Goal: Transaction & Acquisition: Book appointment/travel/reservation

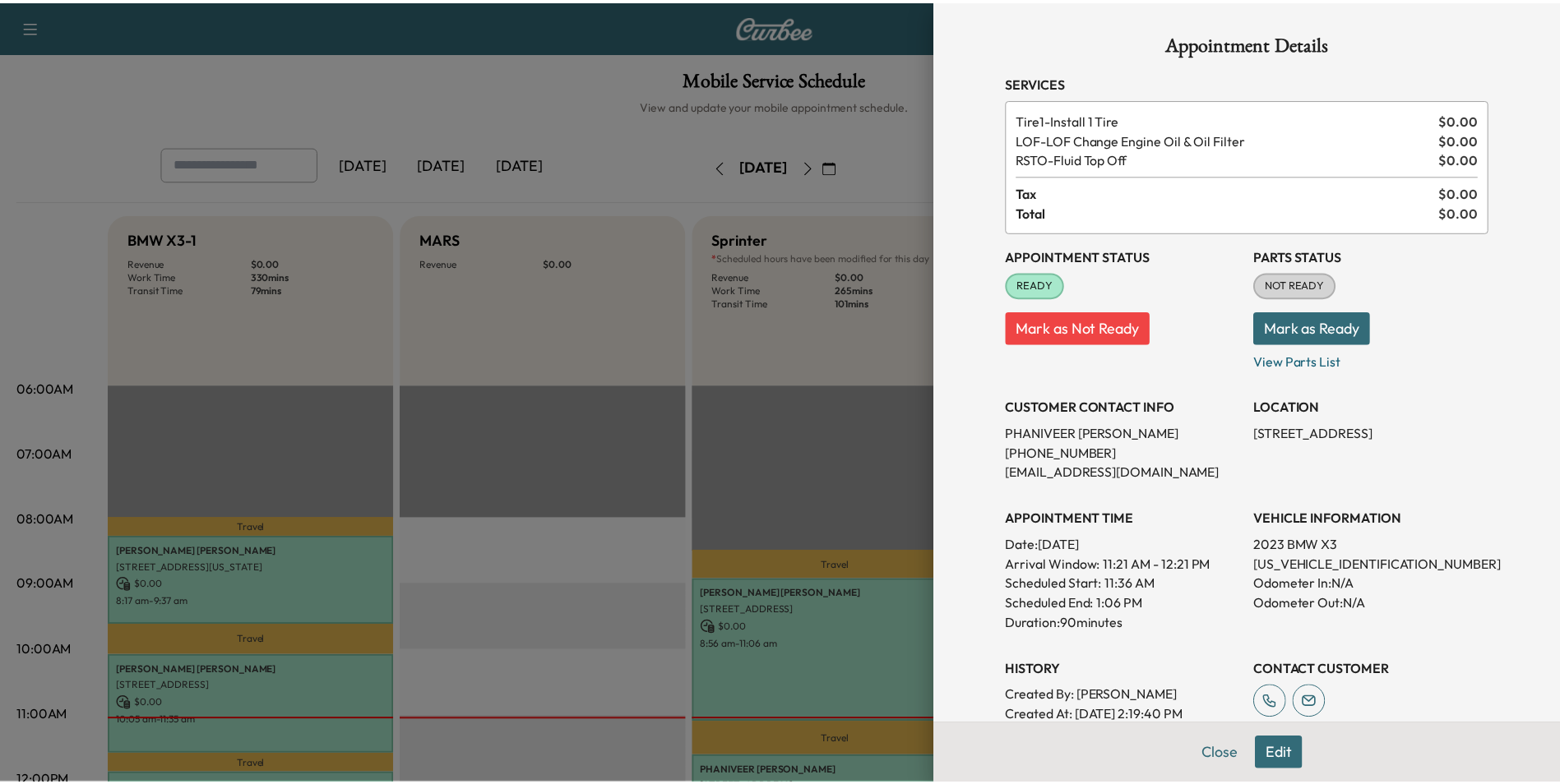
scroll to position [329, 0]
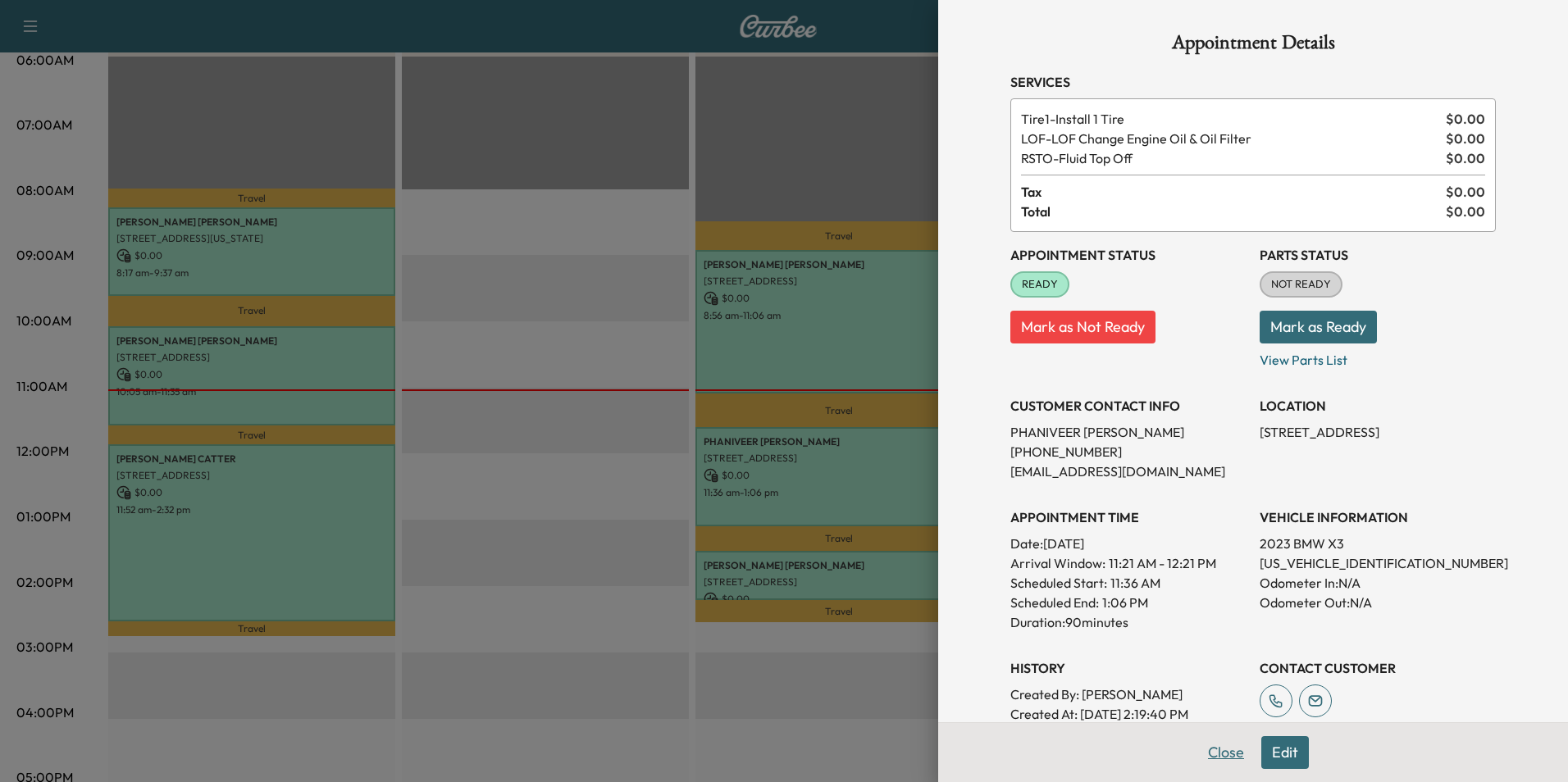
click at [1213, 752] on button "Close" at bounding box center [1226, 753] width 57 height 33
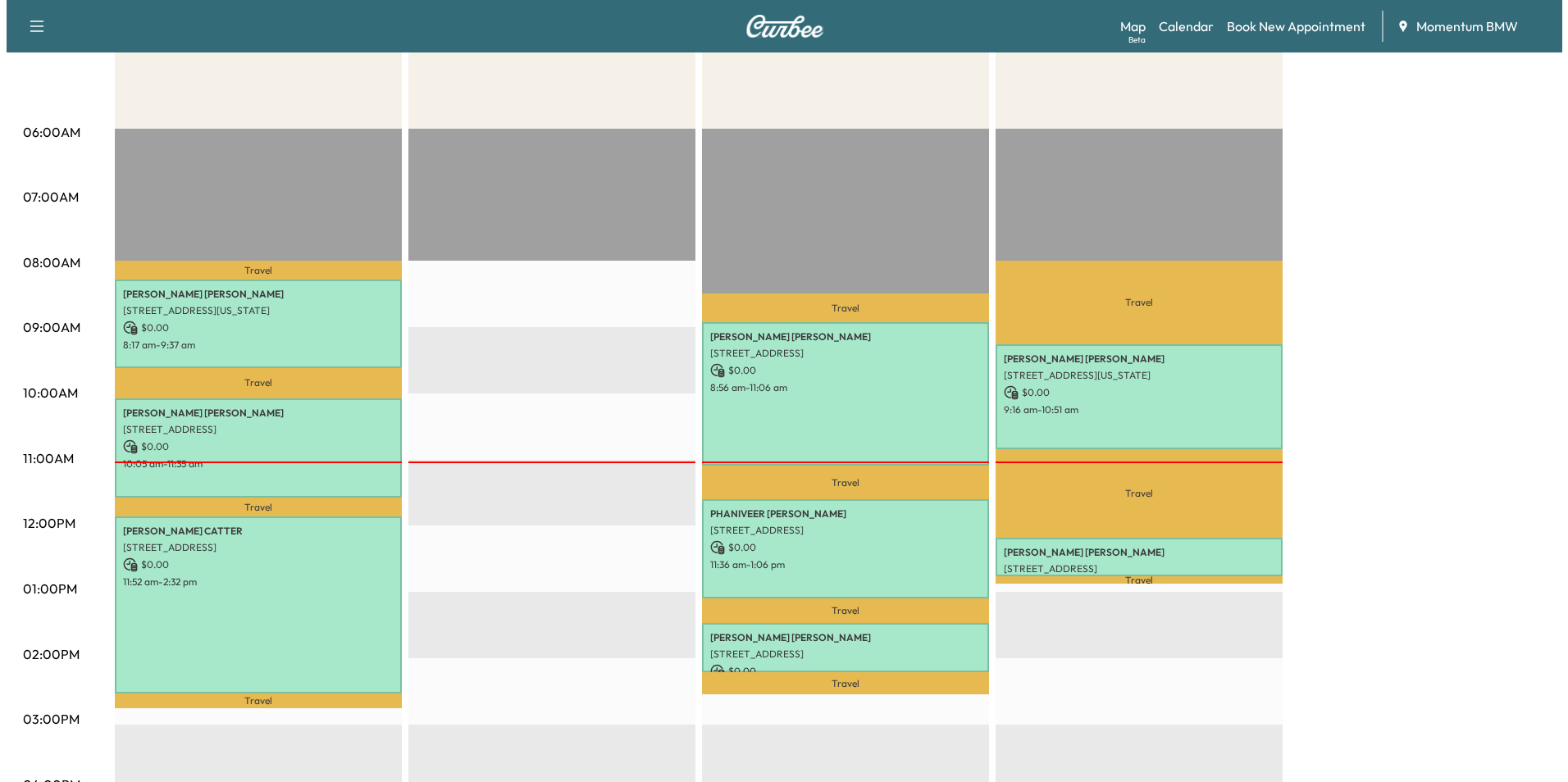
scroll to position [0, 0]
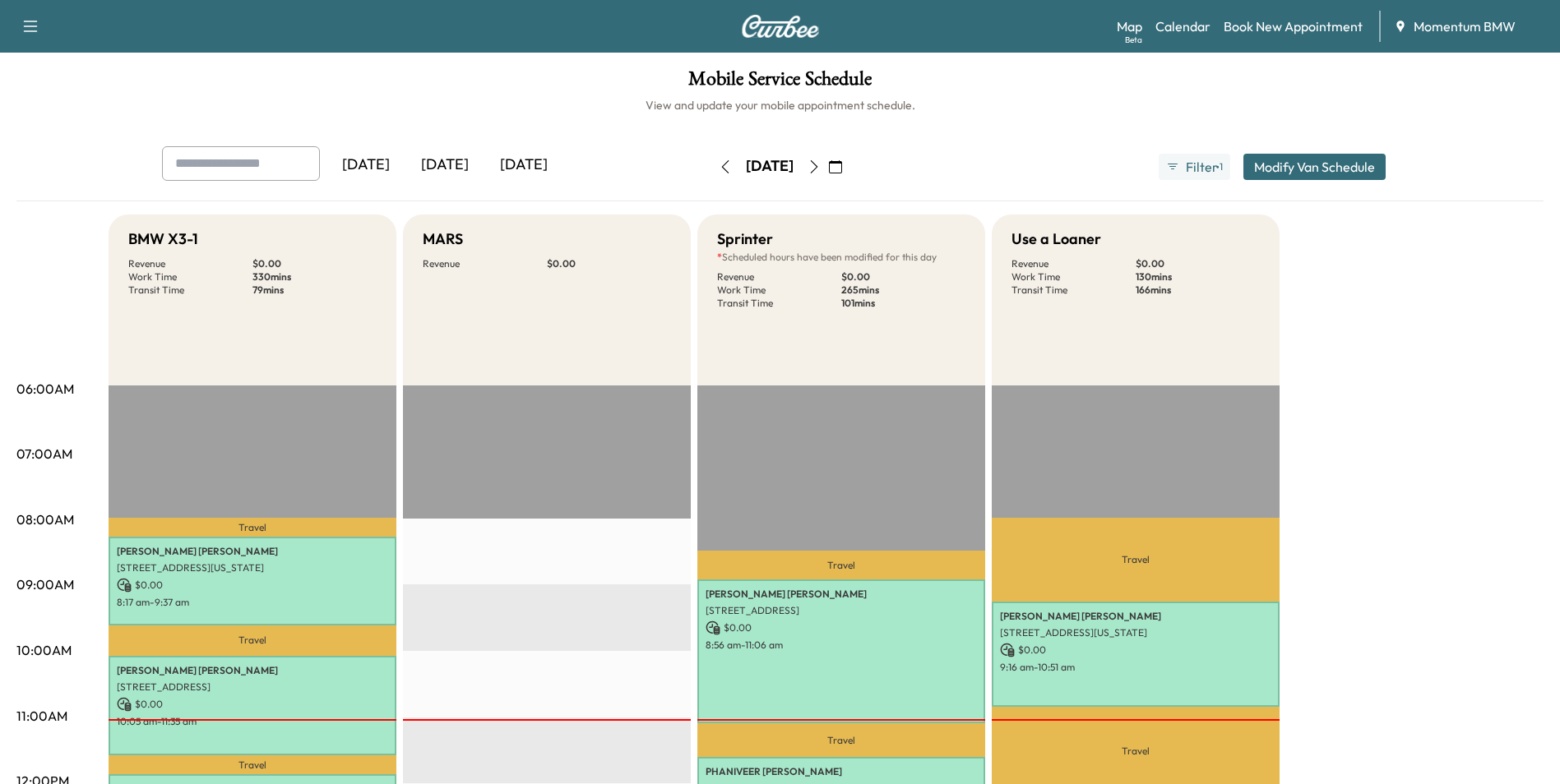
click at [821, 166] on icon "button" at bounding box center [814, 167] width 13 height 13
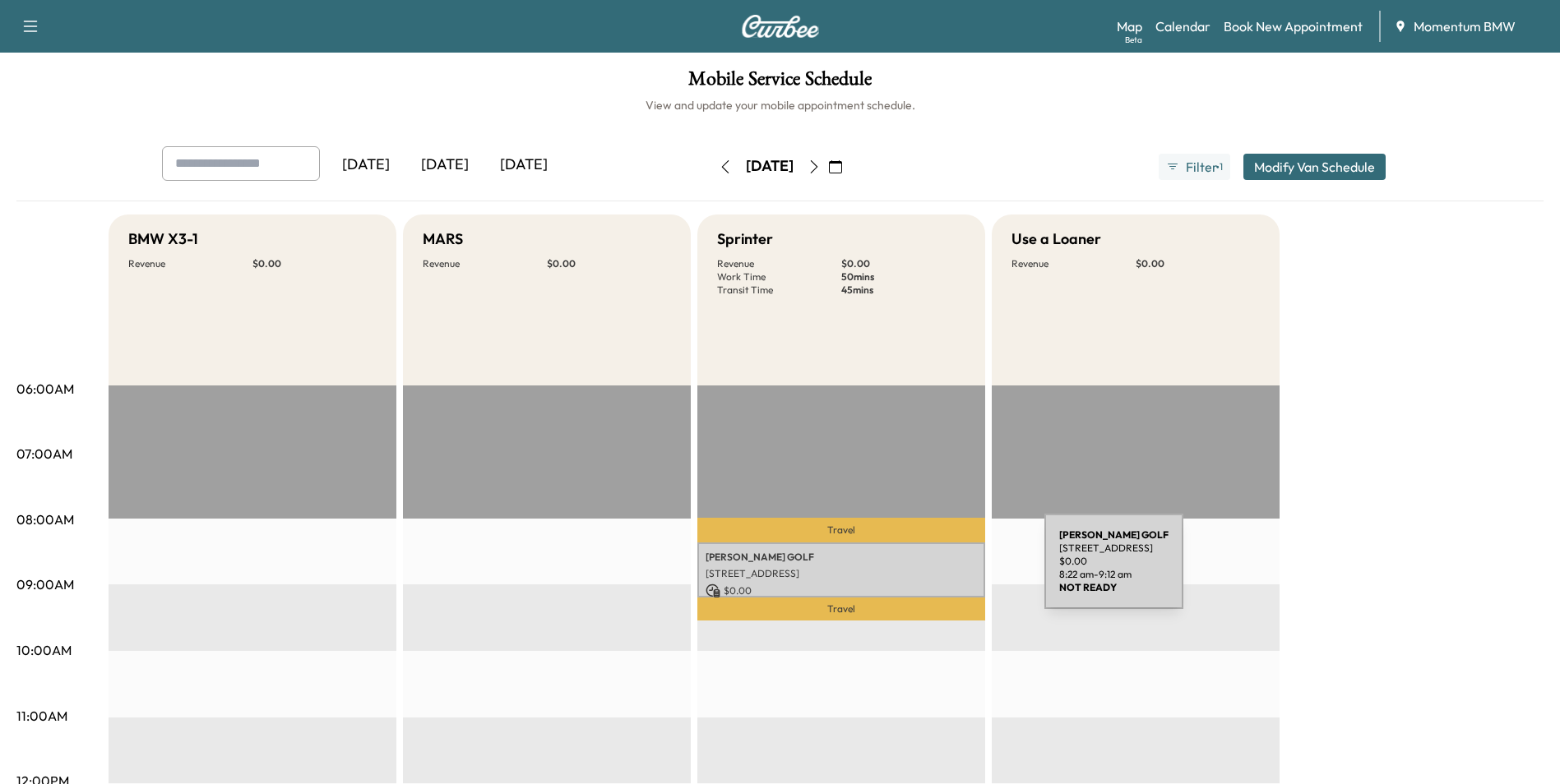
click at [921, 572] on p "[STREET_ADDRESS]" at bounding box center [841, 573] width 272 height 13
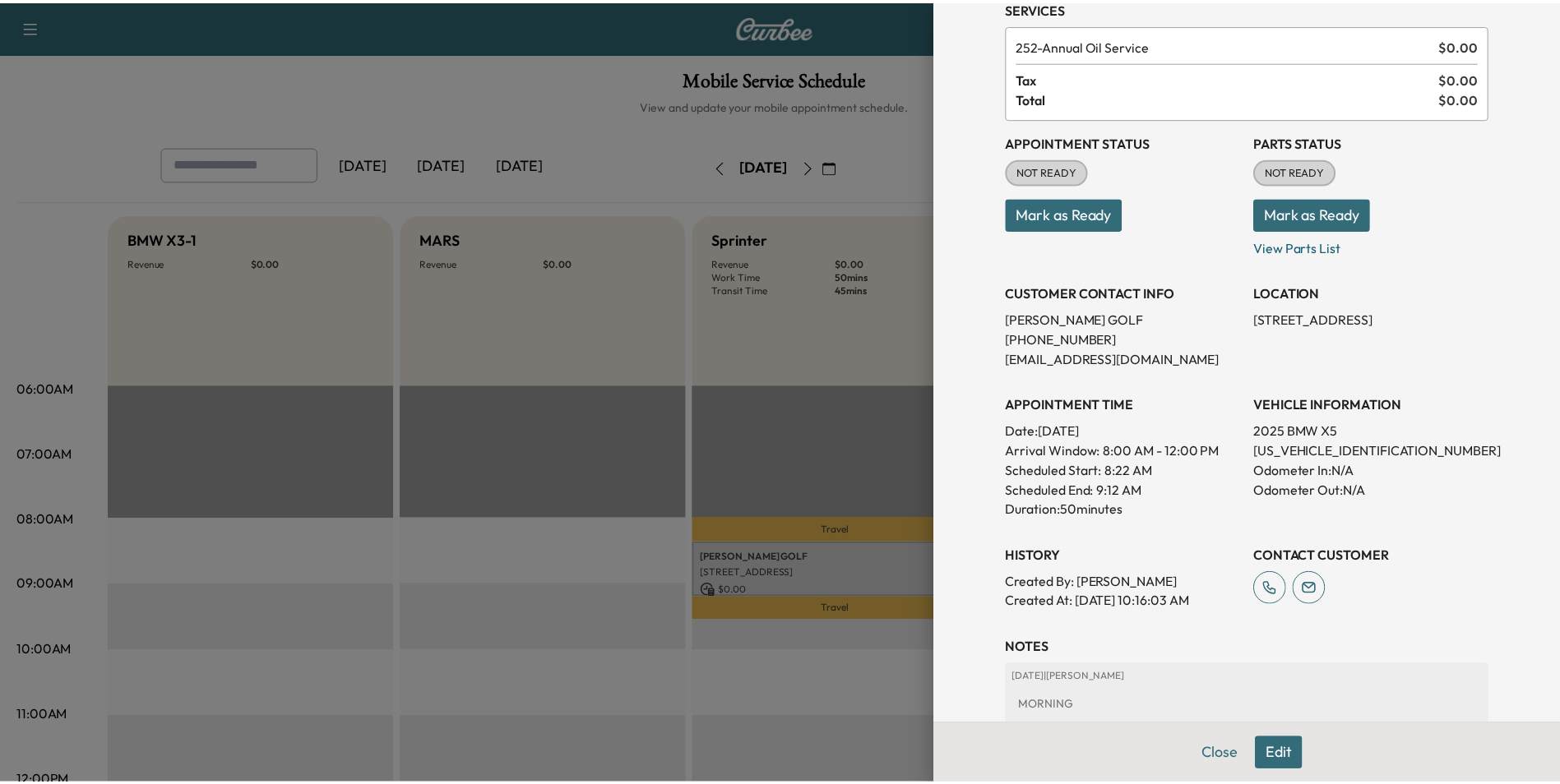
scroll to position [189, 0]
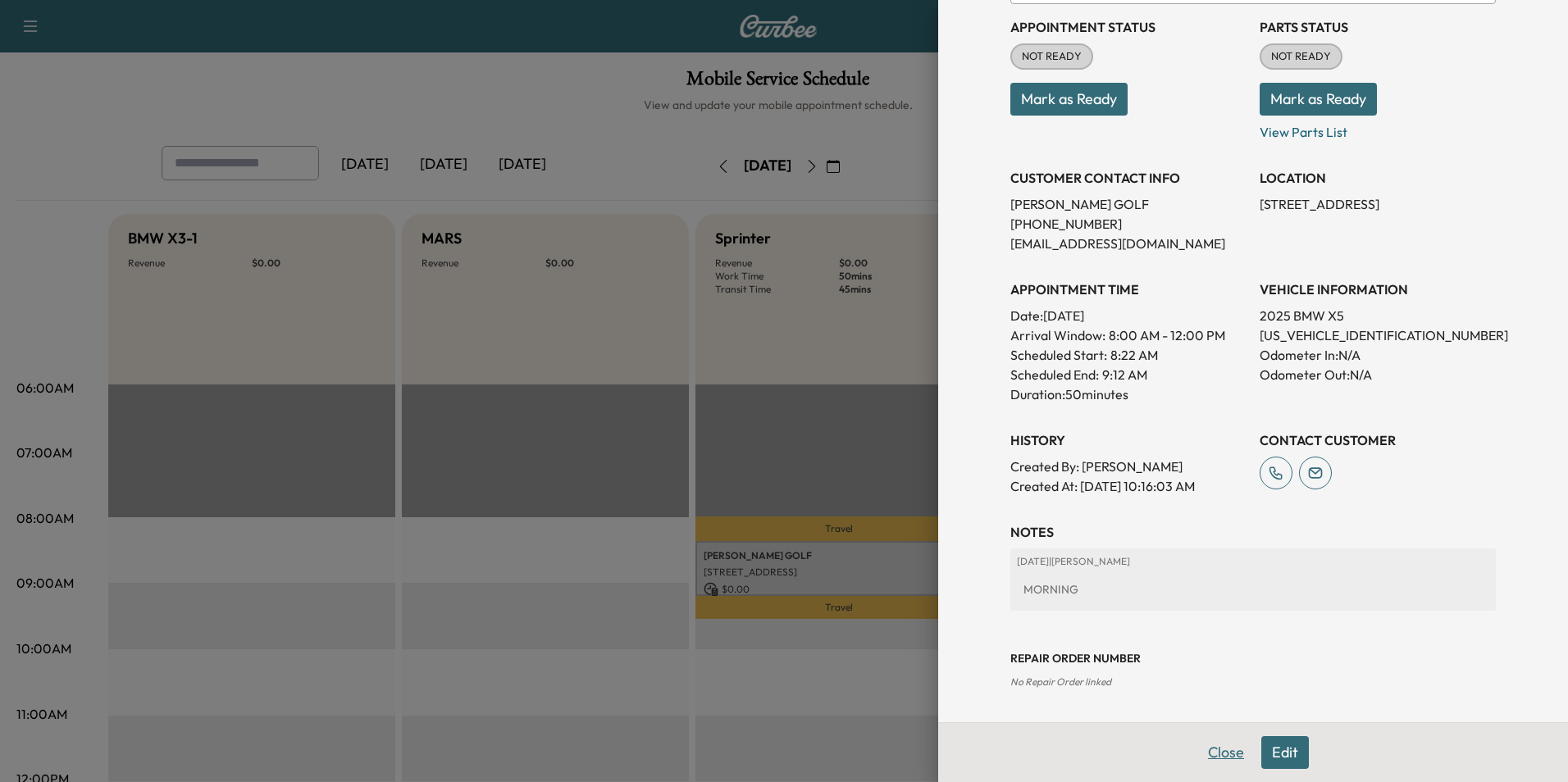
click at [1202, 743] on button "Close" at bounding box center [1226, 753] width 57 height 33
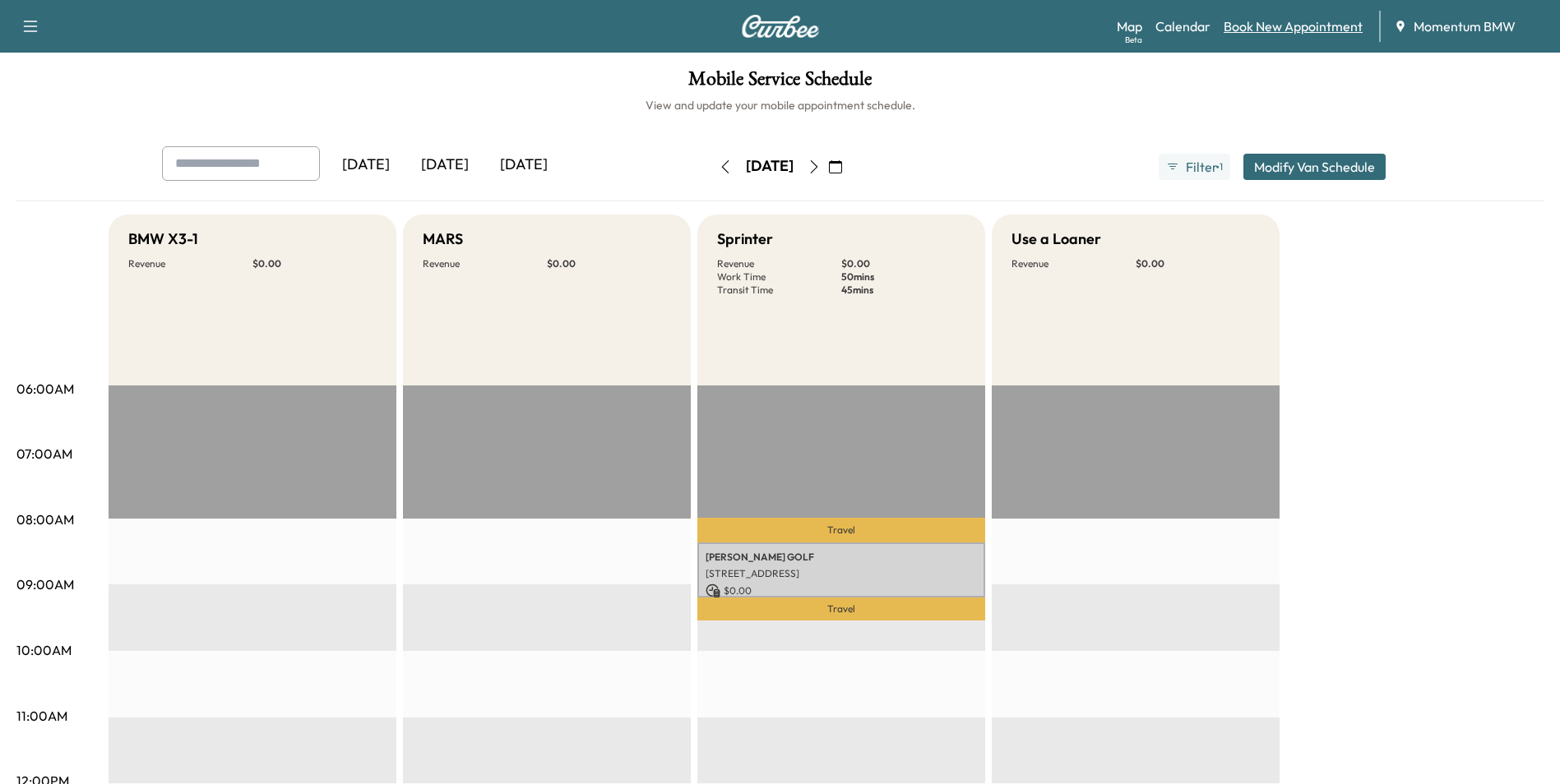
click at [1302, 33] on link "Book New Appointment" at bounding box center [1294, 26] width 139 height 20
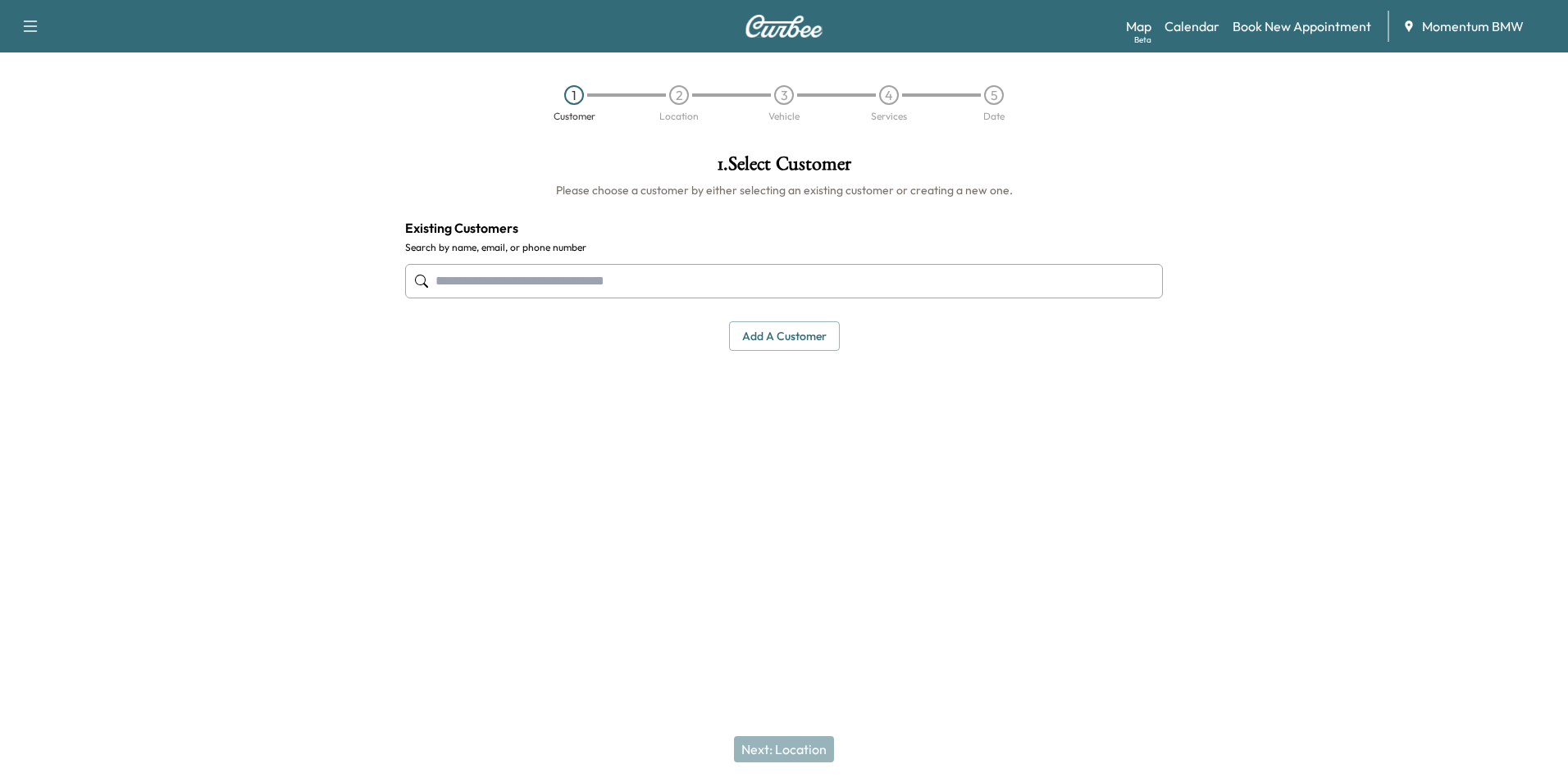
click at [713, 290] on input "text" at bounding box center [784, 281] width 758 height 35
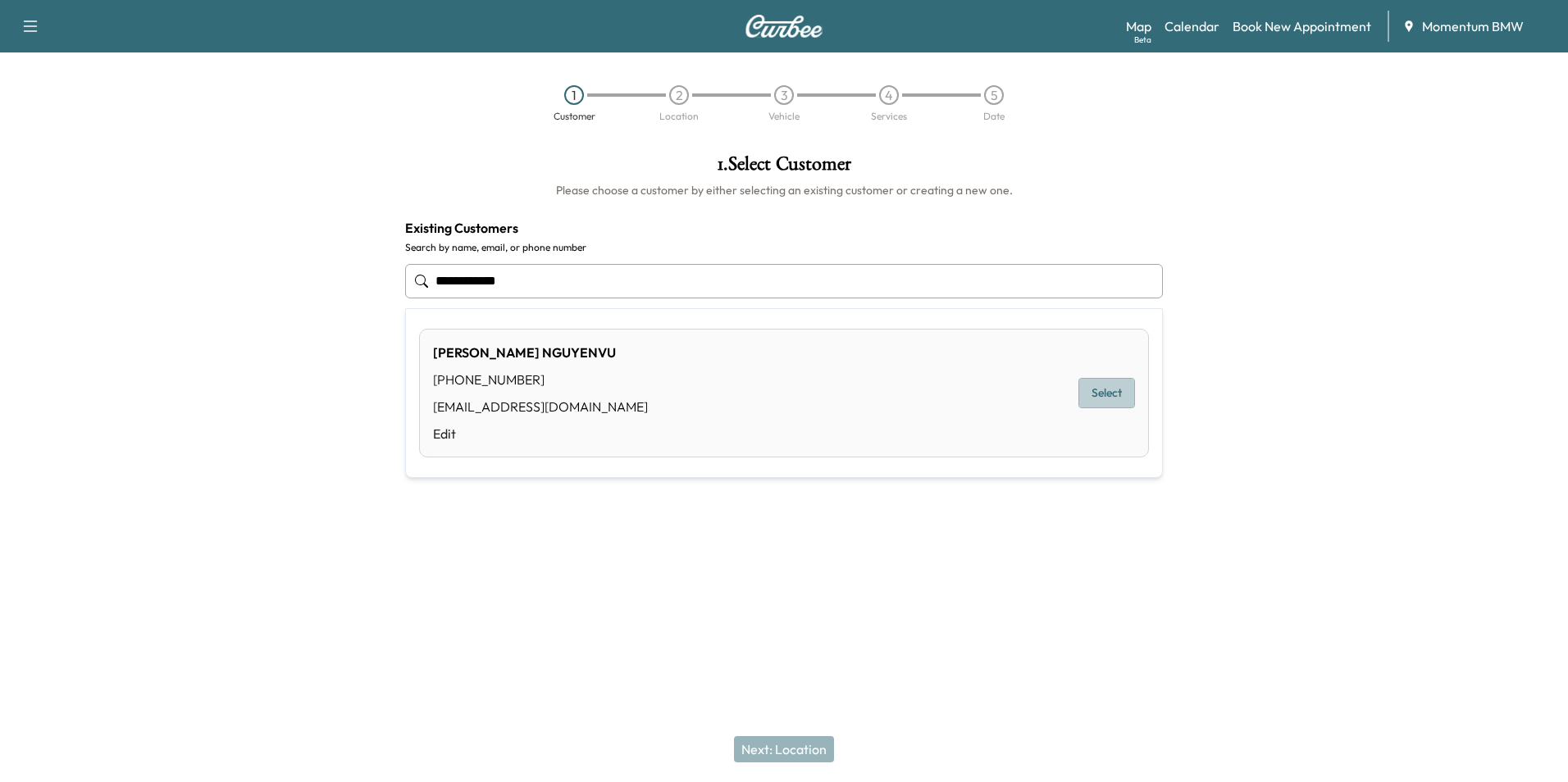
click at [1112, 401] on button "Select" at bounding box center [1106, 393] width 56 height 30
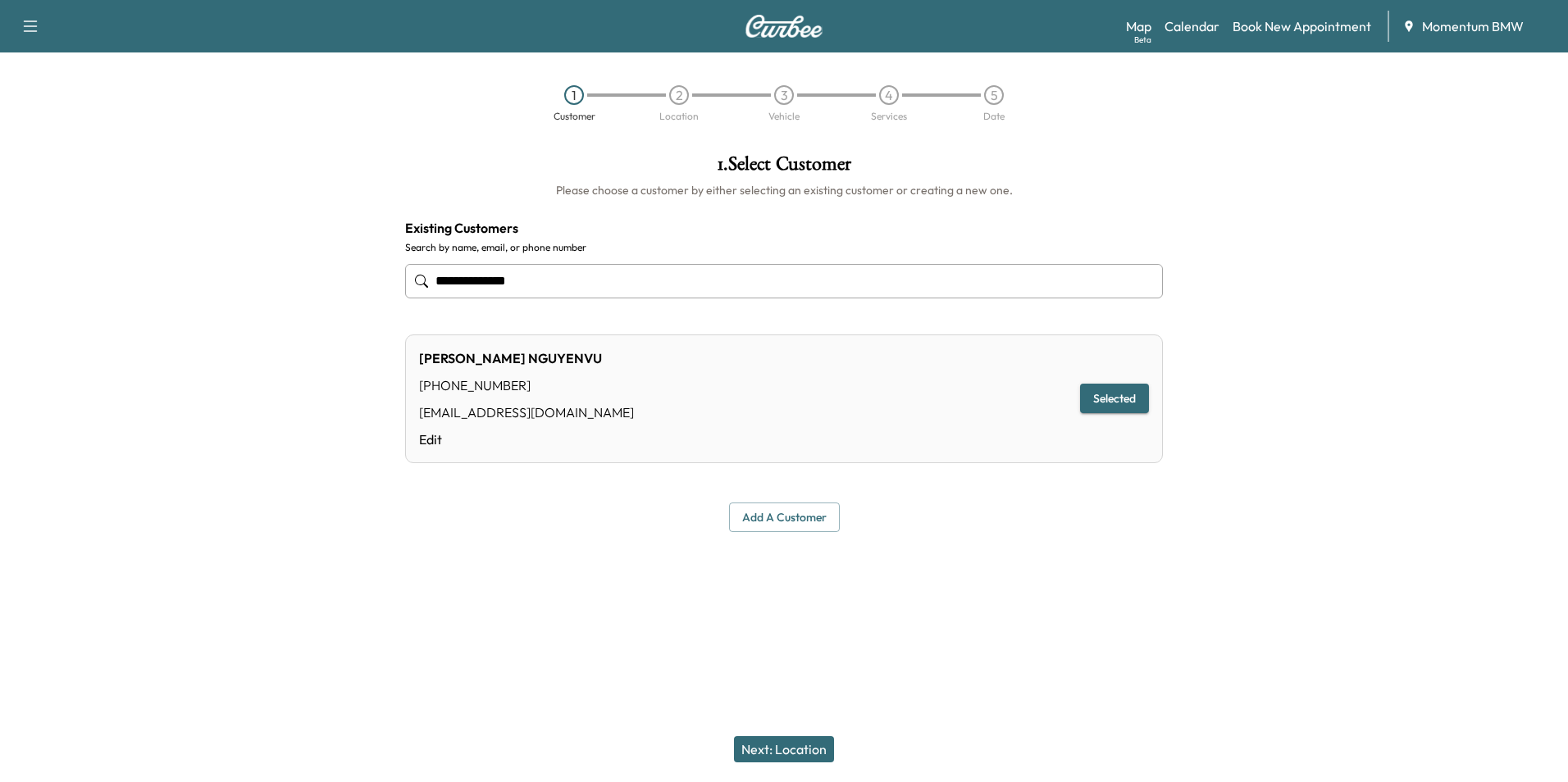
type input "**********"
click at [794, 749] on button "Next: Location" at bounding box center [784, 749] width 100 height 26
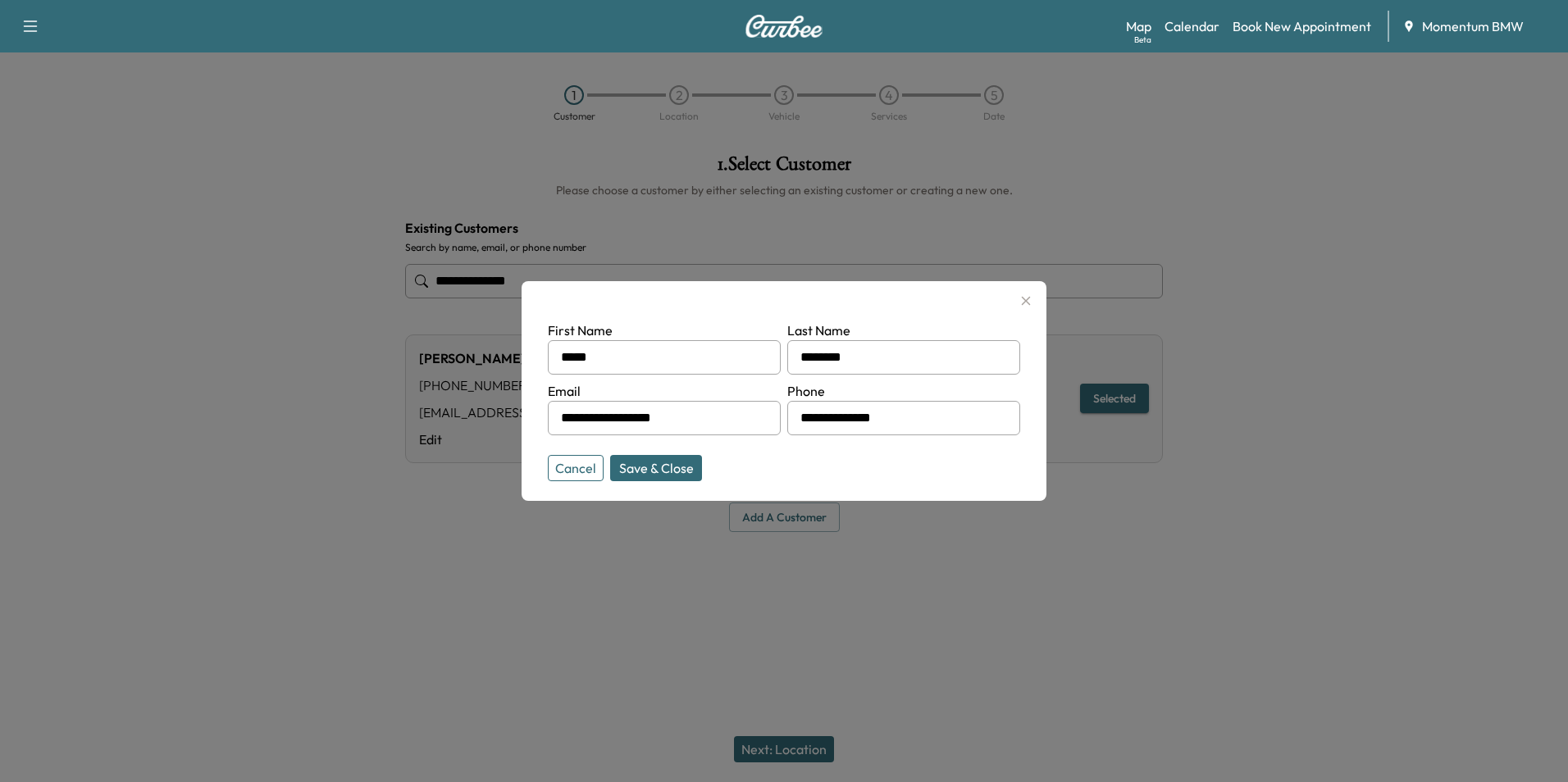
click at [667, 468] on button "Save & Close" at bounding box center [656, 468] width 92 height 26
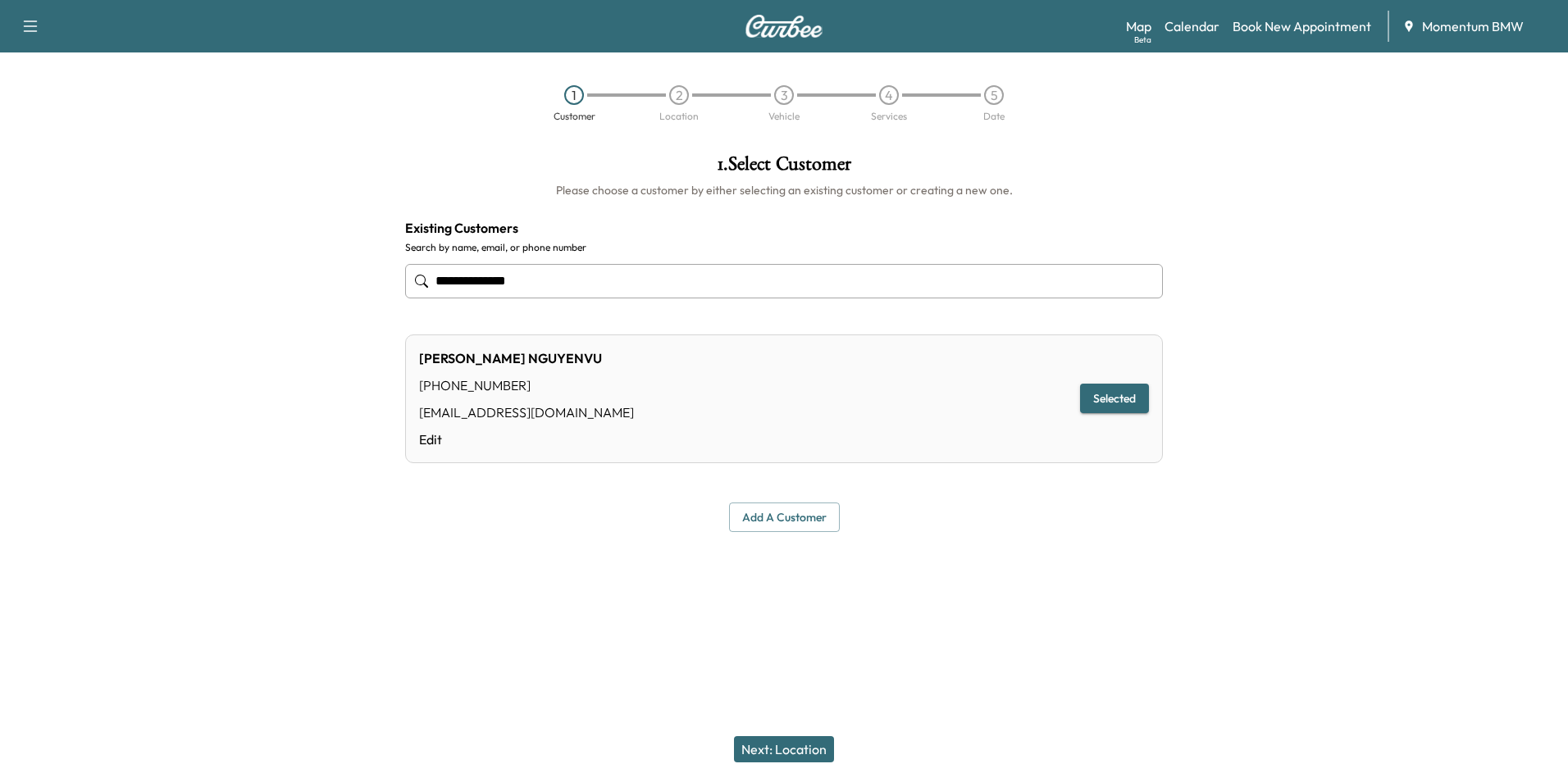
click at [804, 738] on button "Next: Location" at bounding box center [784, 749] width 100 height 26
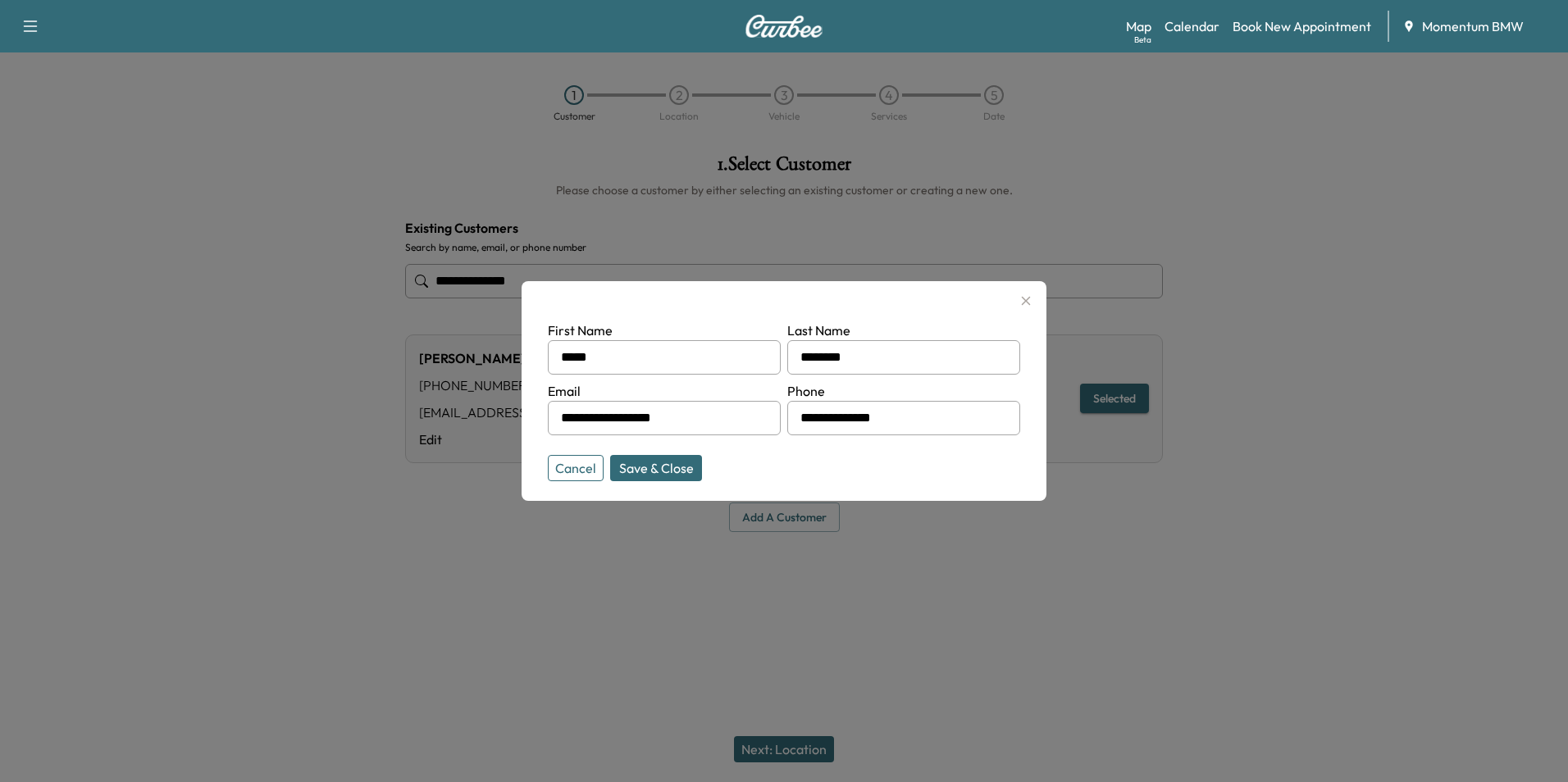
click at [573, 473] on button "Cancel" at bounding box center [575, 468] width 55 height 26
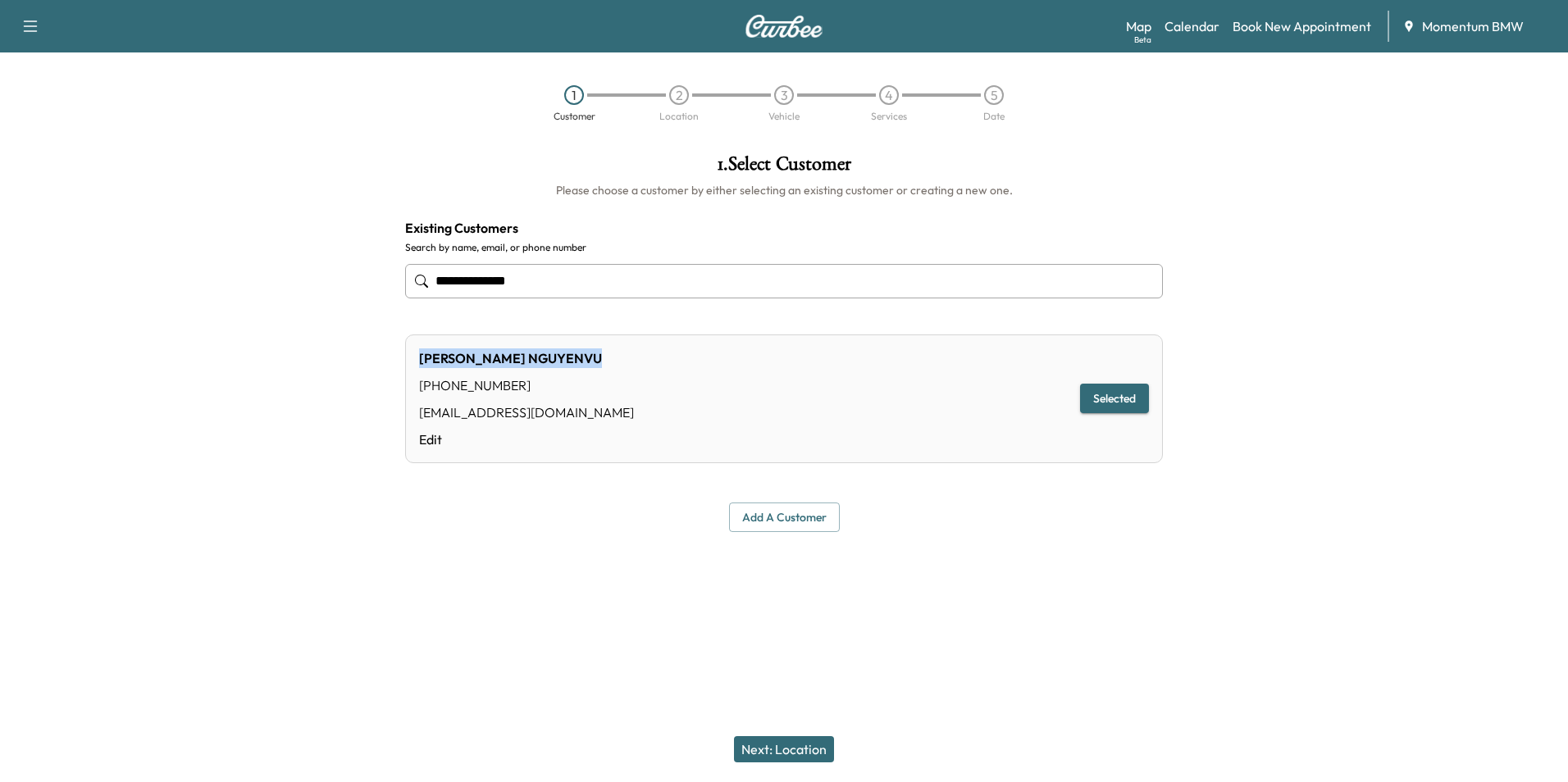
drag, startPoint x: 537, startPoint y: 358, endPoint x: 415, endPoint y: 362, distance: 122.1
click at [415, 362] on div "[PERSON_NAME] [PHONE_NUMBER] [EMAIL_ADDRESS][DOMAIN_NAME] Edit Selected" at bounding box center [784, 399] width 758 height 129
drag, startPoint x: 415, startPoint y: 362, endPoint x: 504, endPoint y: 356, distance: 89.2
copy div "[PERSON_NAME]"
click at [788, 515] on button "Add a customer" at bounding box center [784, 517] width 111 height 30
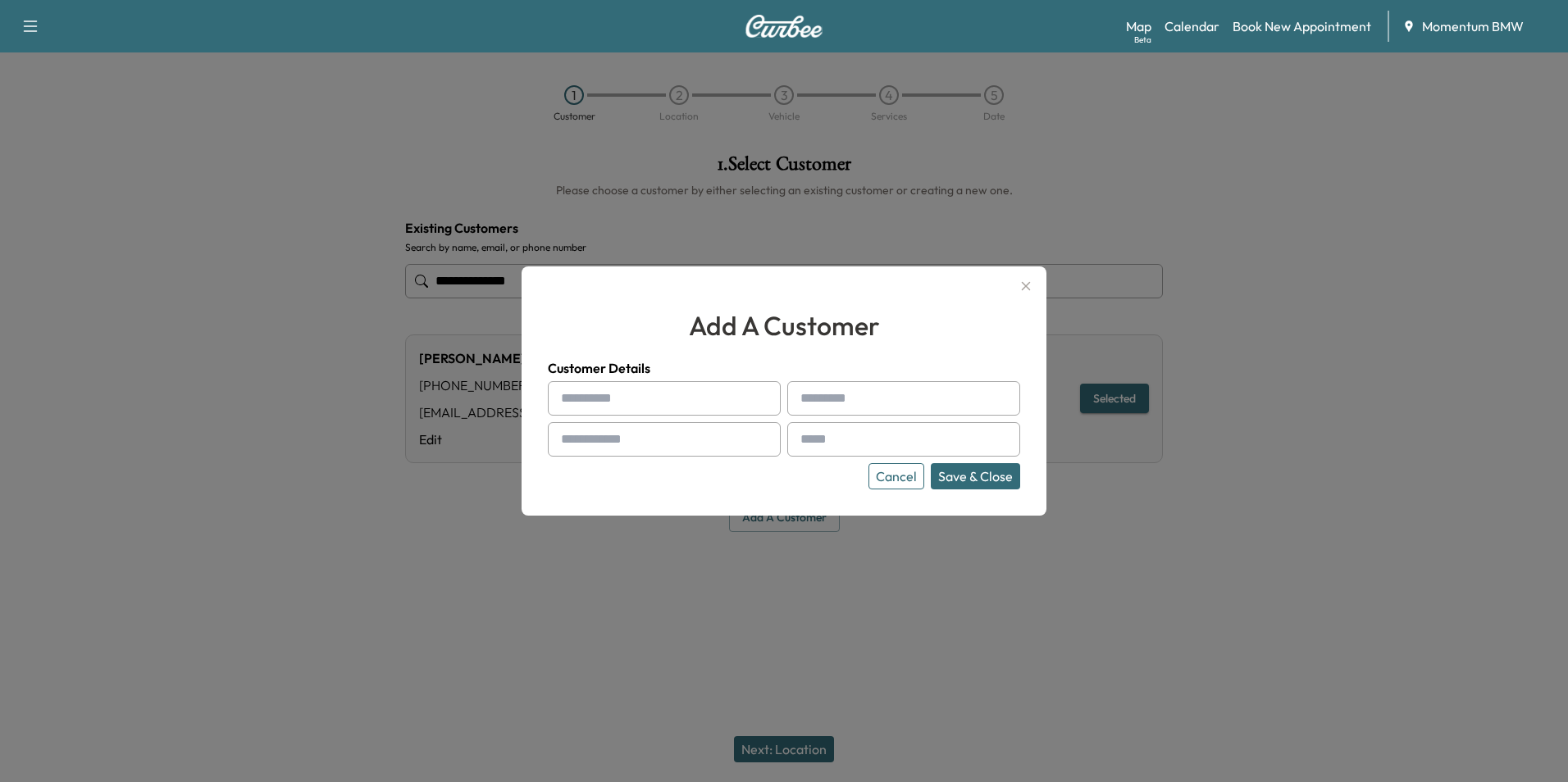
paste input "**********"
drag, startPoint x: 682, startPoint y: 401, endPoint x: 607, endPoint y: 394, distance: 75.3
click at [607, 394] on input "**********" at bounding box center [663, 399] width 233 height 35
type input "**********"
paste input "********"
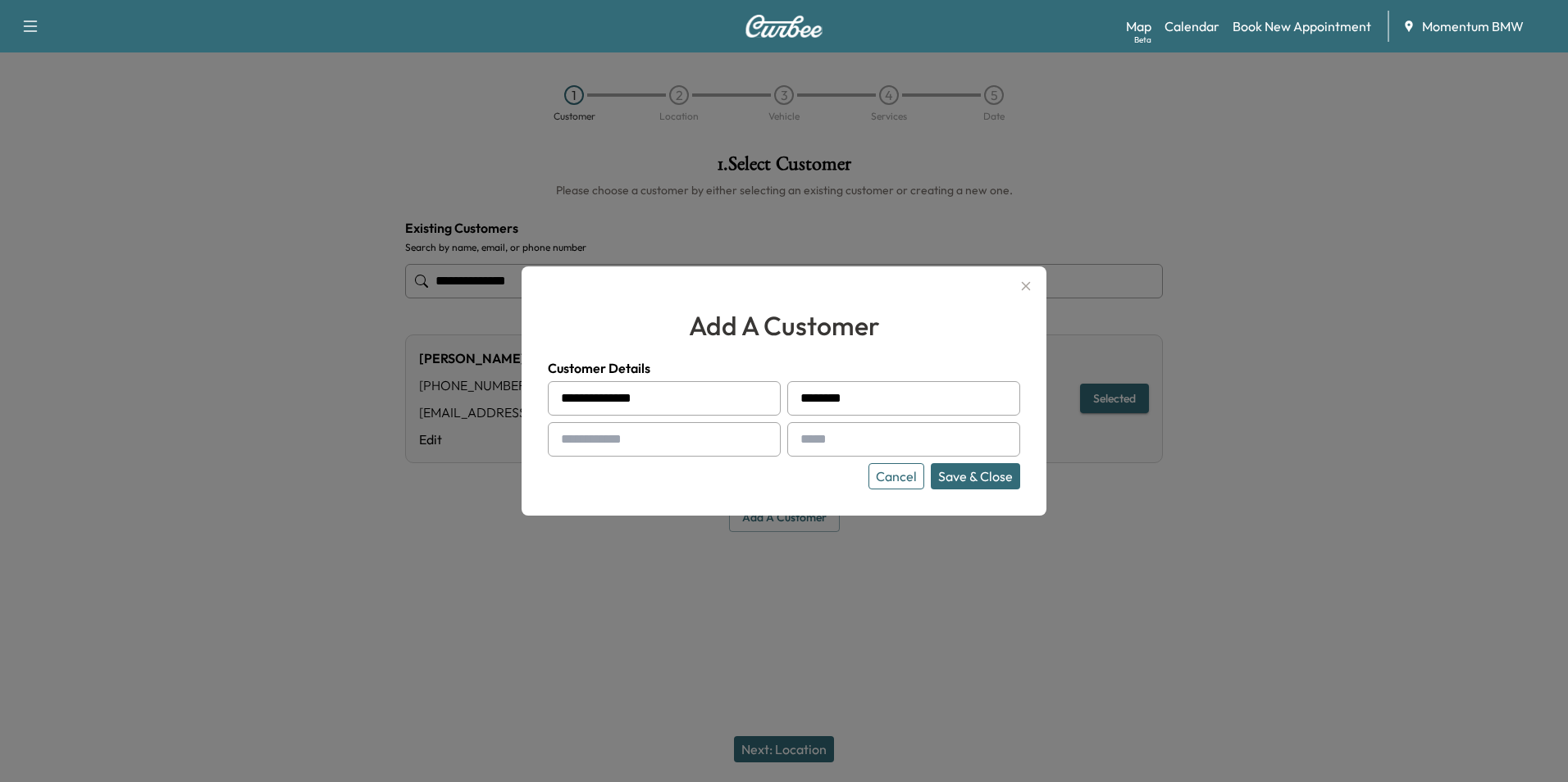
type input "********"
click at [667, 388] on input "**********" at bounding box center [663, 399] width 233 height 35
click at [680, 398] on input "**********" at bounding box center [663, 399] width 233 height 35
type input "*****"
drag, startPoint x: 659, startPoint y: 617, endPoint x: 639, endPoint y: 574, distance: 47.4
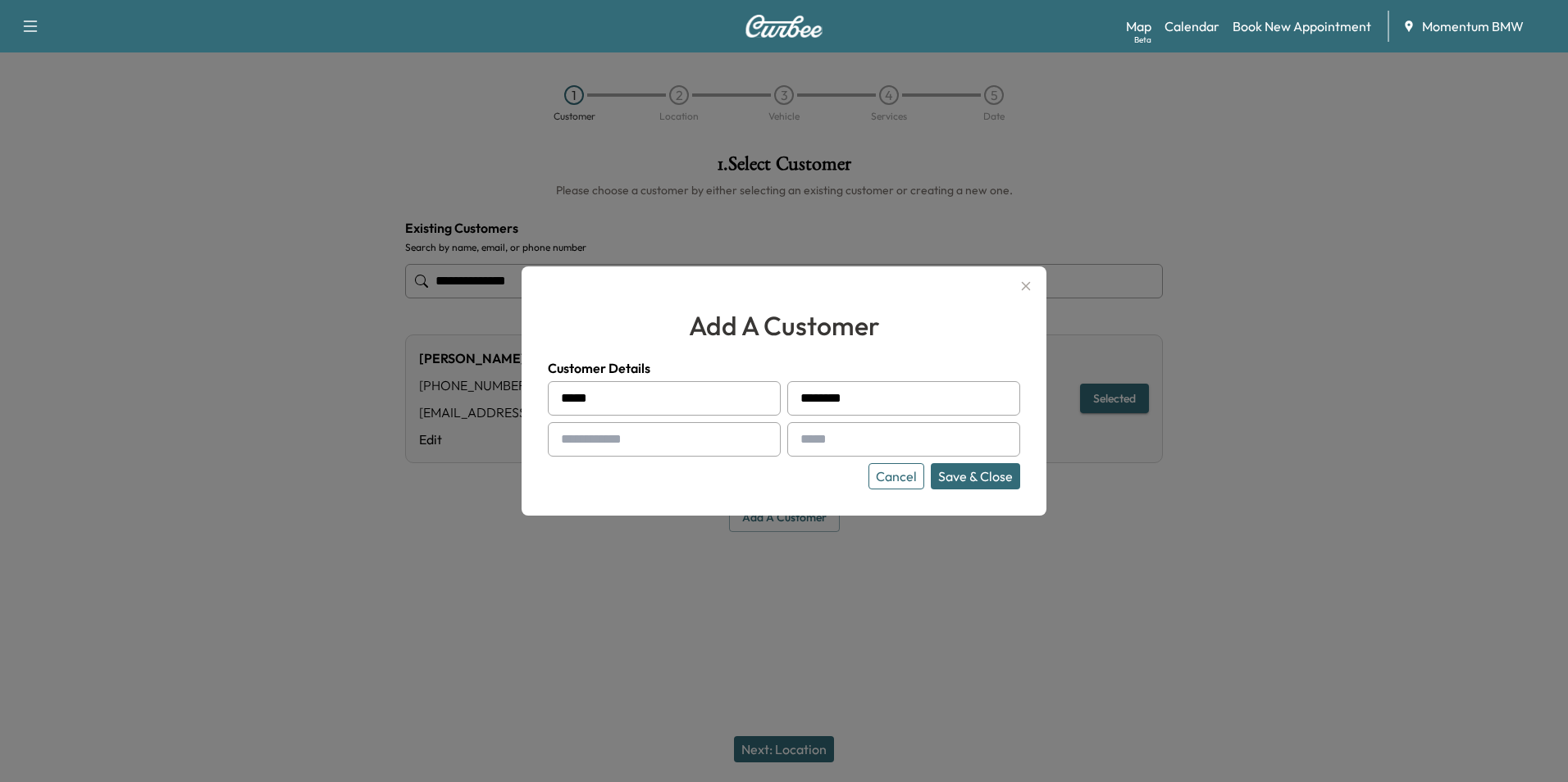
click at [659, 617] on div at bounding box center [784, 391] width 1568 height 782
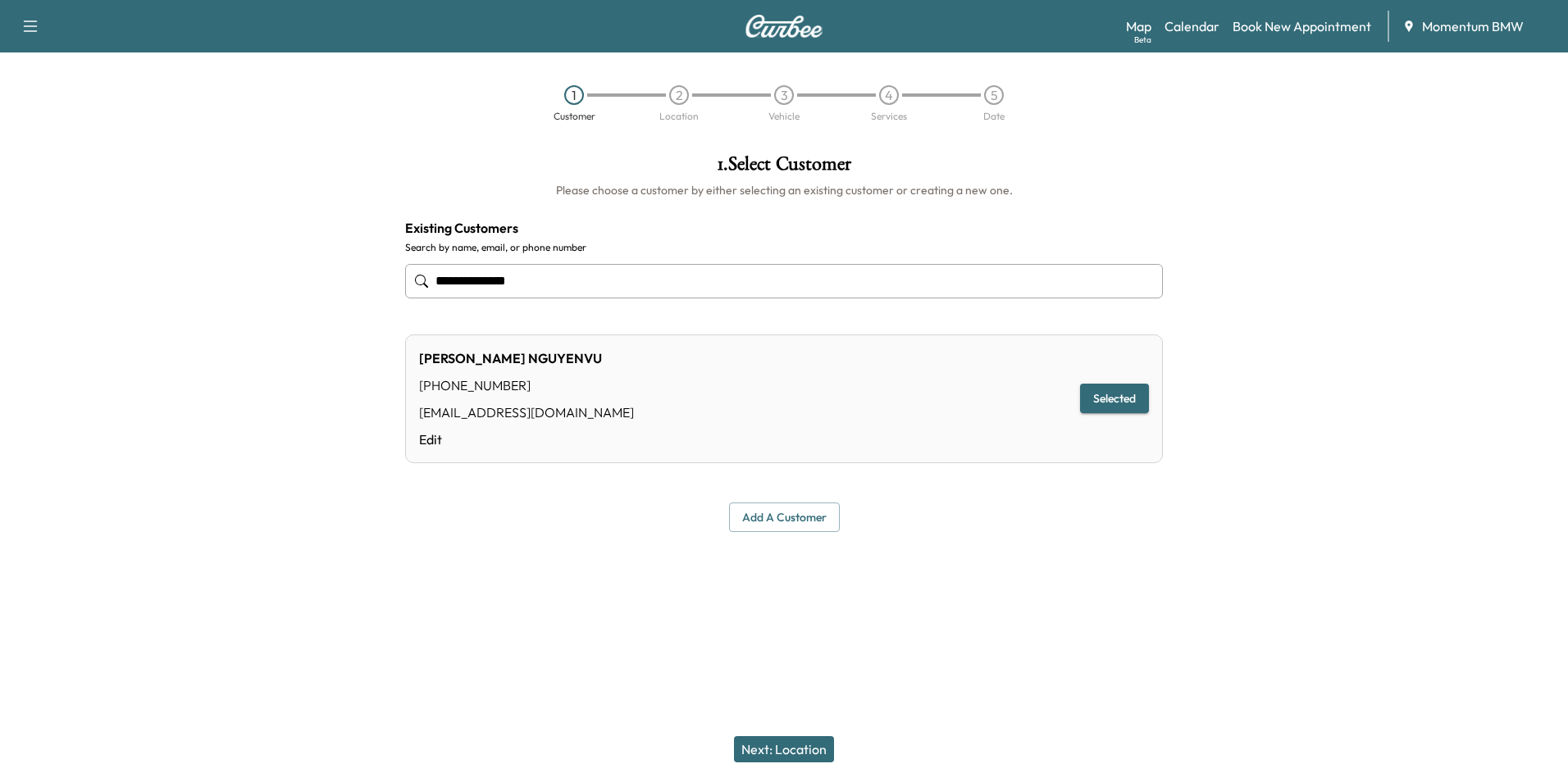
click at [797, 760] on button "Next: Location" at bounding box center [784, 749] width 100 height 26
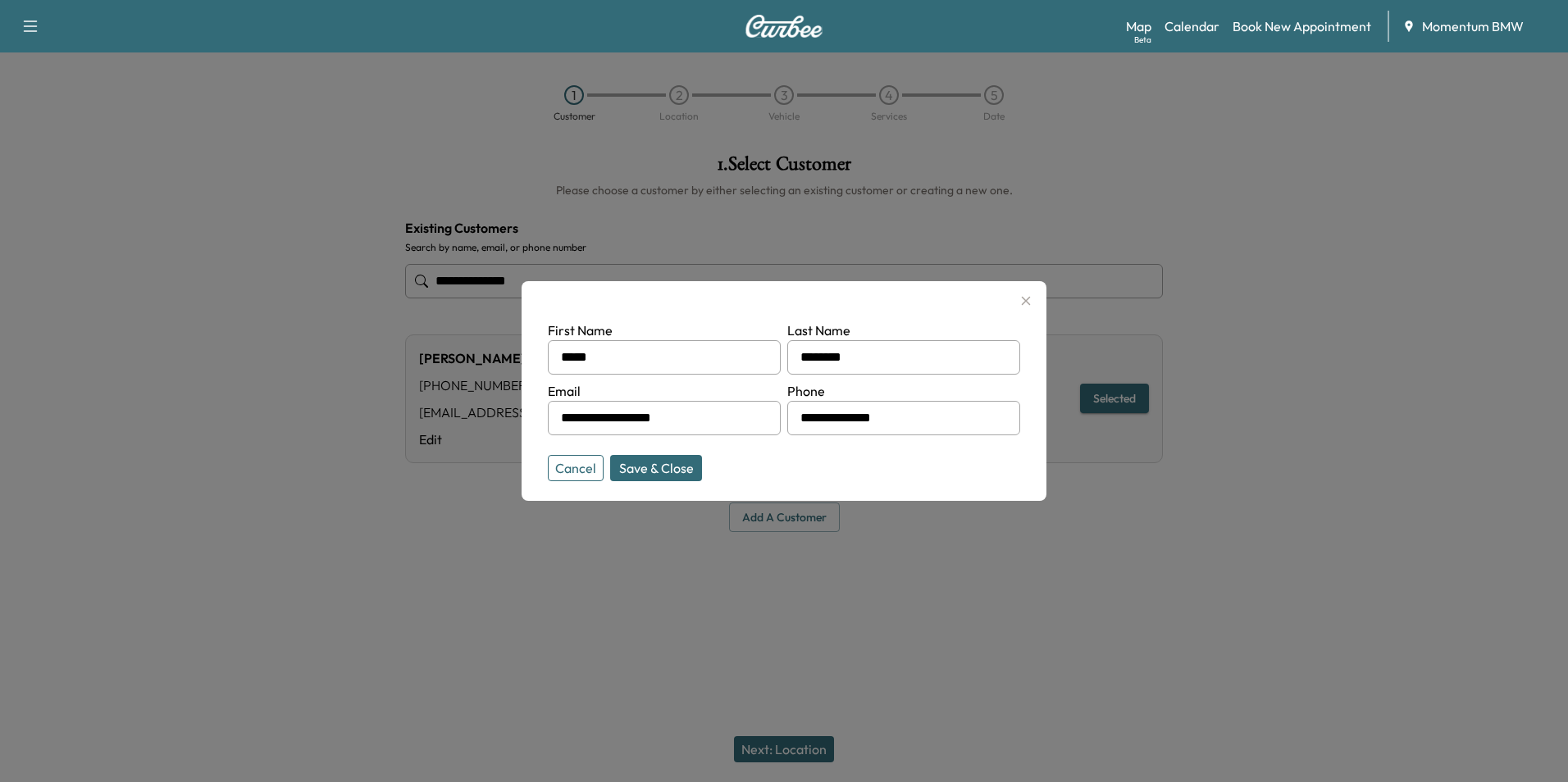
click at [656, 467] on button "Save & Close" at bounding box center [656, 468] width 92 height 26
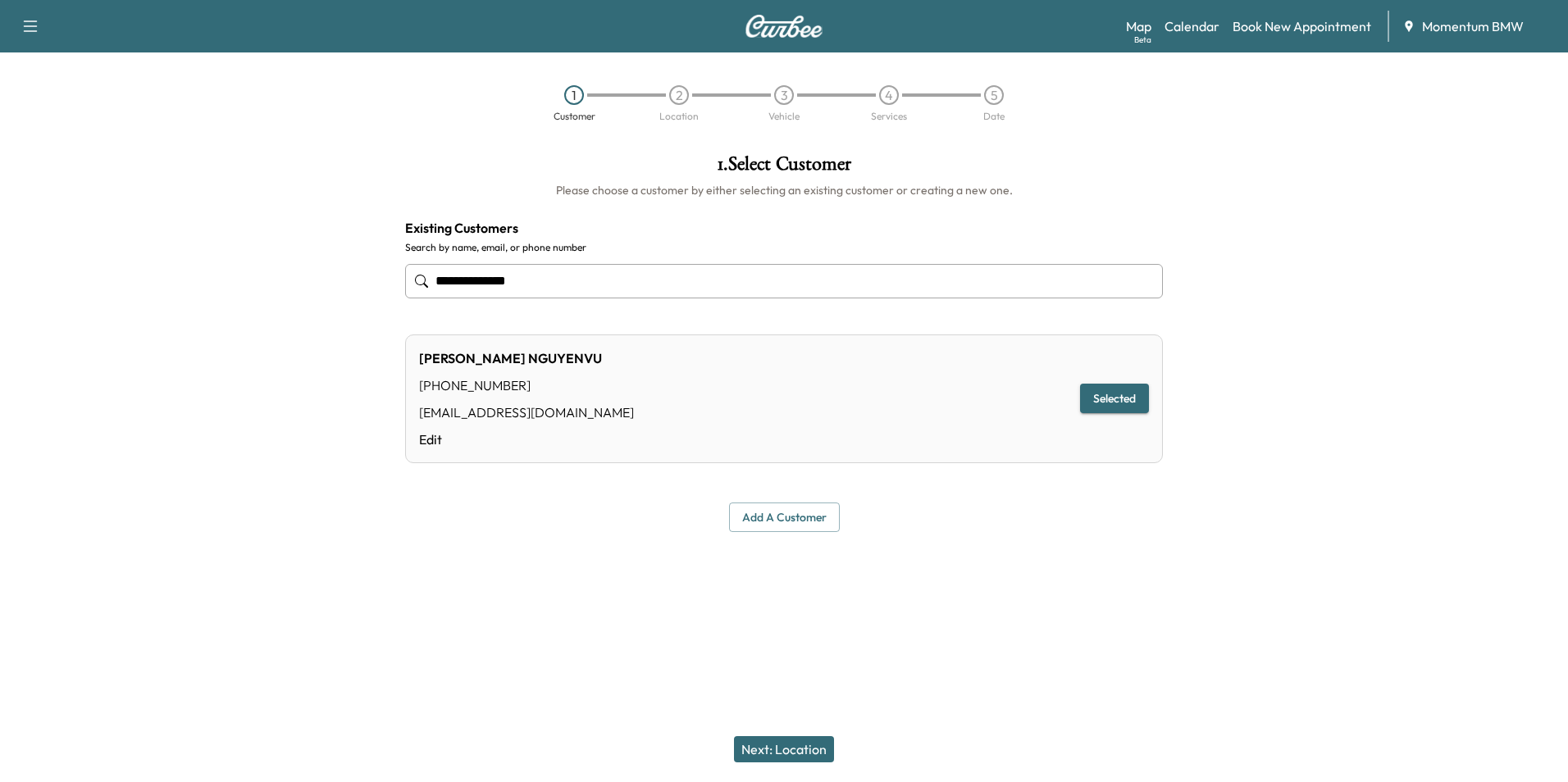
click at [1117, 399] on button "Selected" at bounding box center [1115, 399] width 69 height 30
click at [777, 522] on button "Add a customer" at bounding box center [784, 517] width 111 height 30
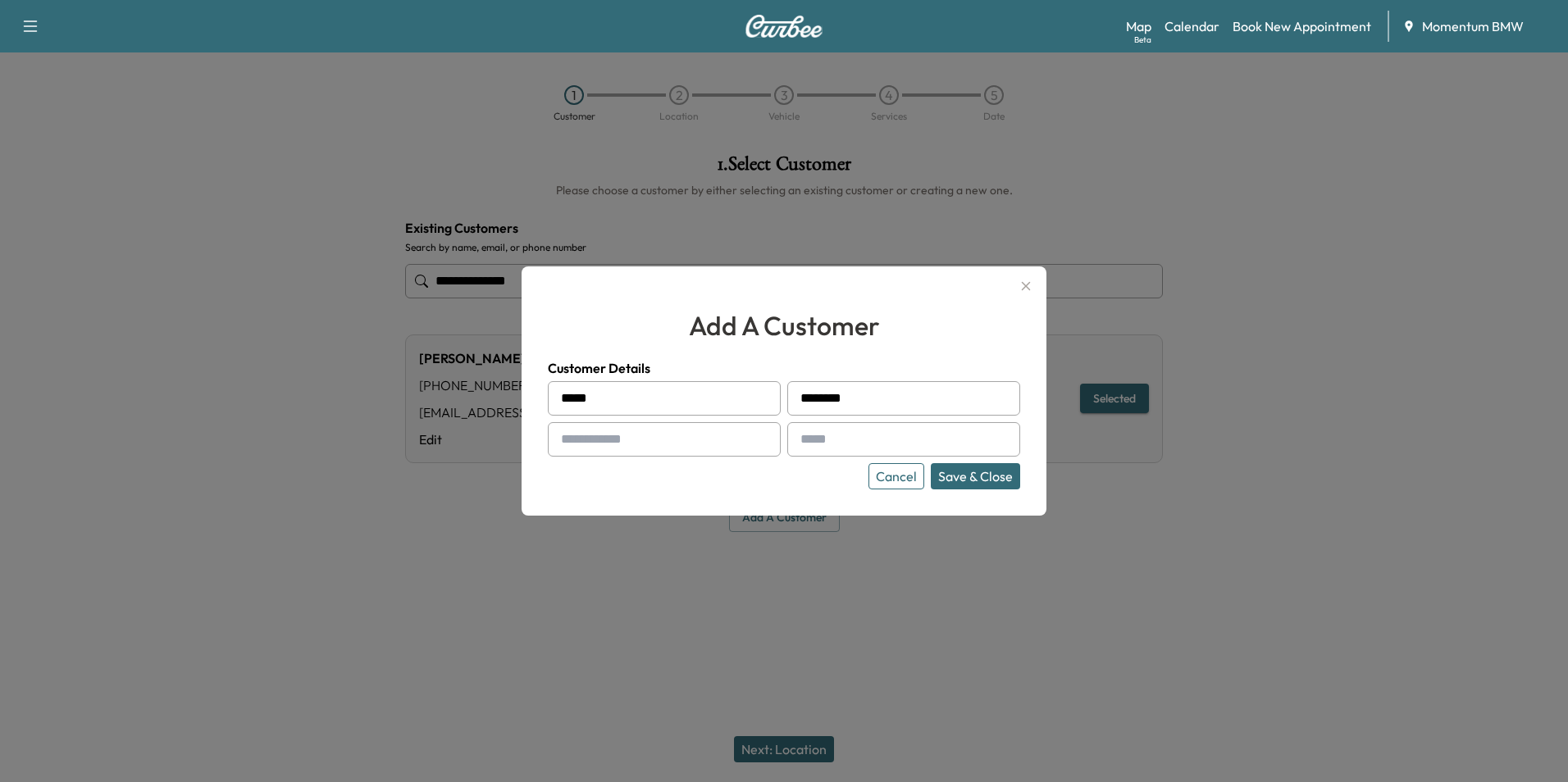
click at [707, 443] on input "text" at bounding box center [663, 439] width 233 height 35
type input "**********"
click at [883, 445] on input "text" at bounding box center [903, 439] width 233 height 35
type input "**********"
click at [989, 481] on button "Save & Close" at bounding box center [975, 477] width 89 height 26
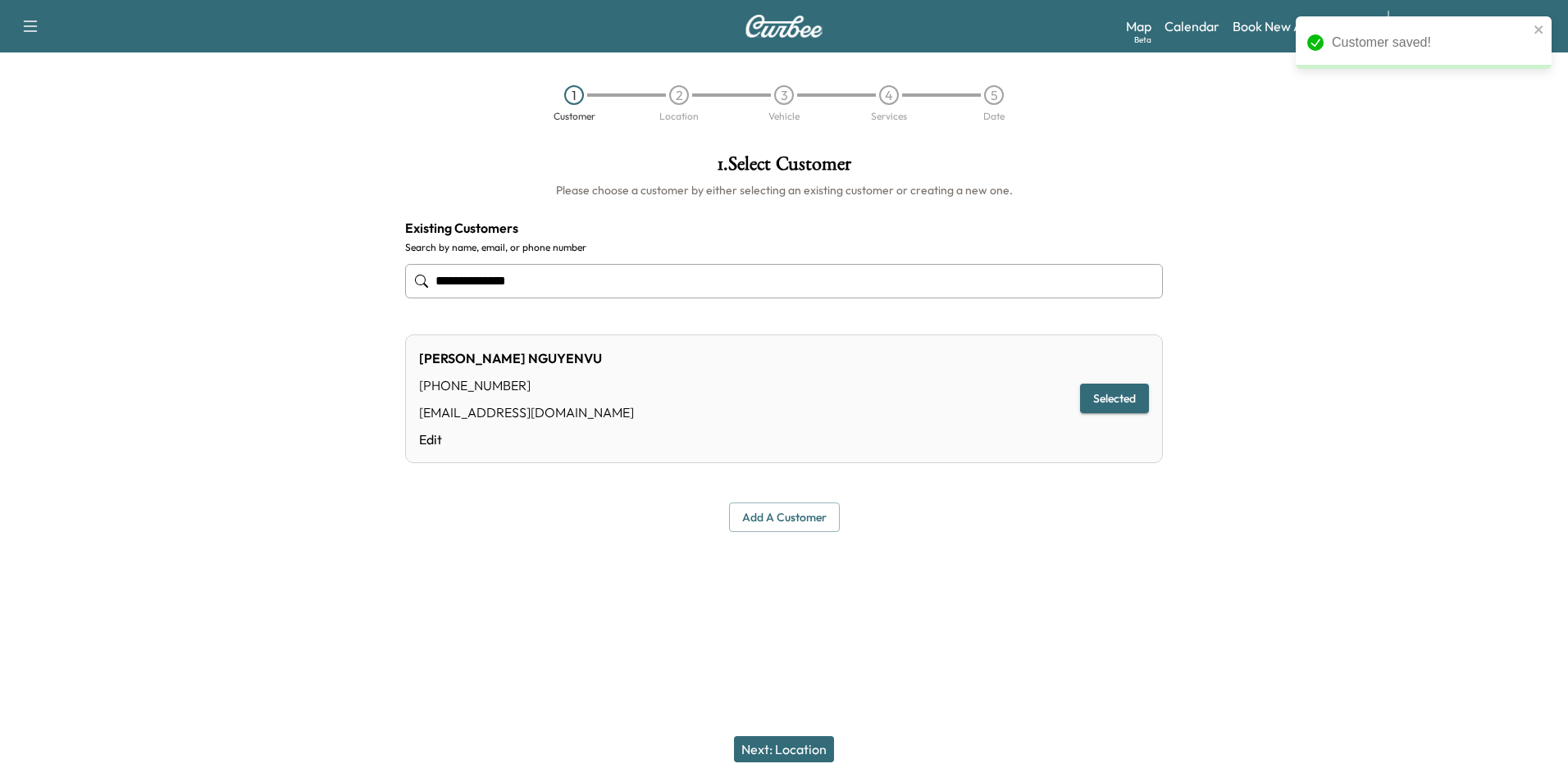
click at [814, 747] on button "Next: Location" at bounding box center [784, 749] width 100 height 26
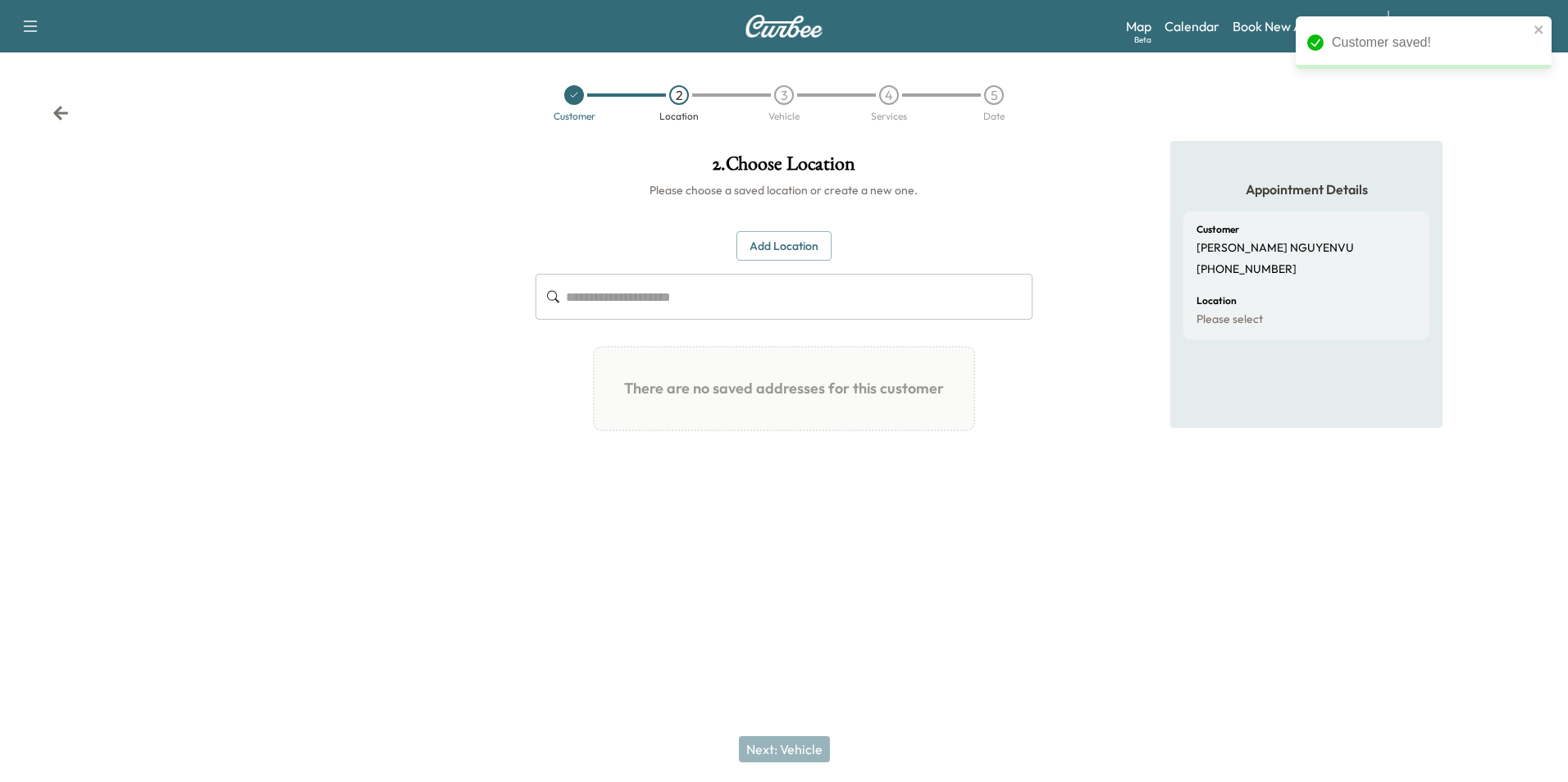
click at [801, 246] on button "Add Location" at bounding box center [784, 246] width 95 height 30
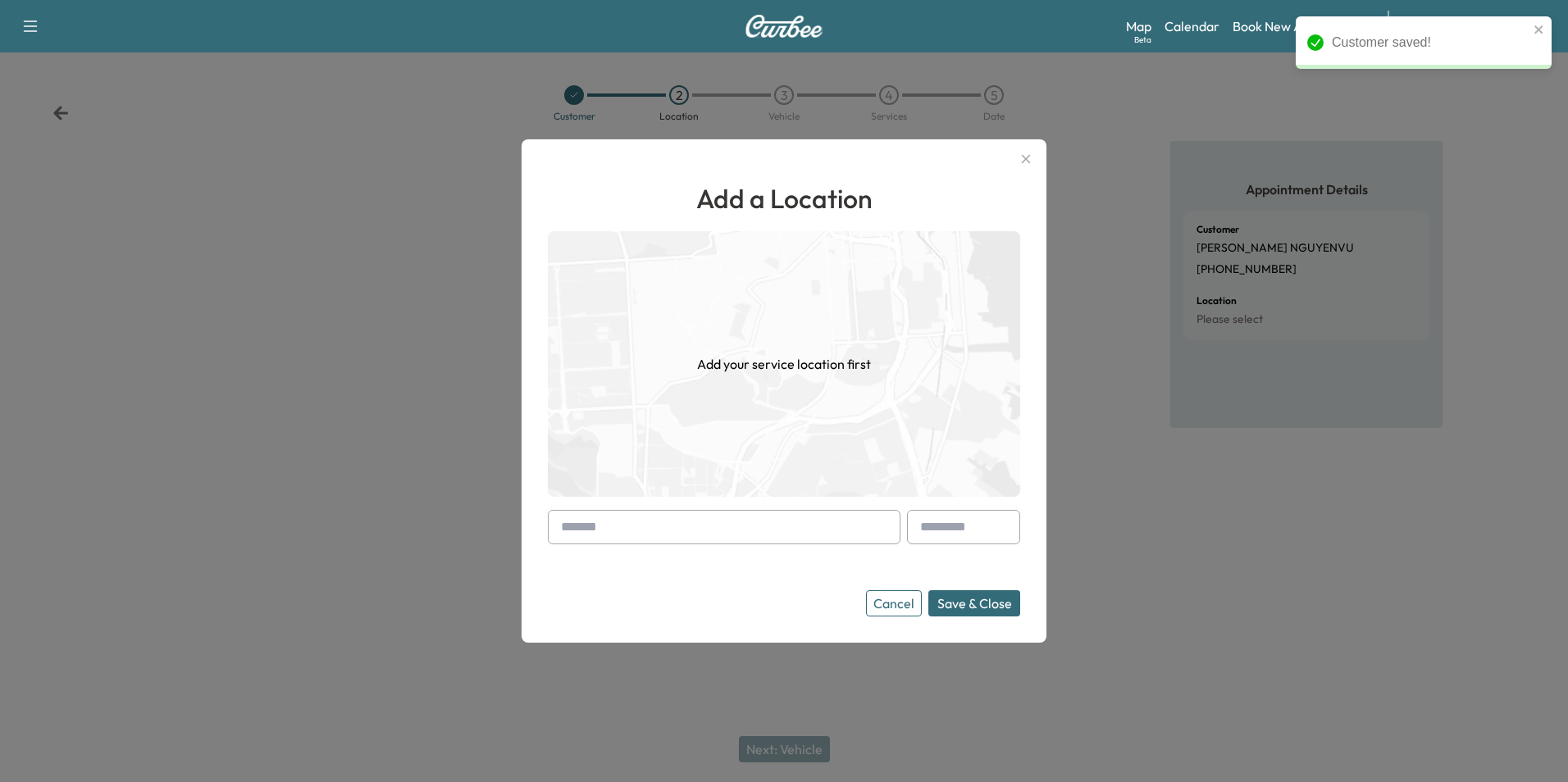
click at [776, 530] on input "text" at bounding box center [724, 528] width 353 height 35
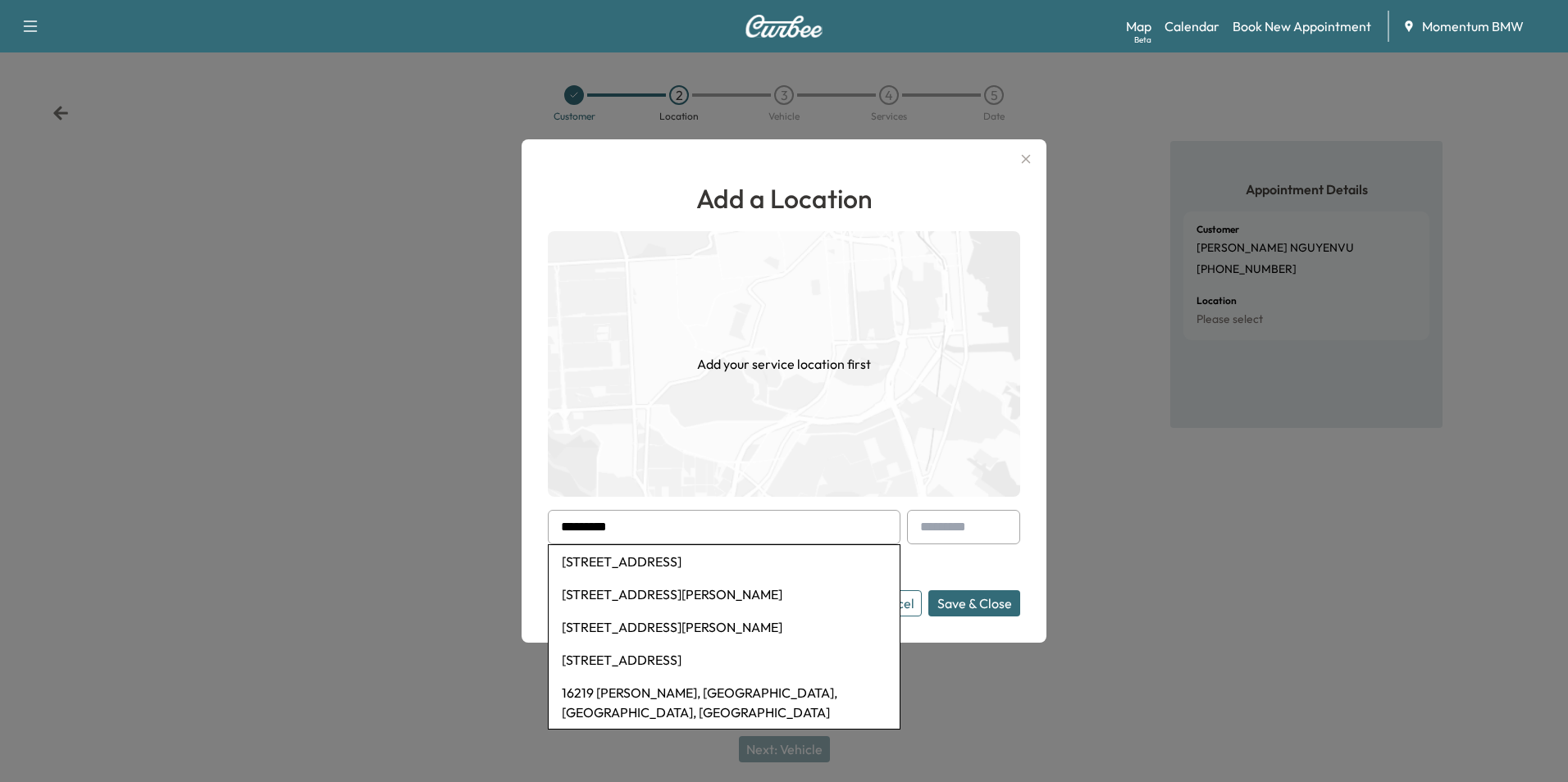
click at [733, 567] on li "[STREET_ADDRESS]" at bounding box center [724, 561] width 351 height 33
type input "**********"
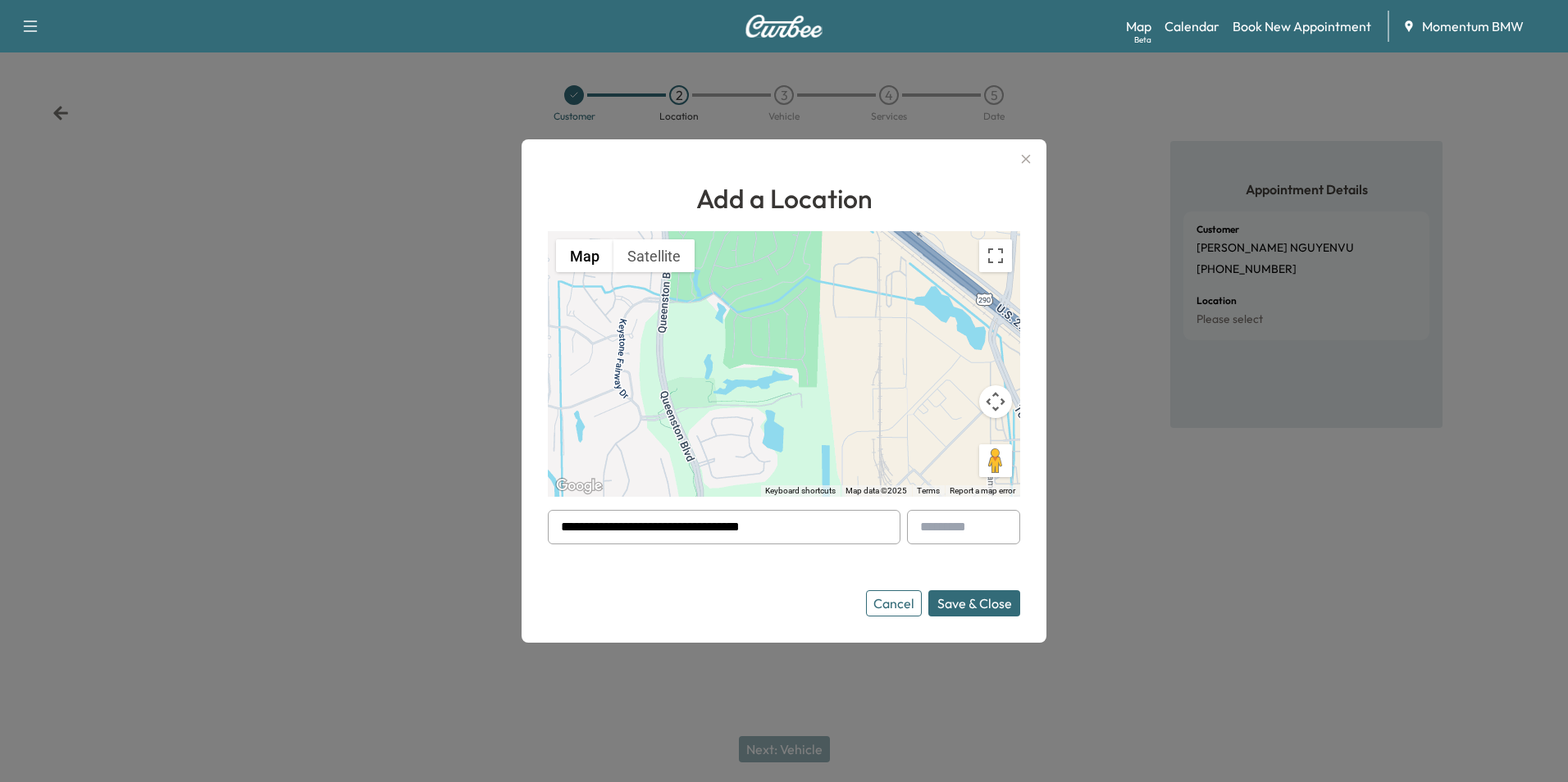
click at [981, 600] on button "Save & Close" at bounding box center [974, 604] width 92 height 26
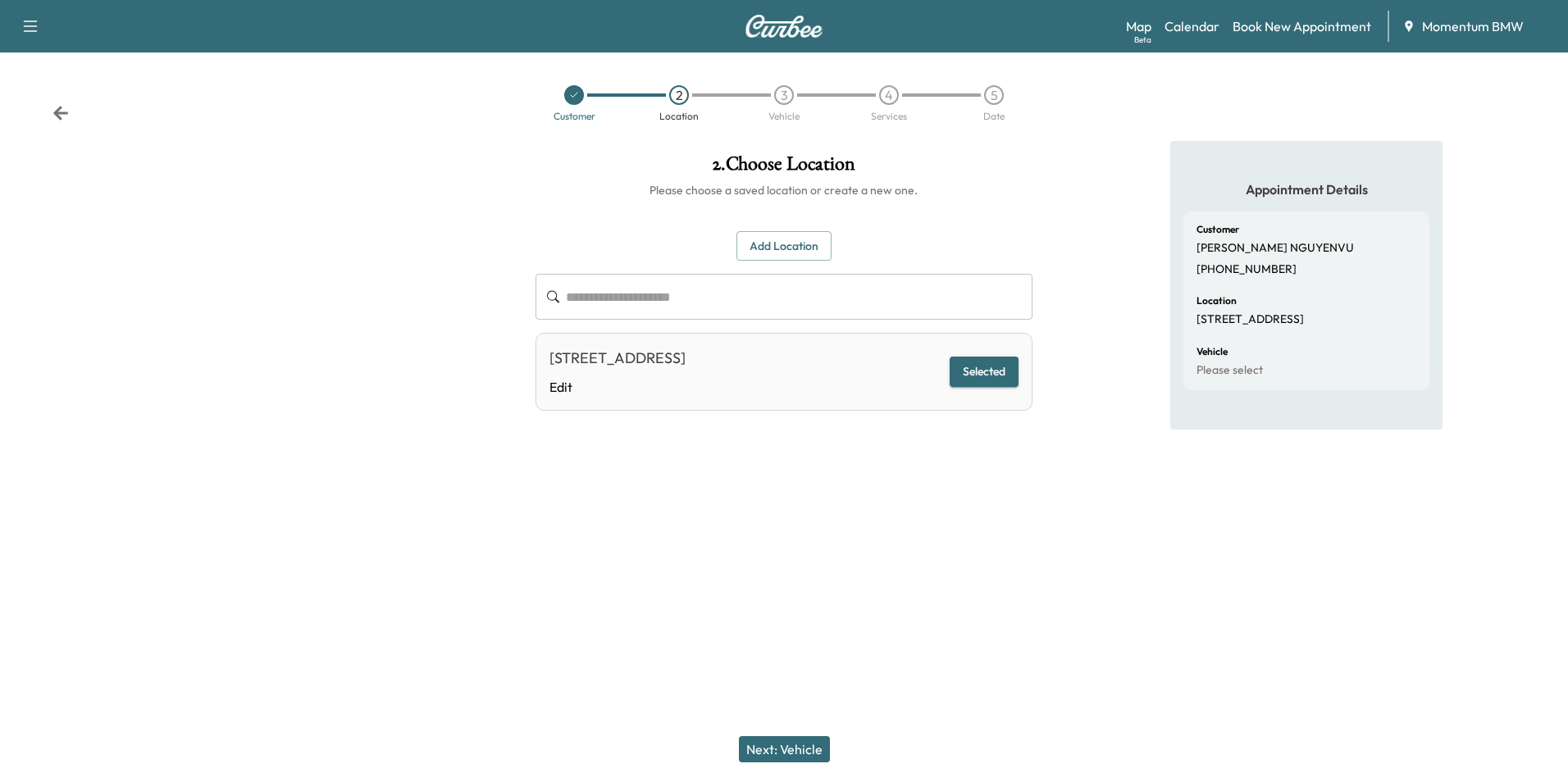
click at [797, 744] on button "Next: Vehicle" at bounding box center [784, 749] width 91 height 26
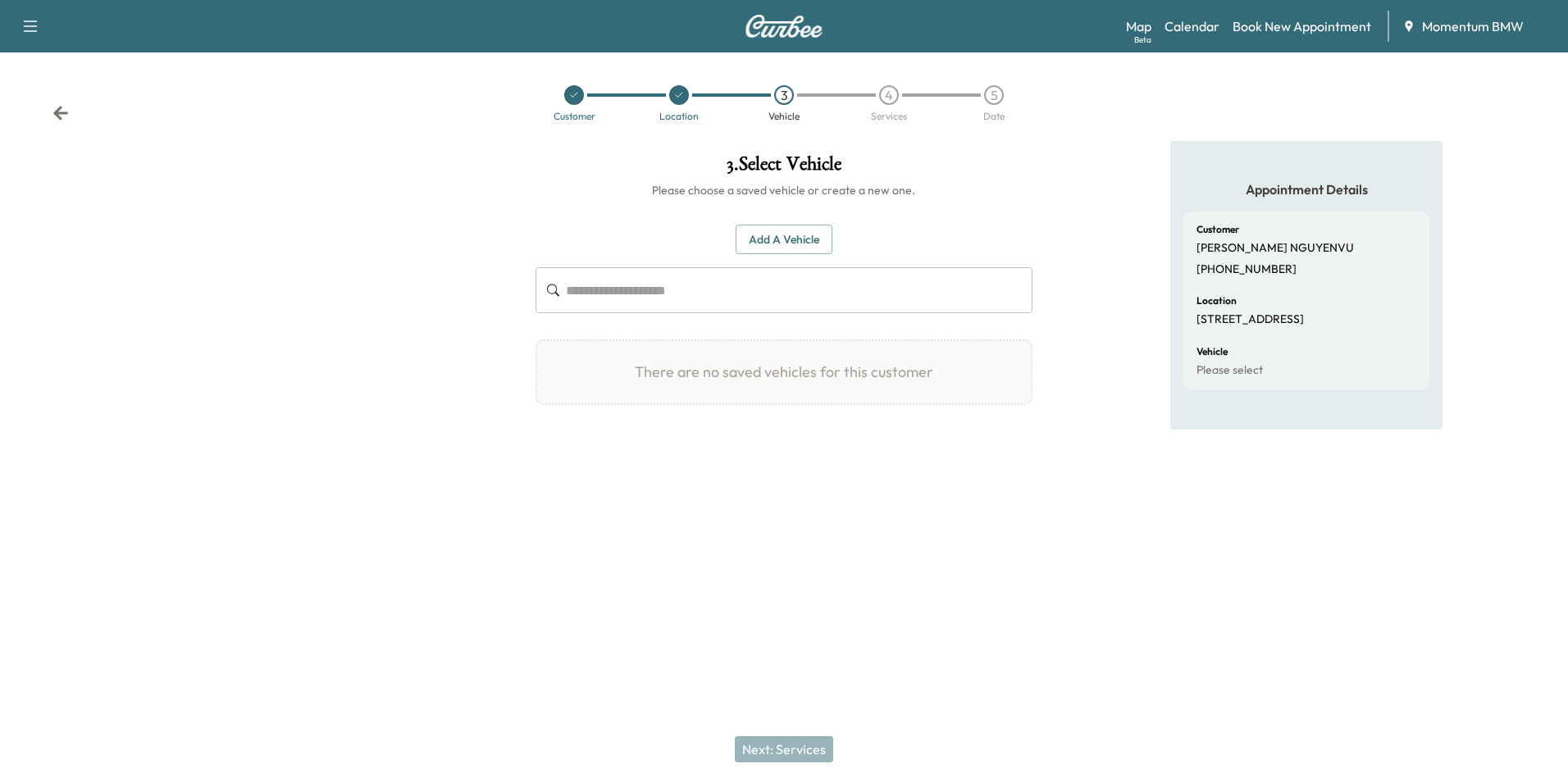
click at [797, 240] on button "Add a Vehicle" at bounding box center [784, 240] width 97 height 30
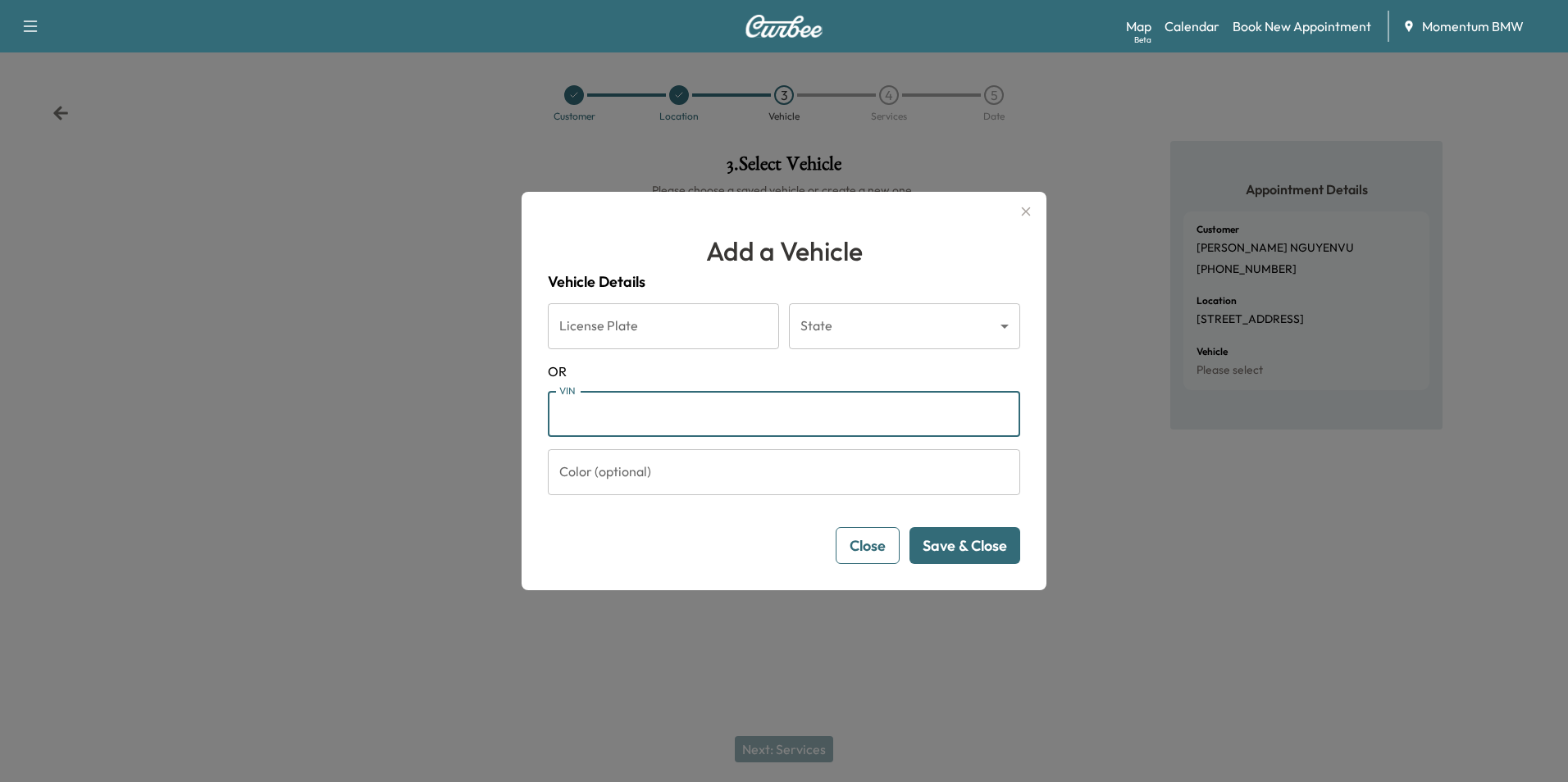
paste input "********"
type input "*"
paste input "**********"
type input "**********"
click at [981, 551] on button "Save & Close" at bounding box center [964, 546] width 111 height 37
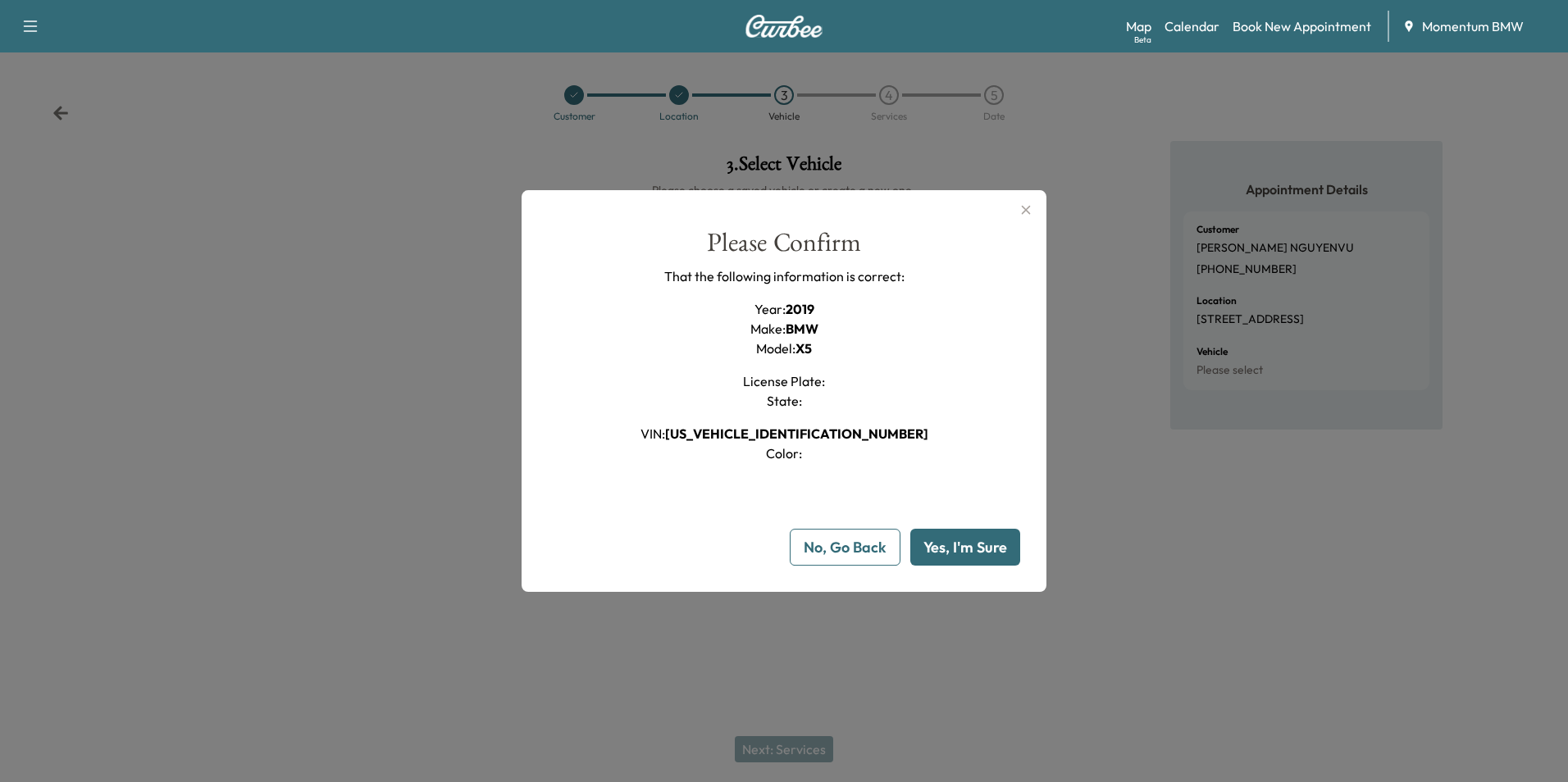
click at [981, 551] on button "Yes, I'm Sure" at bounding box center [964, 547] width 110 height 37
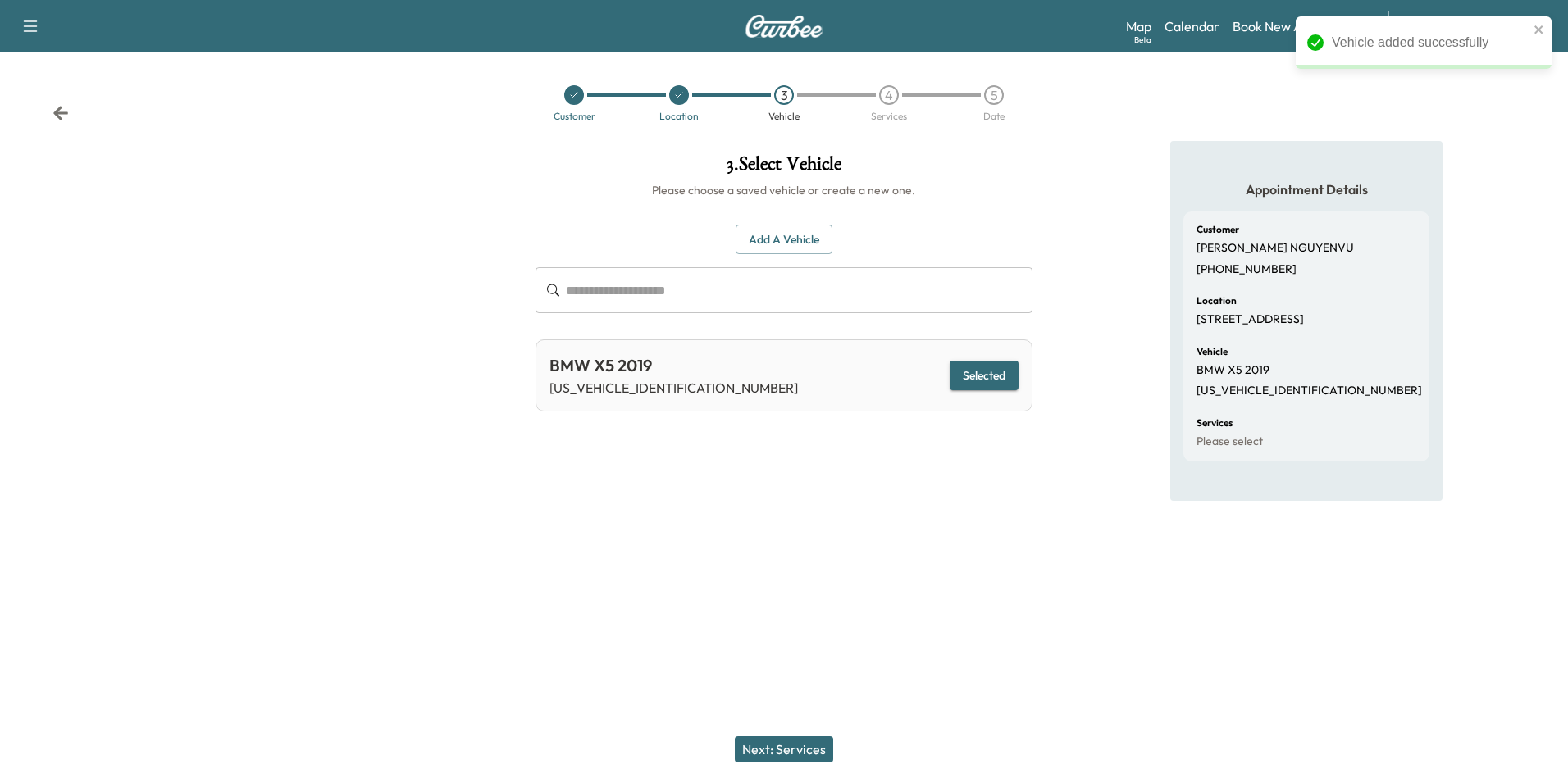
click at [787, 745] on button "Next: Services" at bounding box center [784, 749] width 99 height 26
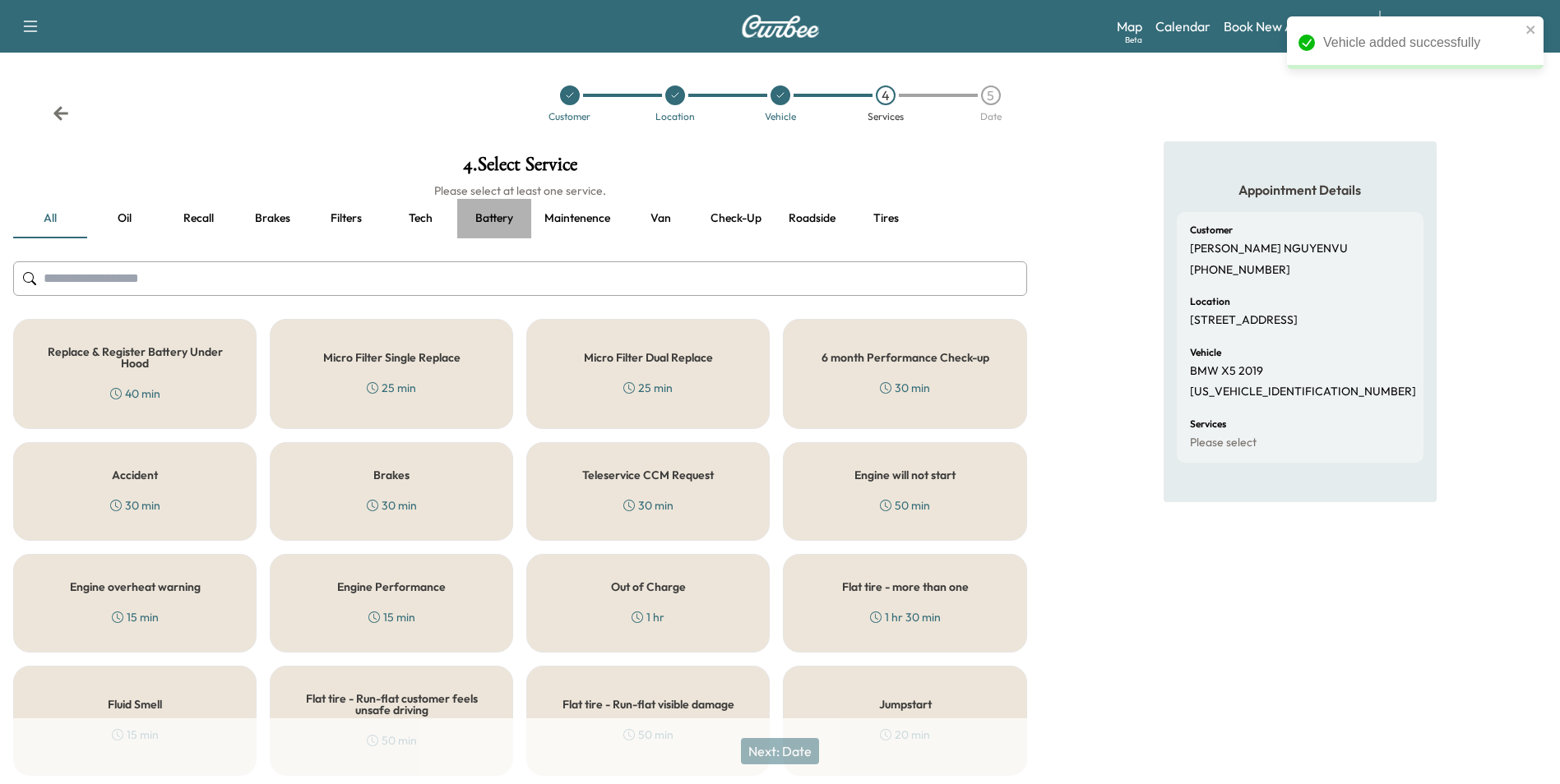
click at [507, 215] on button "Battery" at bounding box center [494, 219] width 74 height 40
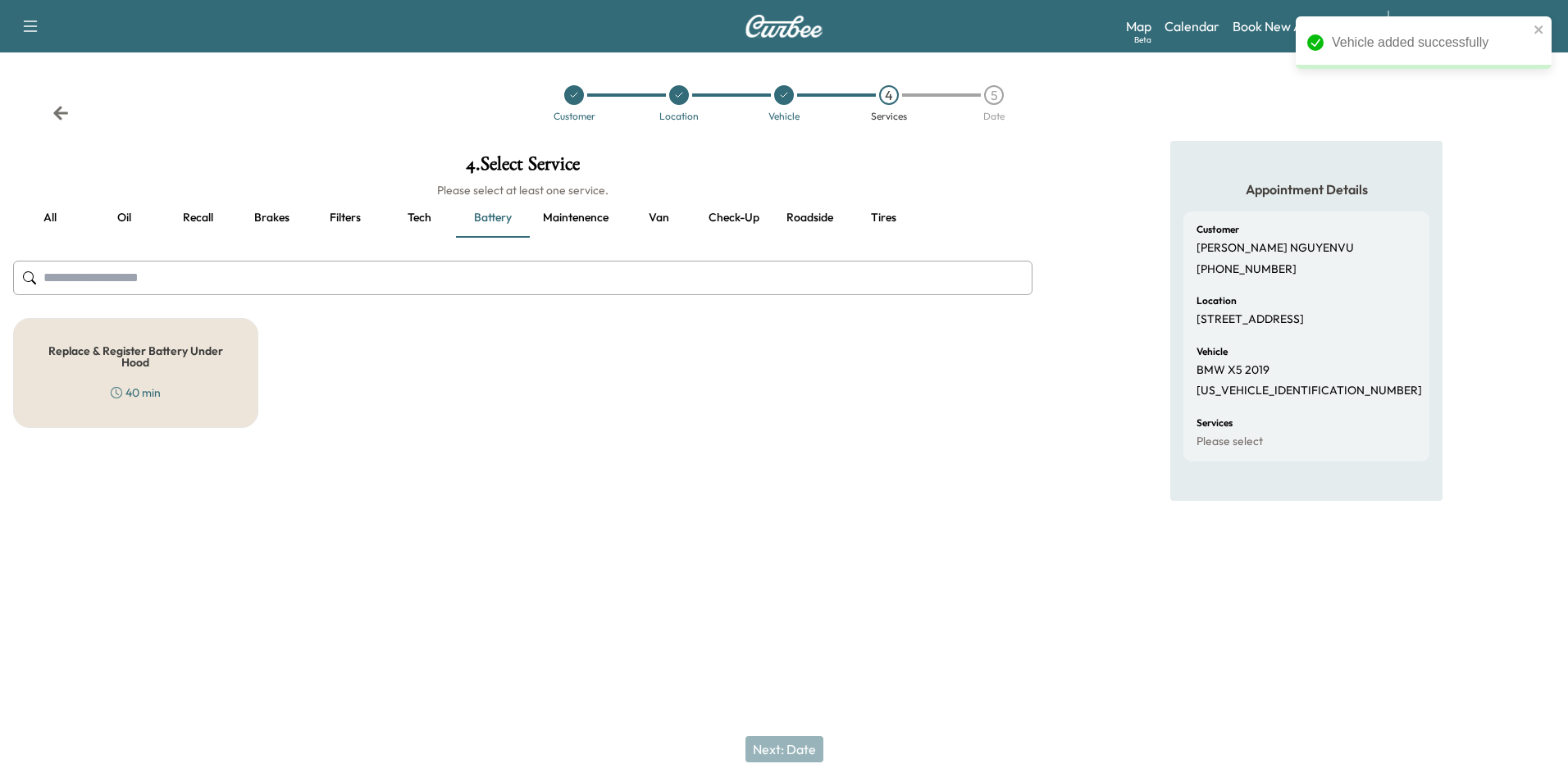
click at [150, 352] on h5 "Replace & Register Battery Under Hood" at bounding box center [135, 356] width 191 height 23
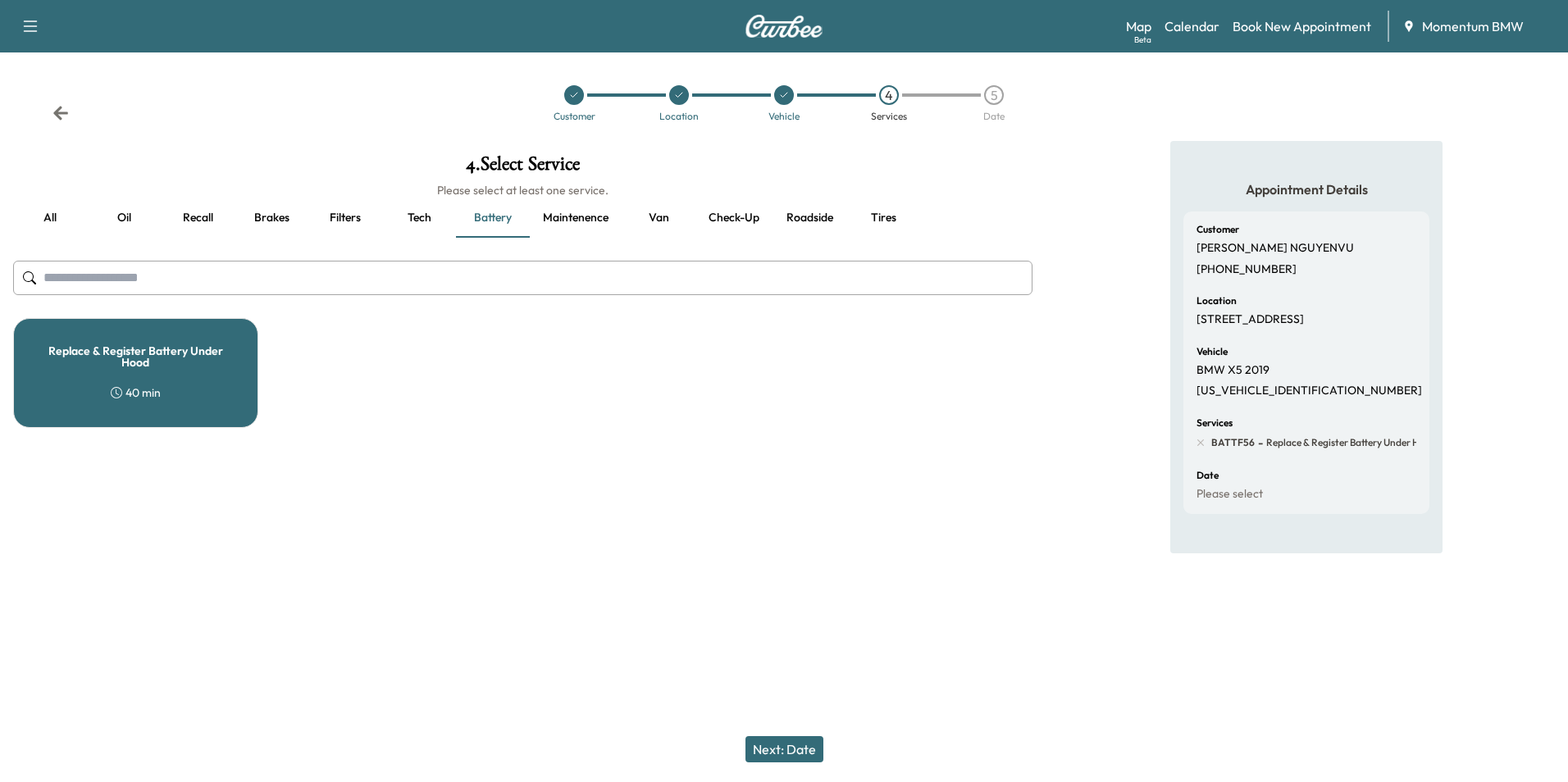
click at [810, 750] on button "Next: Date" at bounding box center [784, 749] width 78 height 26
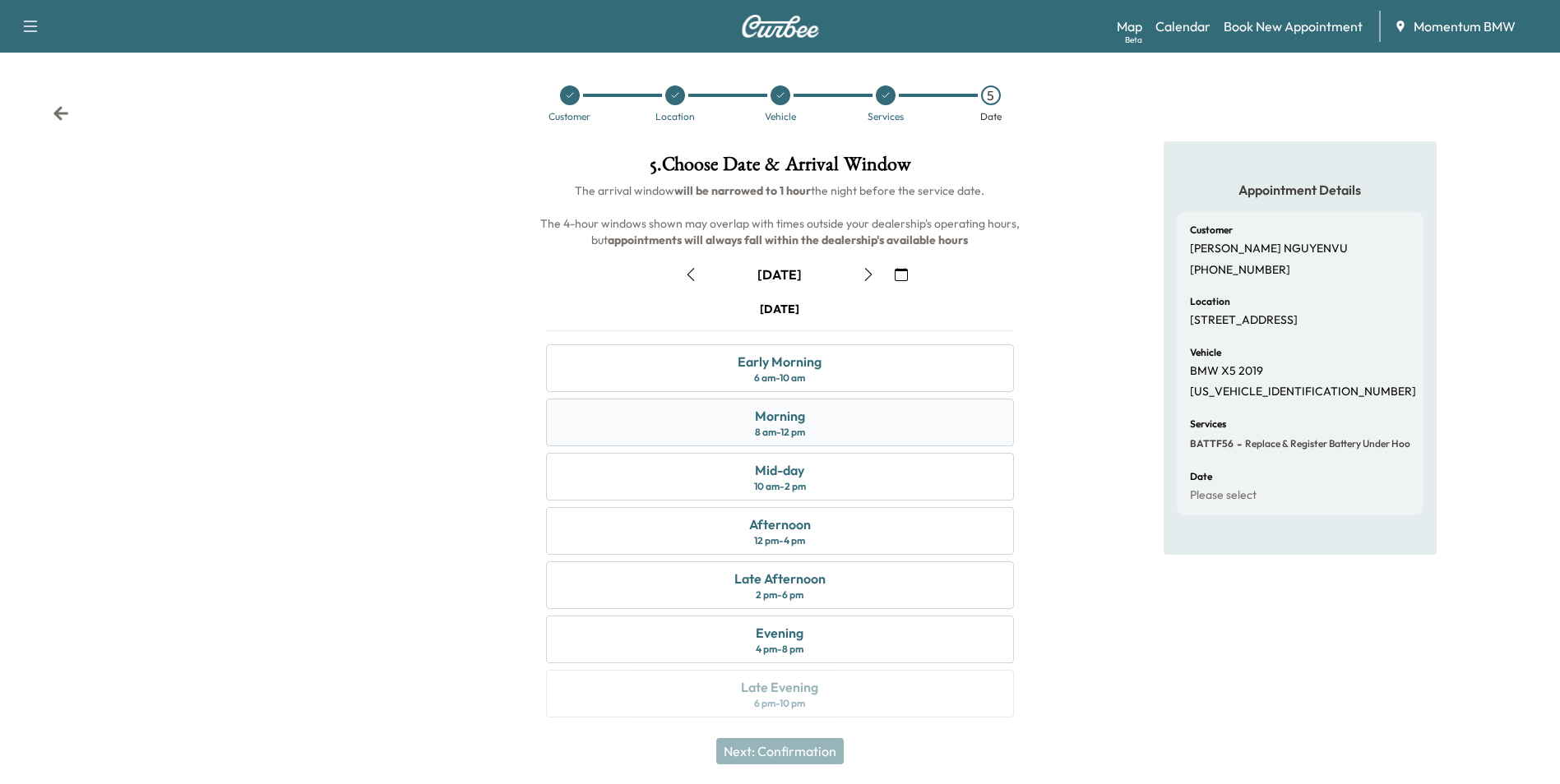
click at [753, 419] on div "Morning 8 am - 12 pm" at bounding box center [779, 422] width 467 height 48
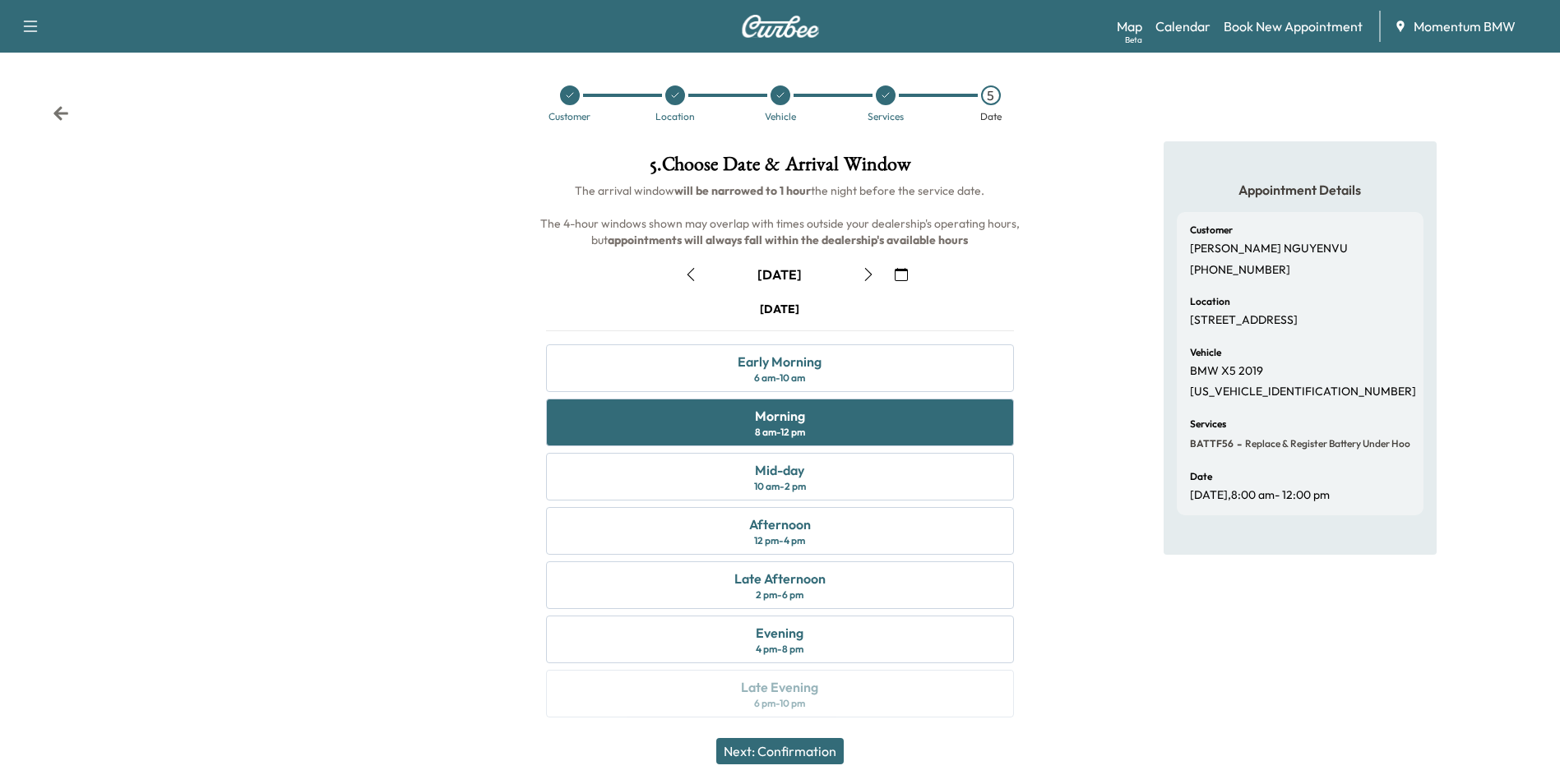
click at [806, 752] on button "Next: Confirmation" at bounding box center [780, 751] width 128 height 26
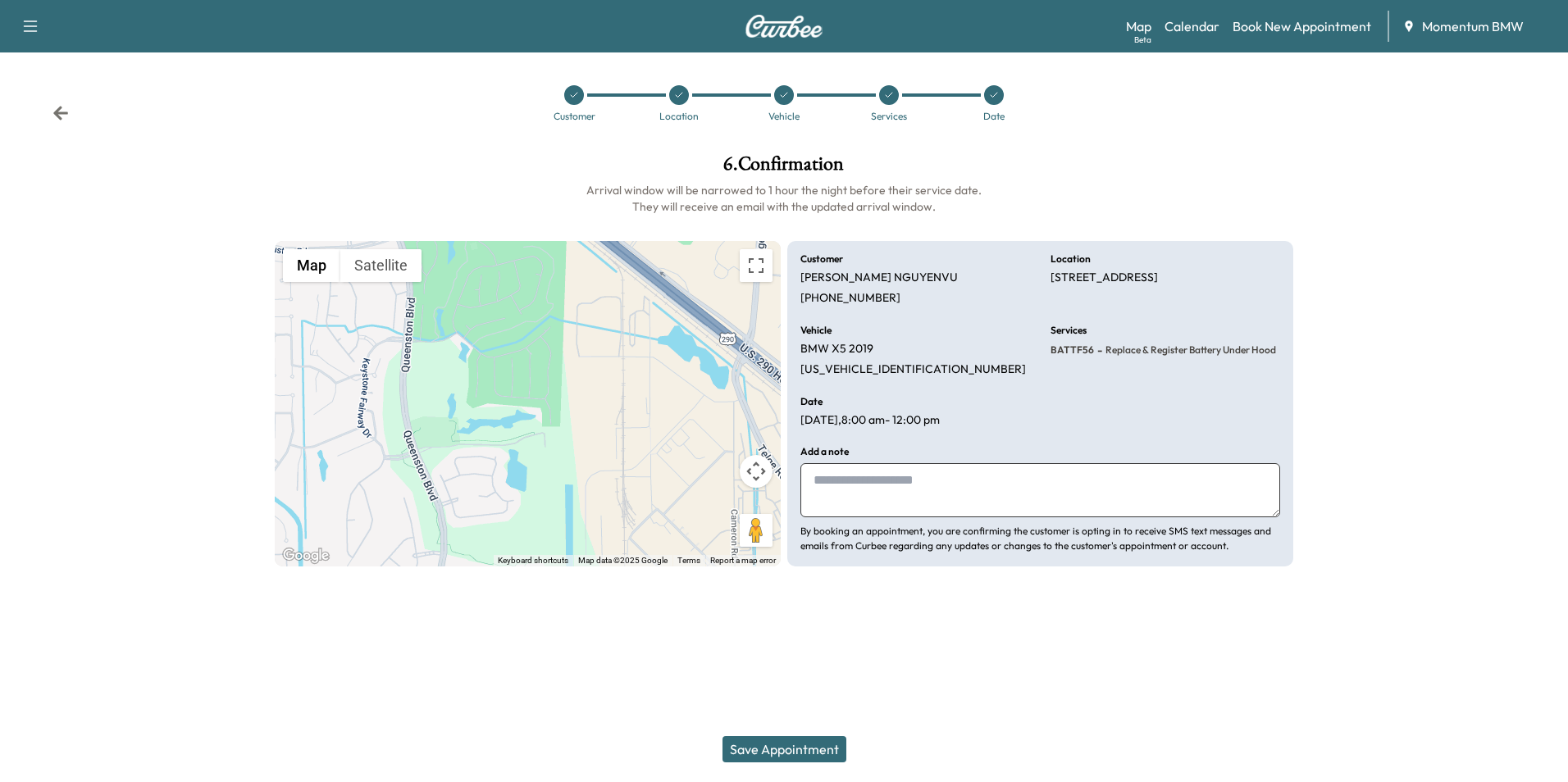
click at [902, 494] on textarea at bounding box center [1040, 490] width 480 height 54
type textarea "**********"
click at [811, 751] on button "Save Appointment" at bounding box center [784, 749] width 124 height 26
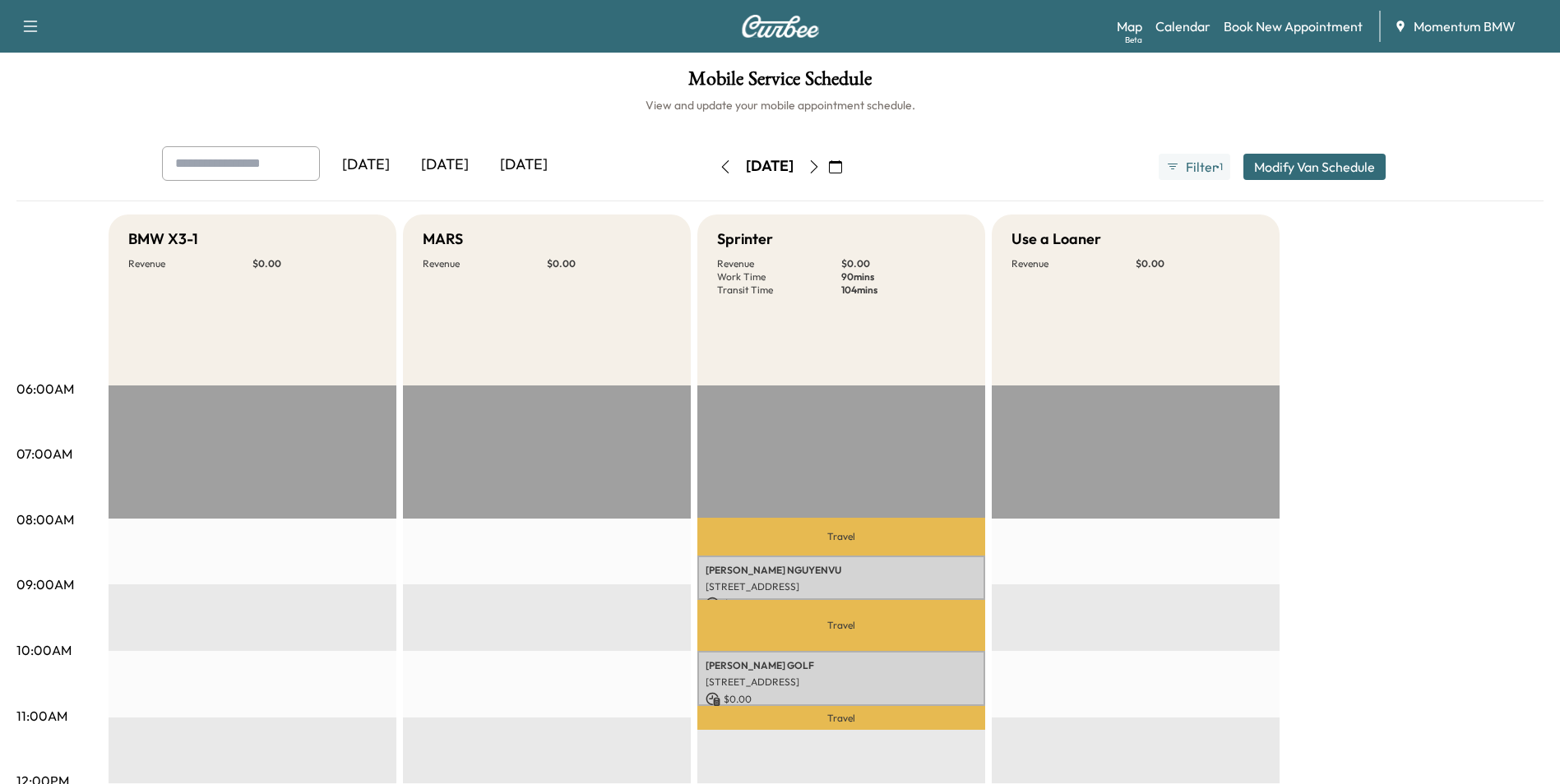
click at [719, 169] on icon "button" at bounding box center [725, 167] width 13 height 13
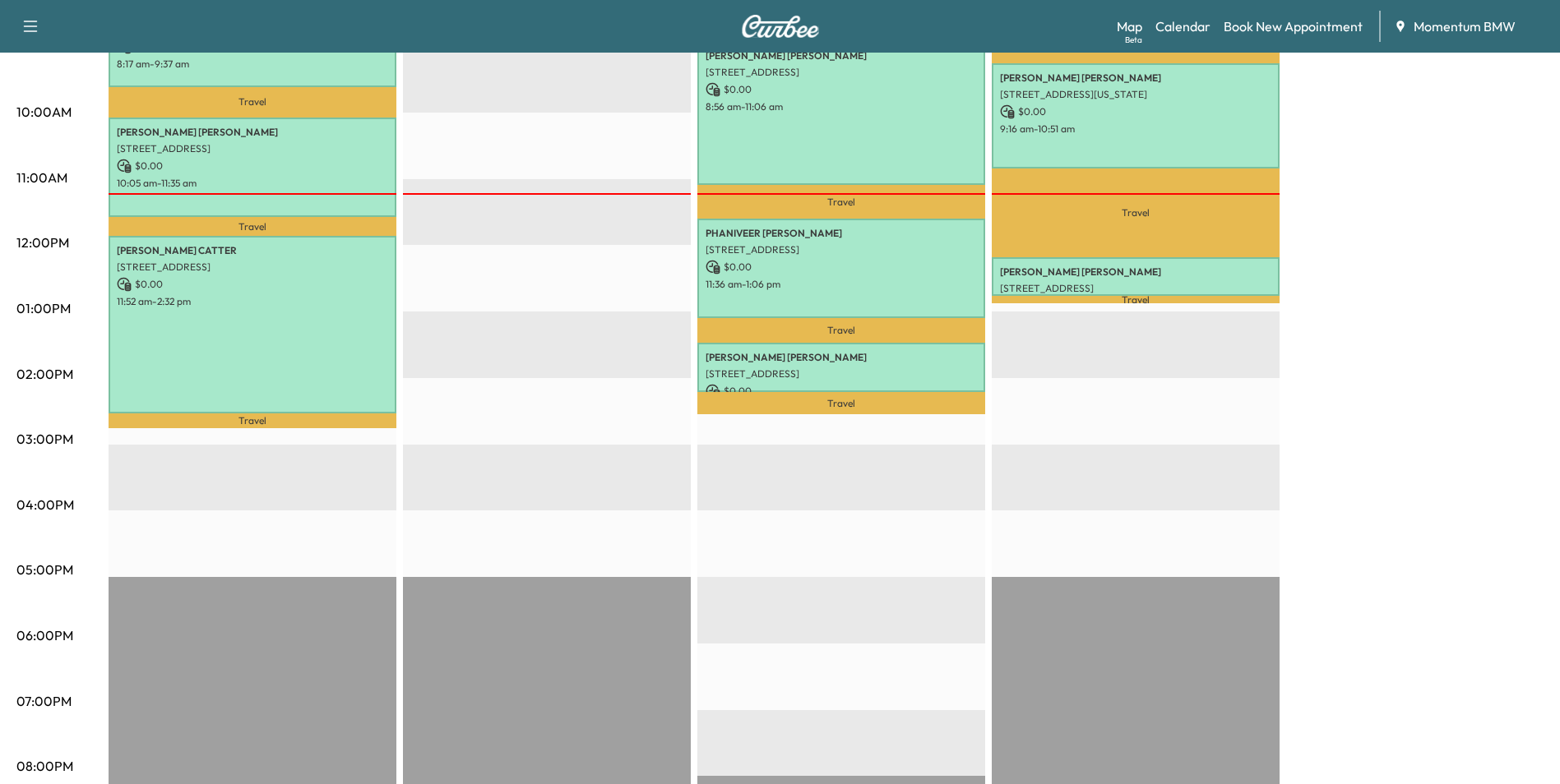
scroll to position [576, 0]
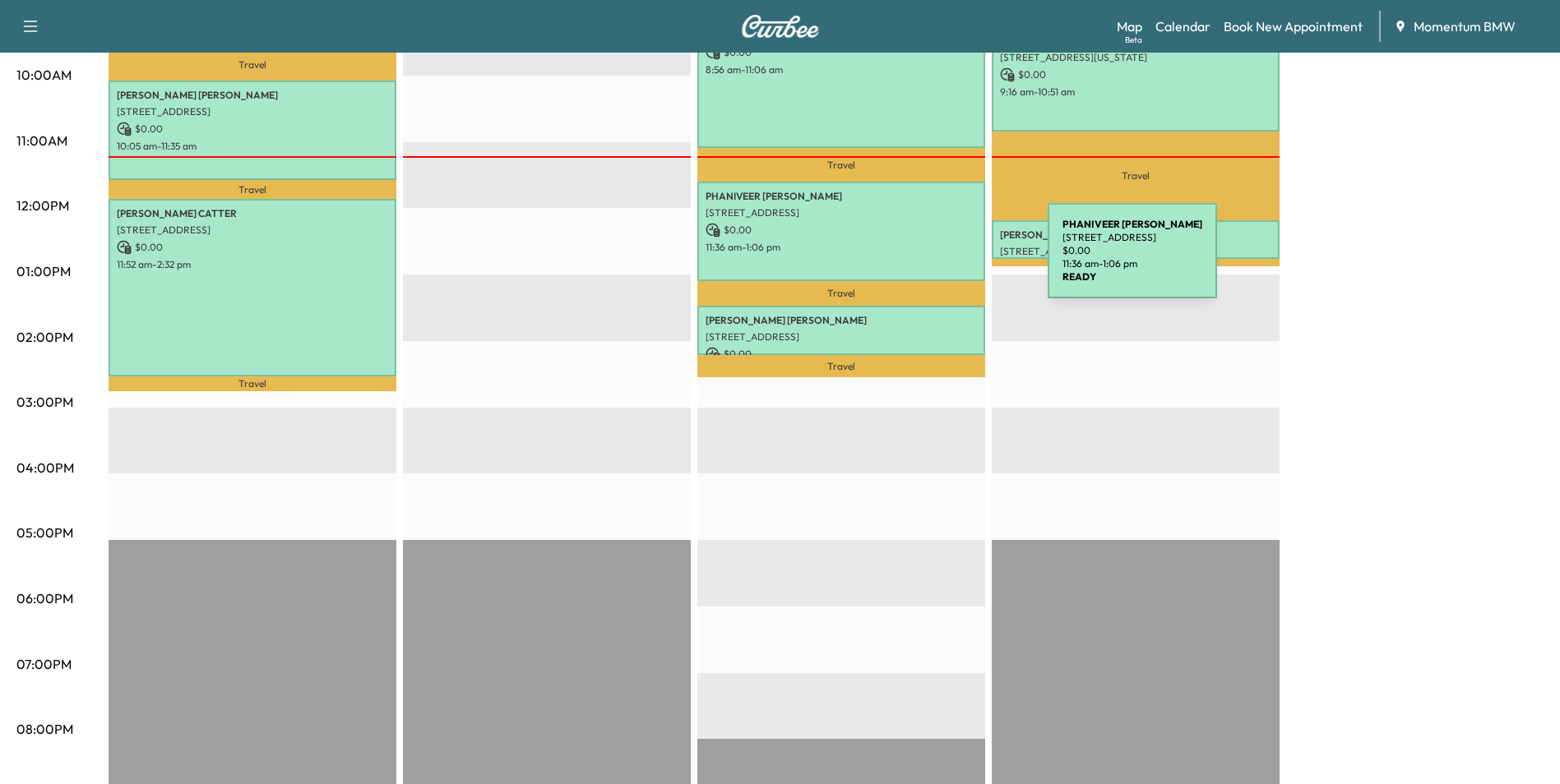
click at [925, 261] on div "PHANIVEER [PERSON_NAME] [STREET_ADDRESS] $ 0.00 11:36 am - 1:06 pm" at bounding box center [842, 232] width 288 height 100
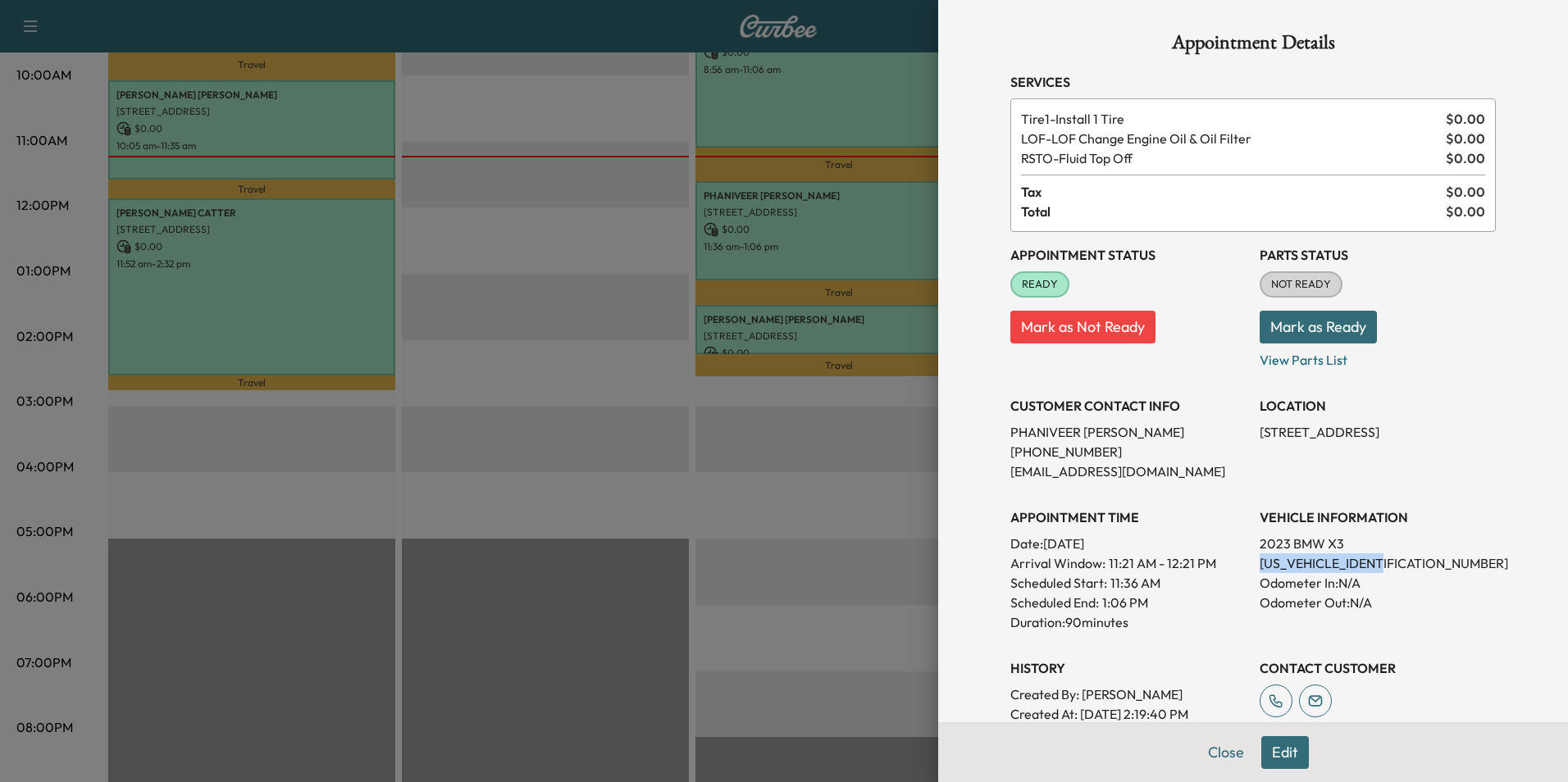
drag, startPoint x: 1377, startPoint y: 560, endPoint x: 1247, endPoint y: 568, distance: 130.2
click at [1259, 568] on p "[US_VEHICLE_IDENTIFICATION_NUMBER]" at bounding box center [1377, 563] width 236 height 20
drag, startPoint x: 1247, startPoint y: 568, endPoint x: 1351, endPoint y: 564, distance: 104.1
copy p "[US_VEHICLE_IDENTIFICATION_NUMBER]"
click at [1213, 750] on button "Close" at bounding box center [1226, 753] width 57 height 33
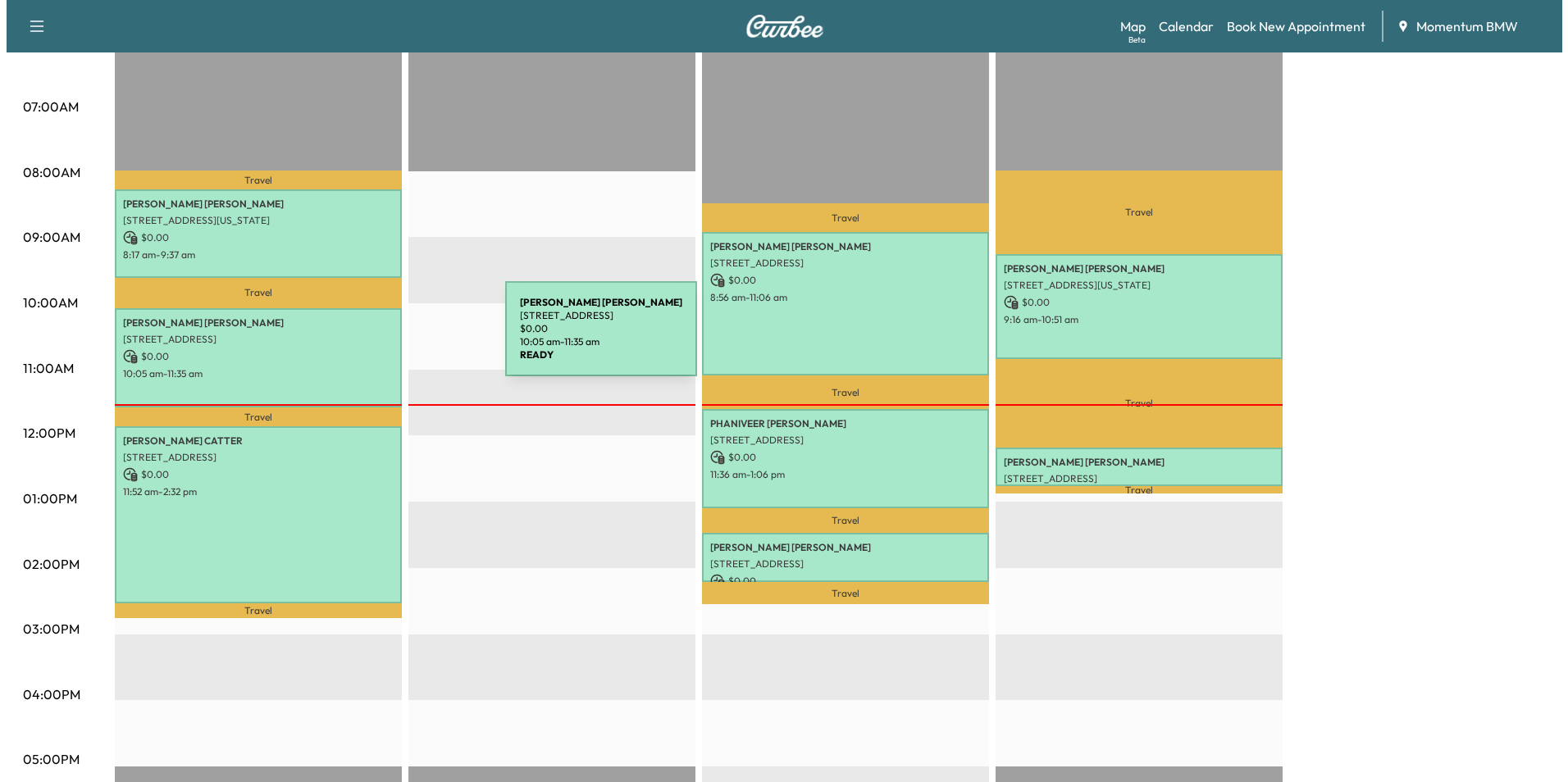
scroll to position [328, 0]
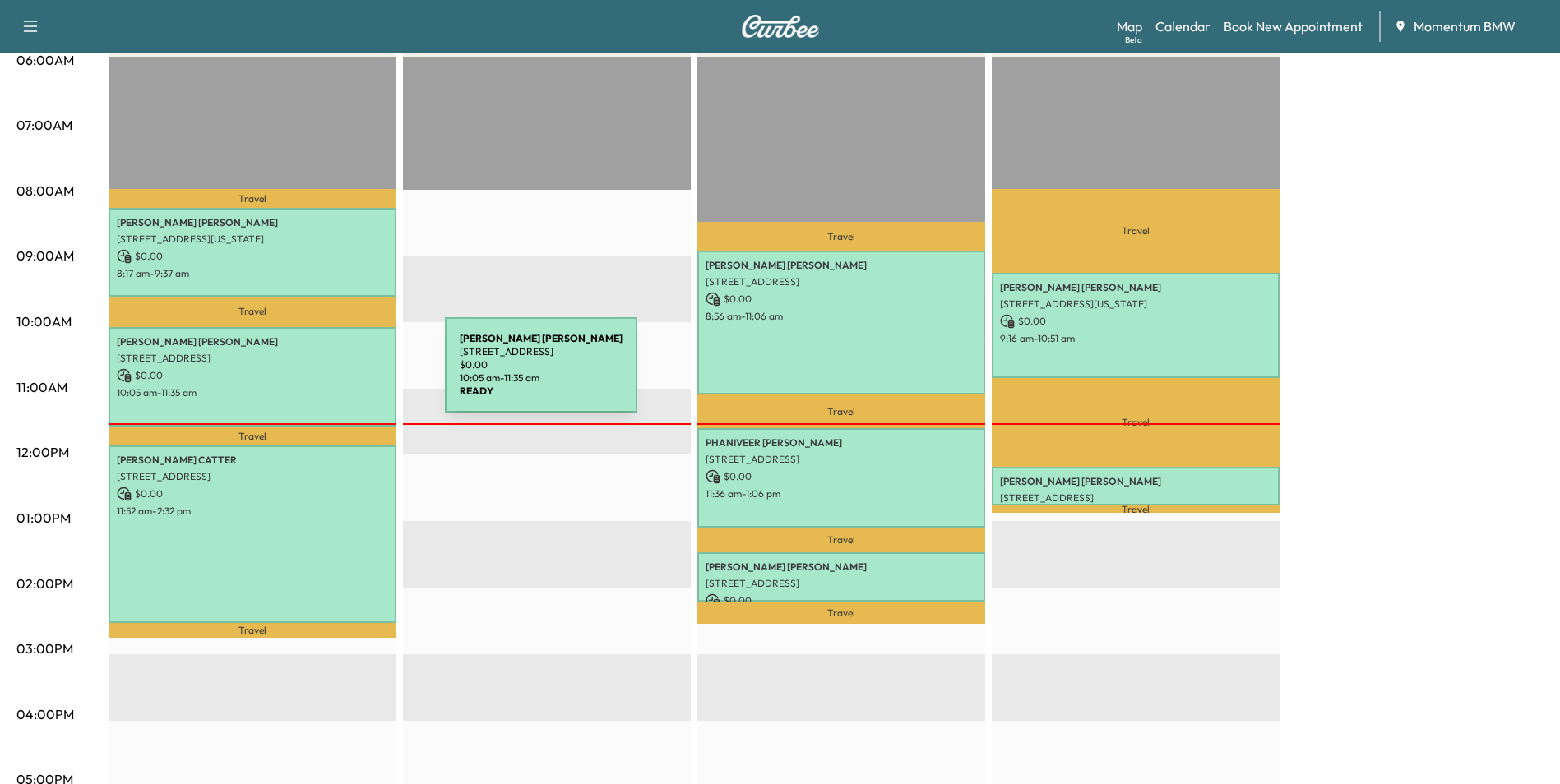
click at [322, 375] on p "$ 0.00" at bounding box center [252, 376] width 272 height 15
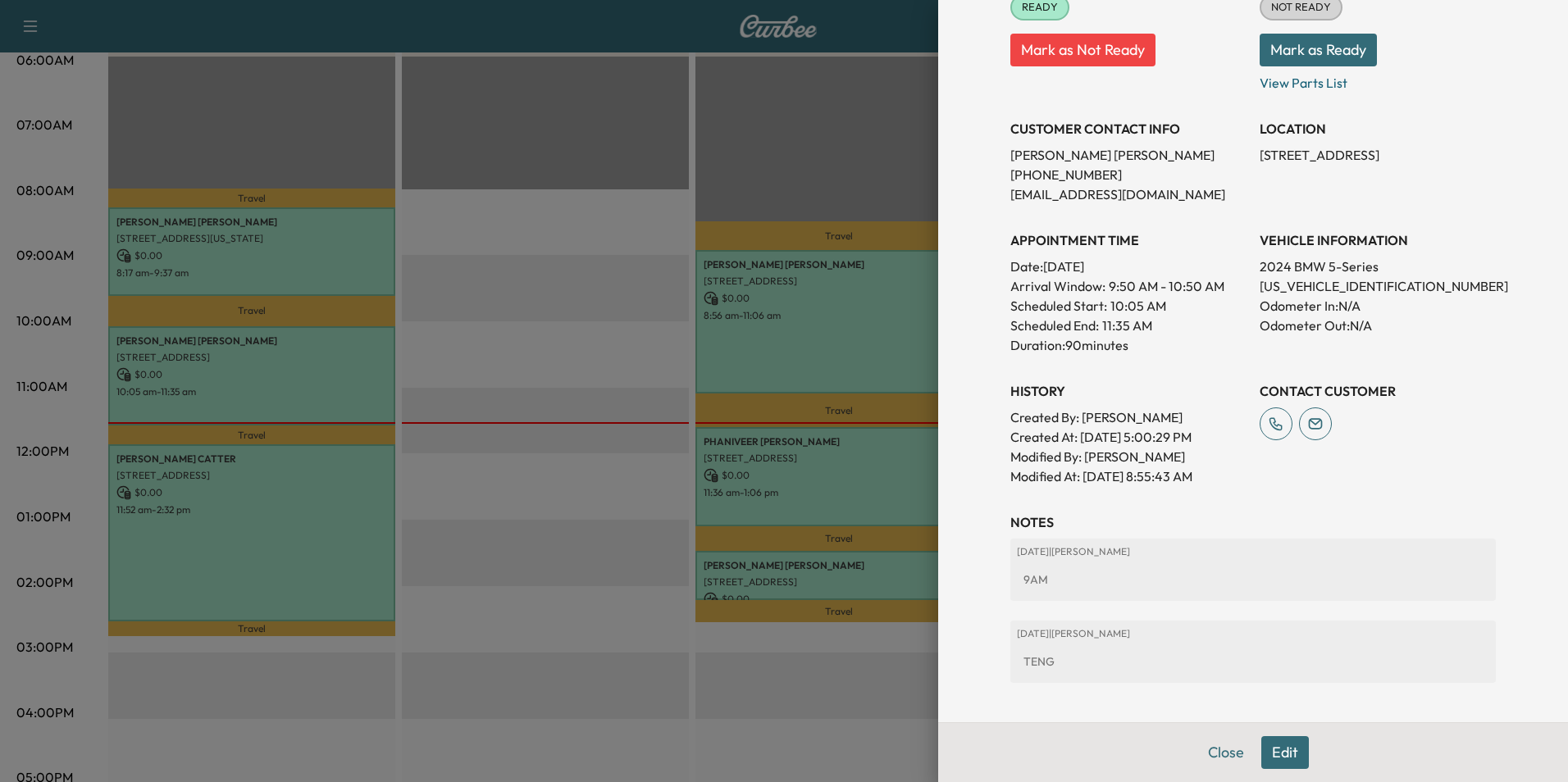
scroll to position [369, 0]
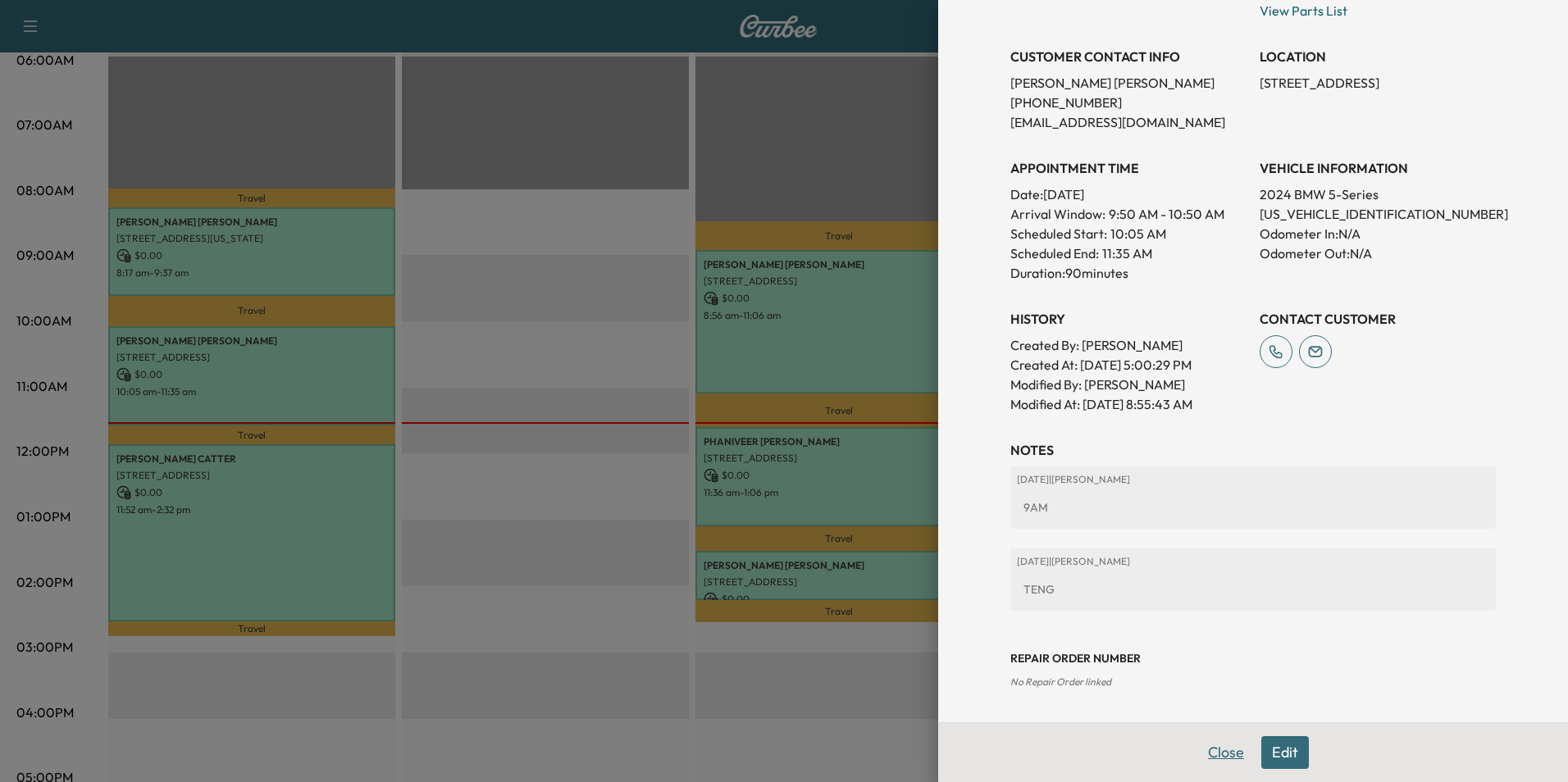
click at [1212, 753] on button "Close" at bounding box center [1226, 753] width 57 height 33
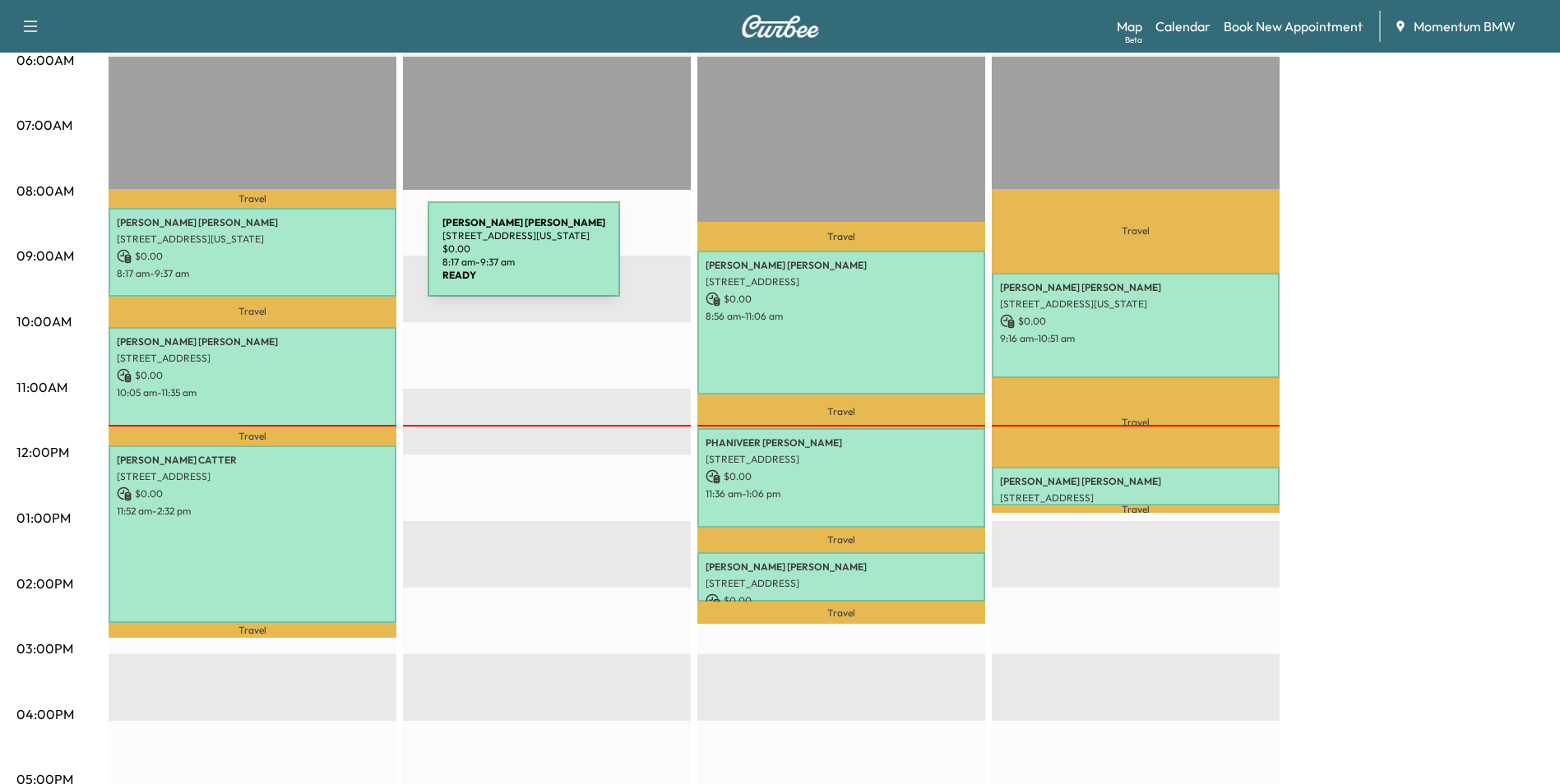
click at [304, 259] on p "$ 0.00" at bounding box center [252, 256] width 272 height 15
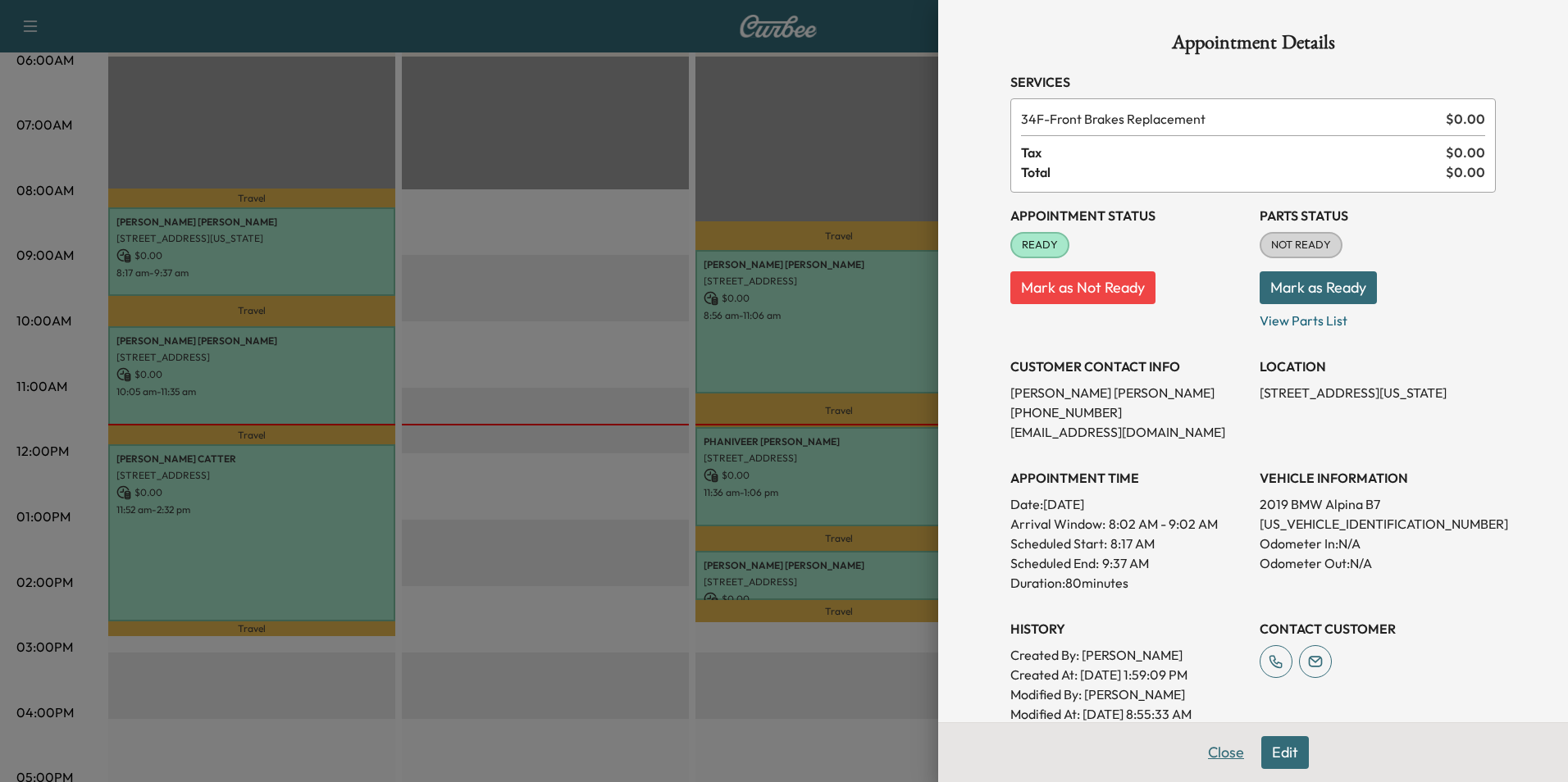
click at [1222, 751] on button "Close" at bounding box center [1226, 753] width 57 height 33
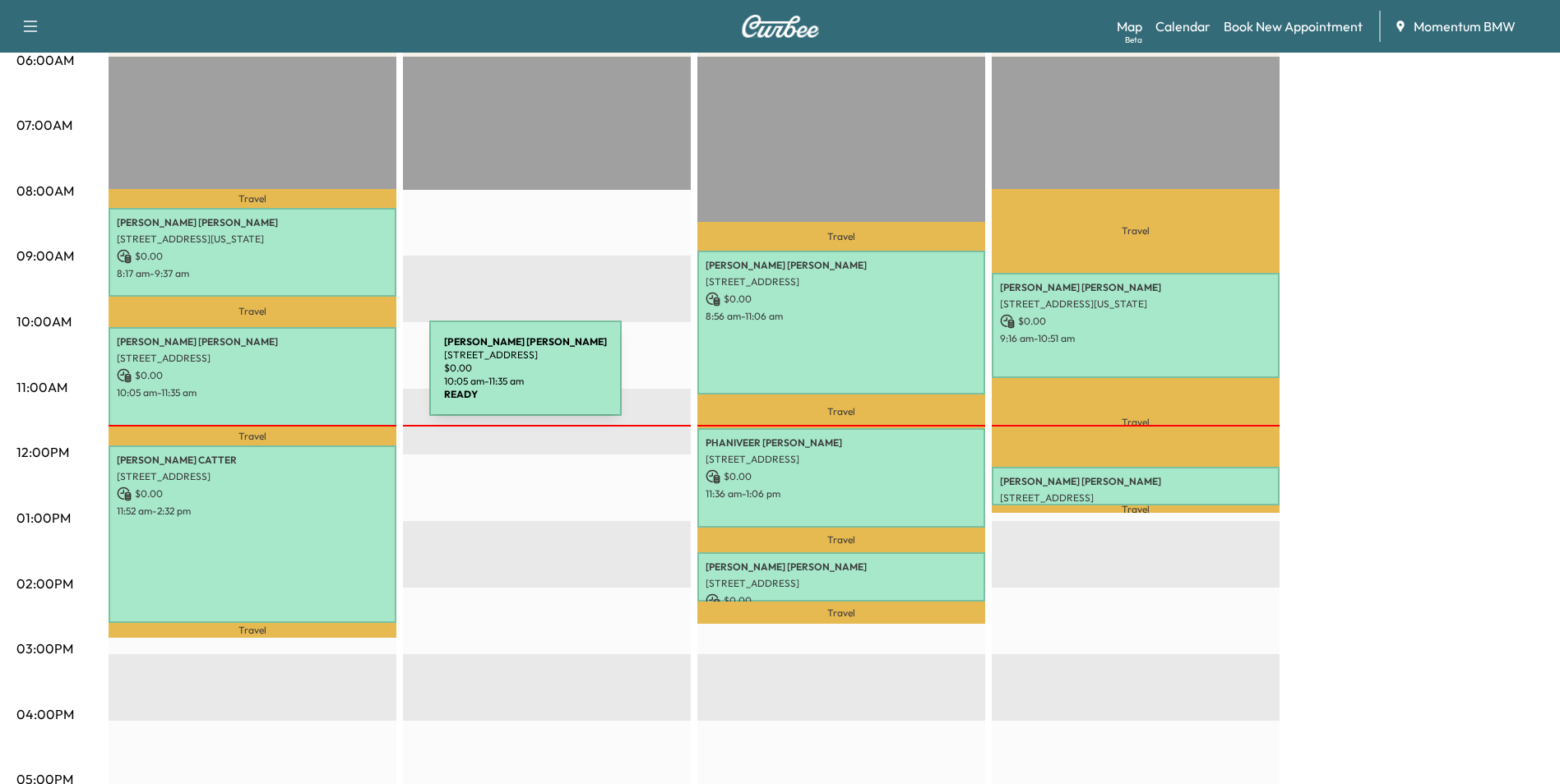
click at [306, 378] on p "$ 0.00" at bounding box center [252, 376] width 272 height 15
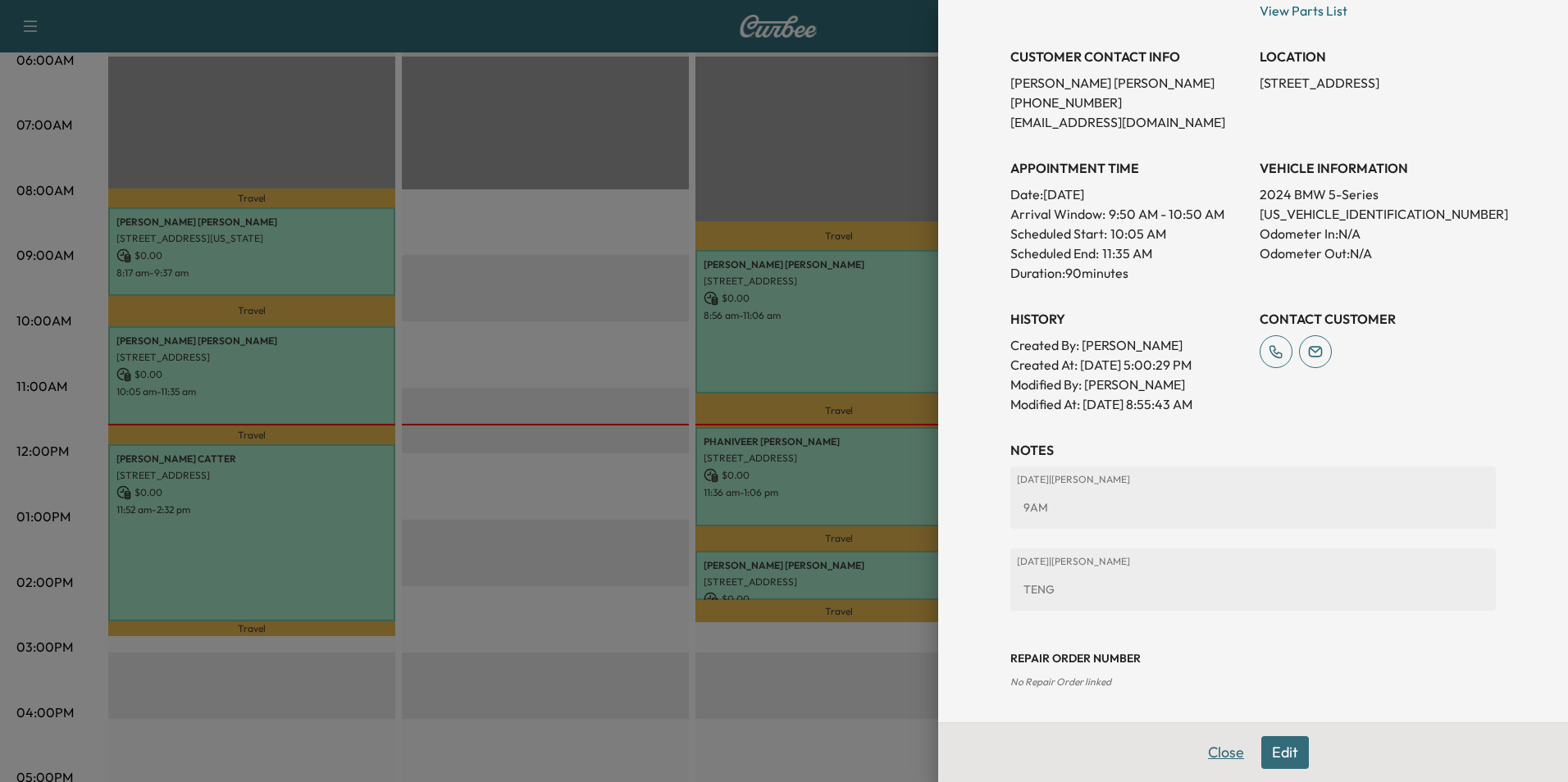
click at [1223, 756] on button "Close" at bounding box center [1226, 753] width 57 height 33
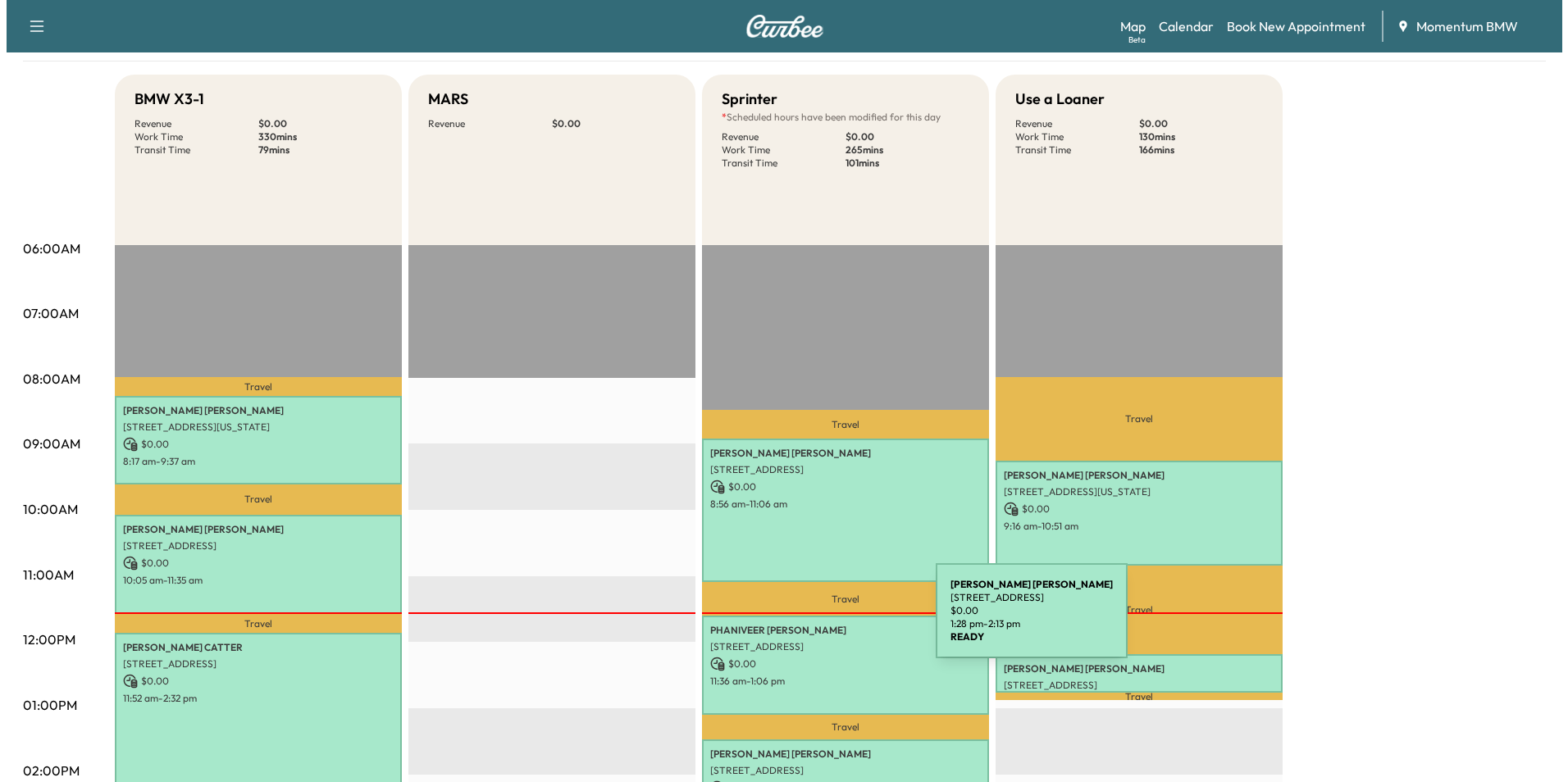
scroll to position [0, 0]
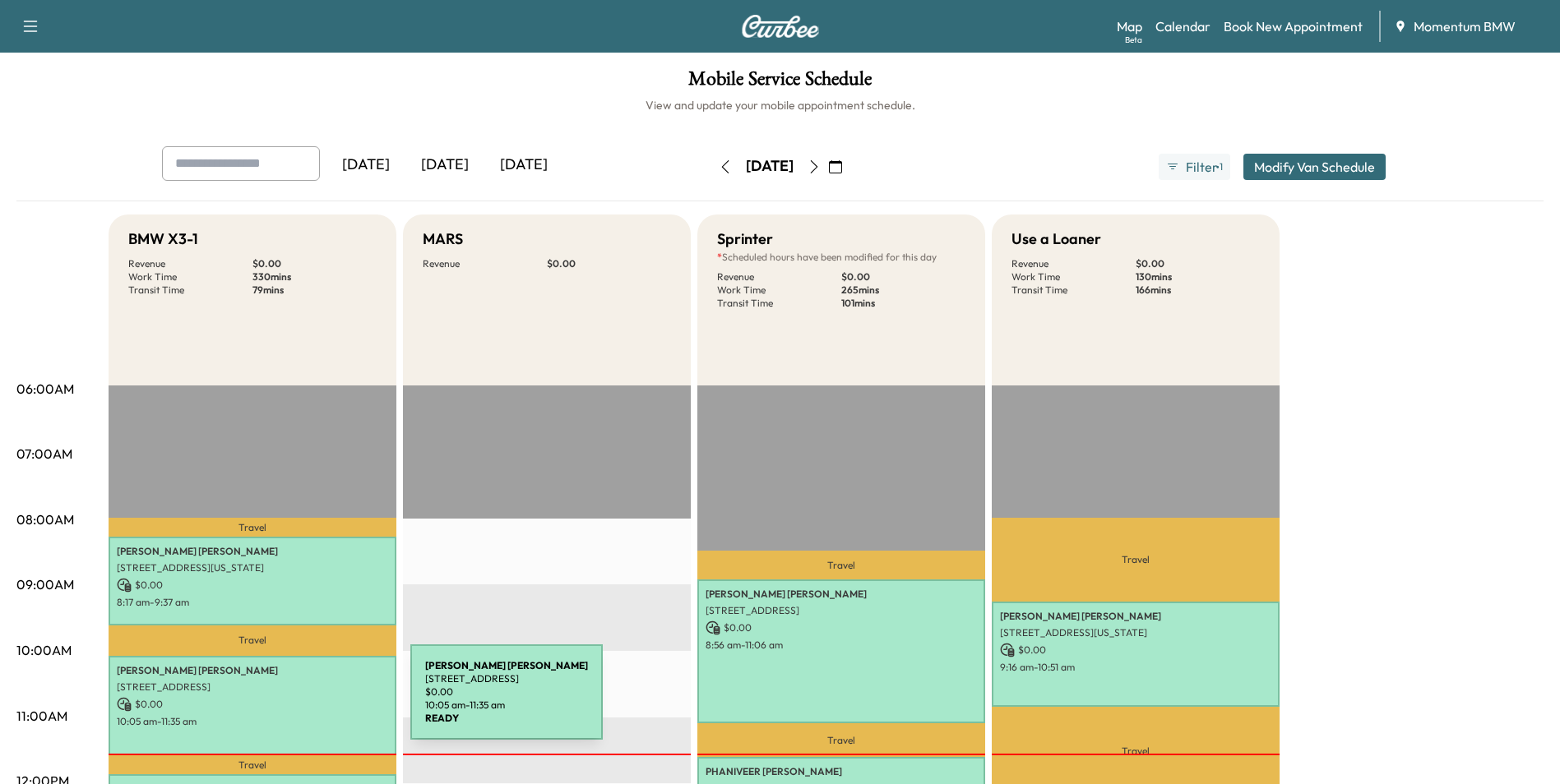
click at [287, 702] on p "$ 0.00" at bounding box center [252, 704] width 272 height 15
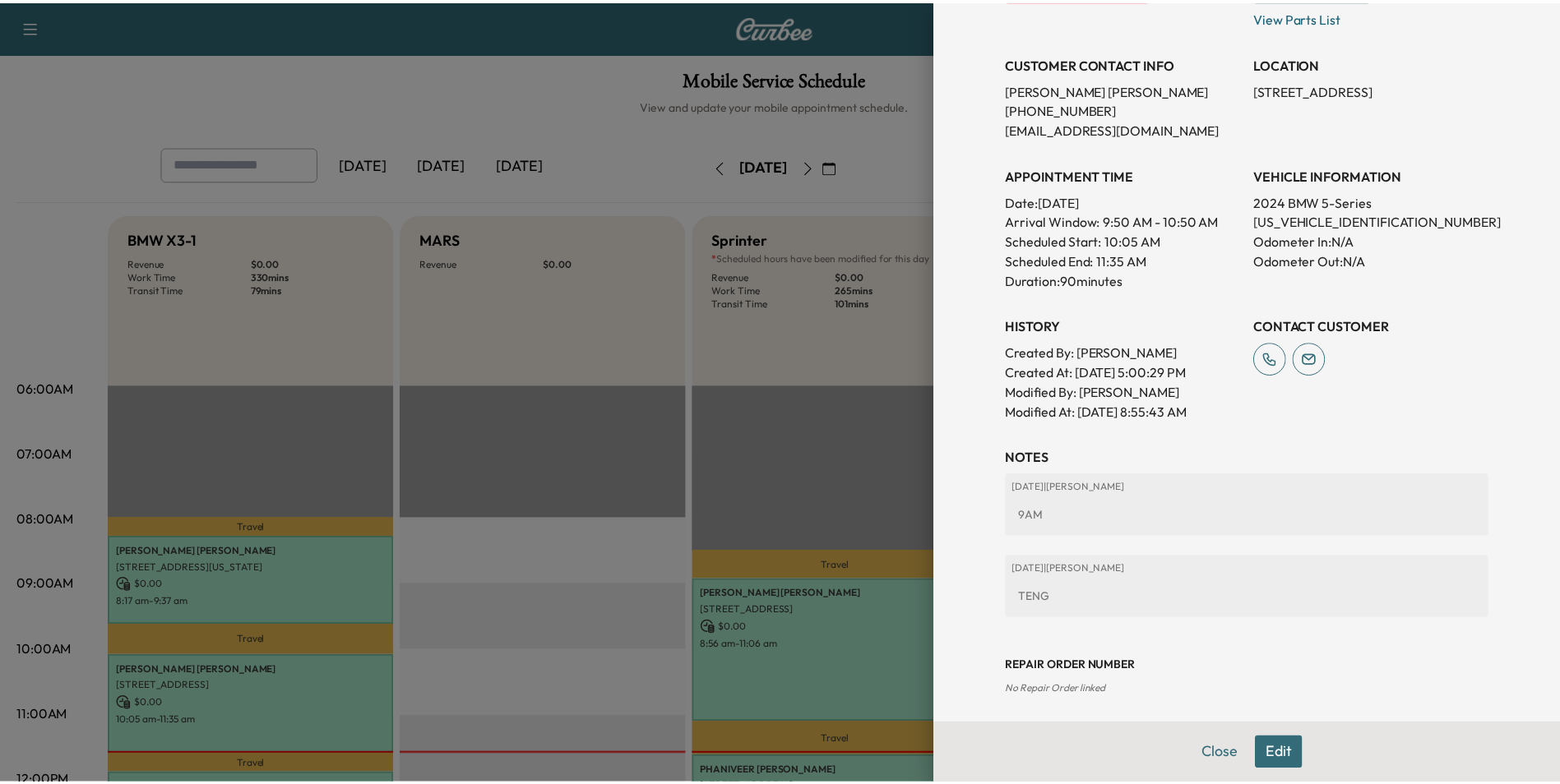
scroll to position [370, 0]
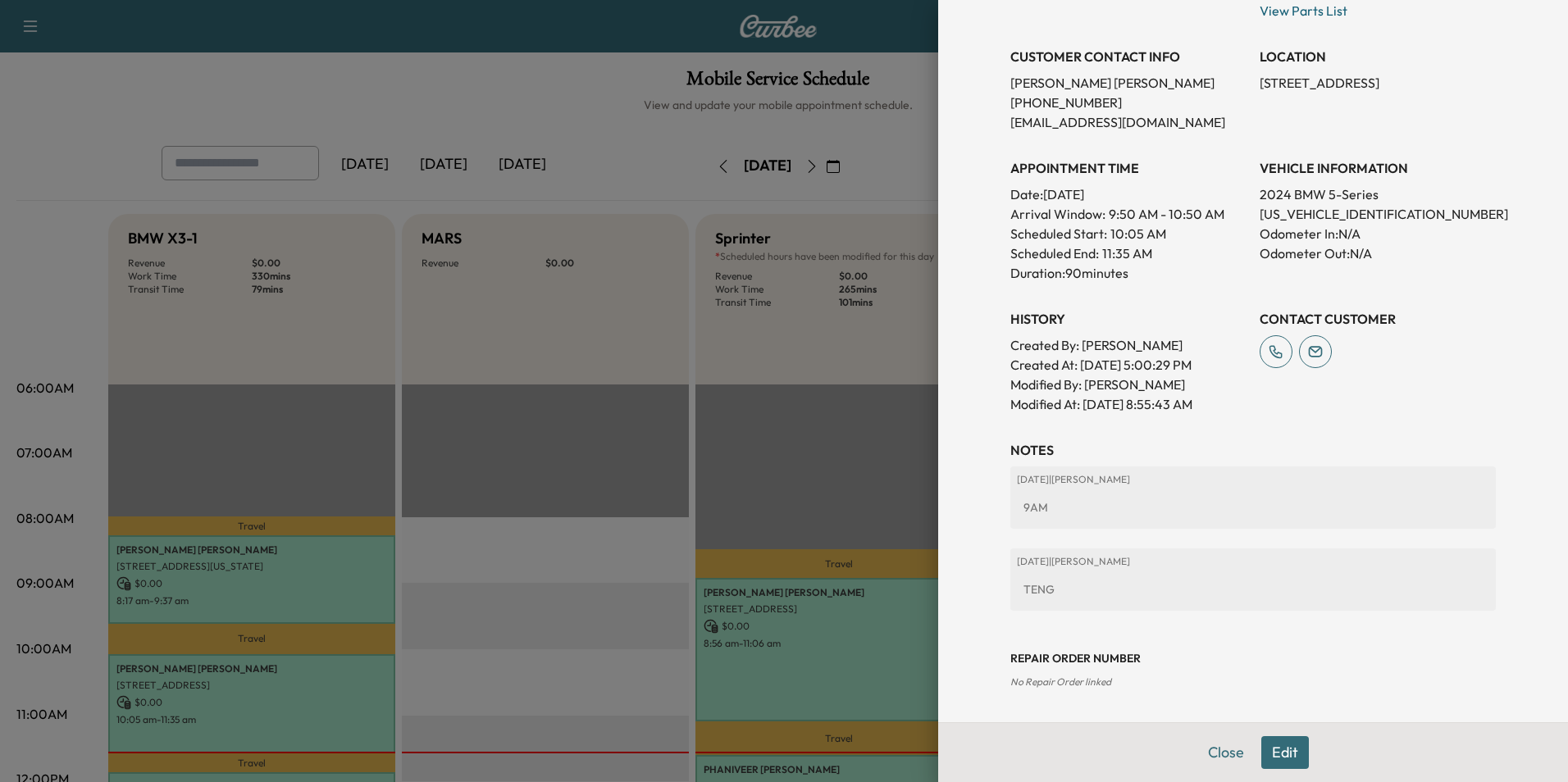
click at [1219, 755] on button "Close" at bounding box center [1226, 753] width 57 height 33
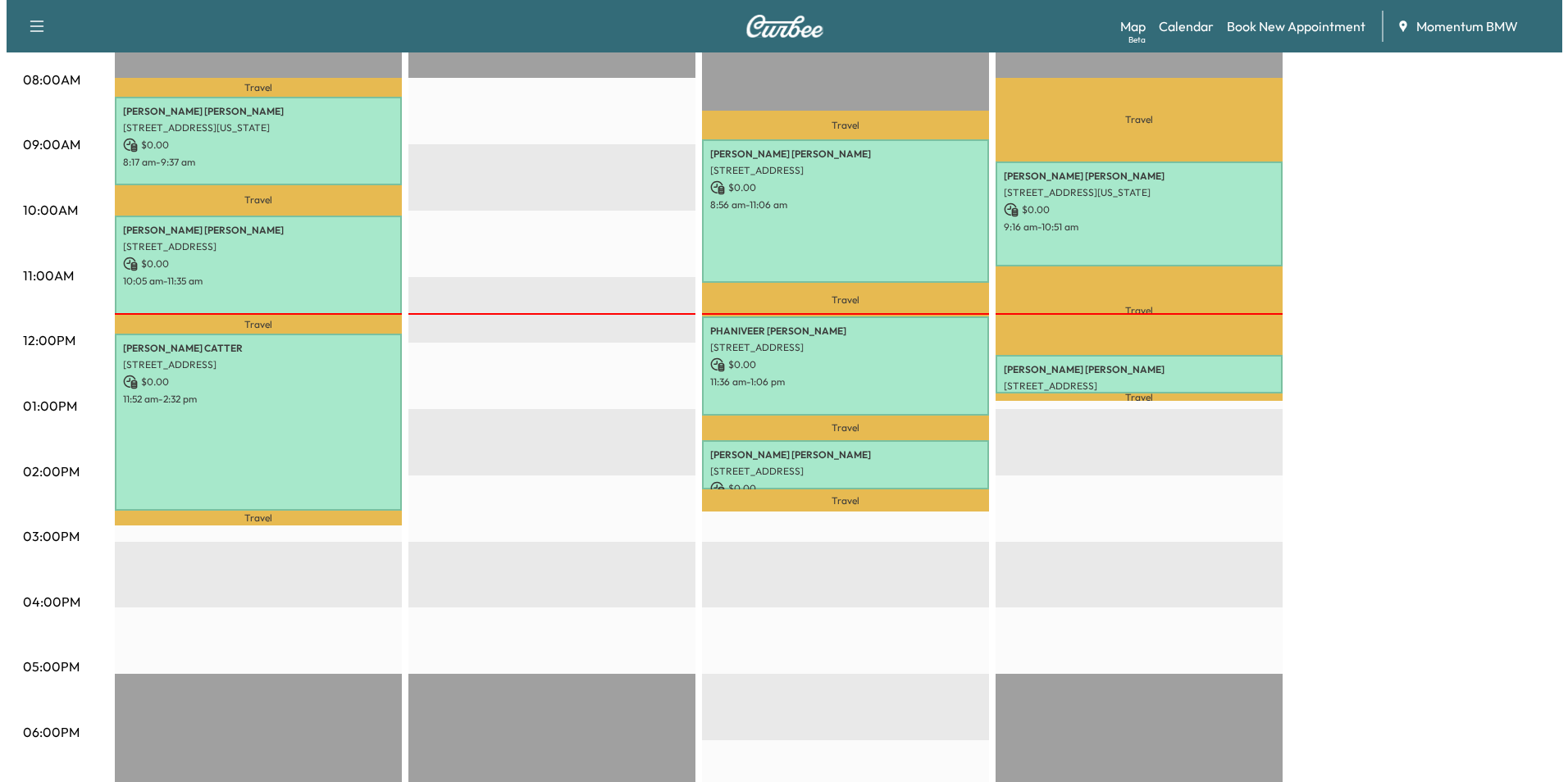
scroll to position [410, 0]
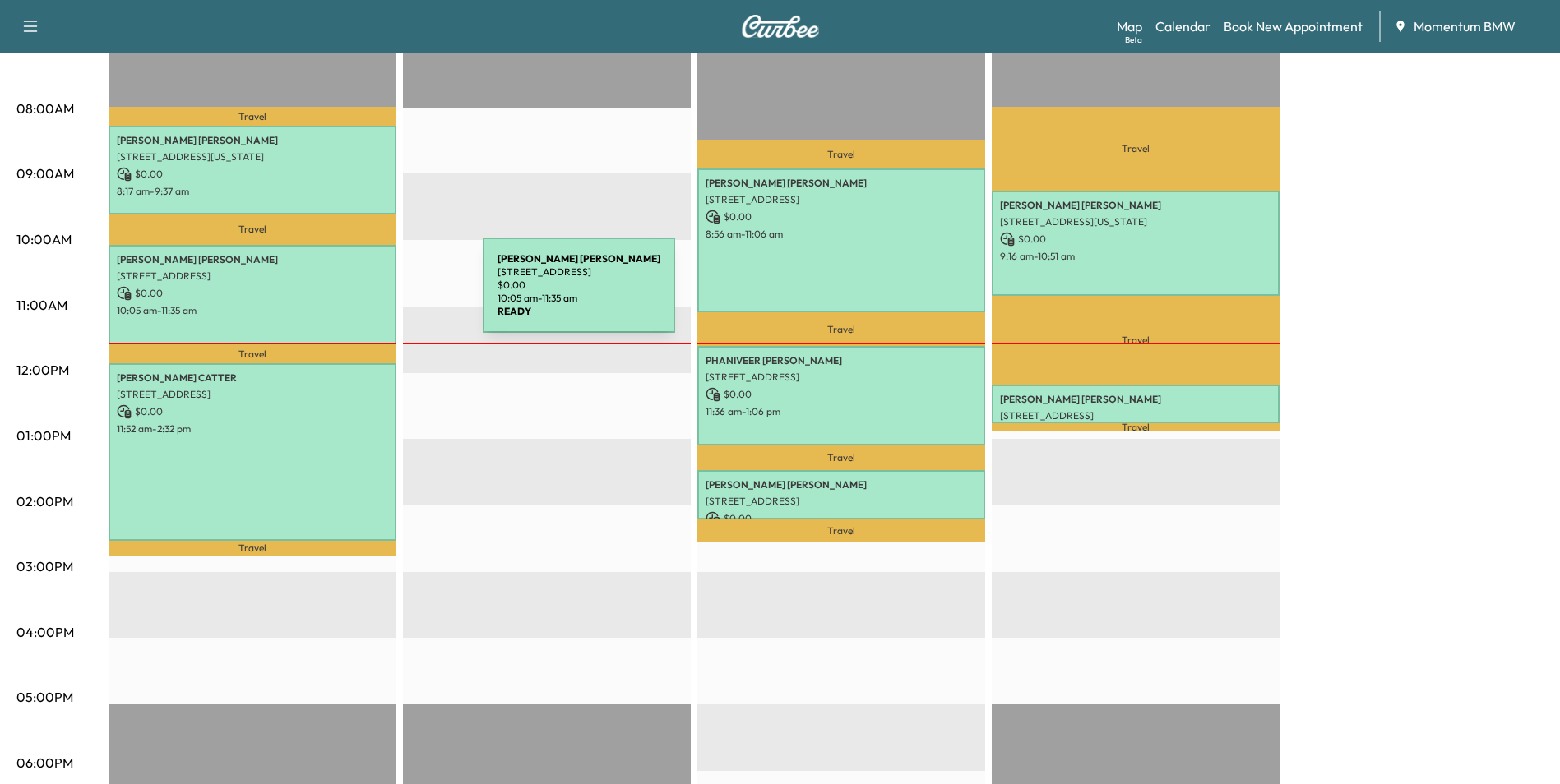
click at [359, 297] on p "$ 0.00" at bounding box center [252, 293] width 272 height 15
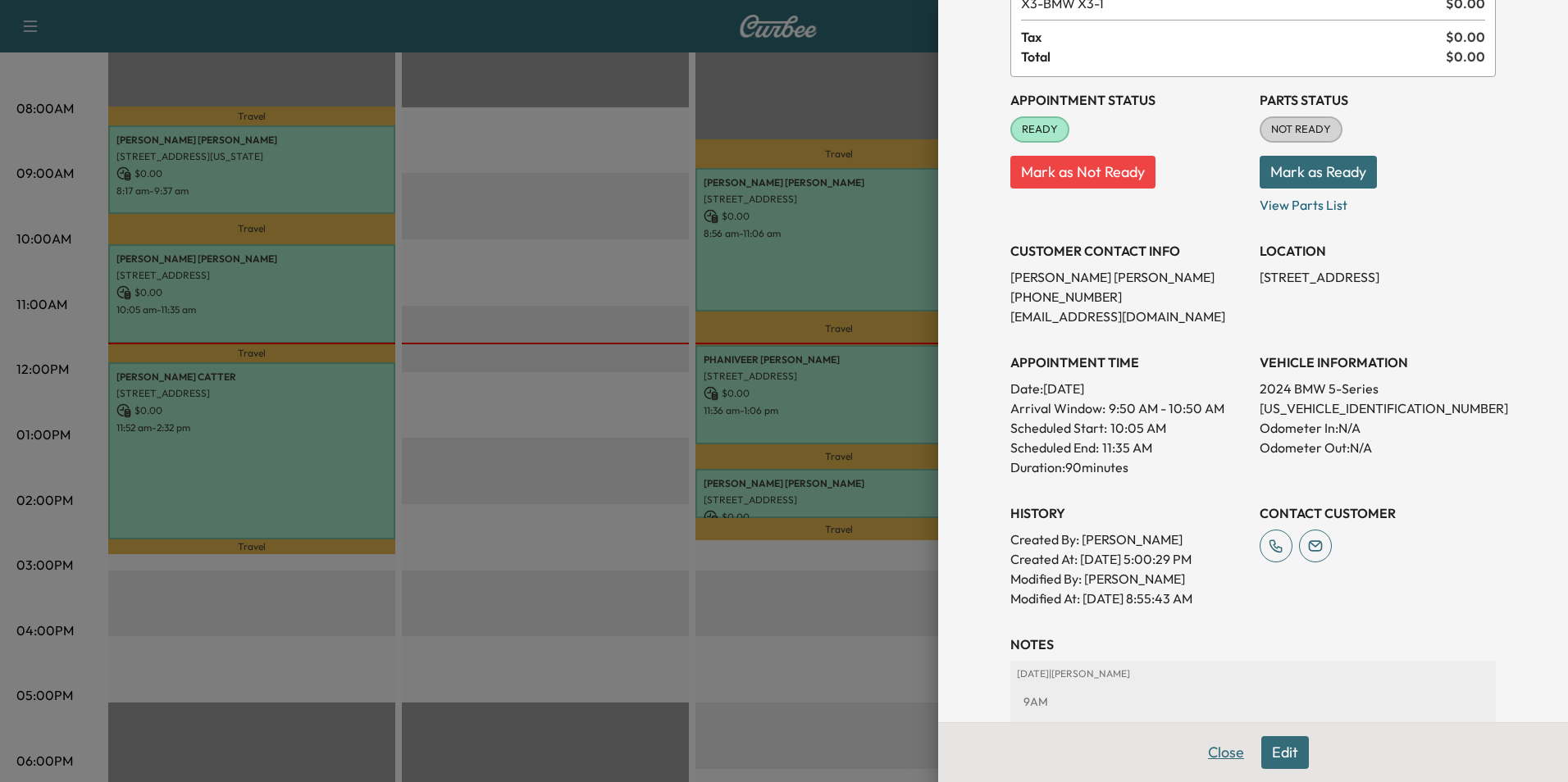
scroll to position [246, 0]
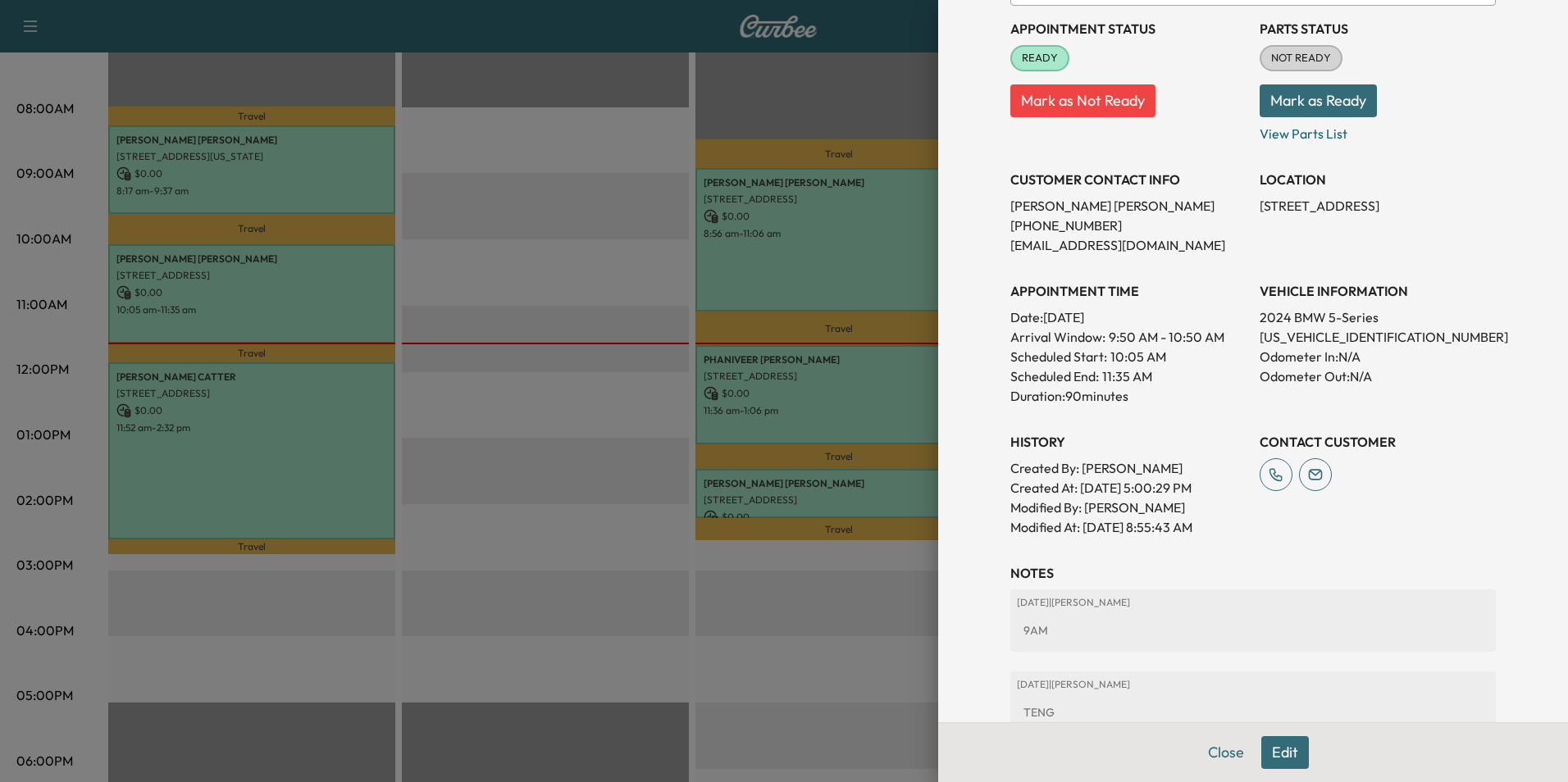
click at [1222, 763] on button "Close" at bounding box center [1226, 753] width 57 height 33
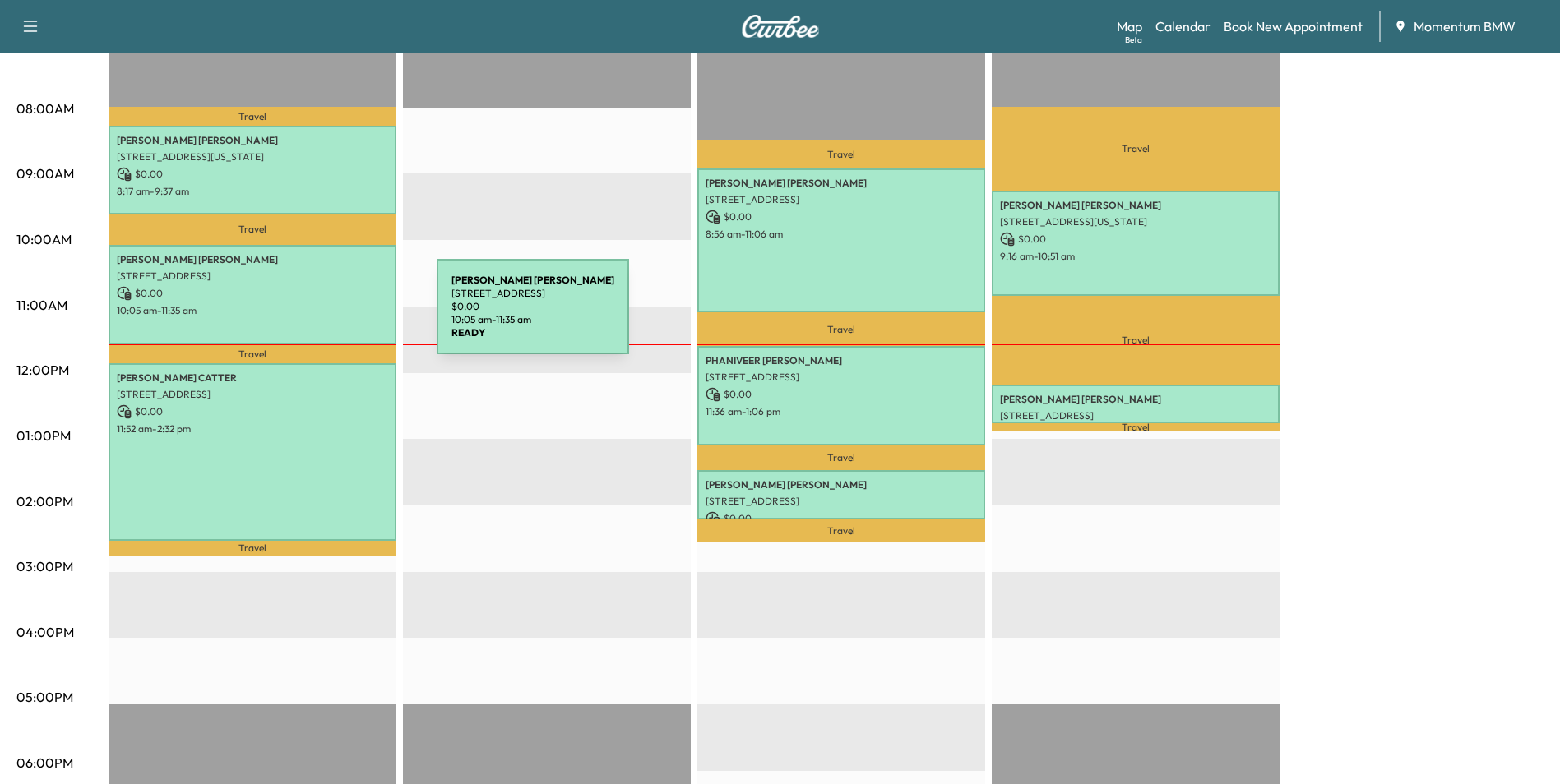
click at [314, 316] on div "[PERSON_NAME] [STREET_ADDRESS] $ 0.00 10:05 am - 11:35 am" at bounding box center [252, 295] width 288 height 100
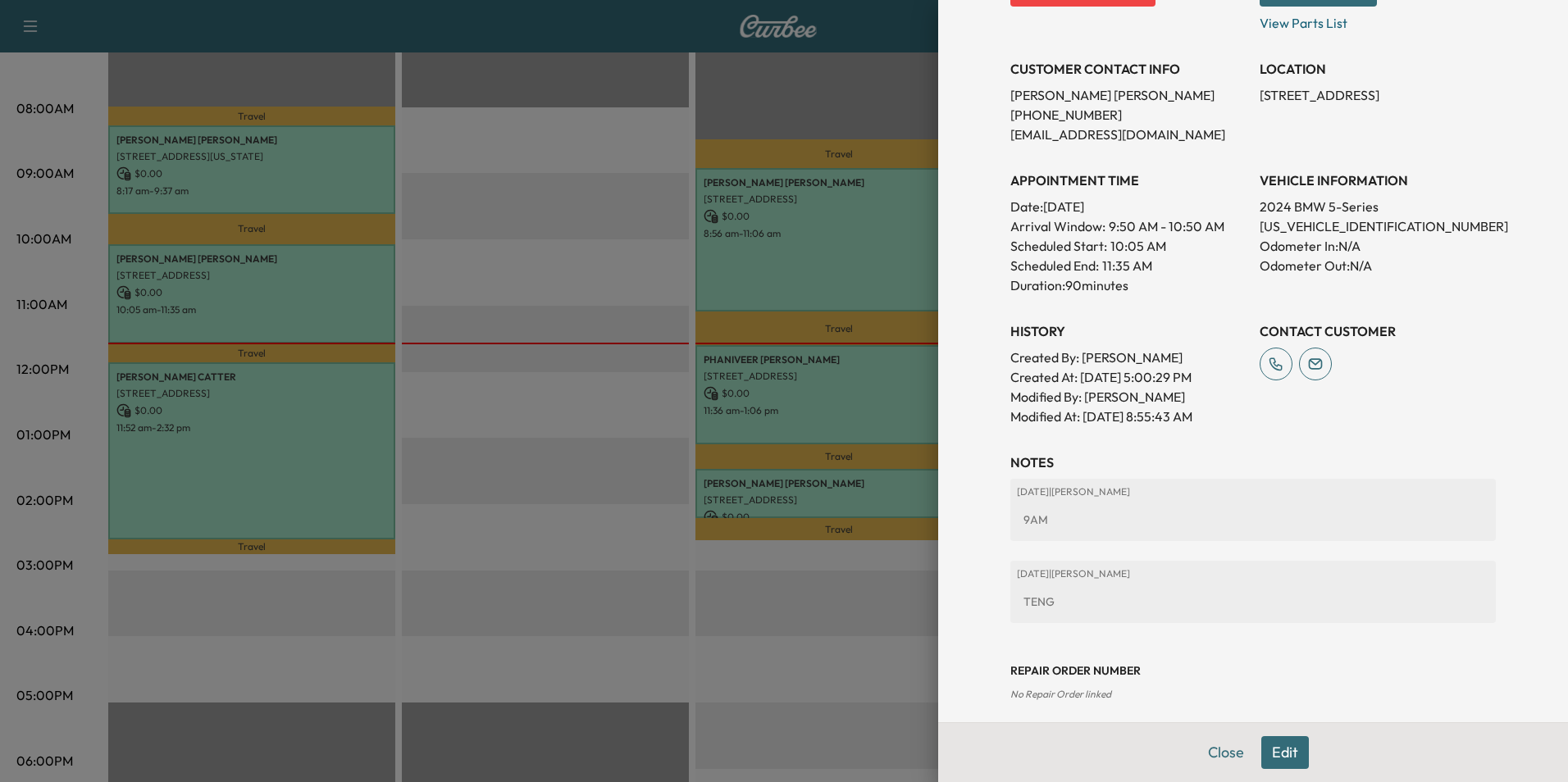
scroll to position [369, 0]
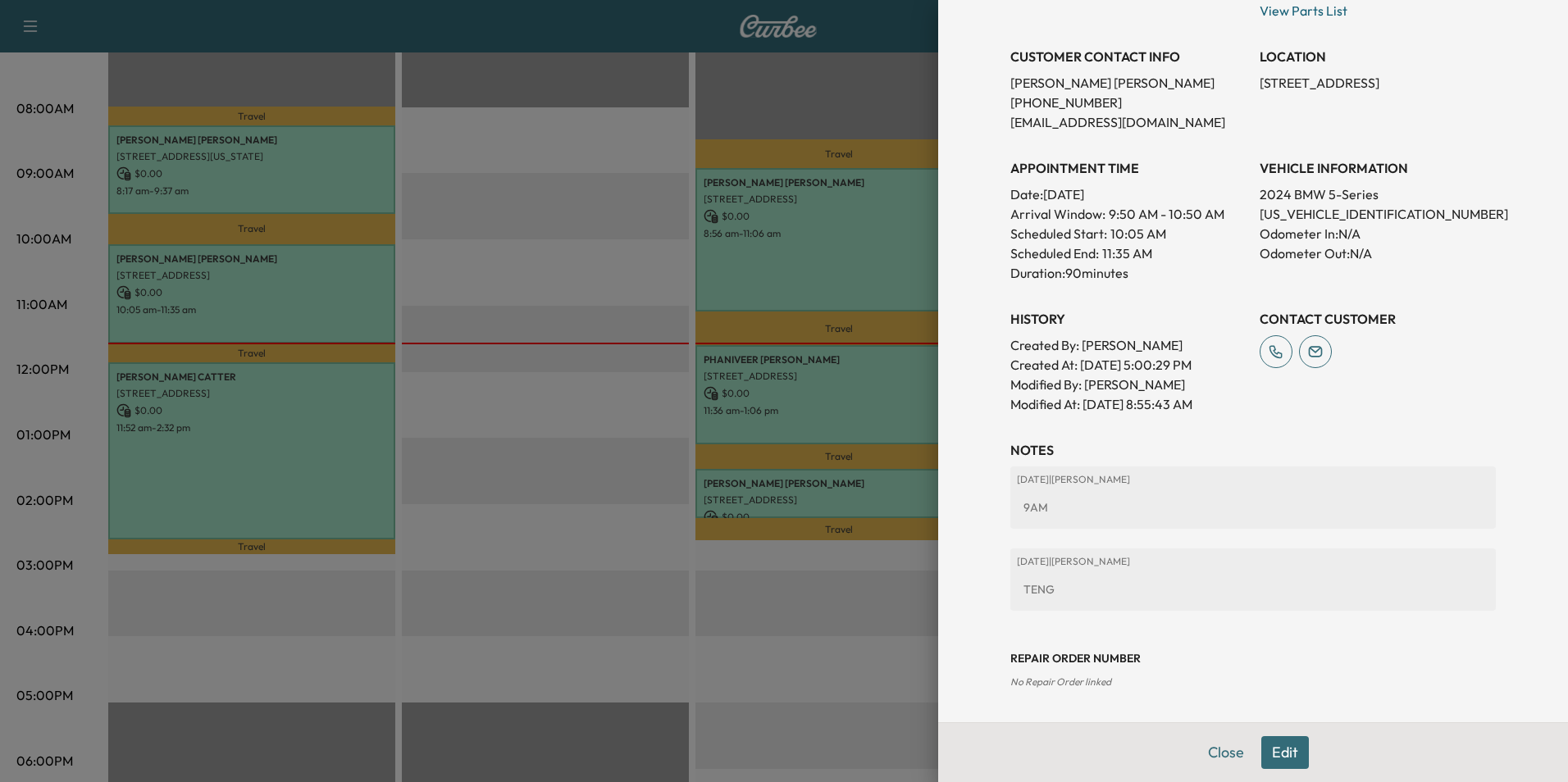
click at [1282, 757] on button "Edit" at bounding box center [1284, 753] width 48 height 33
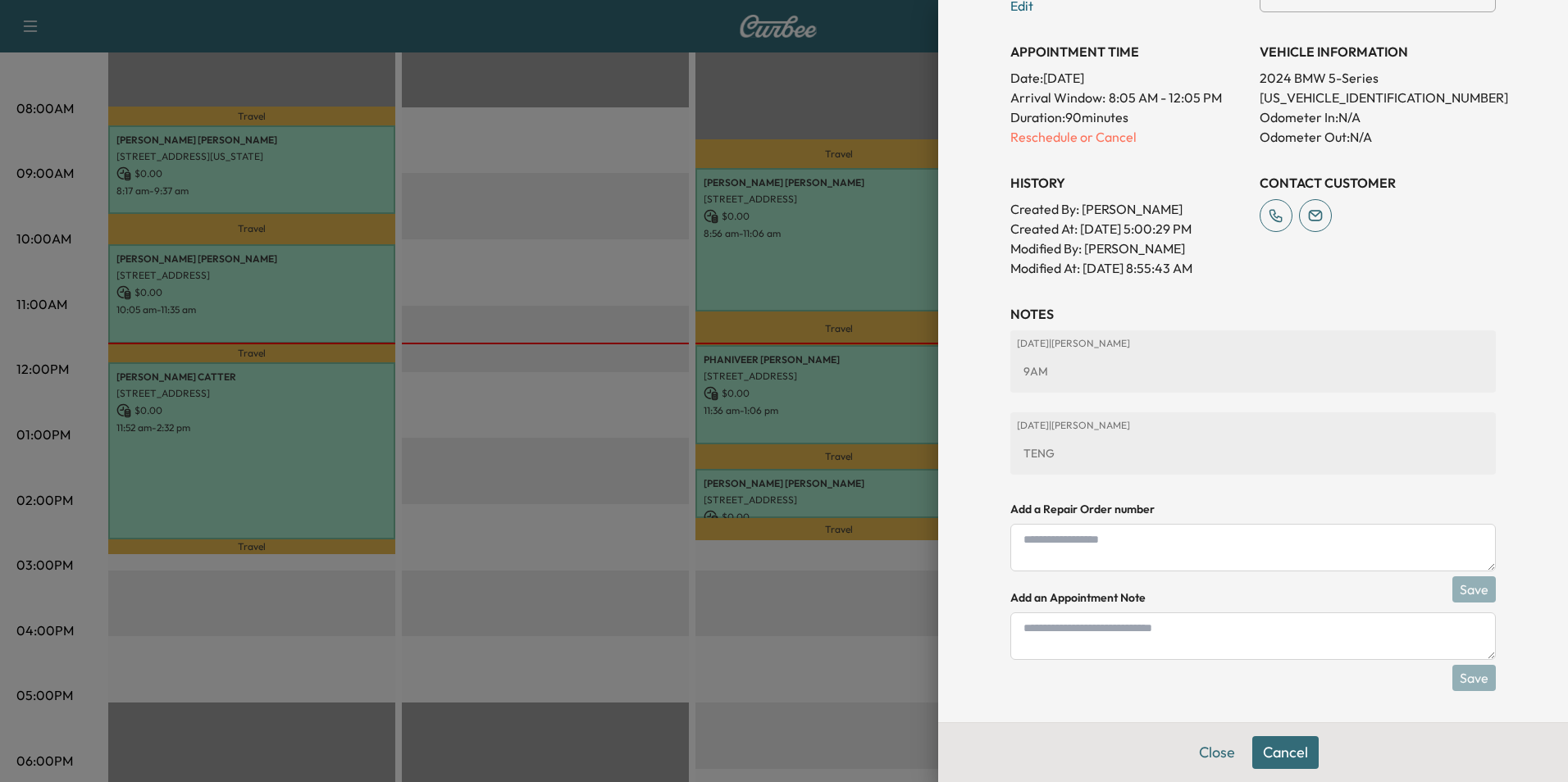
scroll to position [542, 0]
click at [1144, 644] on textarea at bounding box center [1252, 634] width 485 height 48
type textarea "*"
type textarea "**********"
click at [1459, 676] on button "Save" at bounding box center [1474, 676] width 43 height 26
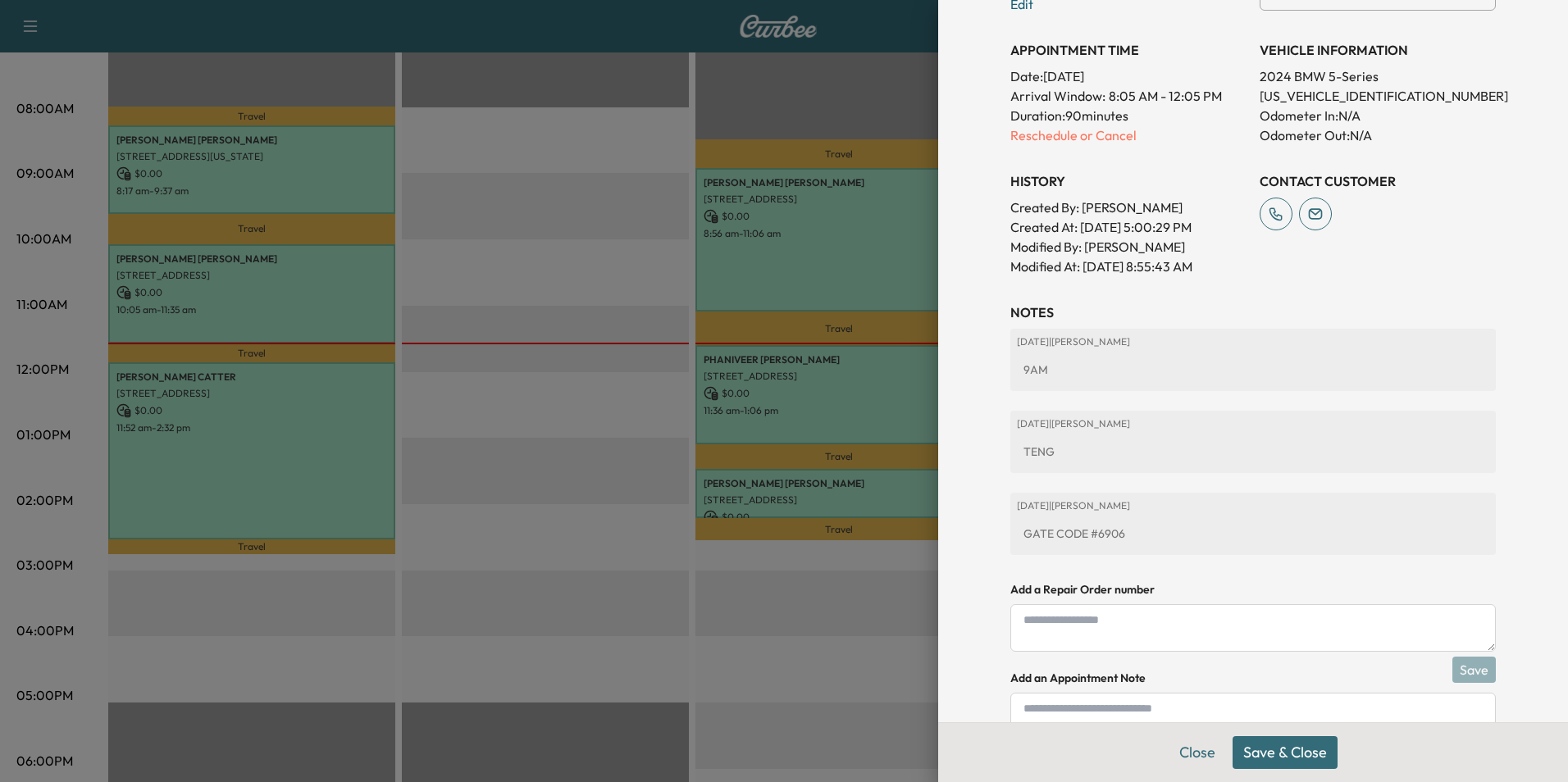
click at [1286, 758] on button "Save & Close" at bounding box center [1284, 753] width 105 height 33
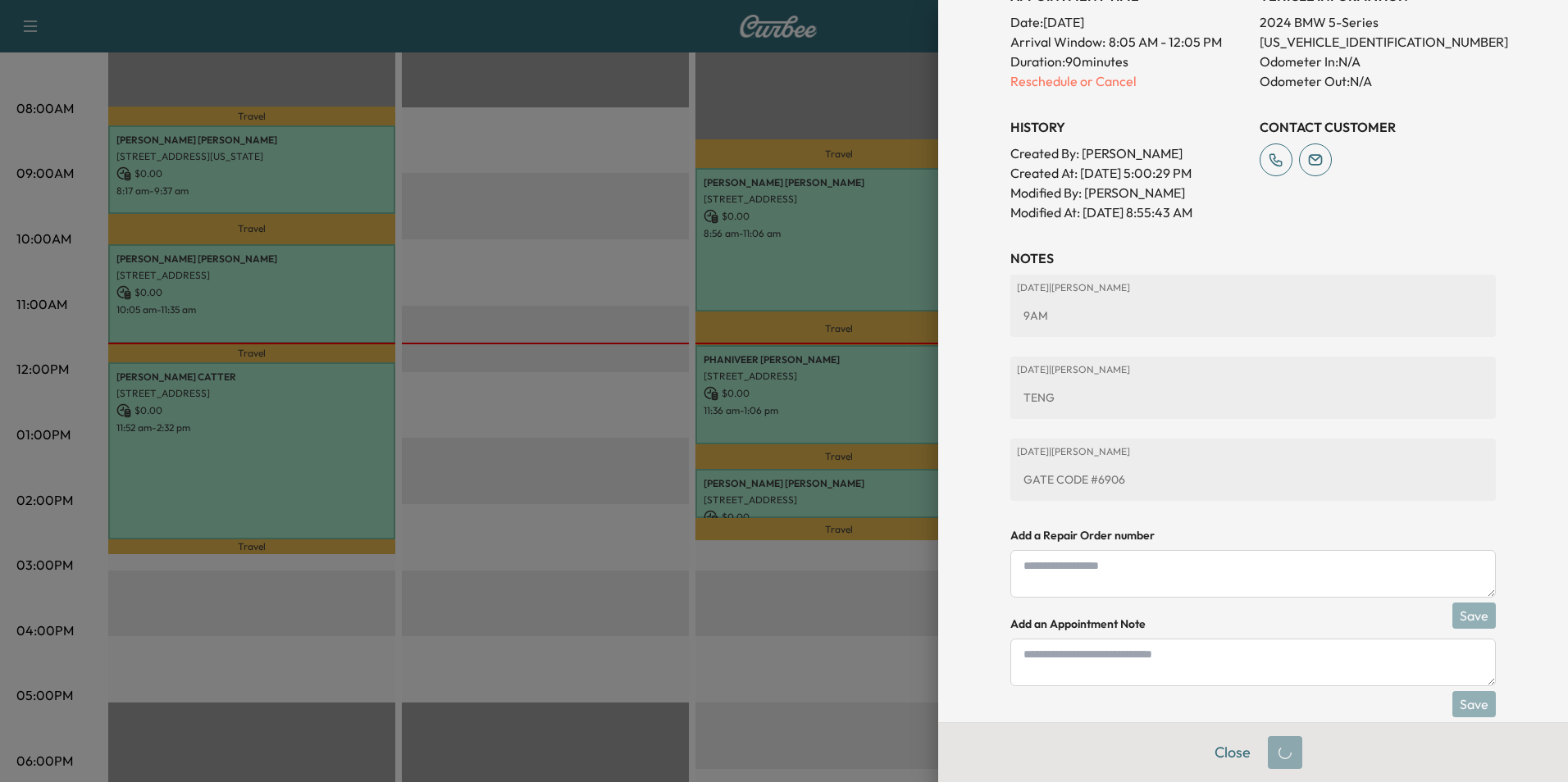
scroll to position [507, 0]
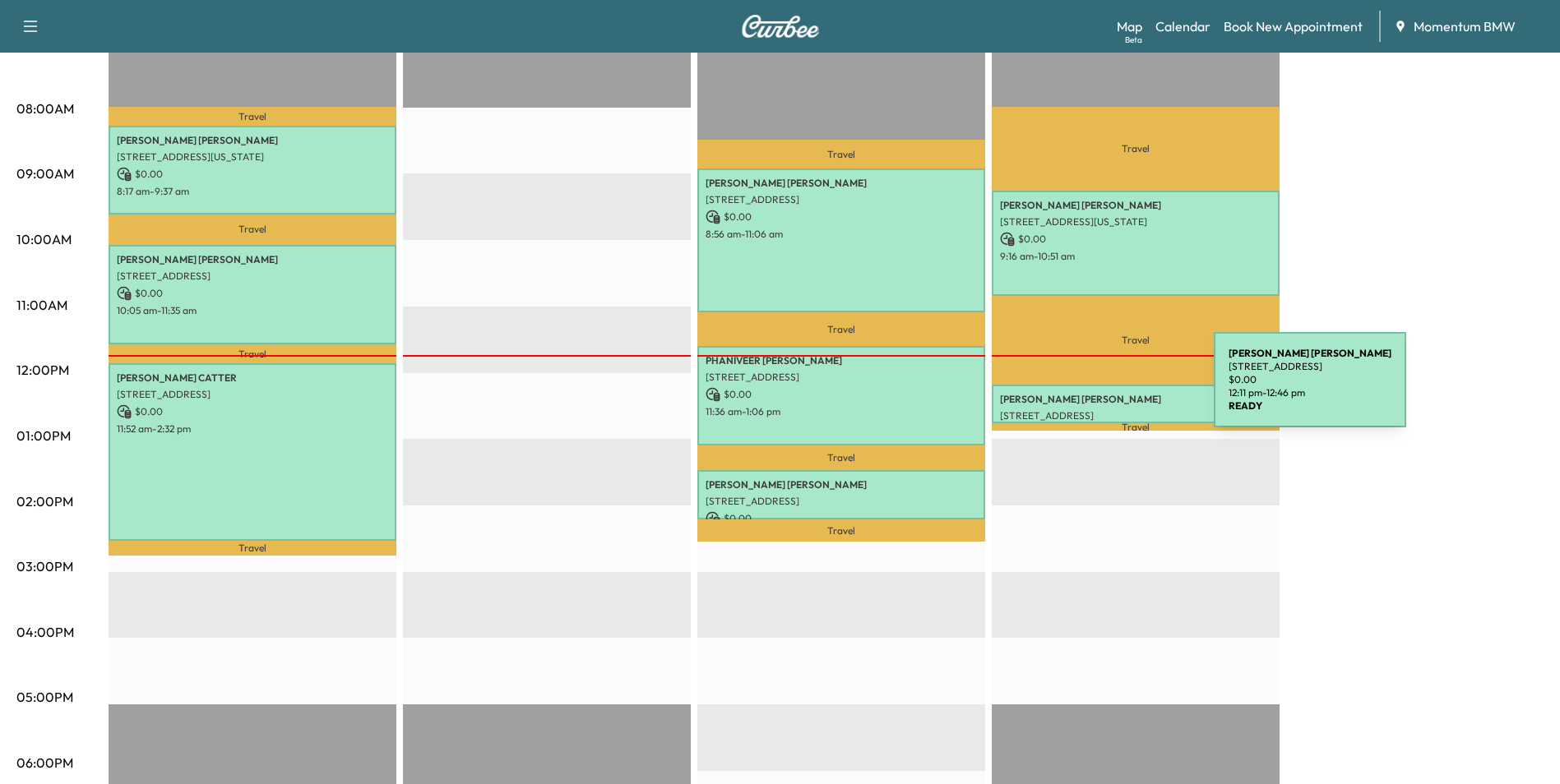
click at [1091, 393] on p "[PERSON_NAME]" at bounding box center [1136, 399] width 272 height 13
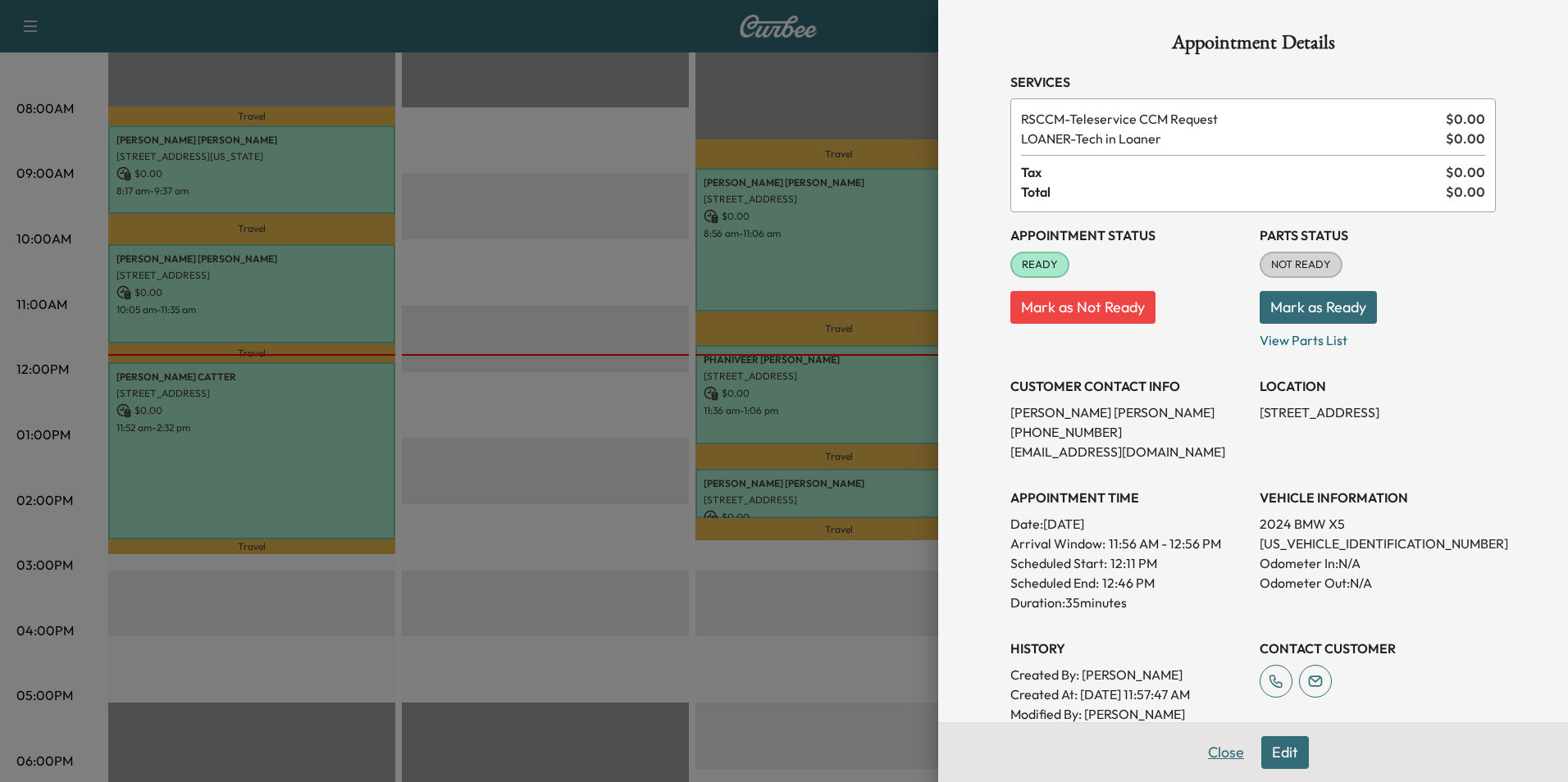
click at [1213, 760] on button "Close" at bounding box center [1226, 753] width 57 height 33
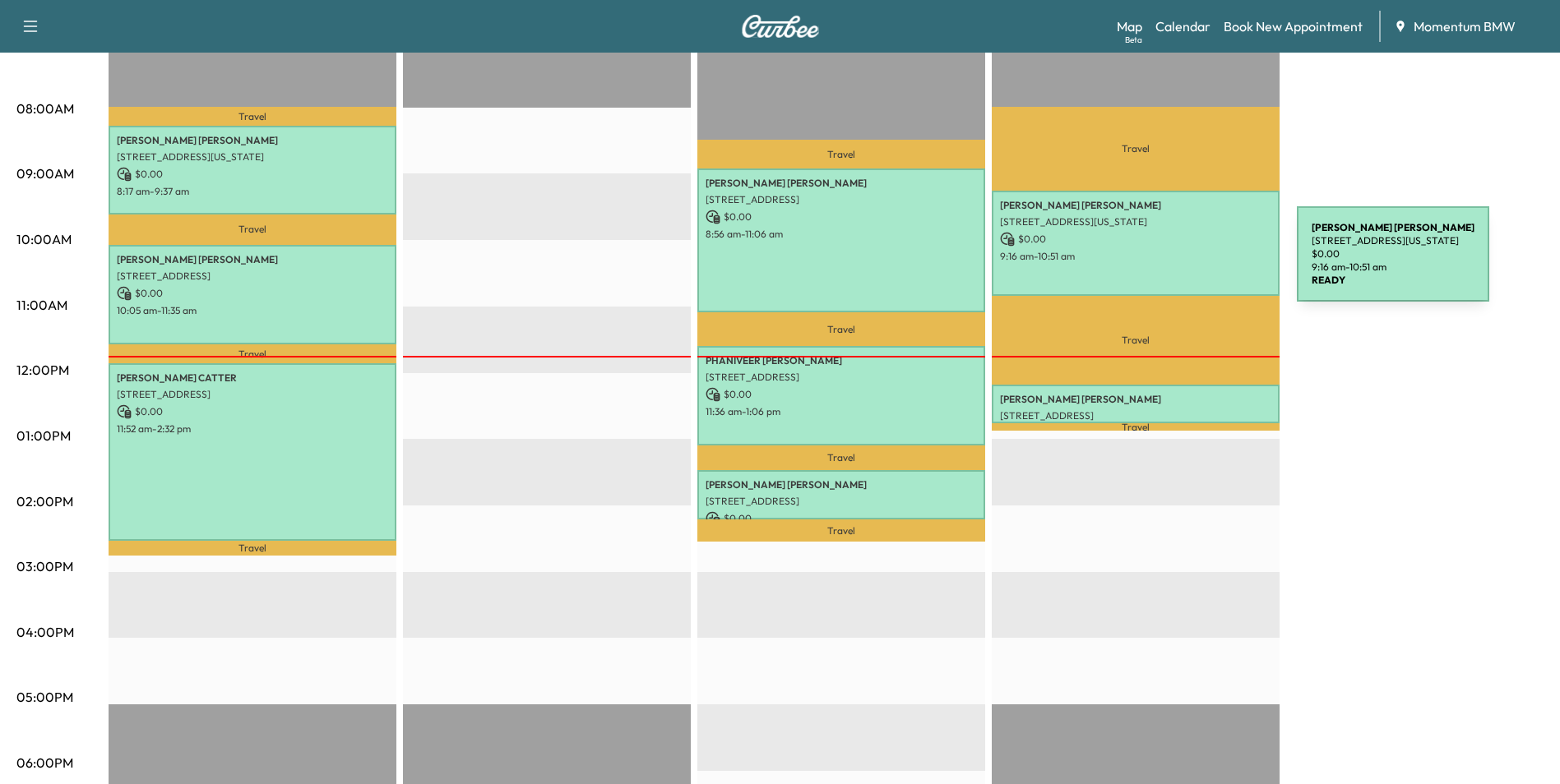
click at [1174, 264] on div "[PERSON_NAME] [STREET_ADDRESS][US_STATE] $ 0.00 9:16 am - 10:51 am" at bounding box center [1136, 243] width 288 height 105
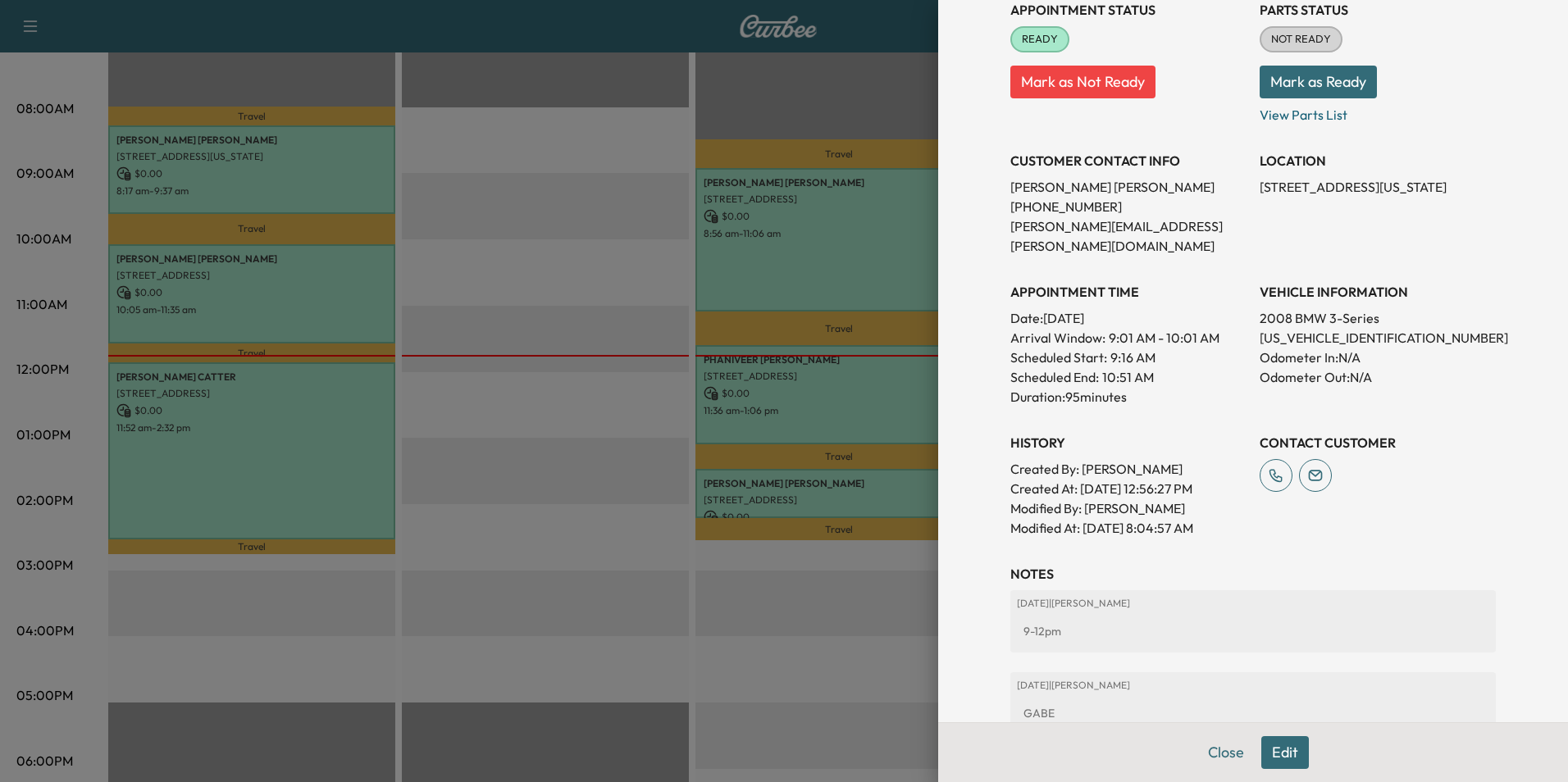
scroll to position [246, 0]
click at [1213, 752] on button "Close" at bounding box center [1226, 753] width 57 height 33
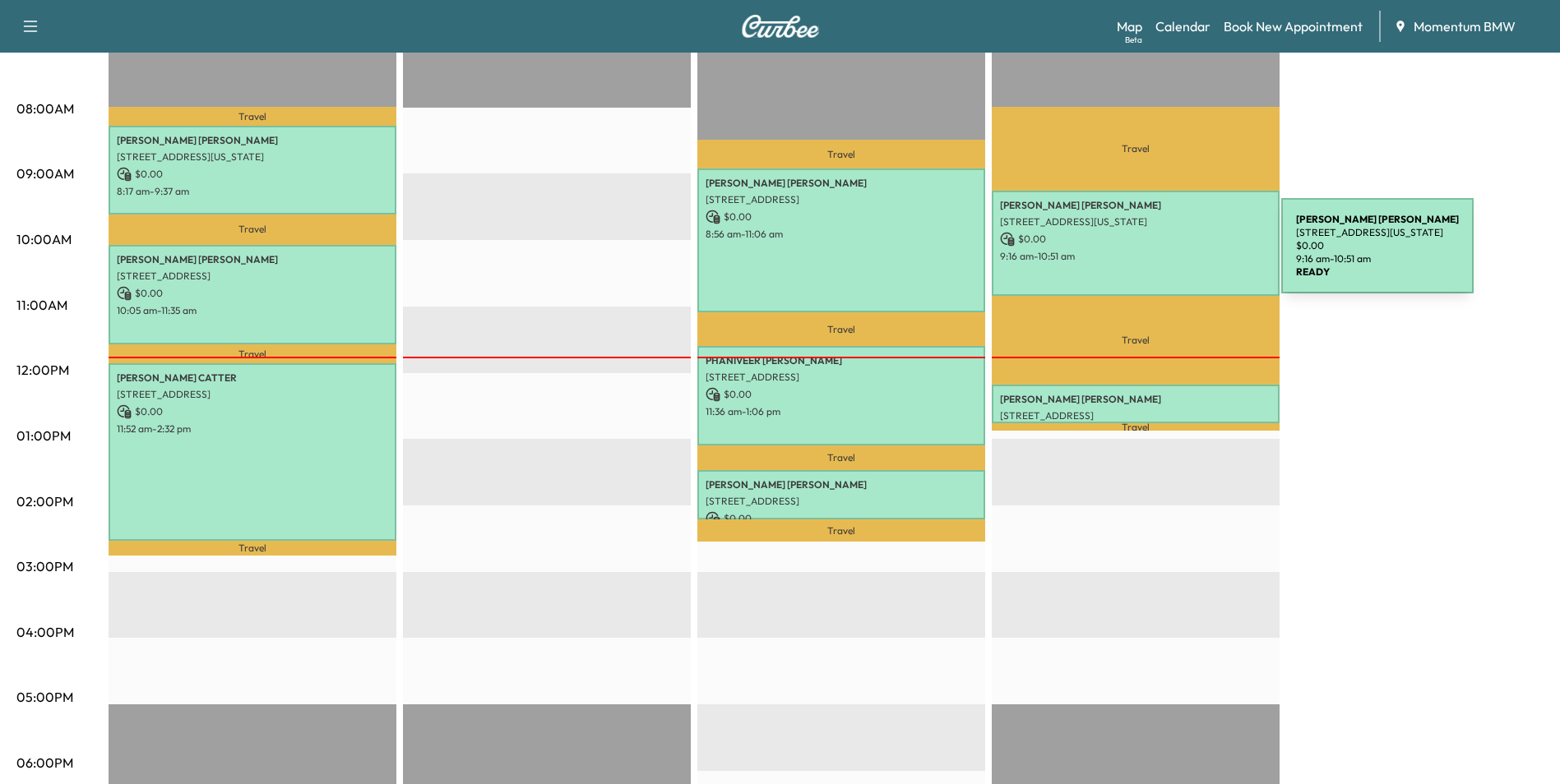
click at [1158, 256] on p "9:16 am - 10:51 am" at bounding box center [1136, 256] width 272 height 13
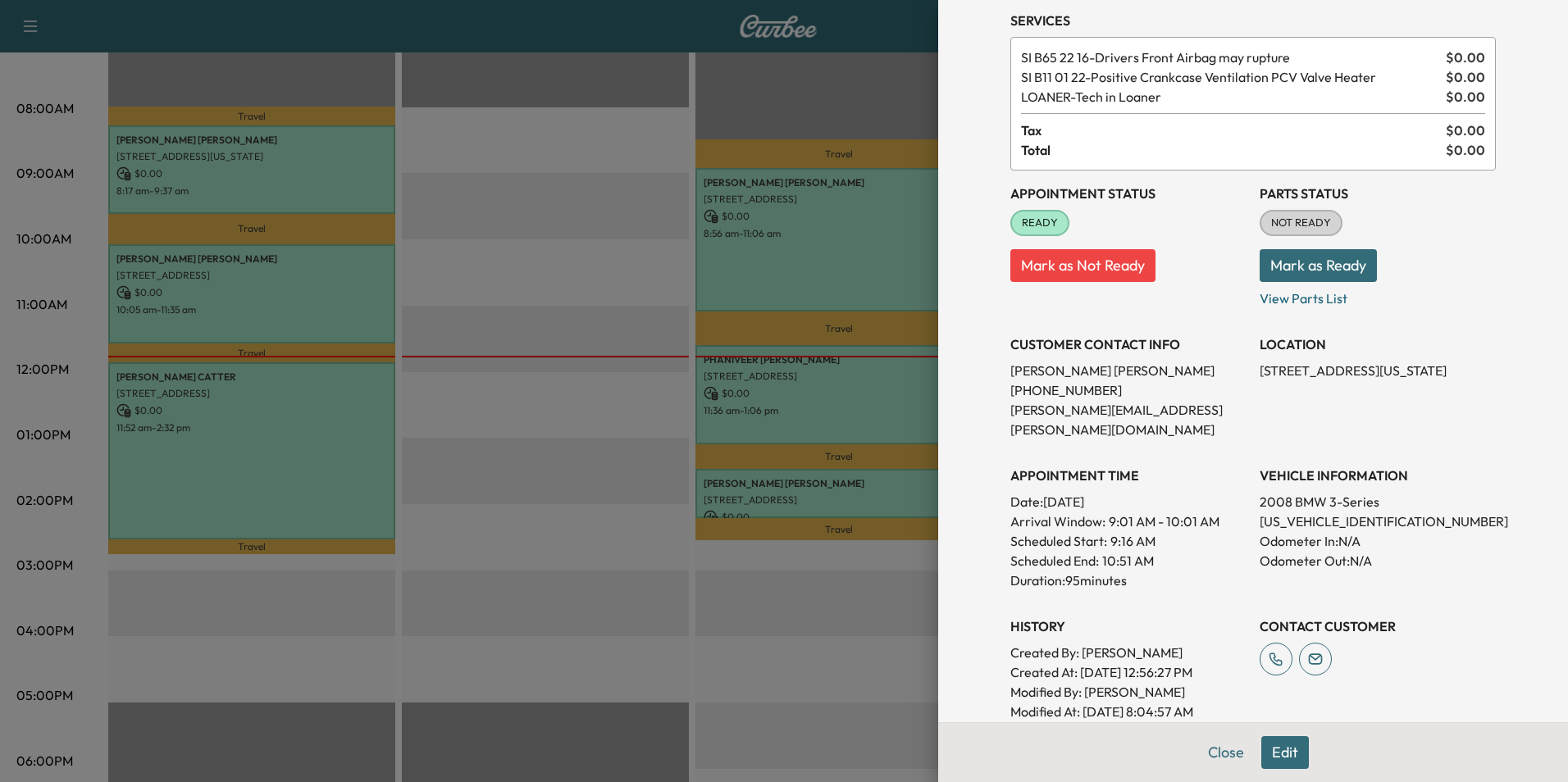
scroll to position [349, 0]
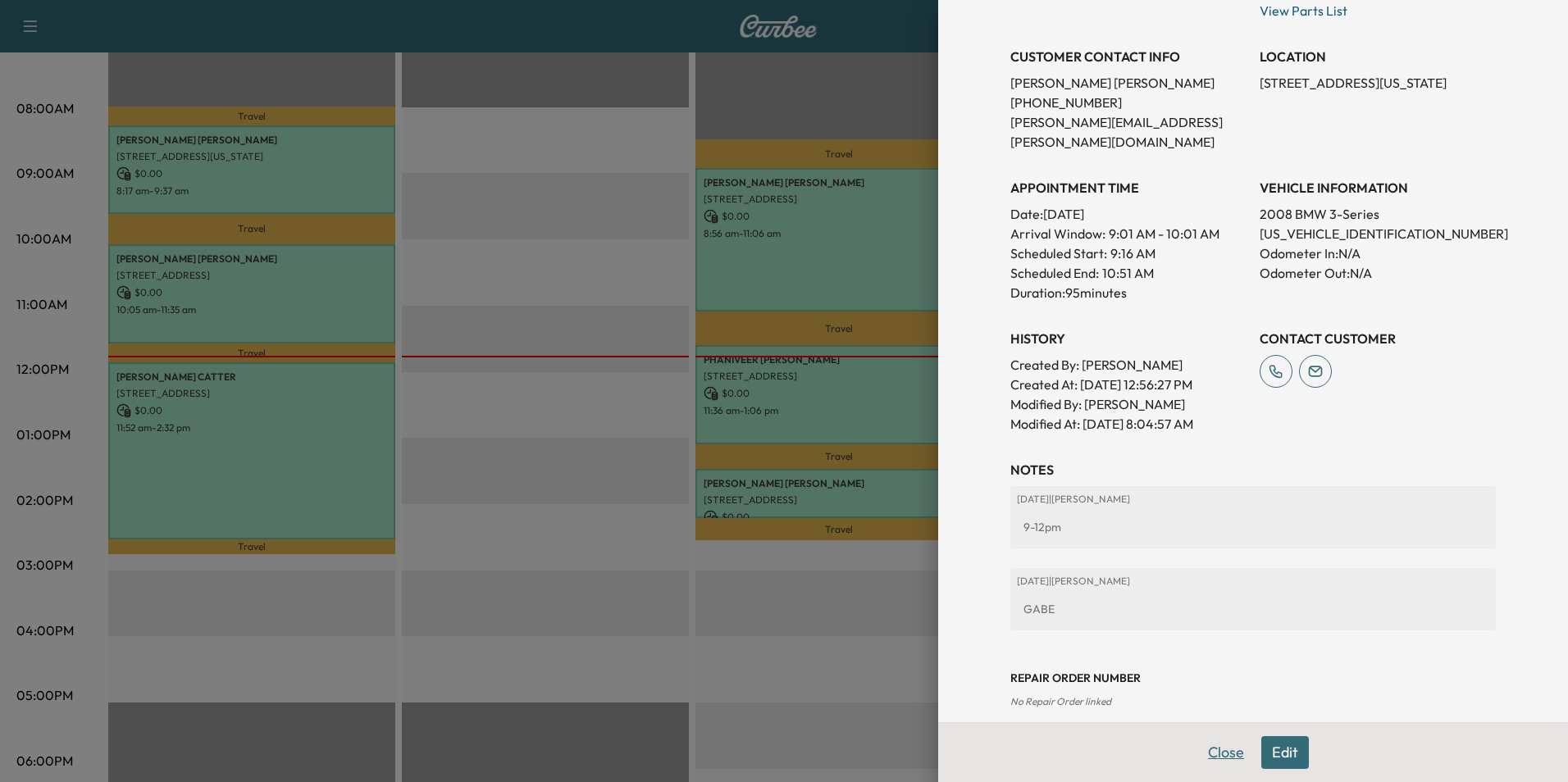
click at [1207, 750] on button "Close" at bounding box center [1226, 753] width 57 height 33
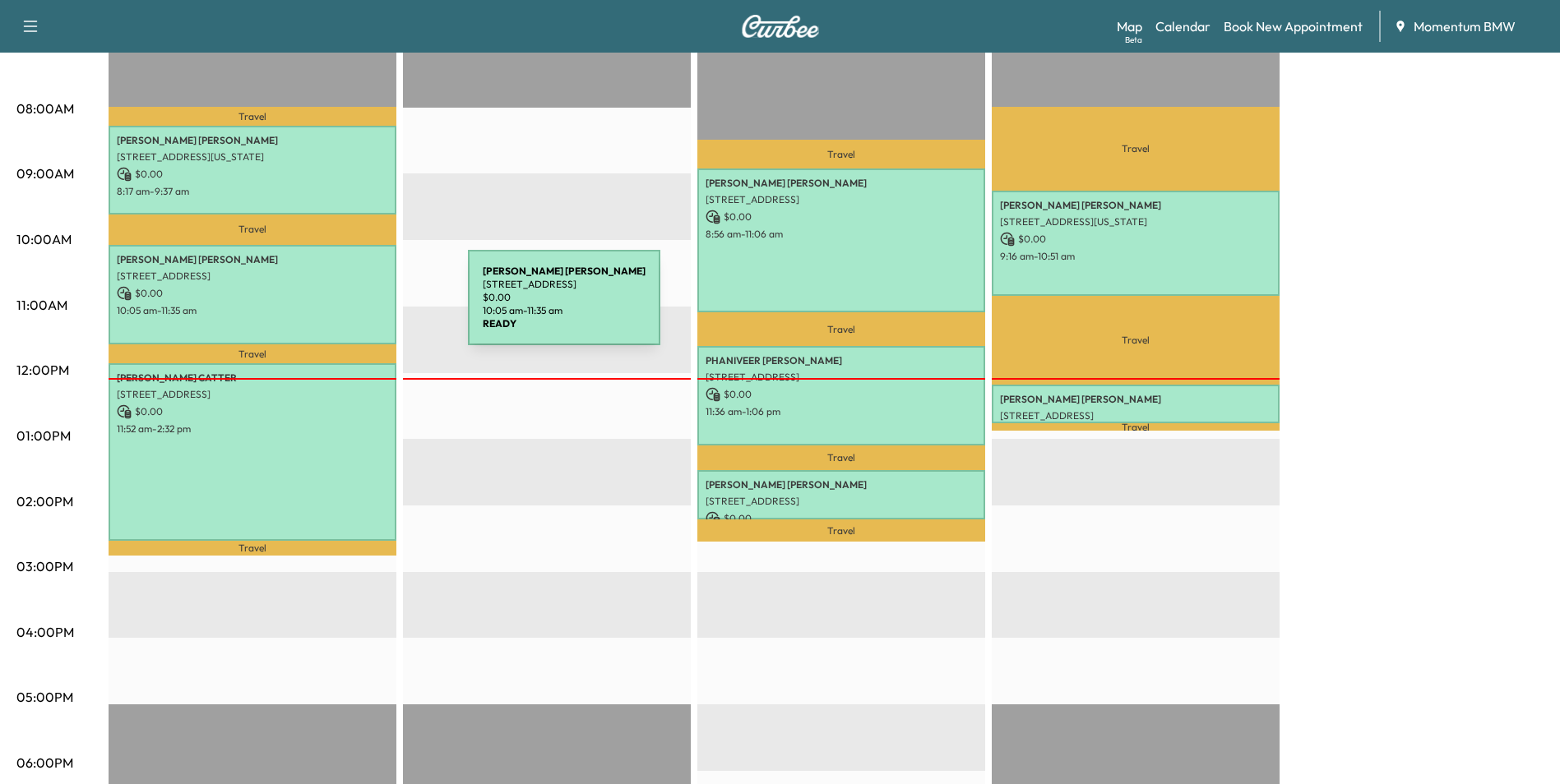
click at [344, 309] on p "10:05 am - 11:35 am" at bounding box center [252, 310] width 272 height 13
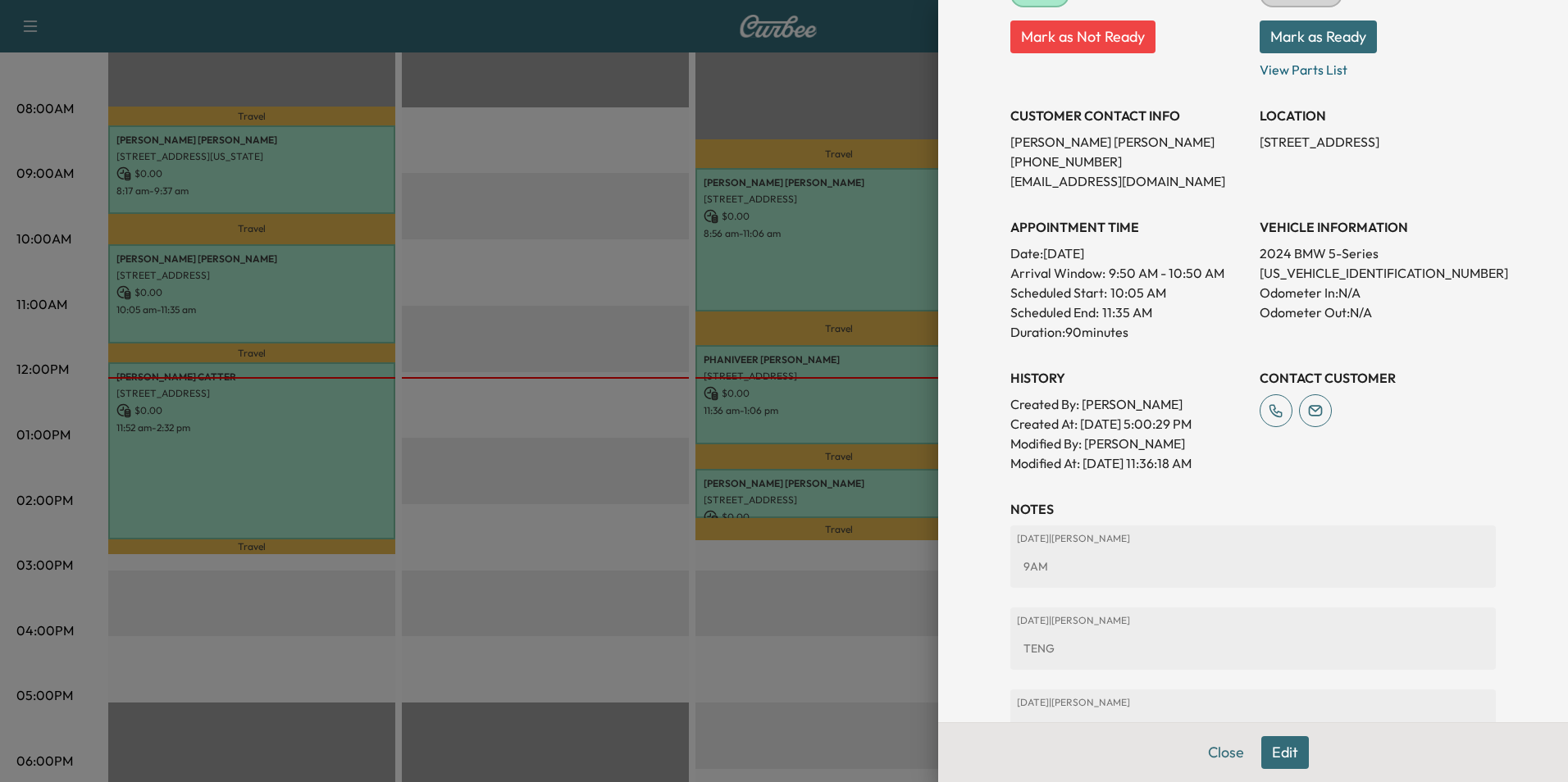
scroll to position [451, 0]
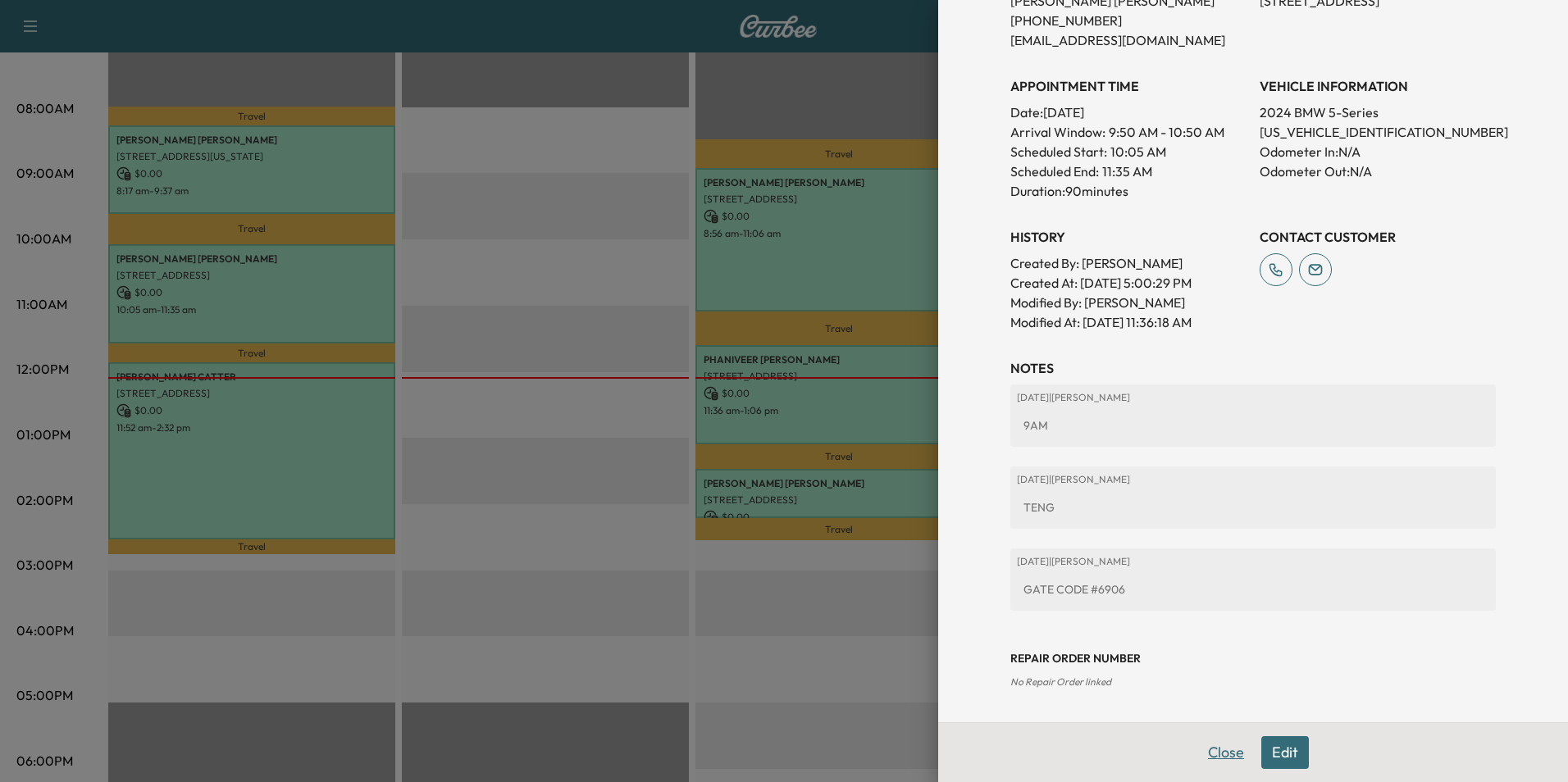
click at [1224, 756] on button "Close" at bounding box center [1226, 753] width 57 height 33
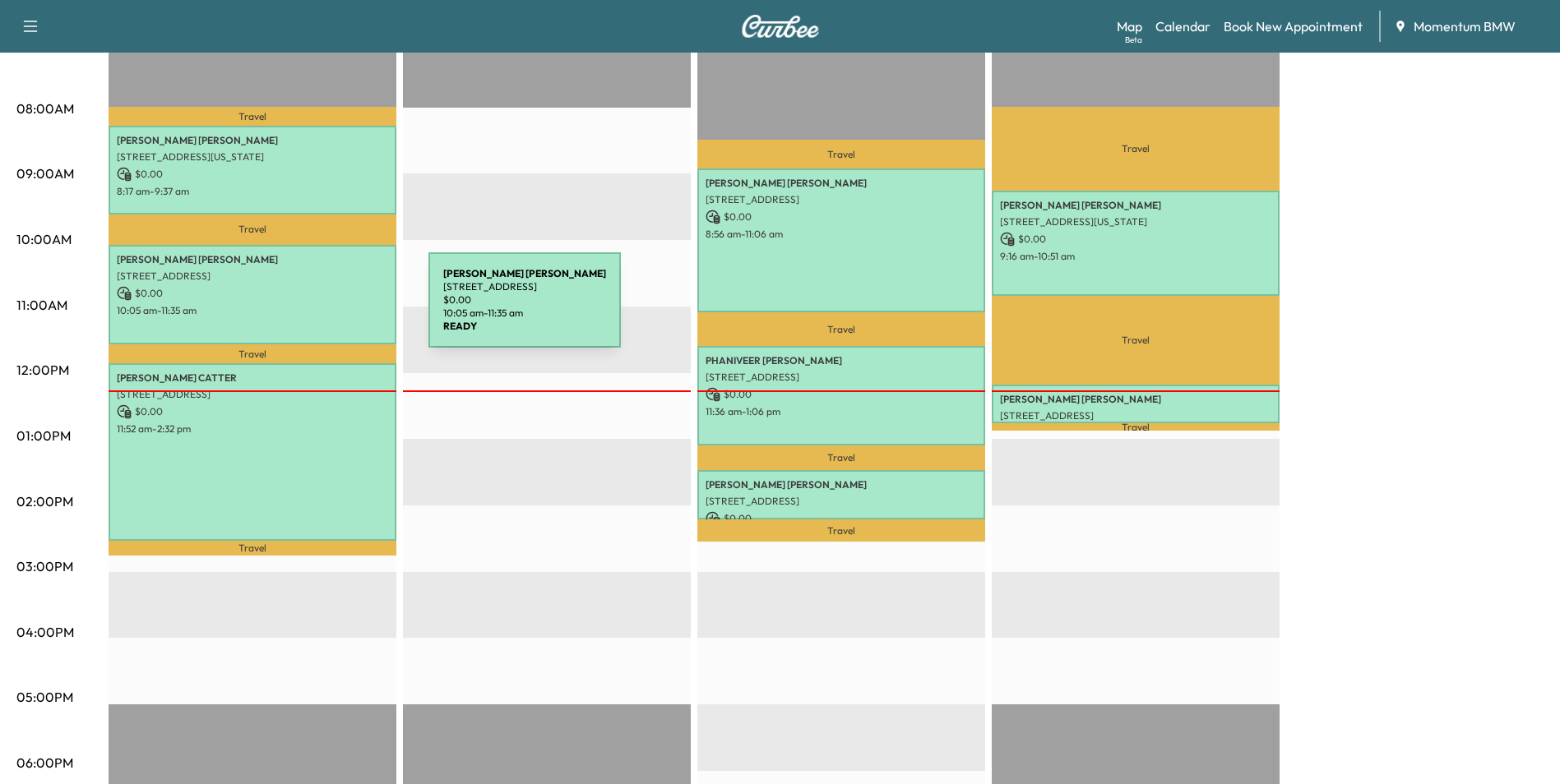
click at [305, 310] on p "10:05 am - 11:35 am" at bounding box center [252, 310] width 272 height 13
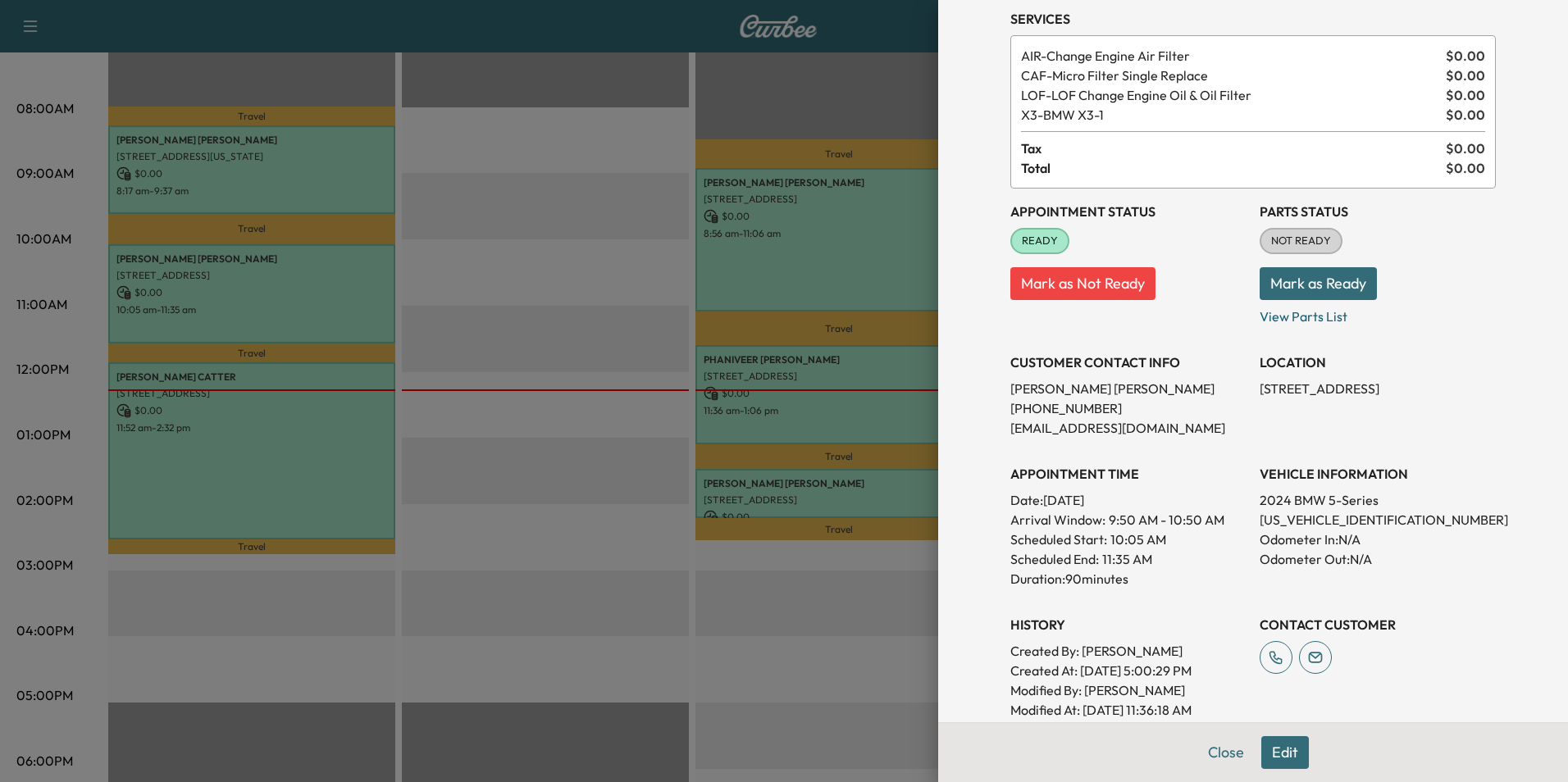
scroll to position [82, 0]
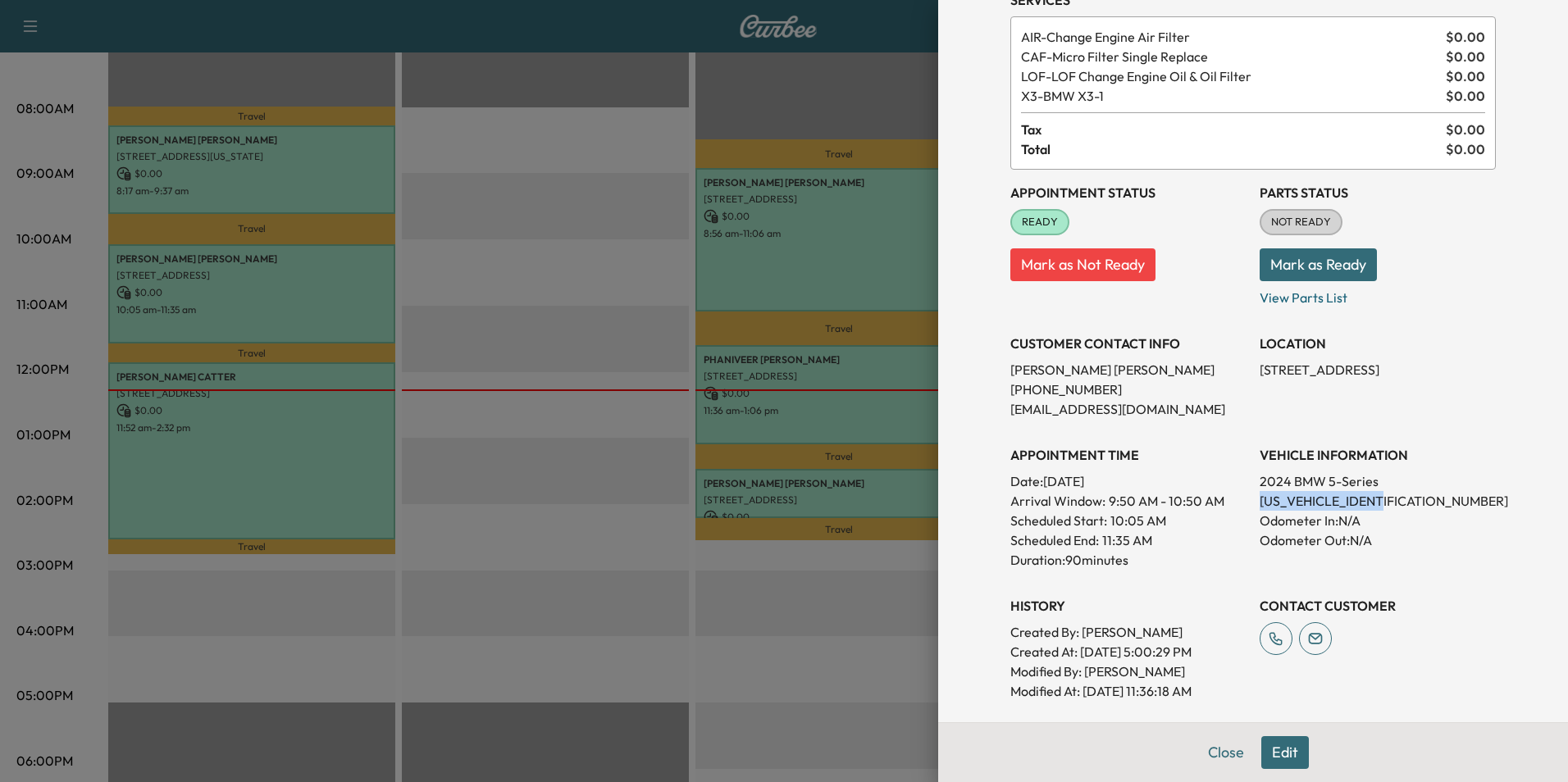
drag, startPoint x: 1381, startPoint y: 500, endPoint x: 1252, endPoint y: 510, distance: 129.4
click at [1259, 510] on p "[US_VEHICLE_IDENTIFICATION_NUMBER]" at bounding box center [1377, 501] width 236 height 20
drag, startPoint x: 1252, startPoint y: 510, endPoint x: 1330, endPoint y: 507, distance: 78.1
copy p "[US_VEHICLE_IDENTIFICATION_NUMBER]"
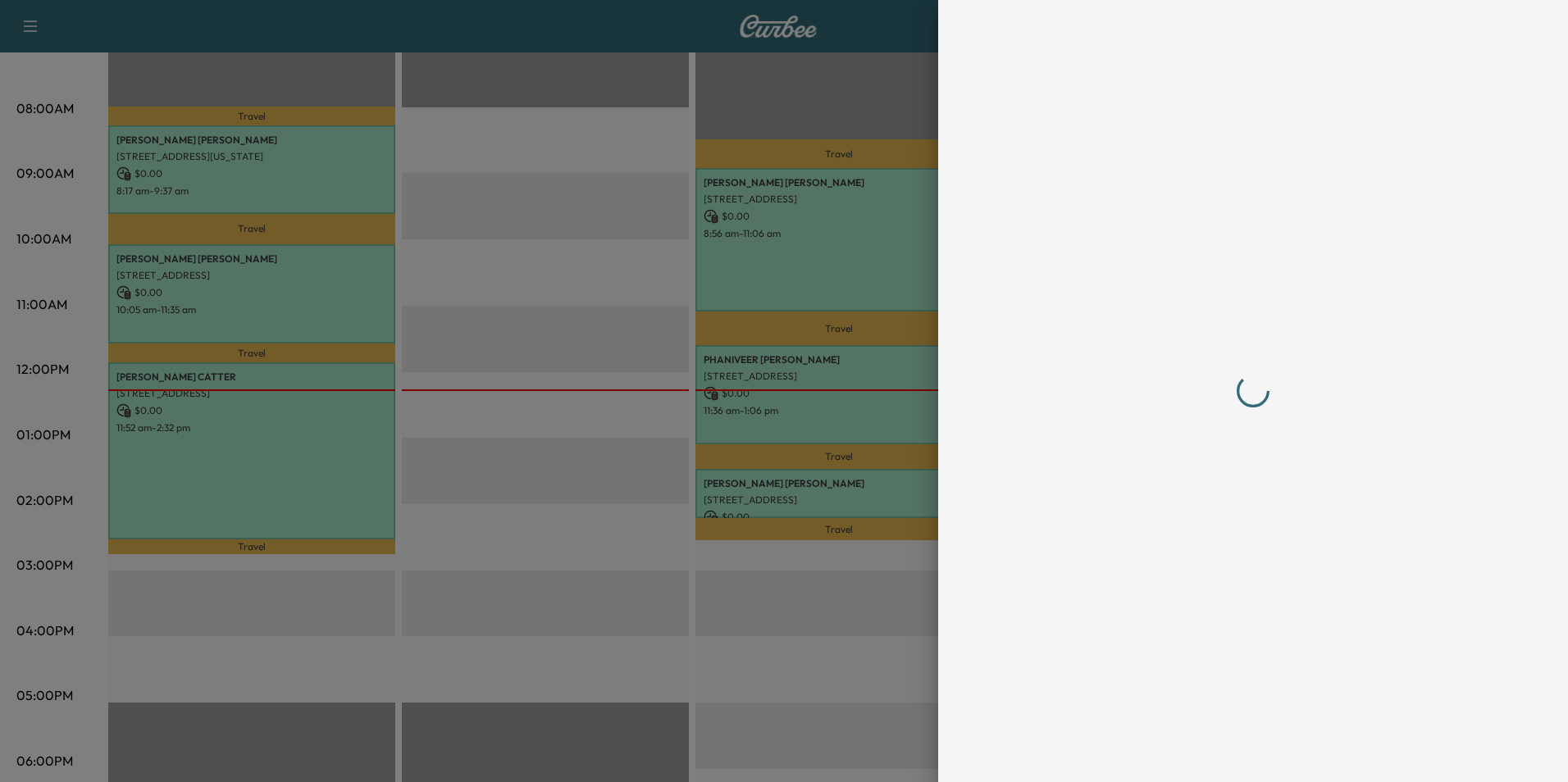
scroll to position [0, 0]
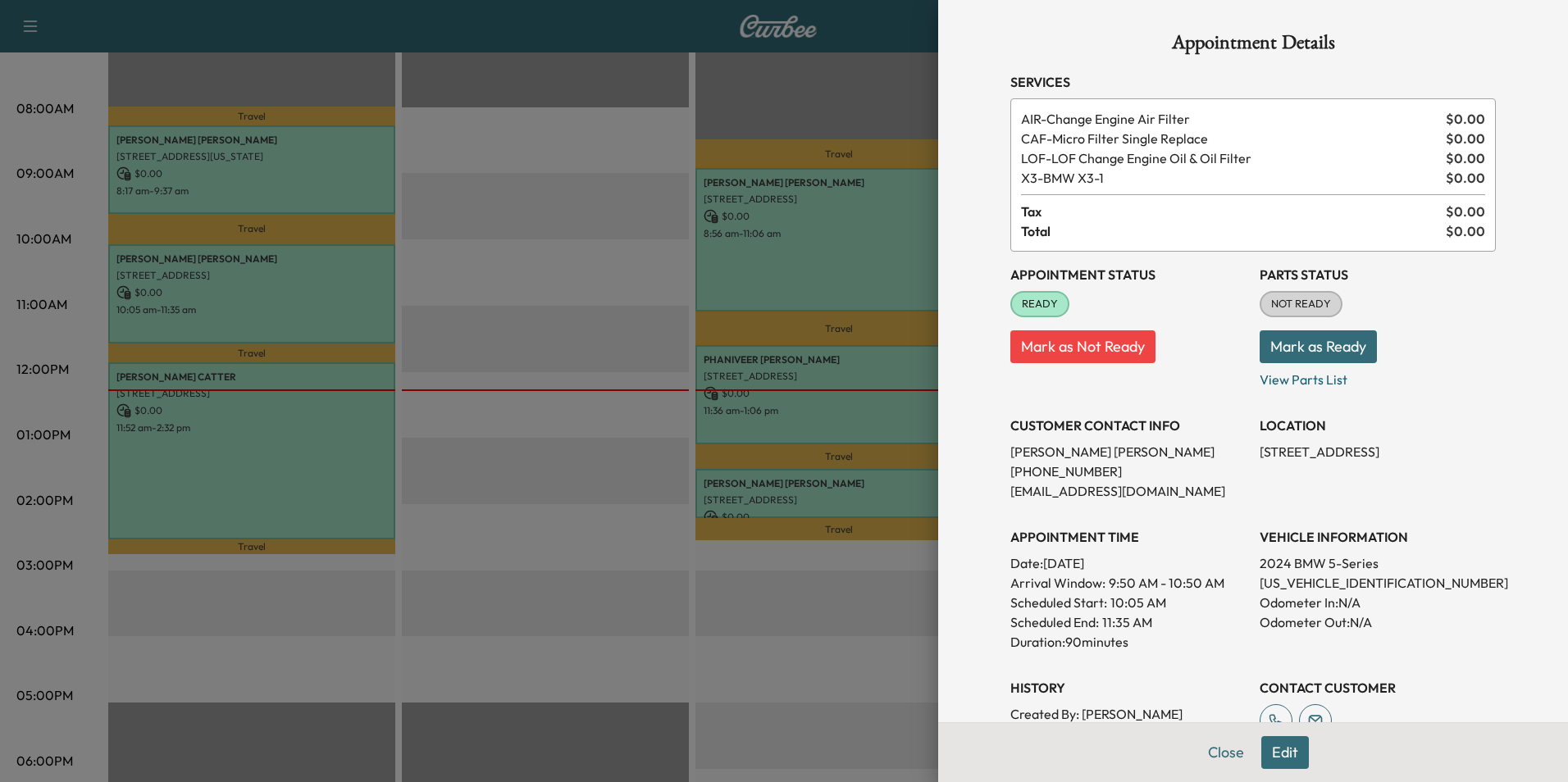
drag, startPoint x: 1380, startPoint y: 452, endPoint x: 1248, endPoint y: 457, distance: 132.1
click at [1259, 457] on p "[STREET_ADDRESS]" at bounding box center [1377, 452] width 236 height 20
drag, startPoint x: 1248, startPoint y: 457, endPoint x: 1328, endPoint y: 451, distance: 80.2
copy p "[STREET_ADDRESS]"
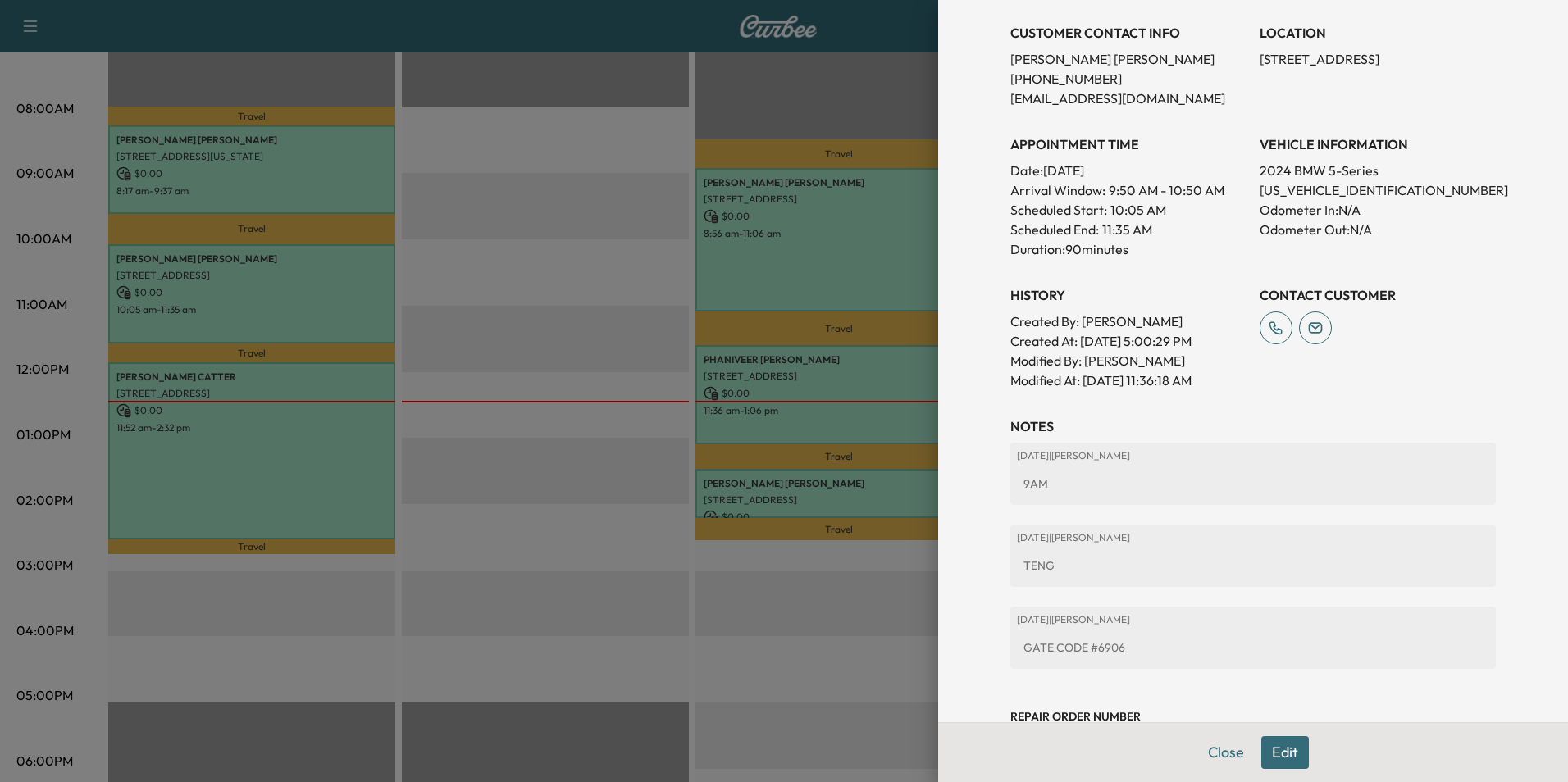
scroll to position [451, 0]
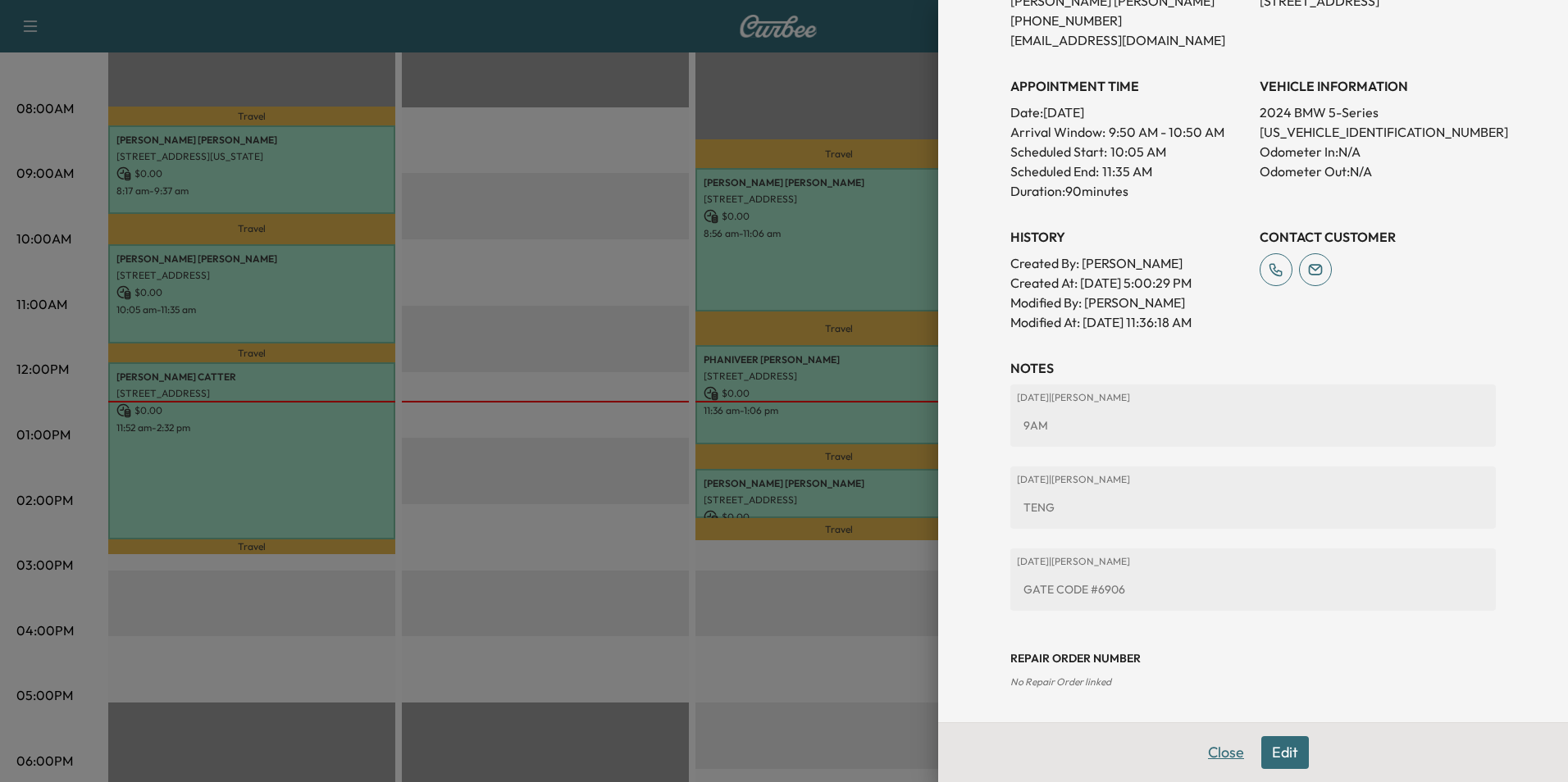
click at [1220, 757] on button "Close" at bounding box center [1226, 753] width 57 height 33
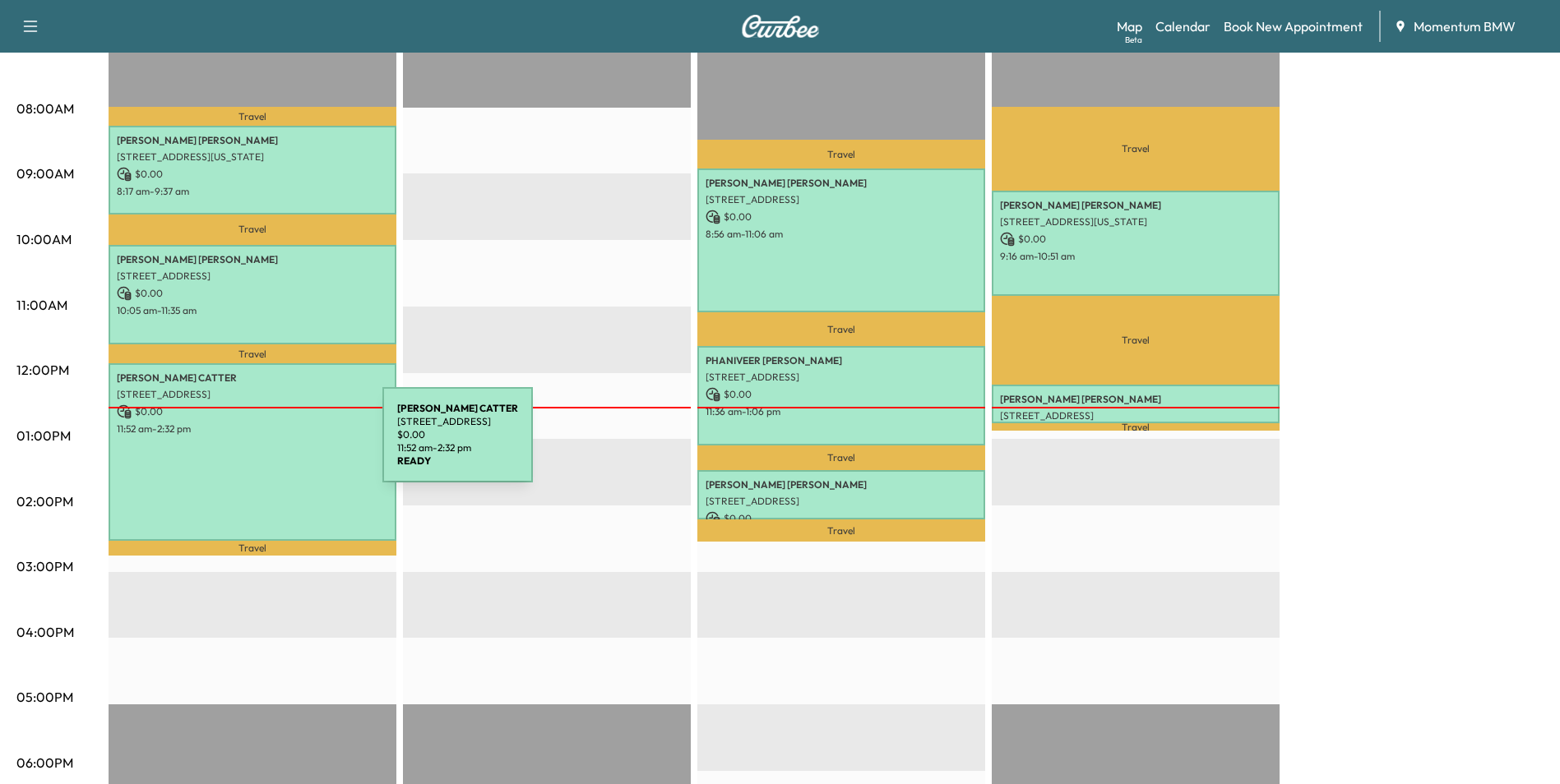
click at [259, 447] on div "[PERSON_NAME] [STREET_ADDRESS] $ 0.00 11:52 am - 2:32 pm" at bounding box center [252, 452] width 288 height 177
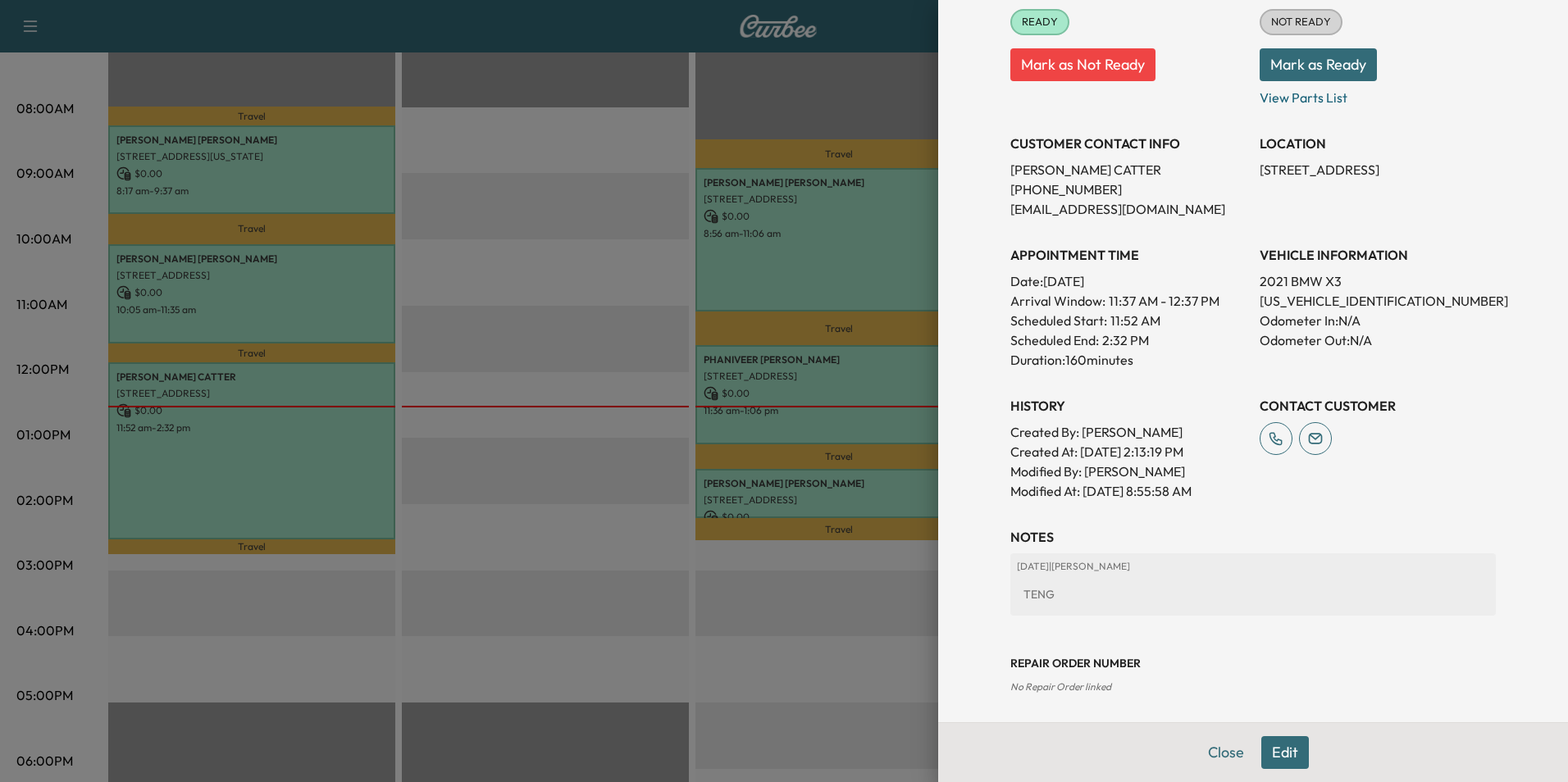
scroll to position [247, 0]
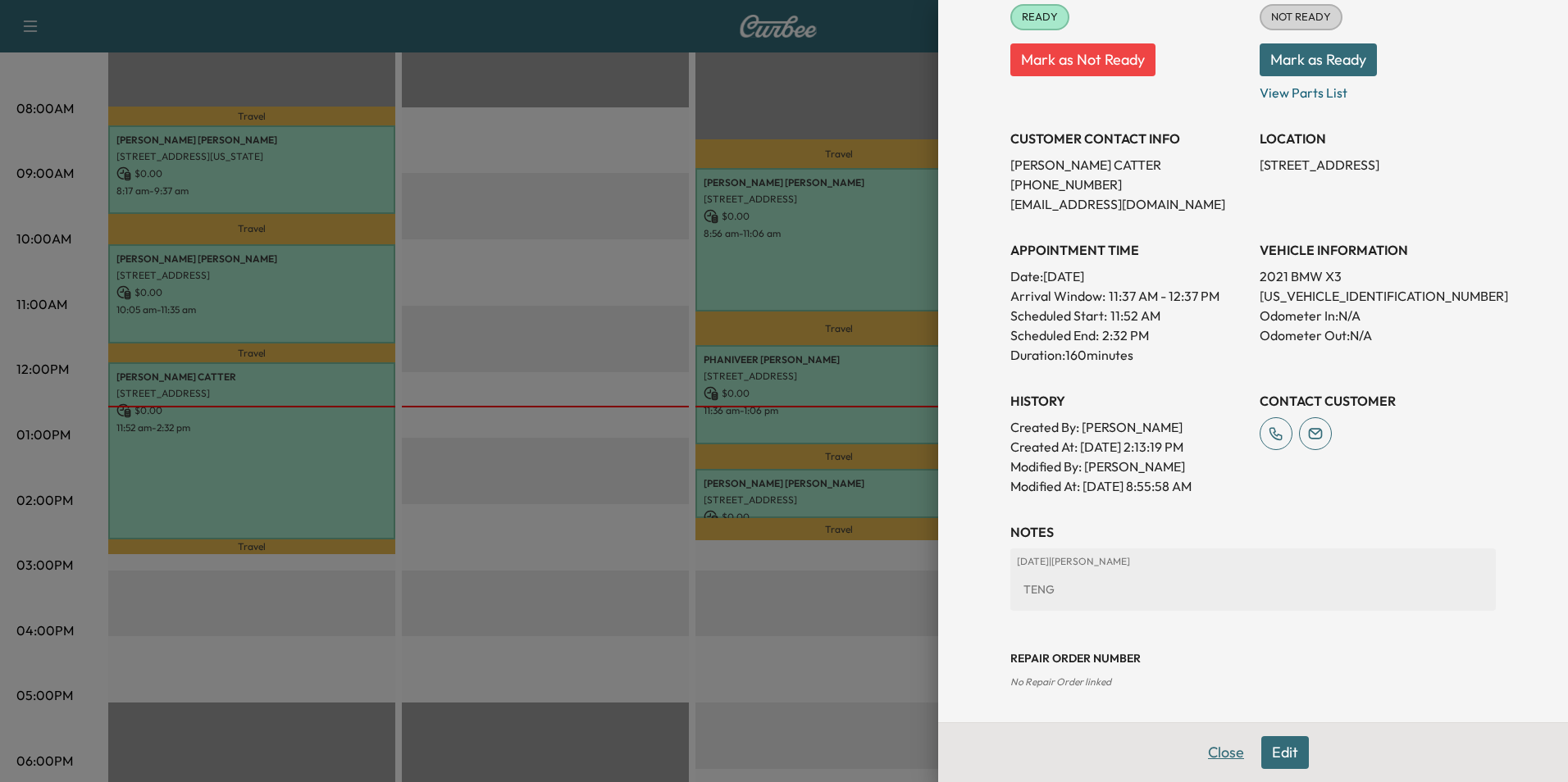
click at [1218, 756] on button "Close" at bounding box center [1226, 753] width 57 height 33
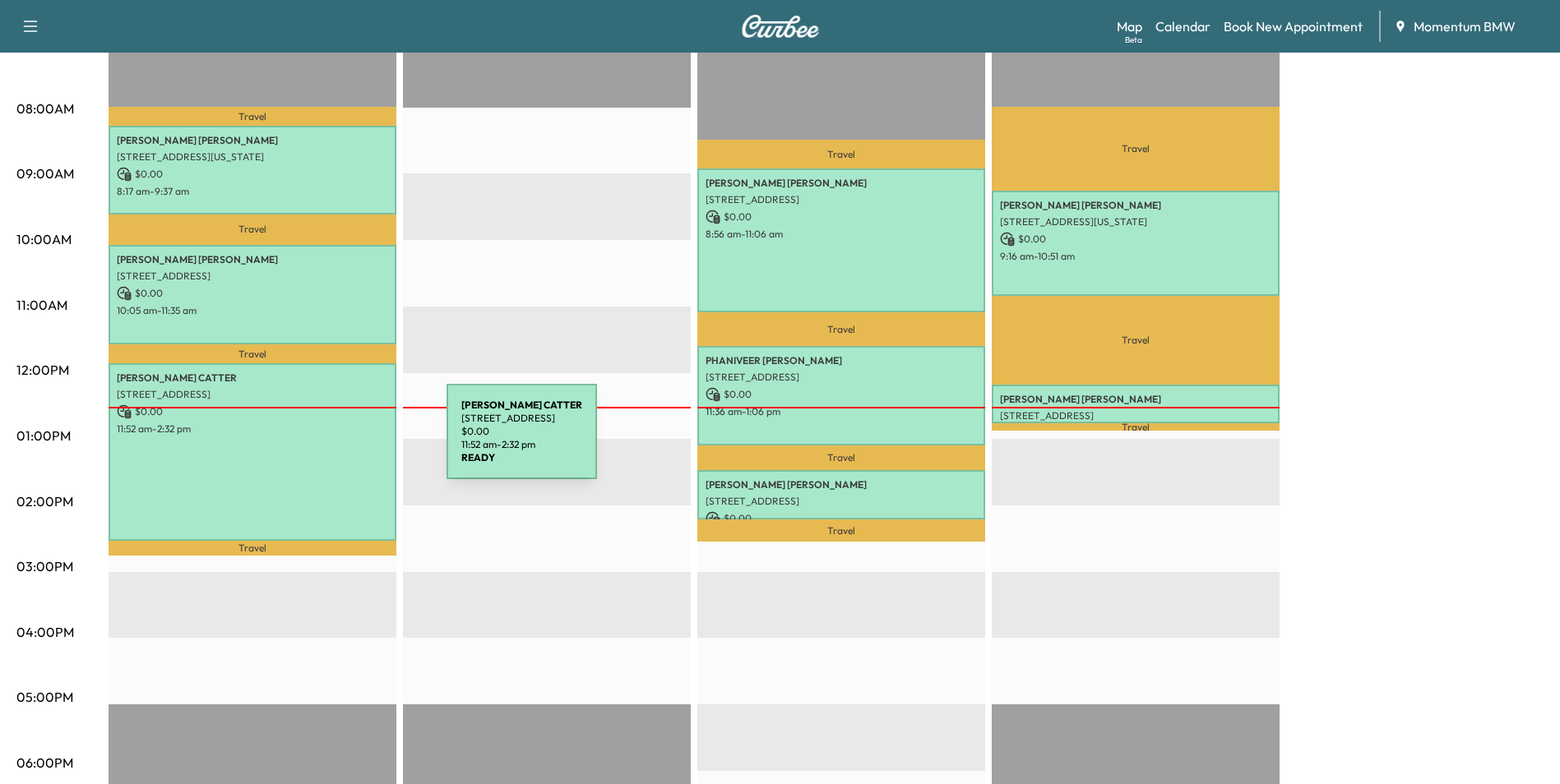
click at [324, 441] on div "[PERSON_NAME] [STREET_ADDRESS] $ 0.00 11:52 am - 2:32 pm" at bounding box center [252, 452] width 288 height 177
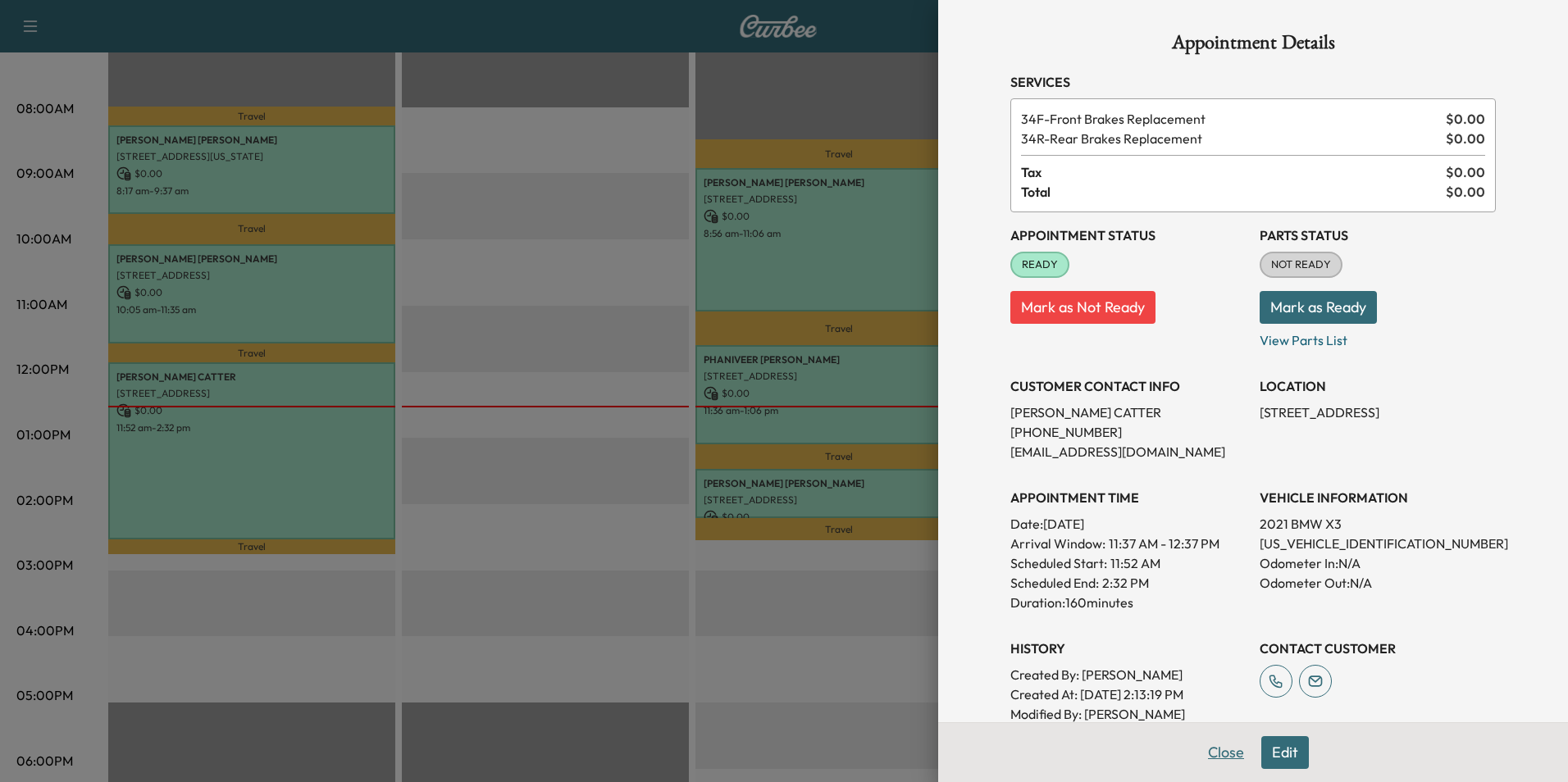
click at [1213, 757] on button "Close" at bounding box center [1226, 753] width 57 height 33
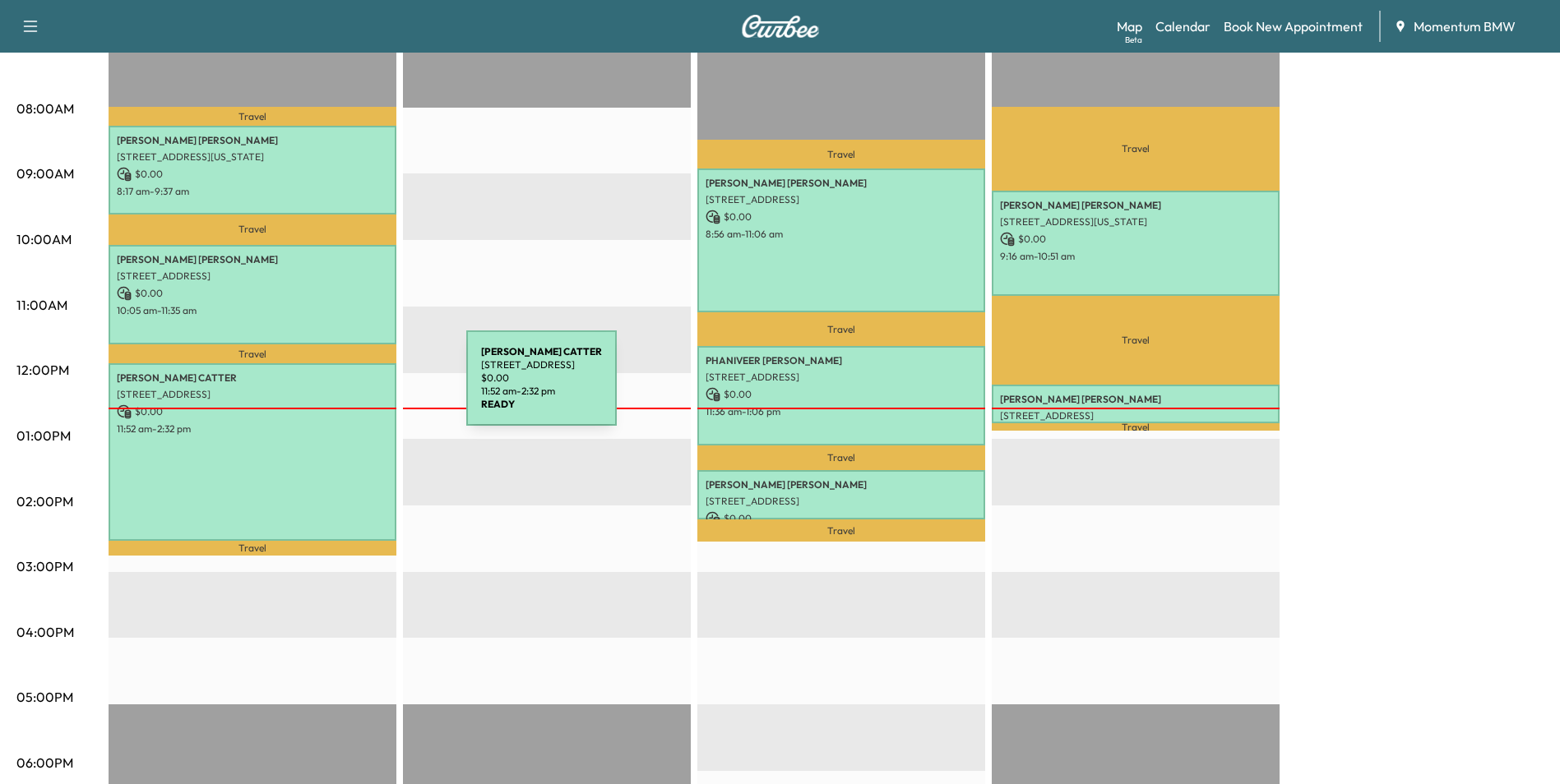
click at [343, 389] on p "[STREET_ADDRESS]" at bounding box center [252, 394] width 272 height 13
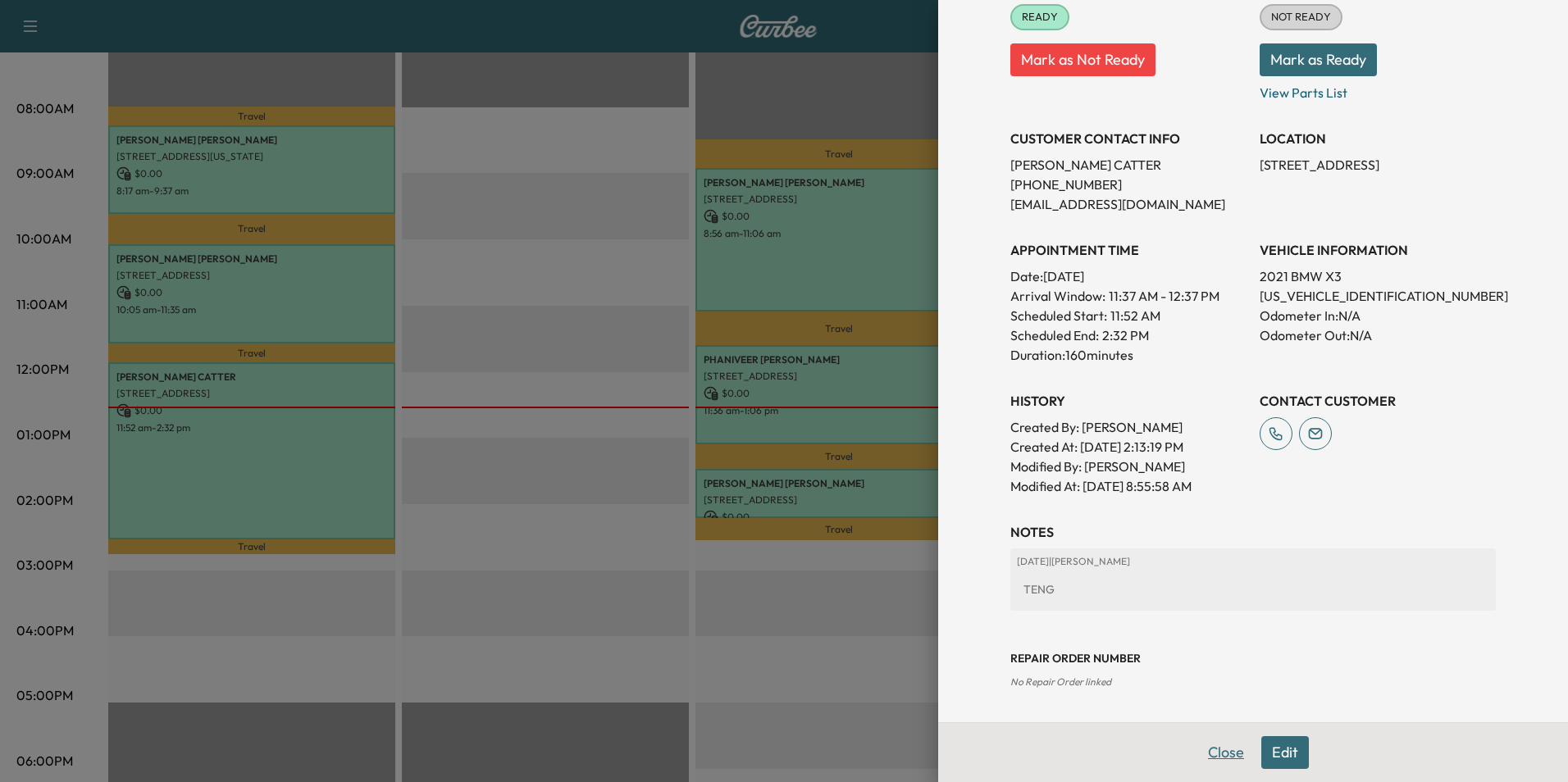
click at [1222, 750] on button "Close" at bounding box center [1226, 753] width 57 height 33
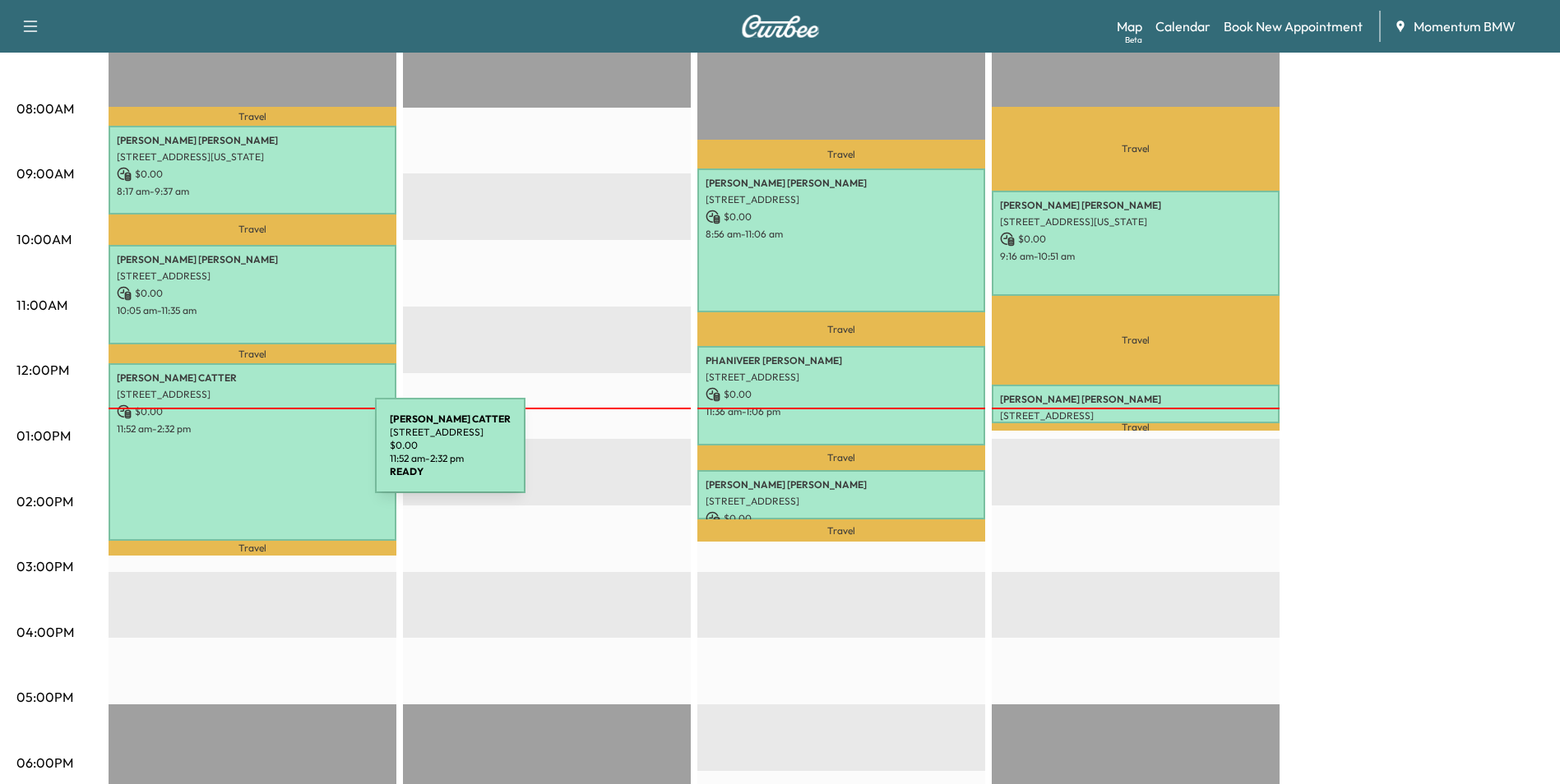
click at [252, 456] on div "[PERSON_NAME] [STREET_ADDRESS] $ 0.00 11:52 am - 2:32 pm" at bounding box center [252, 452] width 288 height 177
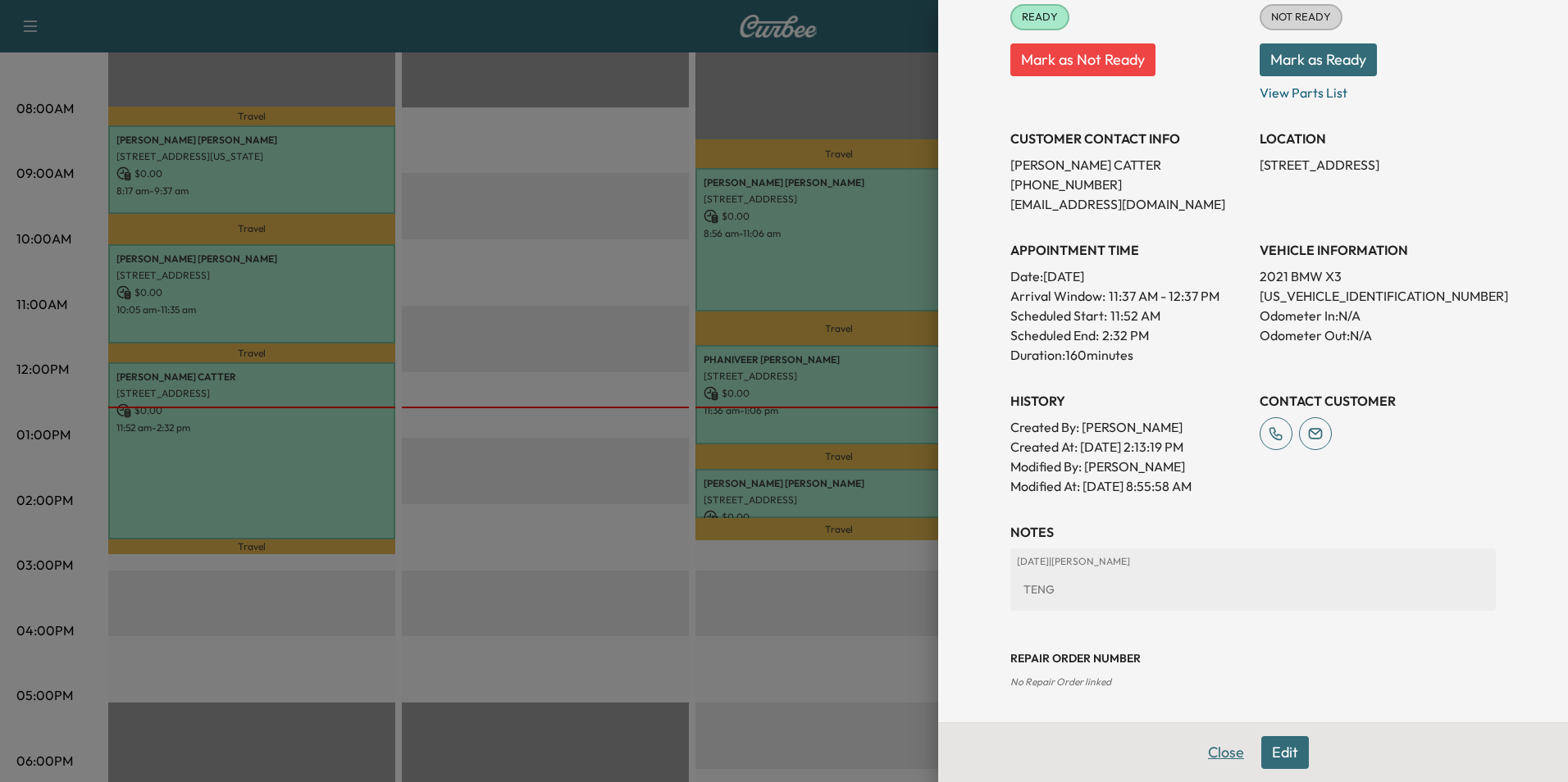
click at [1217, 759] on button "Close" at bounding box center [1226, 753] width 57 height 33
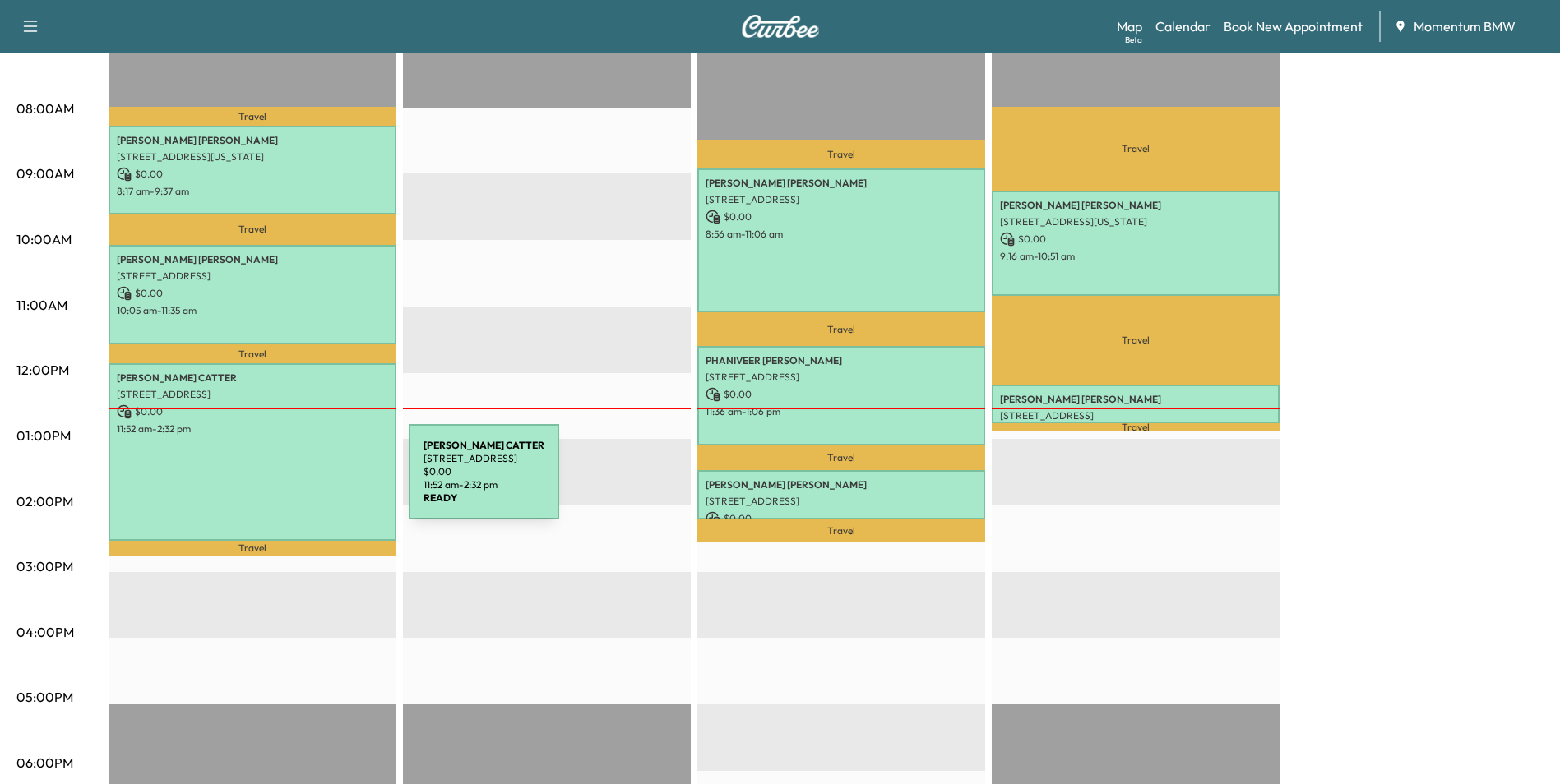
click at [285, 482] on div "[PERSON_NAME] [STREET_ADDRESS] $ 0.00 11:52 am - 2:32 pm" at bounding box center [252, 452] width 288 height 177
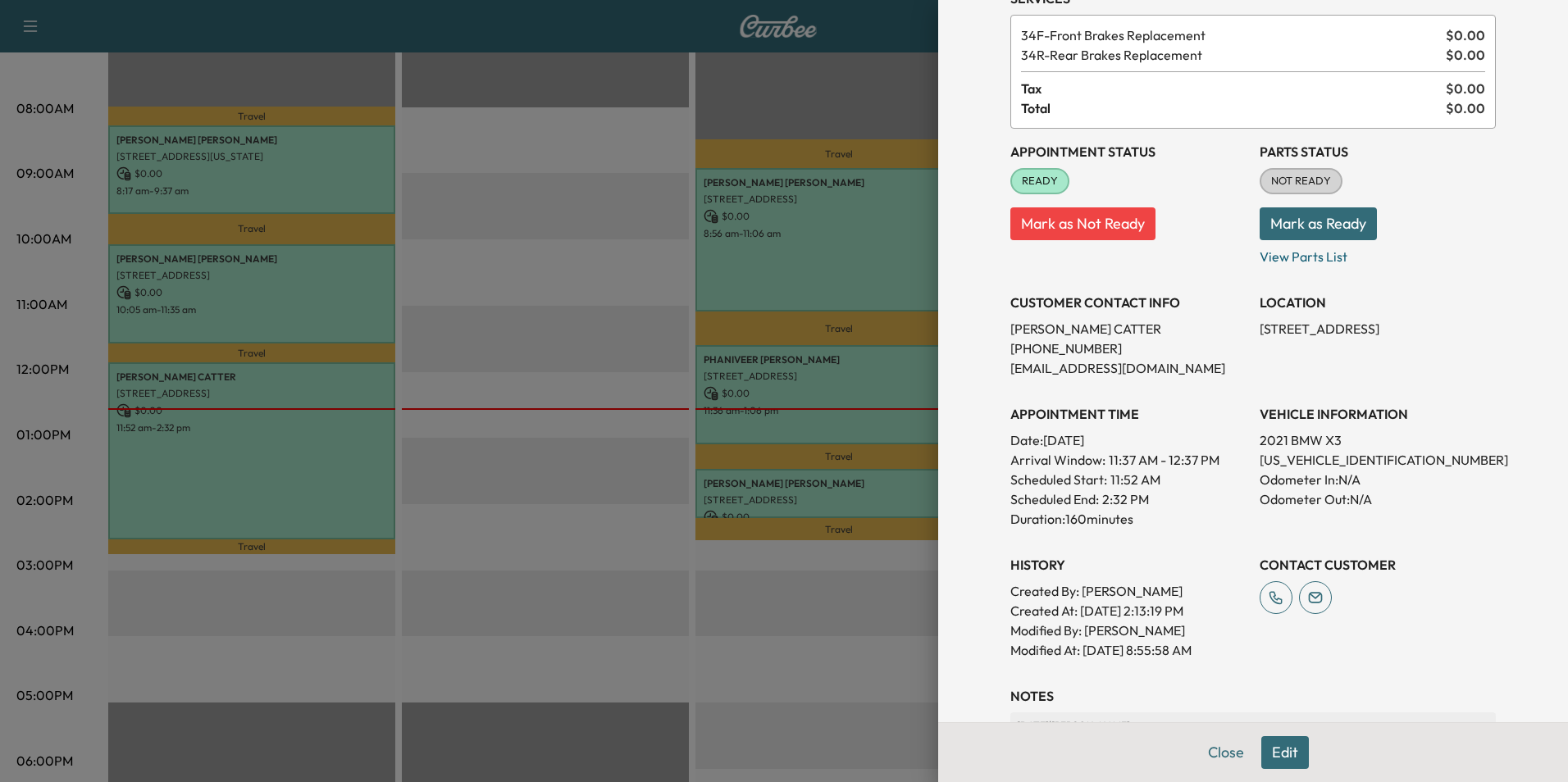
scroll to position [2, 0]
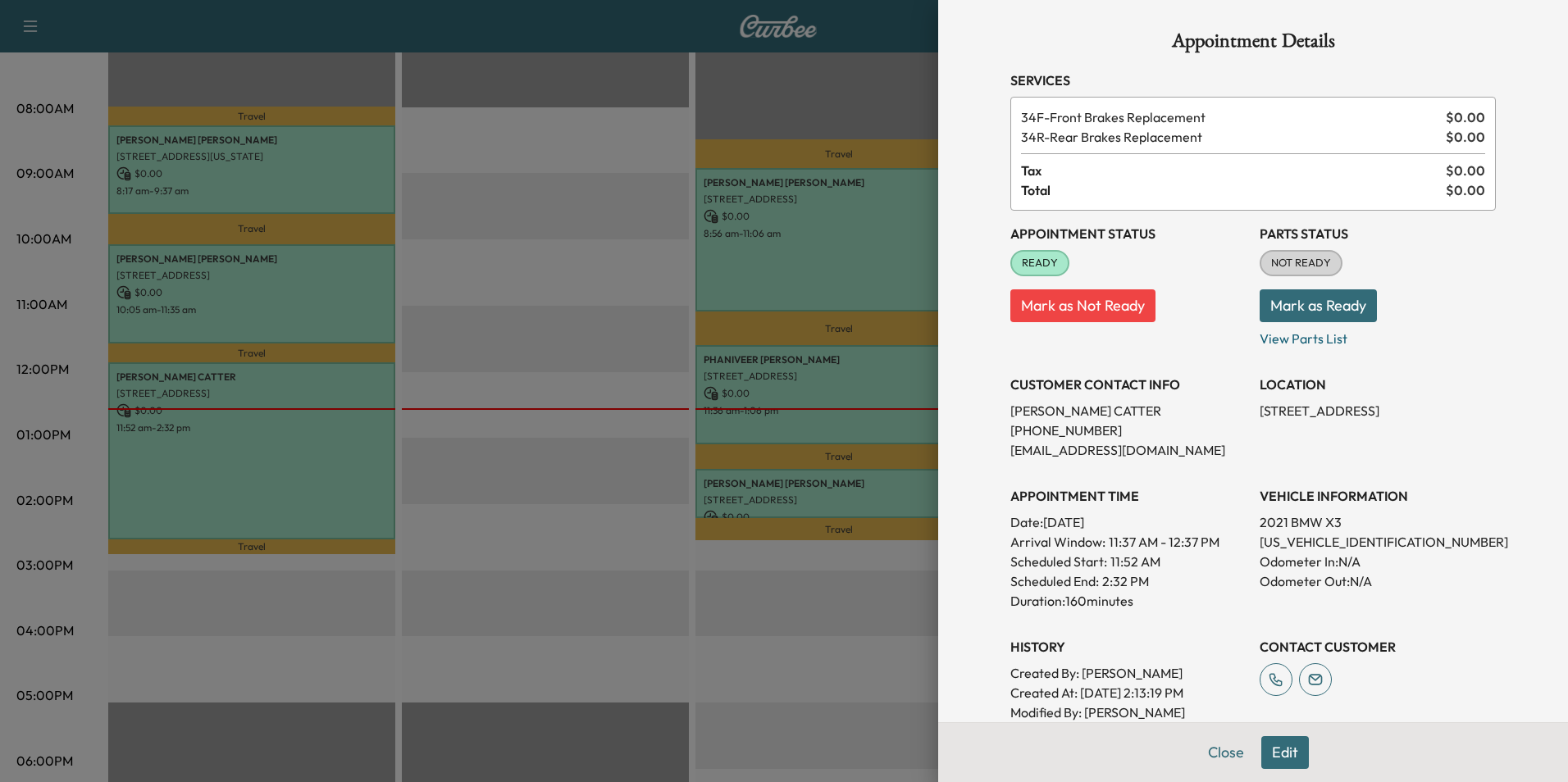
drag, startPoint x: 1220, startPoint y: 747, endPoint x: 1206, endPoint y: 743, distance: 14.6
click at [1220, 748] on button "Close" at bounding box center [1226, 753] width 57 height 33
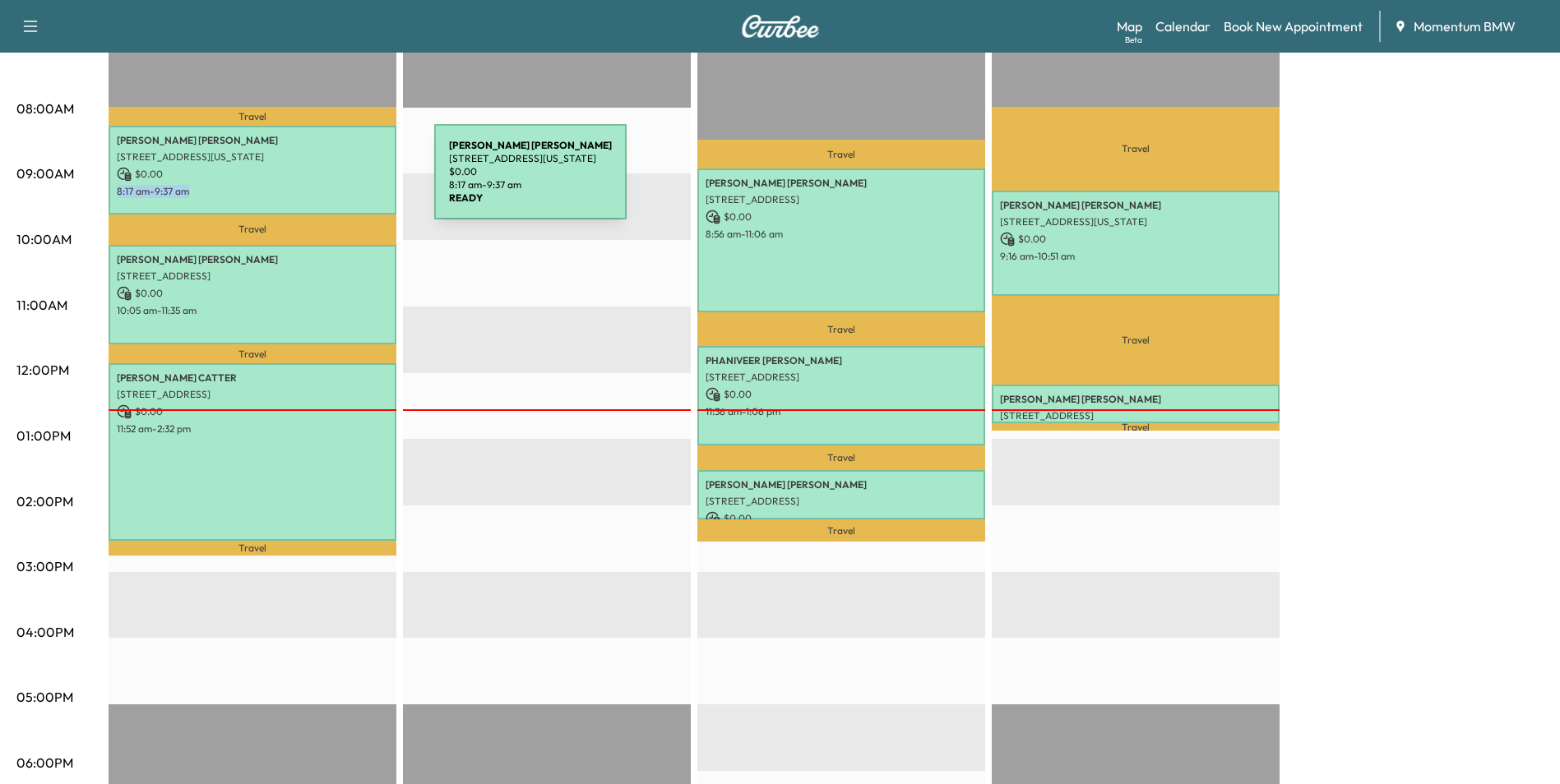
click at [311, 182] on div "[PERSON_NAME] [STREET_ADDRESS][US_STATE] $ 0.00 8:17 am - 9:37 am" at bounding box center [252, 170] width 288 height 88
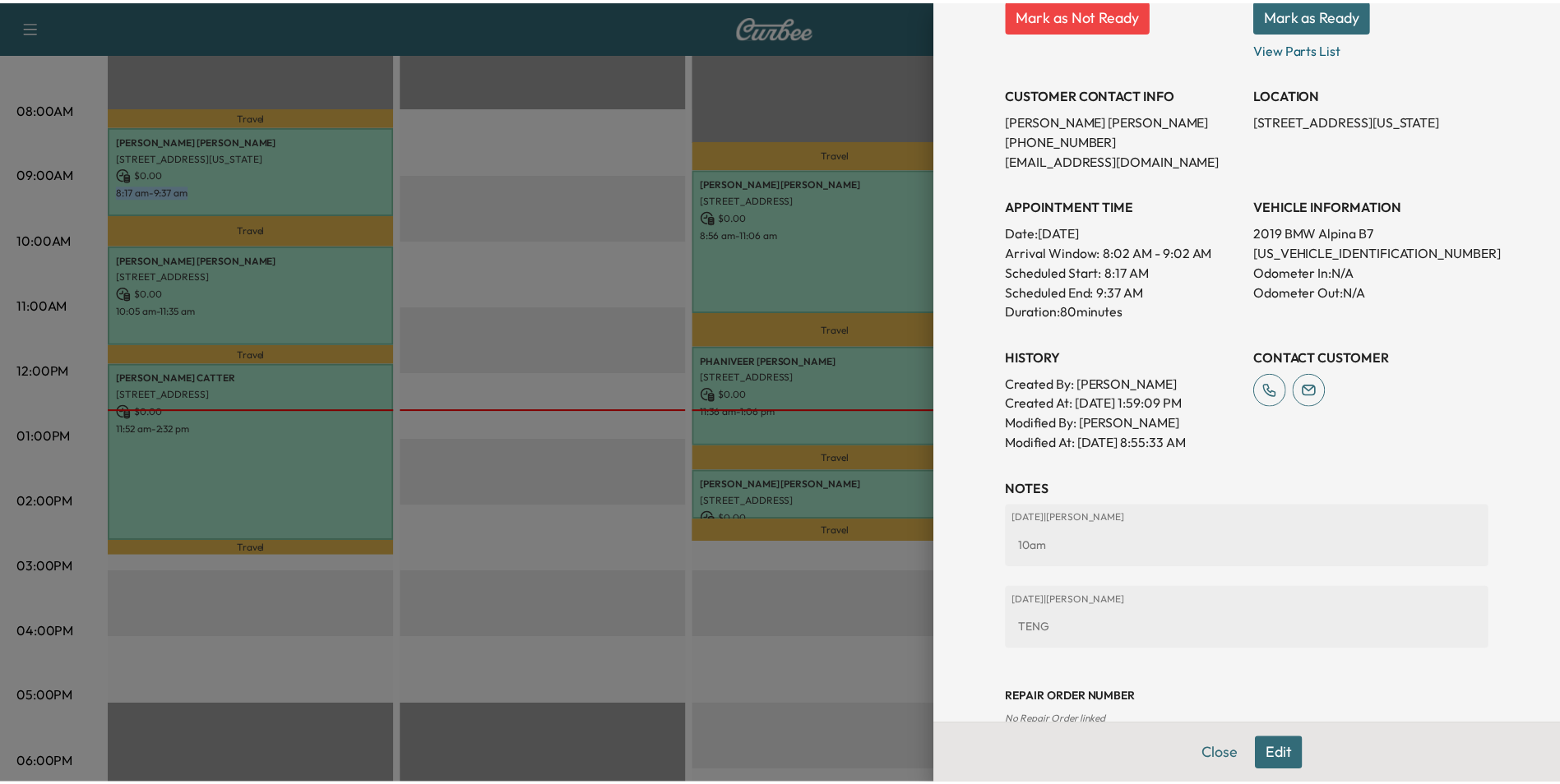
scroll to position [310, 0]
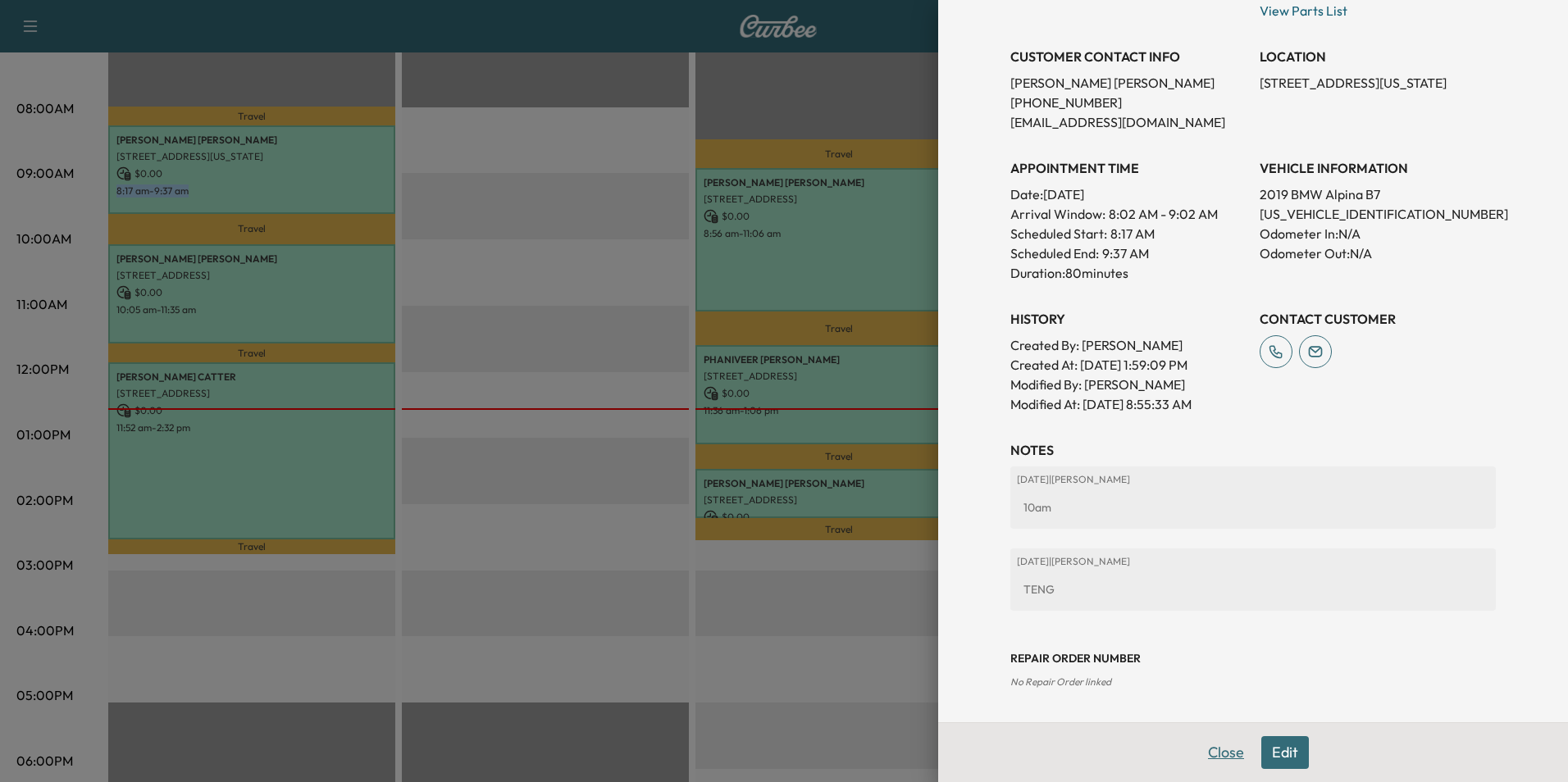
click at [1207, 753] on button "Close" at bounding box center [1226, 753] width 57 height 33
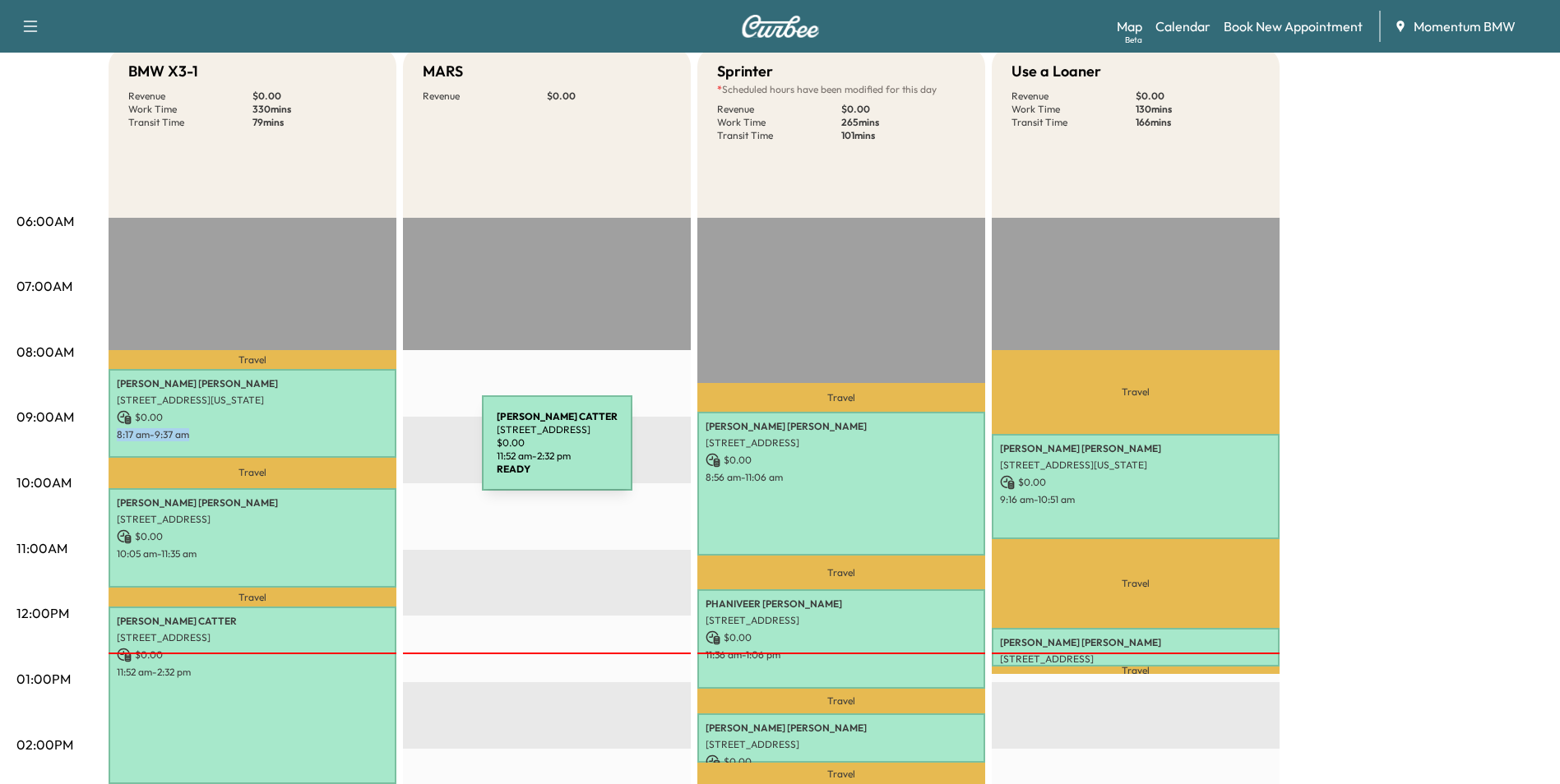
scroll to position [82, 0]
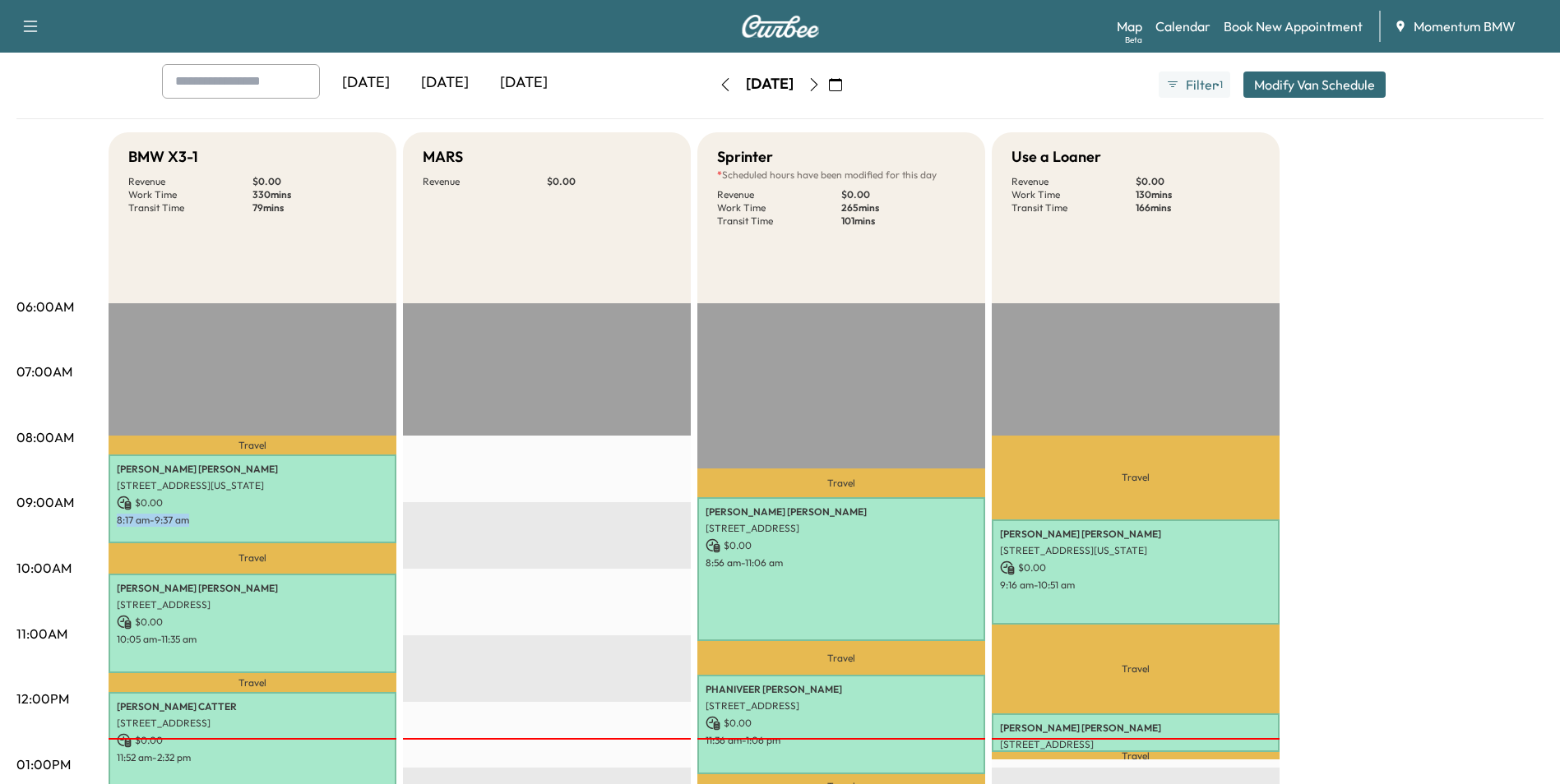
click at [821, 87] on icon "button" at bounding box center [814, 84] width 13 height 13
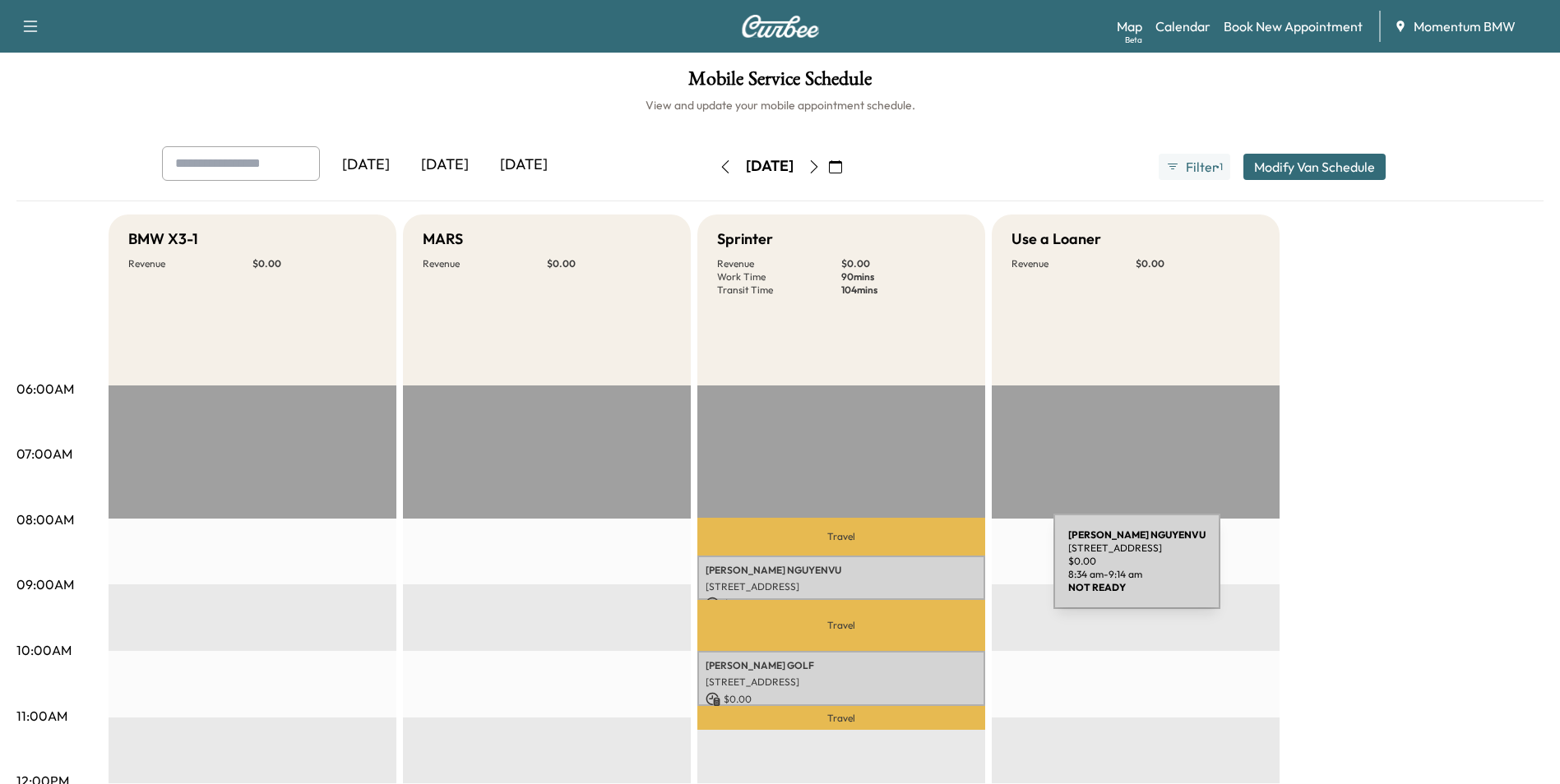
click at [929, 572] on p "[PERSON_NAME]" at bounding box center [841, 570] width 272 height 13
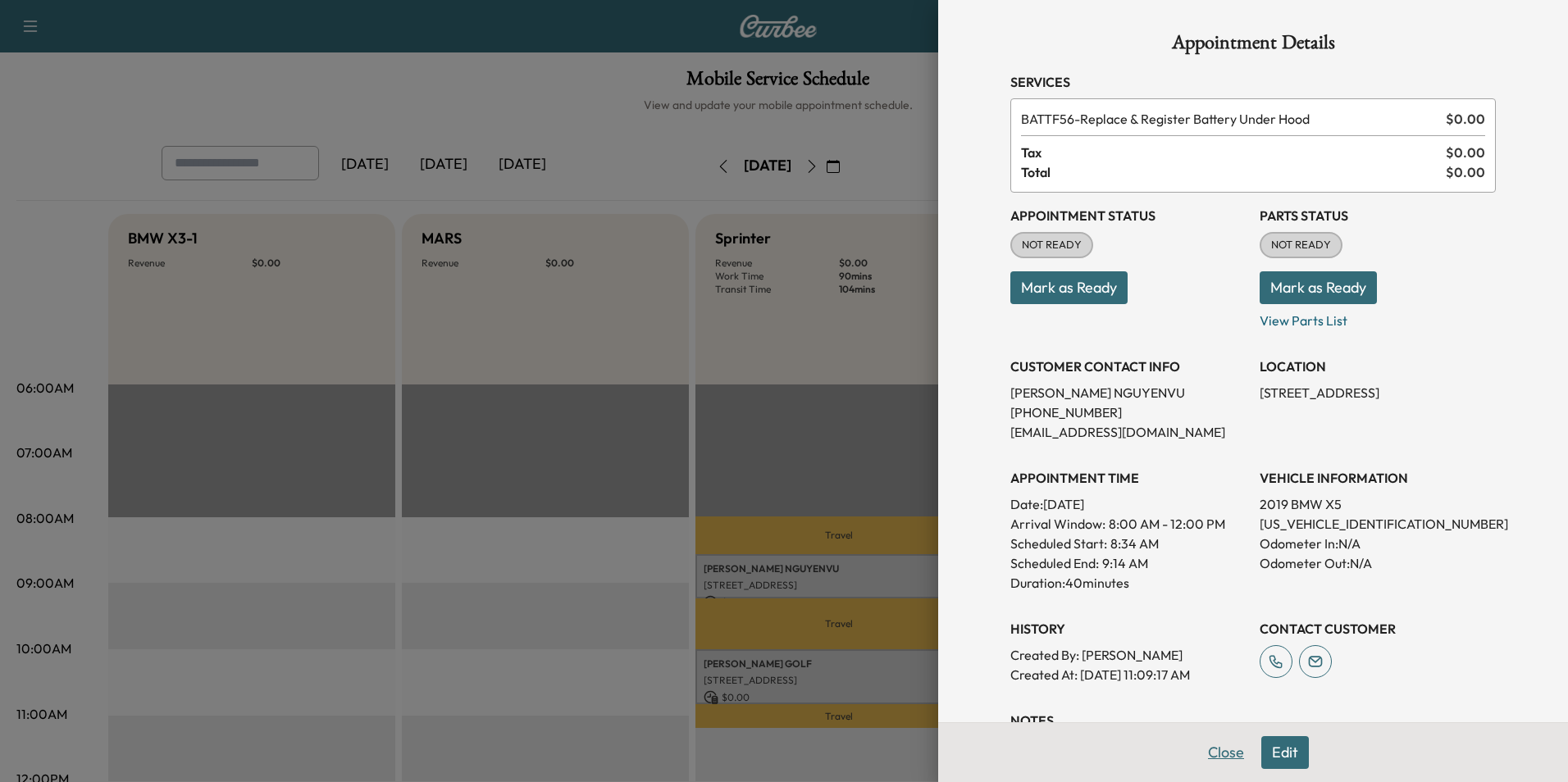
click at [1210, 756] on button "Close" at bounding box center [1226, 753] width 57 height 33
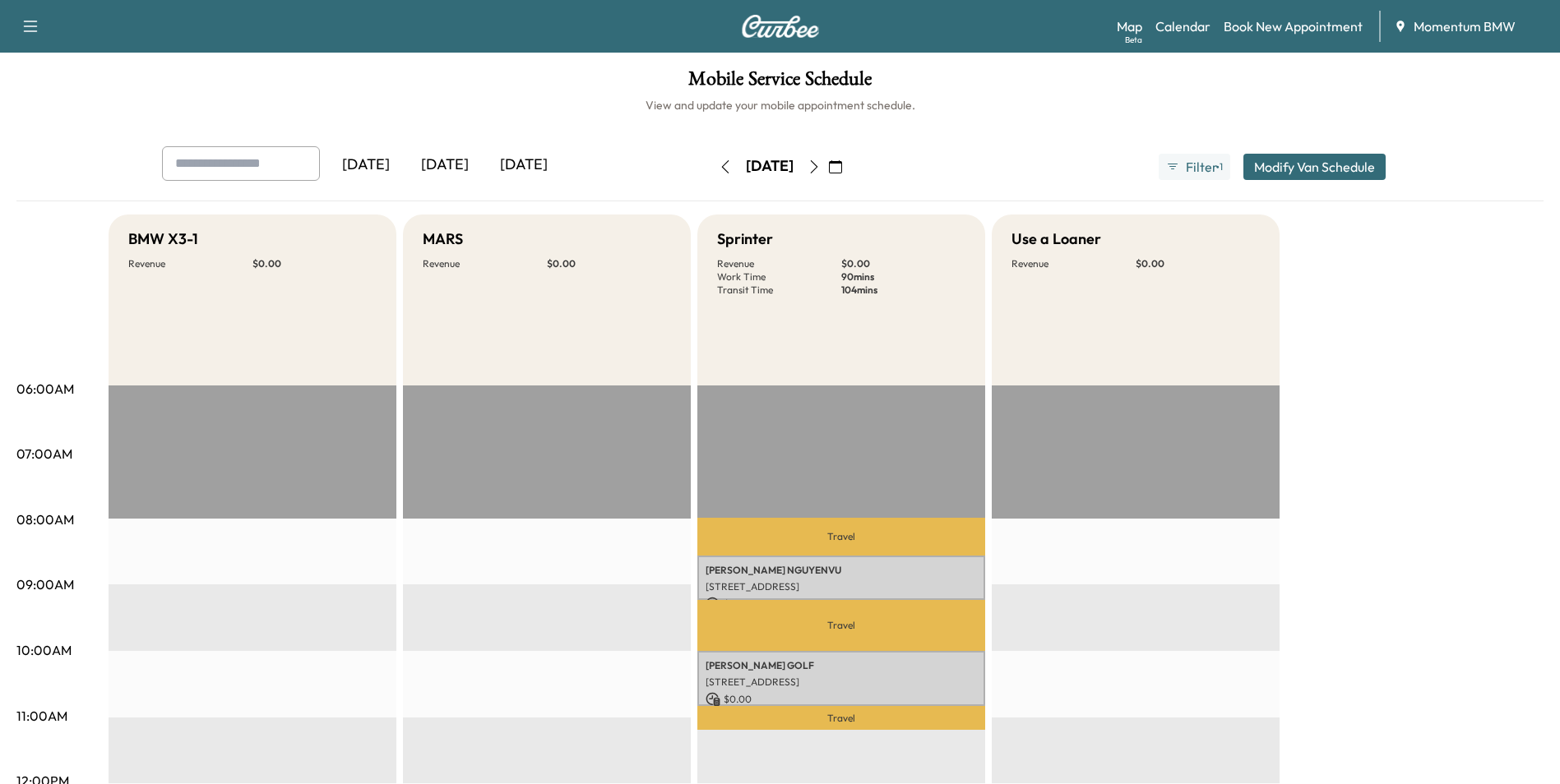
click at [721, 167] on icon "button" at bounding box center [724, 167] width 8 height 13
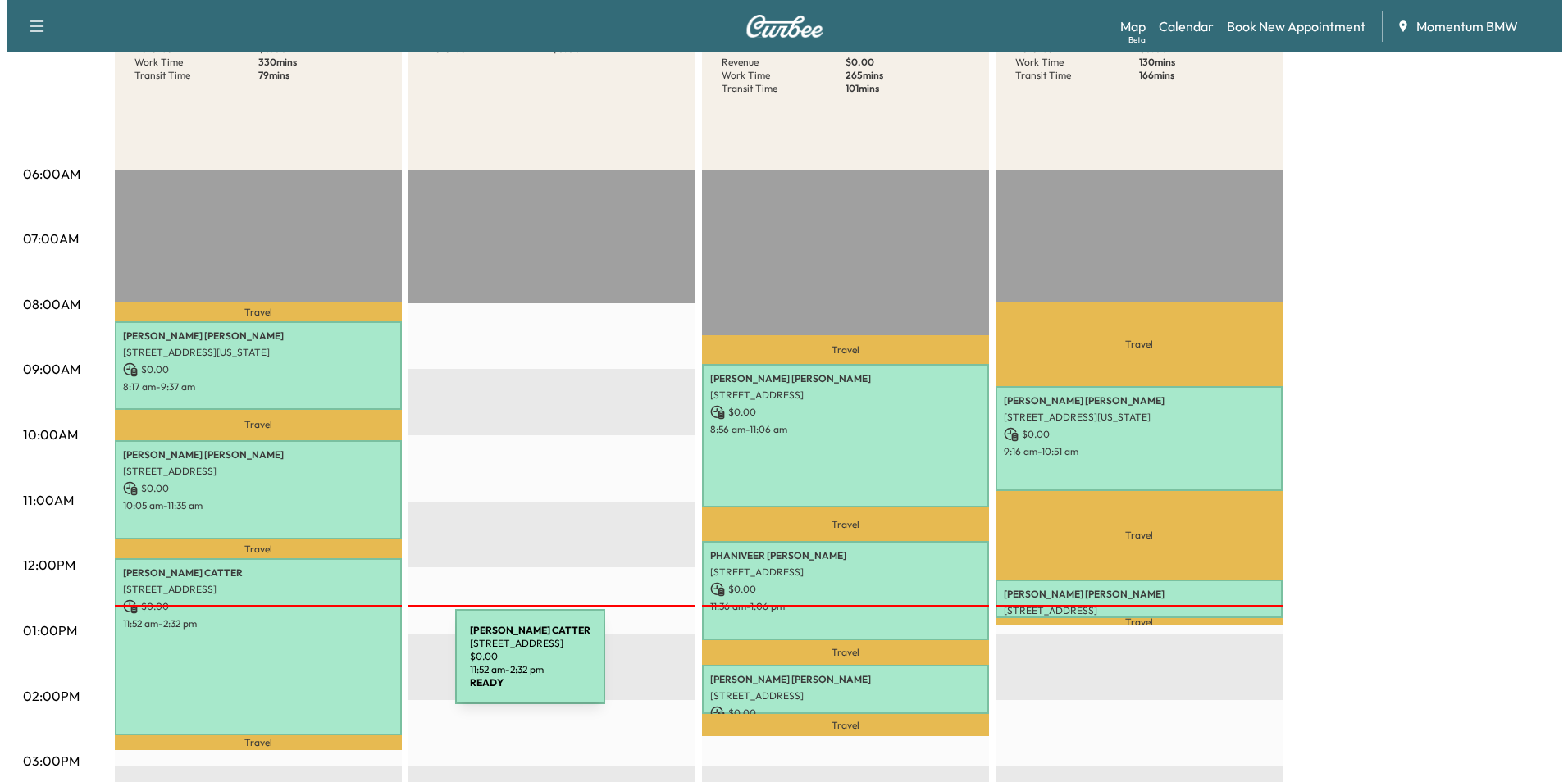
scroll to position [246, 0]
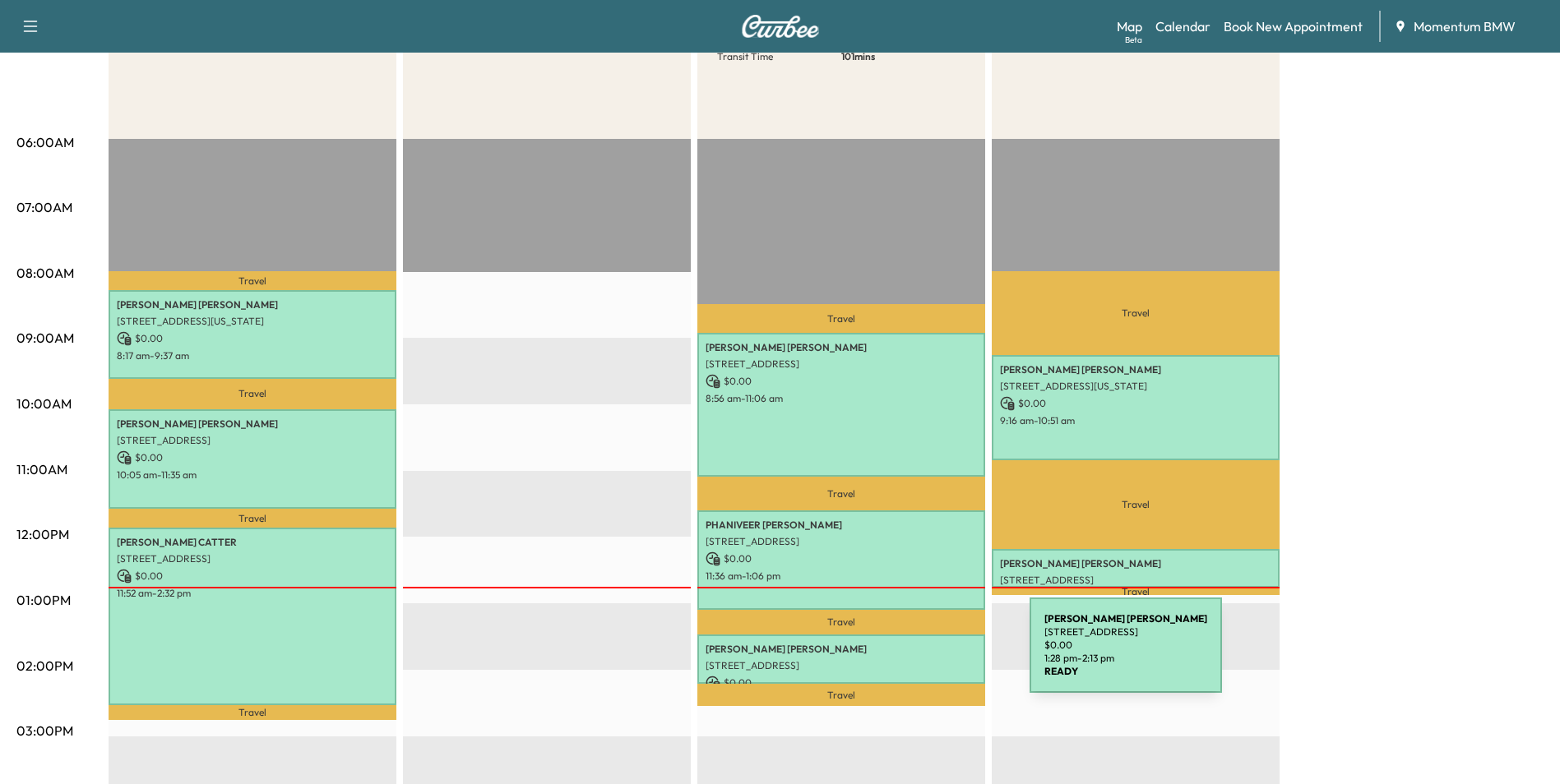
click at [907, 659] on p "[STREET_ADDRESS]" at bounding box center [841, 665] width 272 height 13
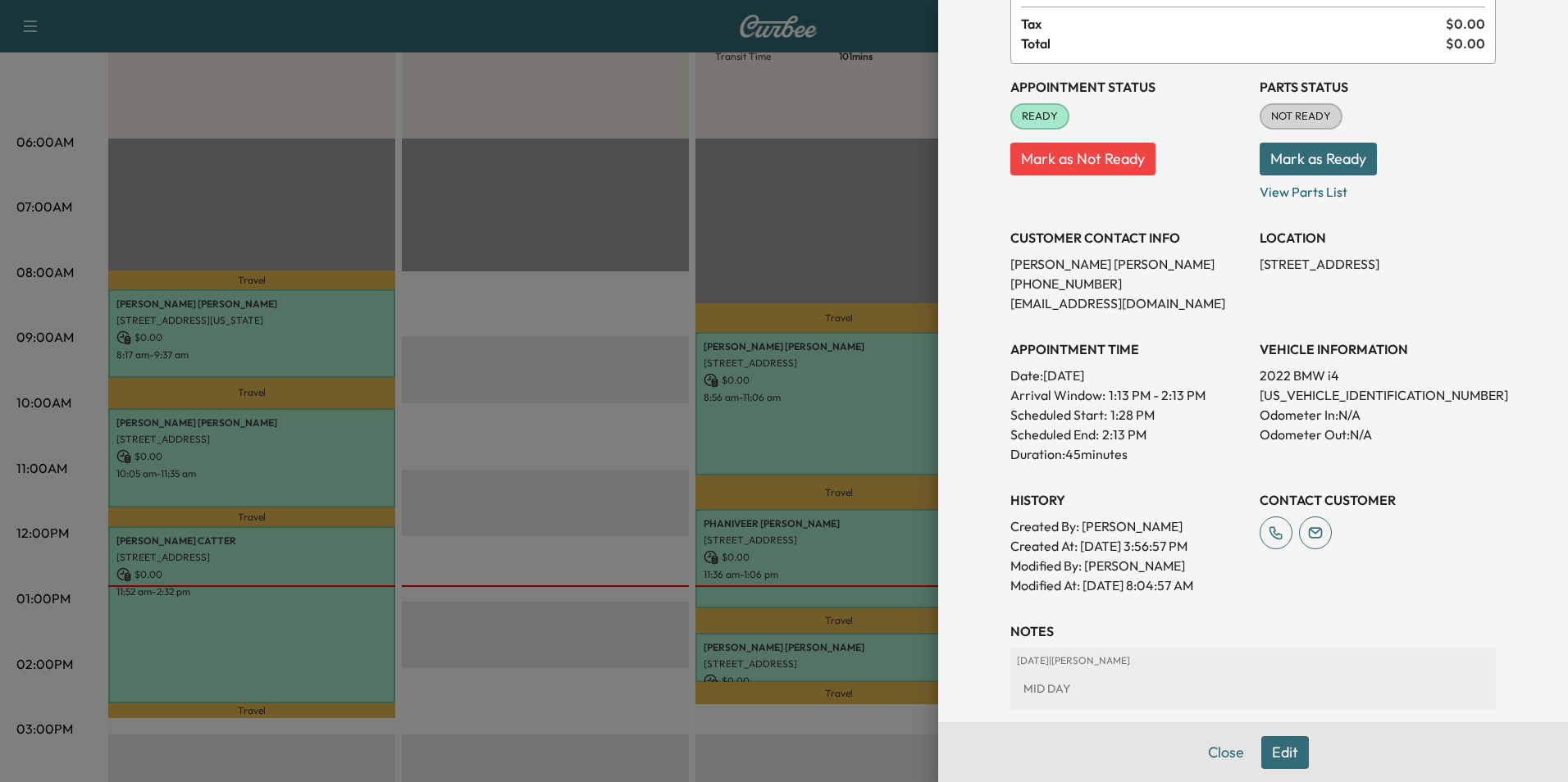
scroll to position [349, 0]
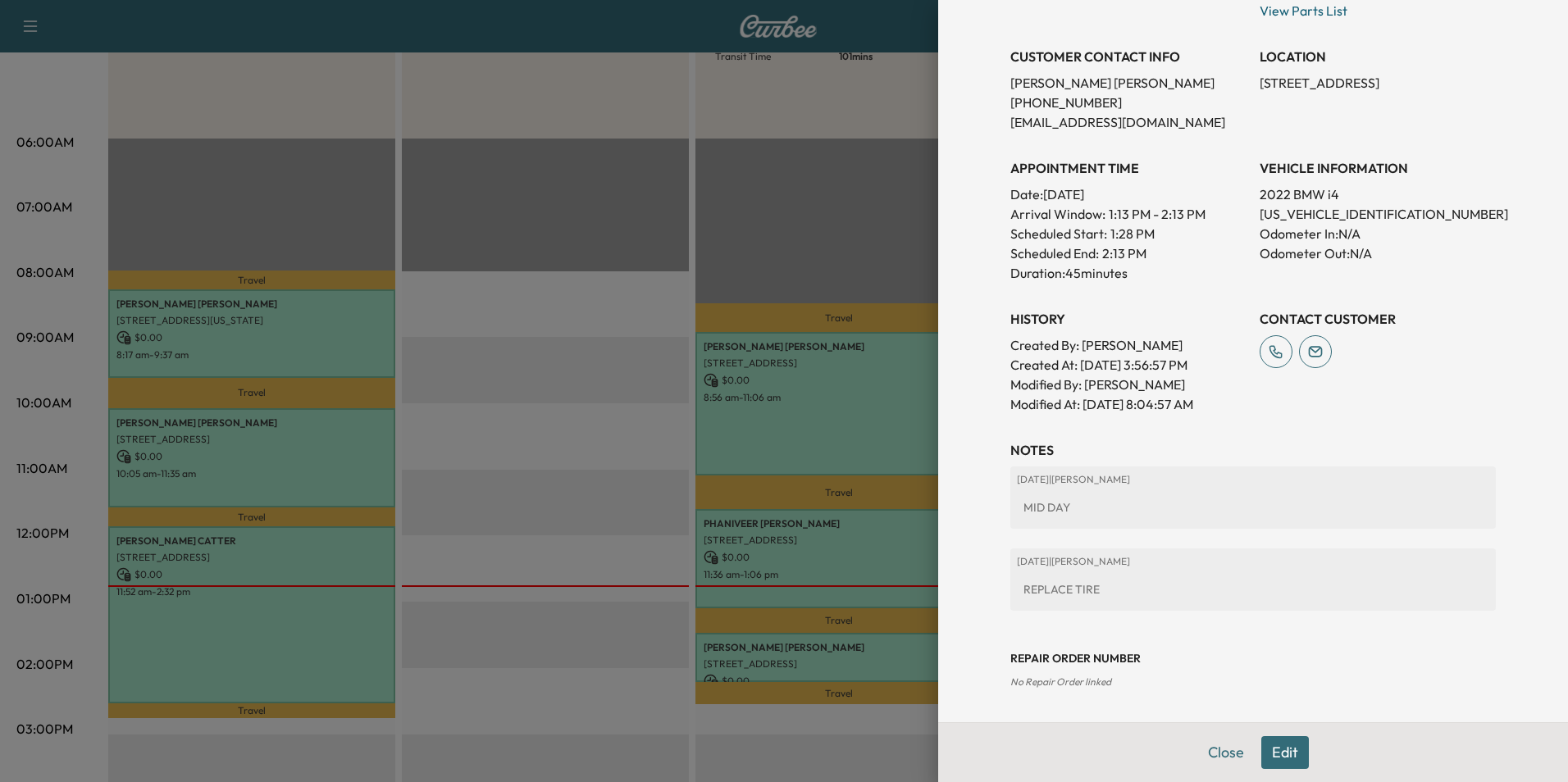
click at [1279, 748] on button "Edit" at bounding box center [1284, 753] width 48 height 33
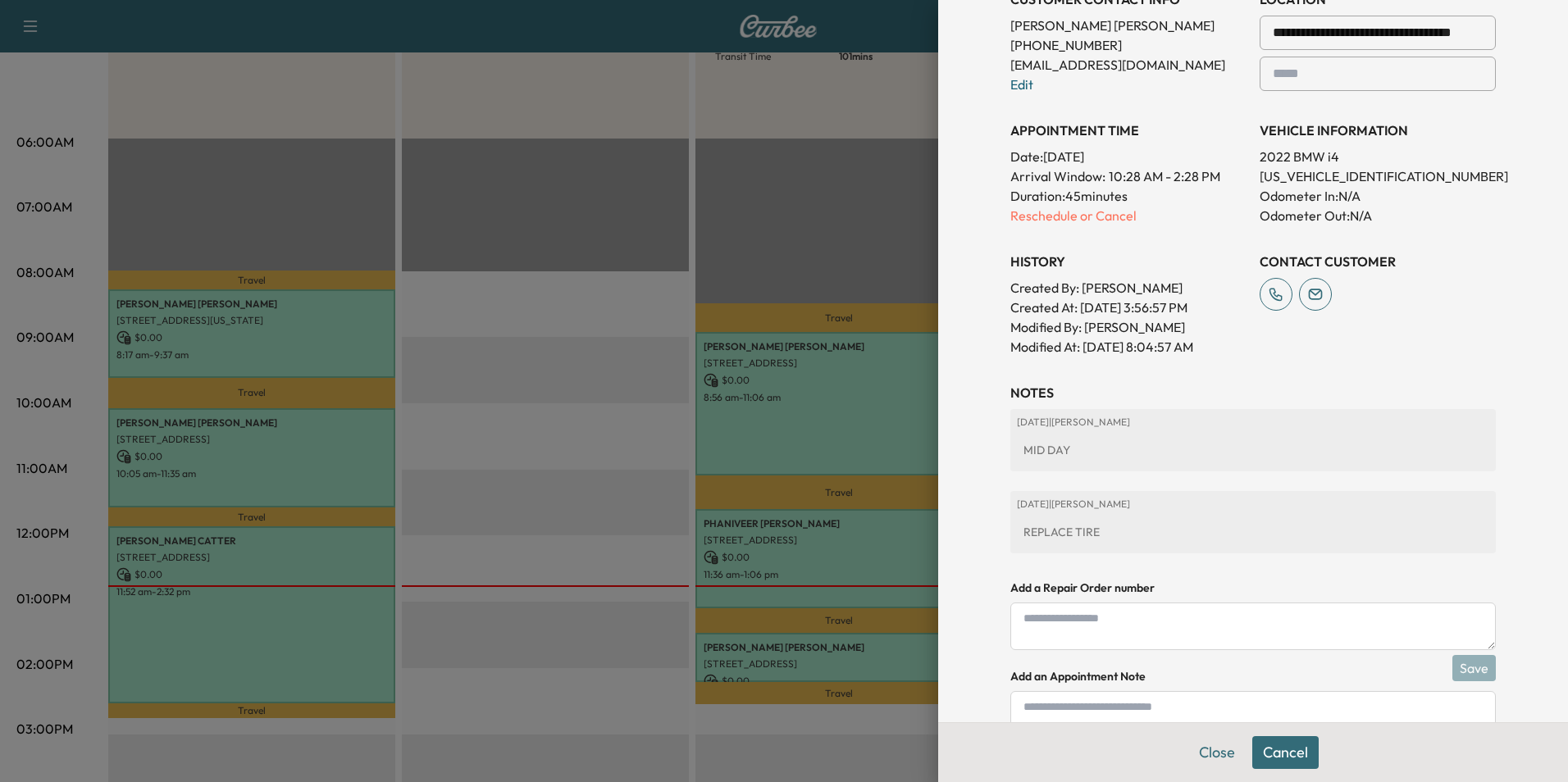
scroll to position [522, 0]
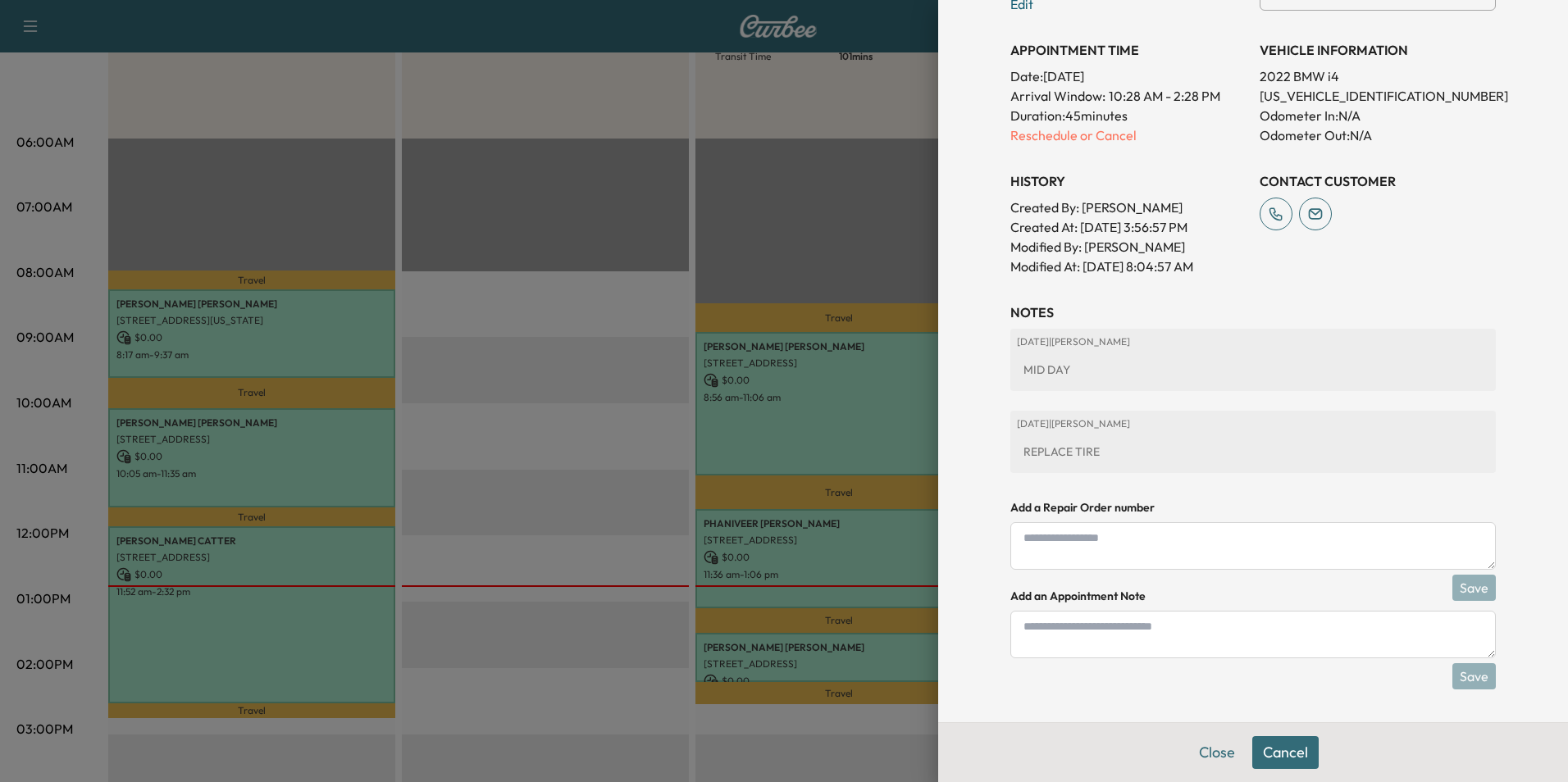
drag, startPoint x: 1177, startPoint y: 635, endPoint x: 1160, endPoint y: 625, distance: 19.7
click at [1163, 638] on textarea at bounding box center [1252, 634] width 485 height 48
type textarea "*"
type textarea "*****"
click at [1209, 752] on button "Close" at bounding box center [1217, 753] width 57 height 33
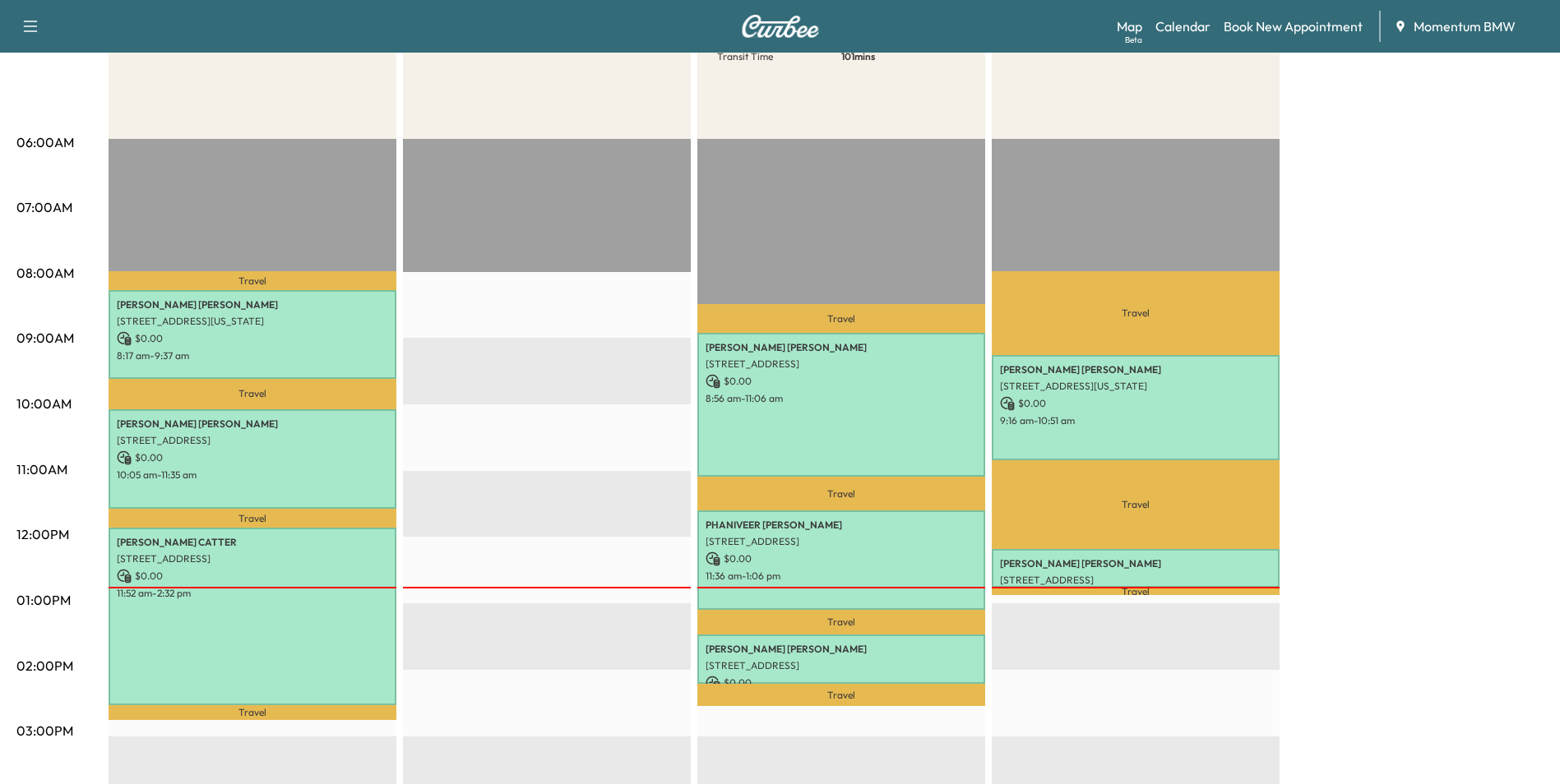
scroll to position [0, 0]
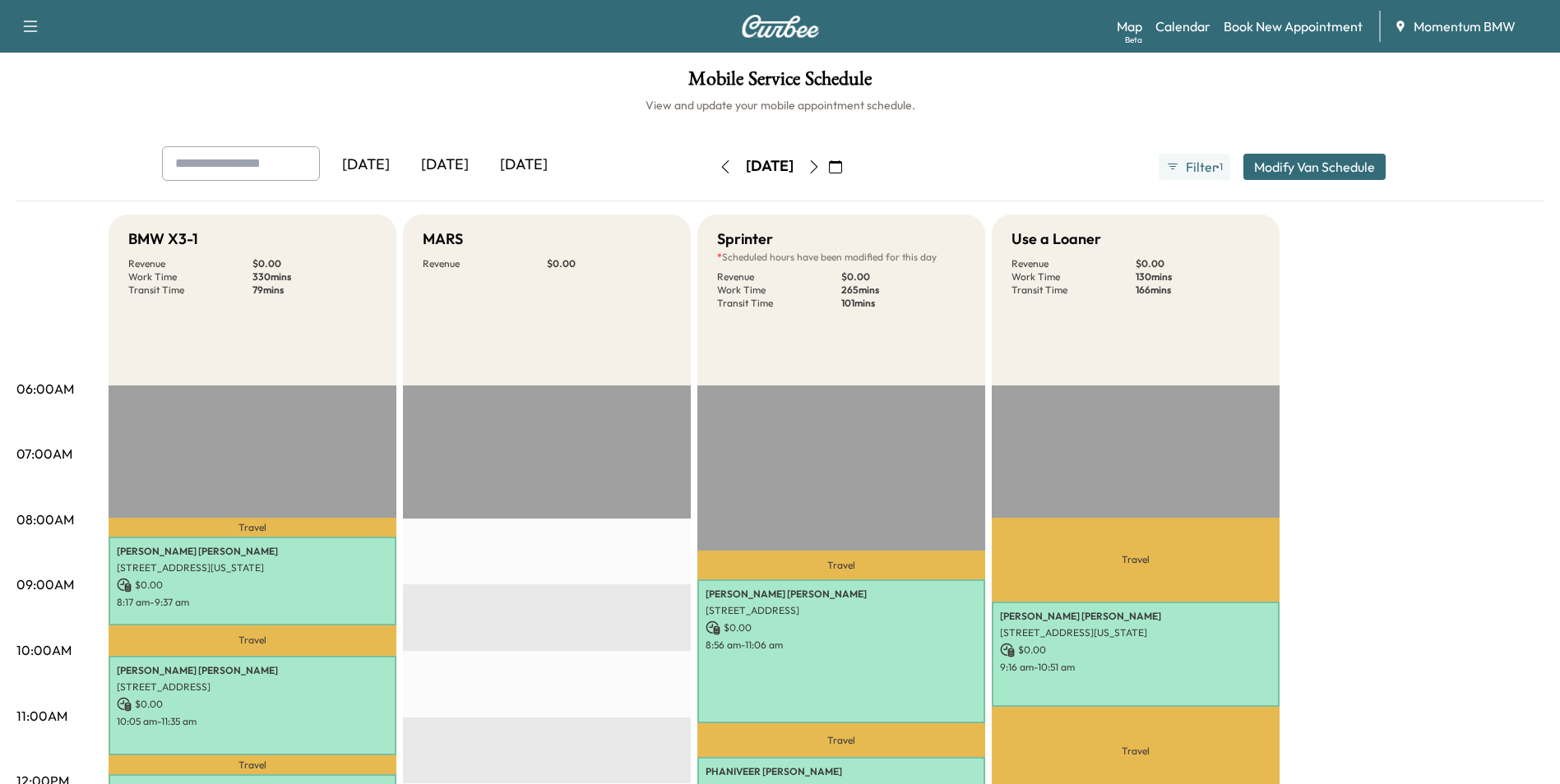
click at [821, 166] on icon "button" at bounding box center [814, 167] width 13 height 13
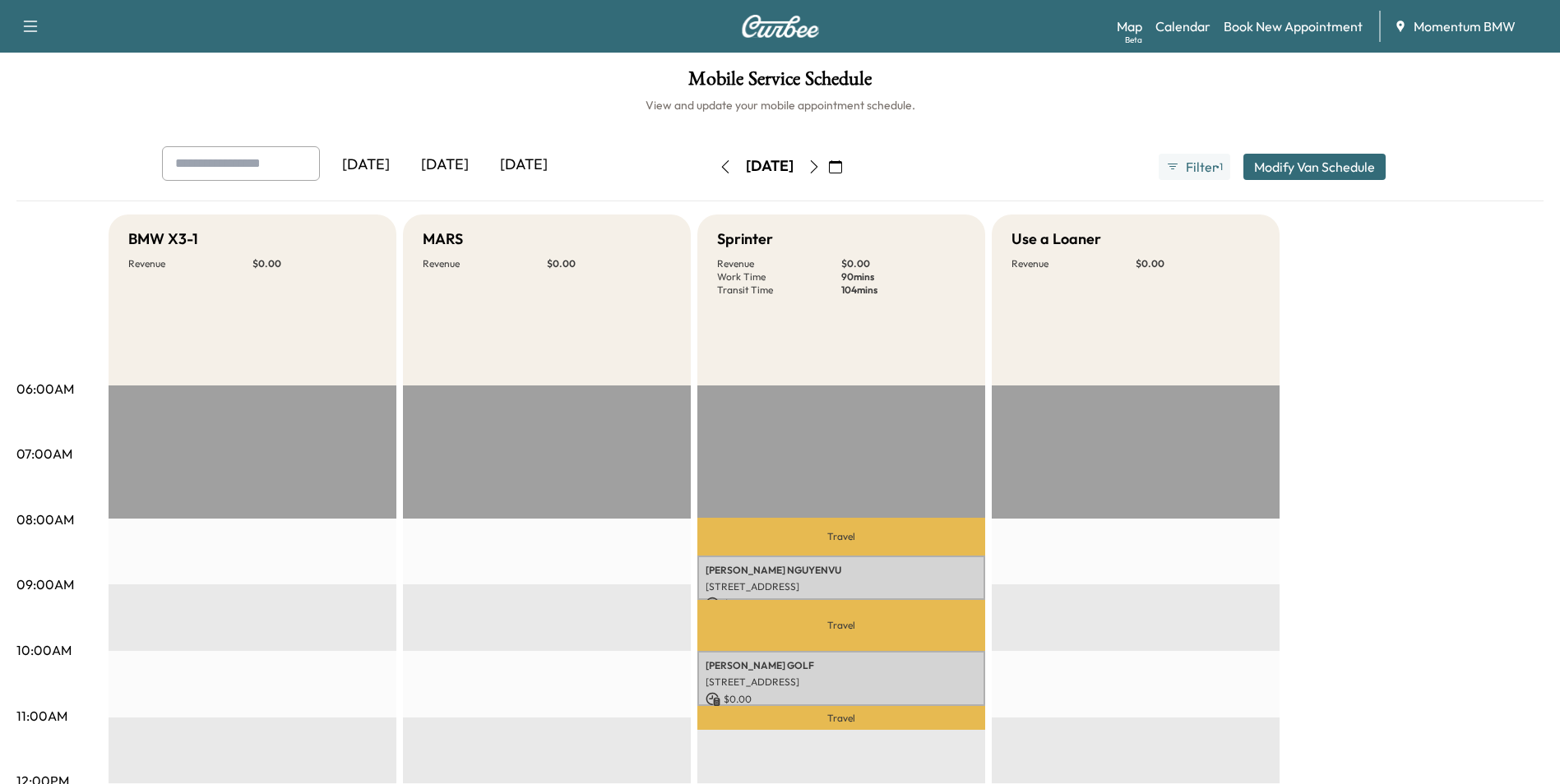
click at [821, 167] on icon "button" at bounding box center [814, 167] width 13 height 13
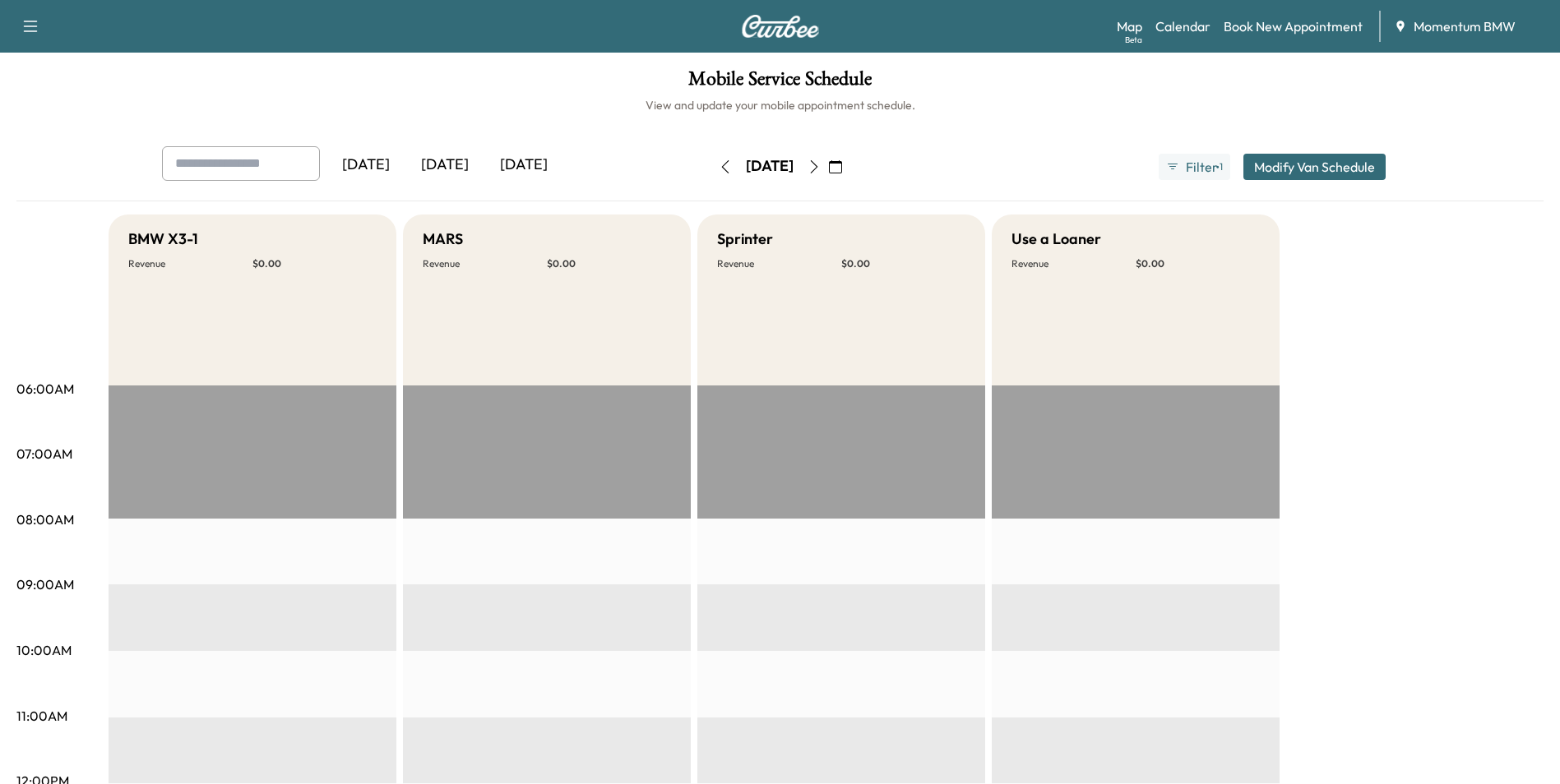
click at [719, 160] on icon "button" at bounding box center [725, 167] width 13 height 13
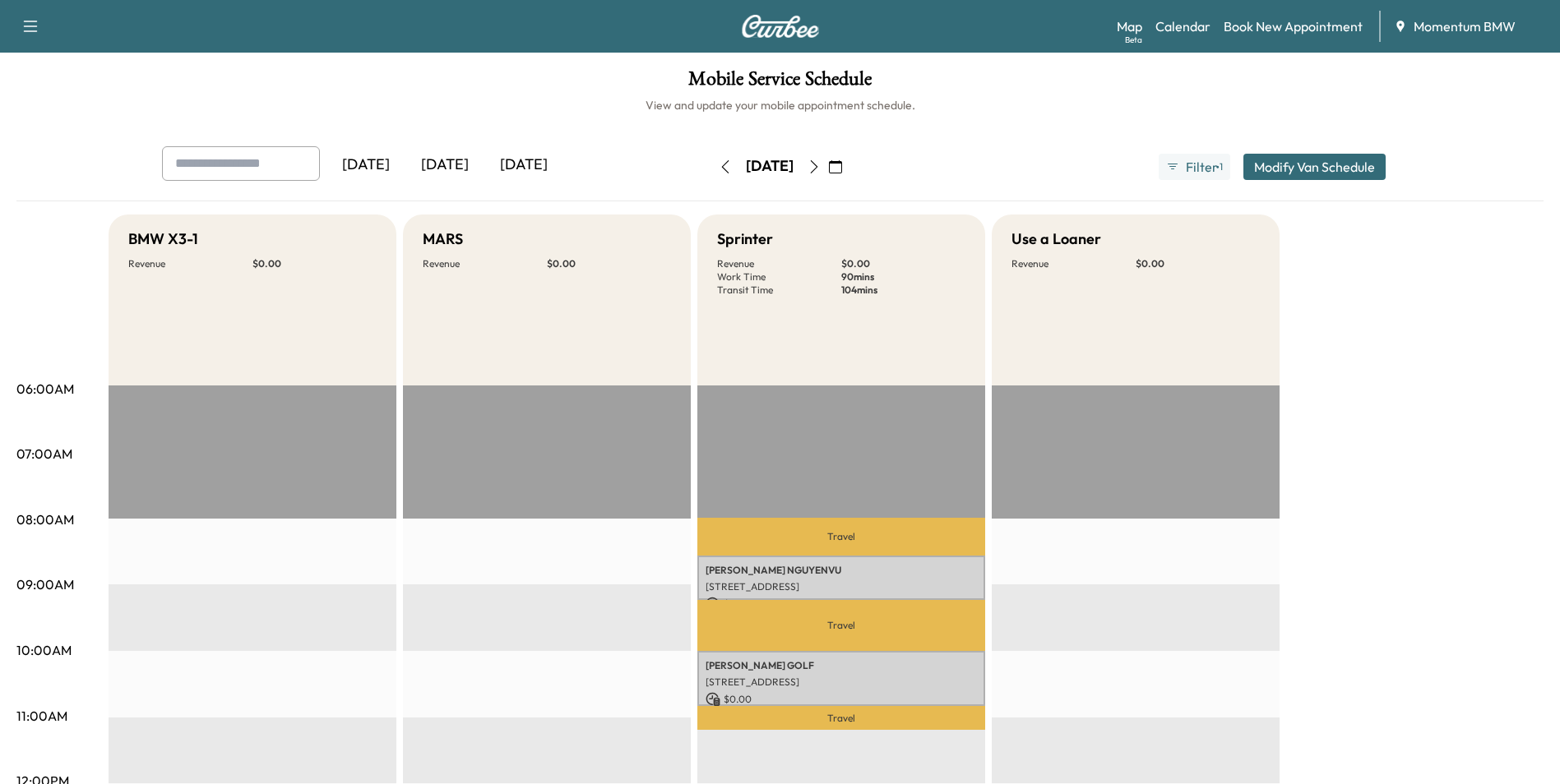
click at [719, 160] on icon "button" at bounding box center [725, 167] width 13 height 13
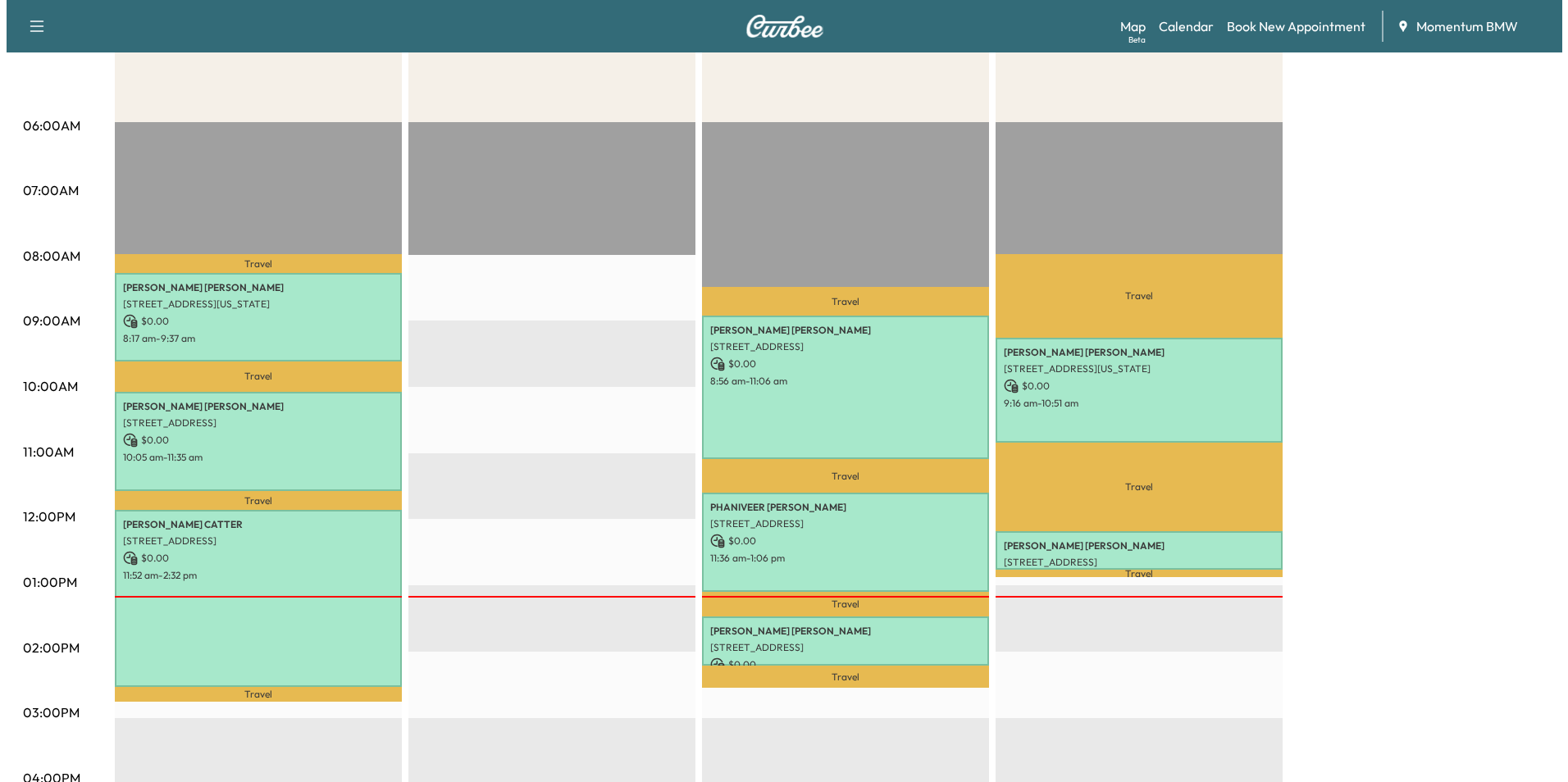
scroll to position [328, 0]
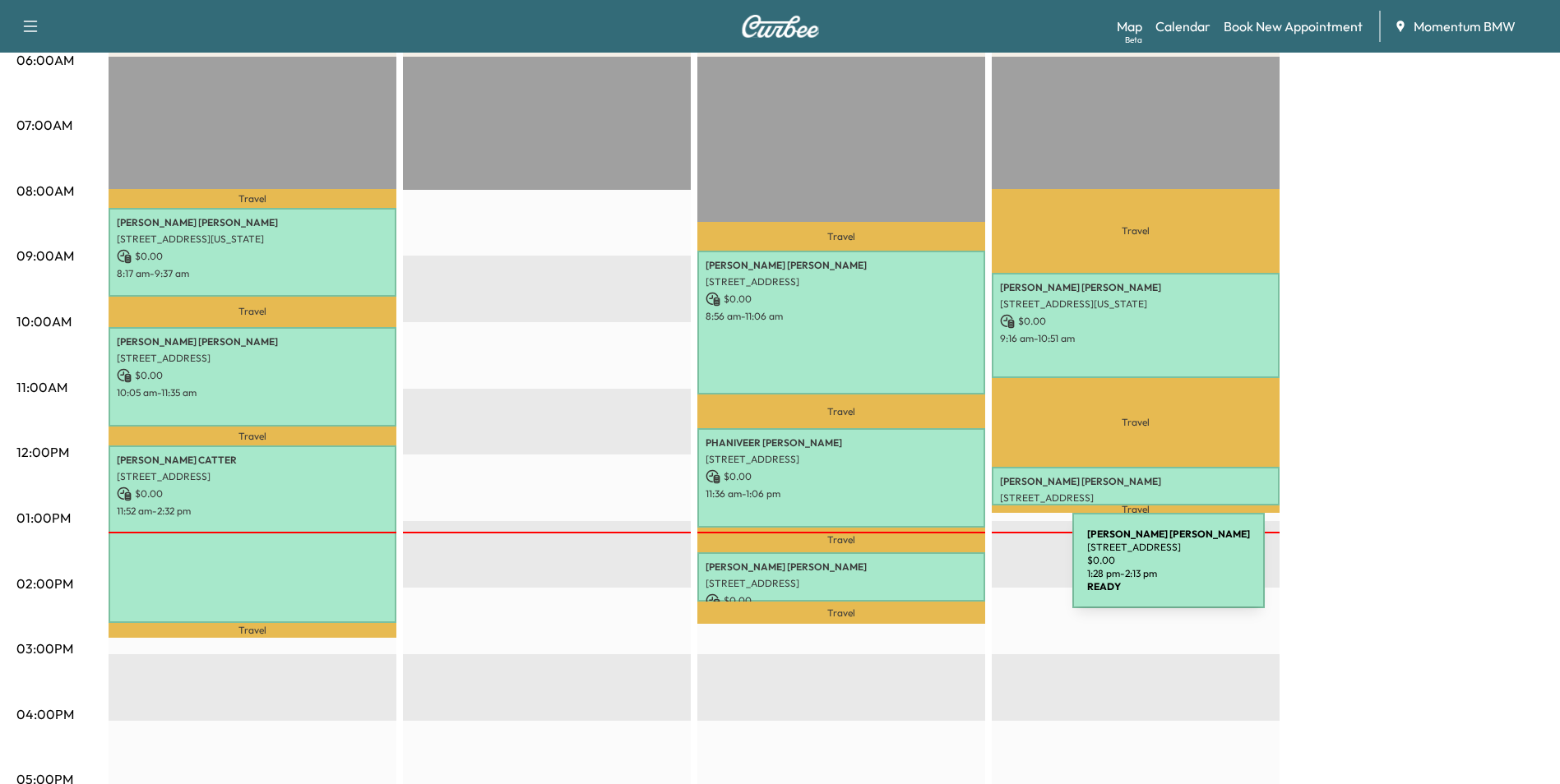
click at [948, 578] on p "[STREET_ADDRESS]" at bounding box center [841, 584] width 272 height 13
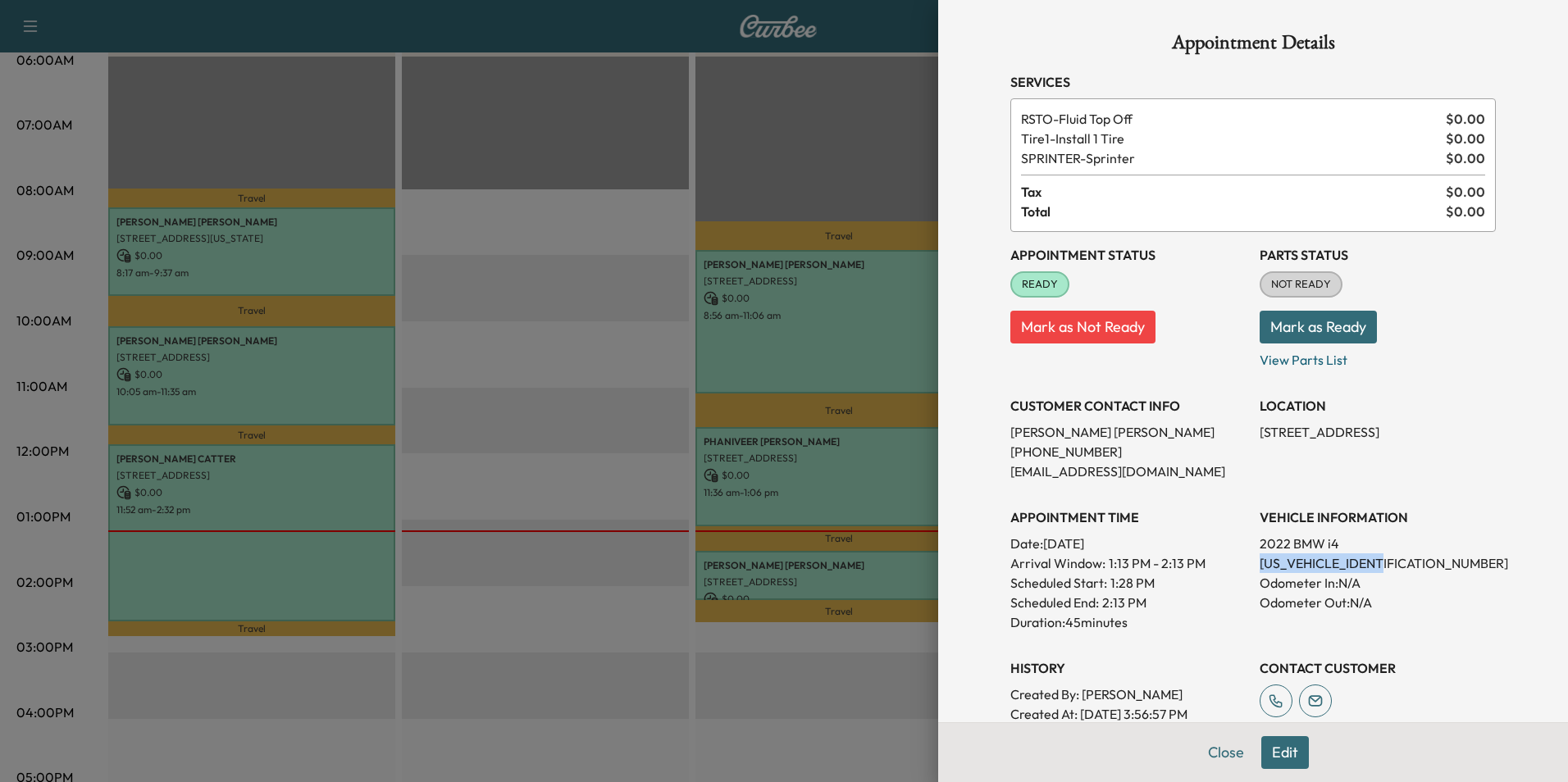
drag, startPoint x: 1385, startPoint y: 561, endPoint x: 1252, endPoint y: 559, distance: 133.0
click at [1259, 559] on p "[US_VEHICLE_IDENTIFICATION_NUMBER]" at bounding box center [1377, 563] width 236 height 20
drag, startPoint x: 1252, startPoint y: 559, endPoint x: 1341, endPoint y: 564, distance: 89.1
copy p "[US_VEHICLE_IDENTIFICATION_NUMBER]"
drag, startPoint x: 1379, startPoint y: 430, endPoint x: 1248, endPoint y: 427, distance: 131.0
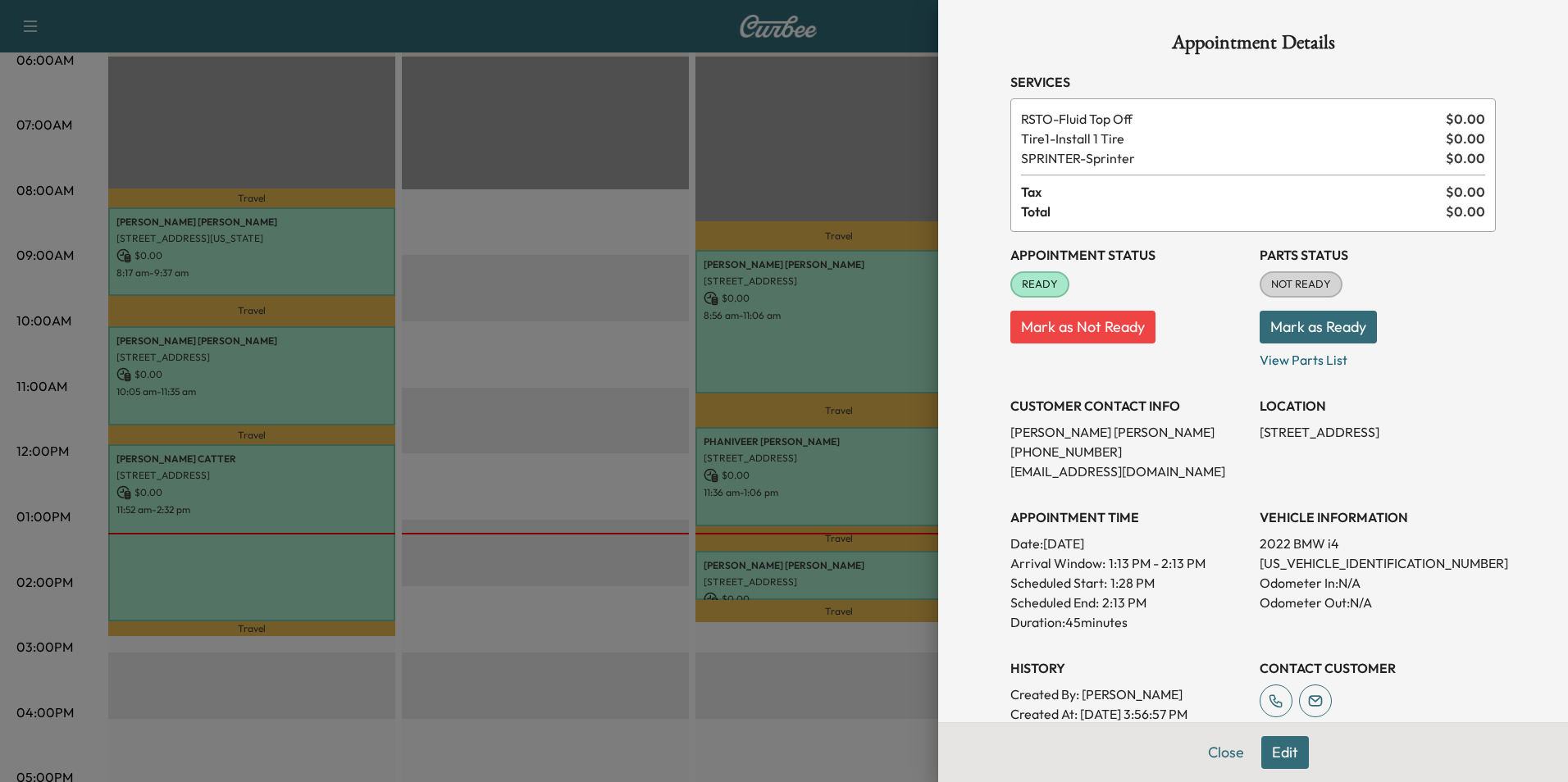
click at [1259, 427] on p "[STREET_ADDRESS]" at bounding box center [1377, 432] width 236 height 20
drag, startPoint x: 1248, startPoint y: 427, endPoint x: 1310, endPoint y: 434, distance: 62.4
copy p "[STREET_ADDRESS]"
